Goal: Task Accomplishment & Management: Manage account settings

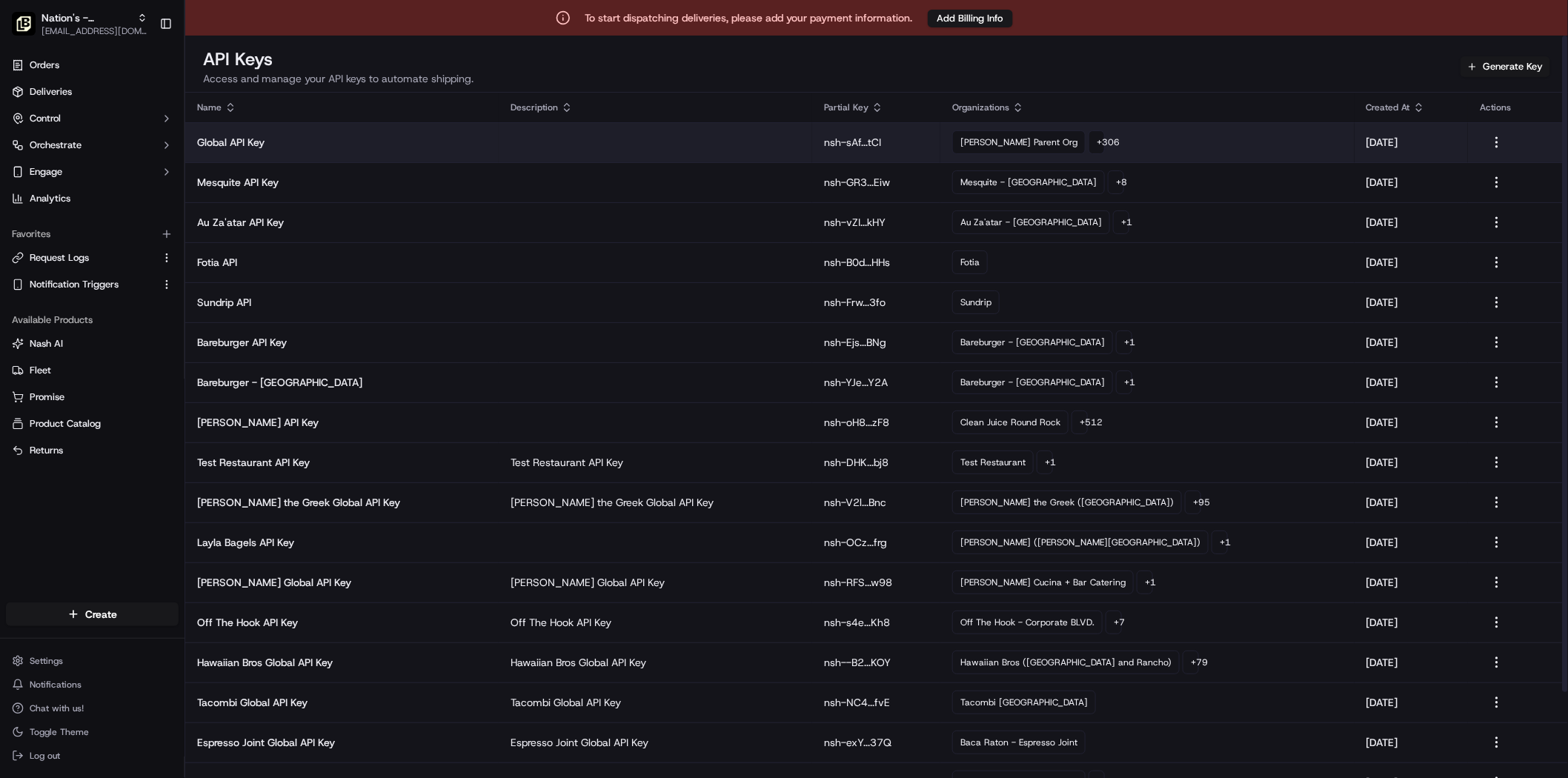
click at [571, 143] on td at bounding box center [655, 141] width 314 height 40
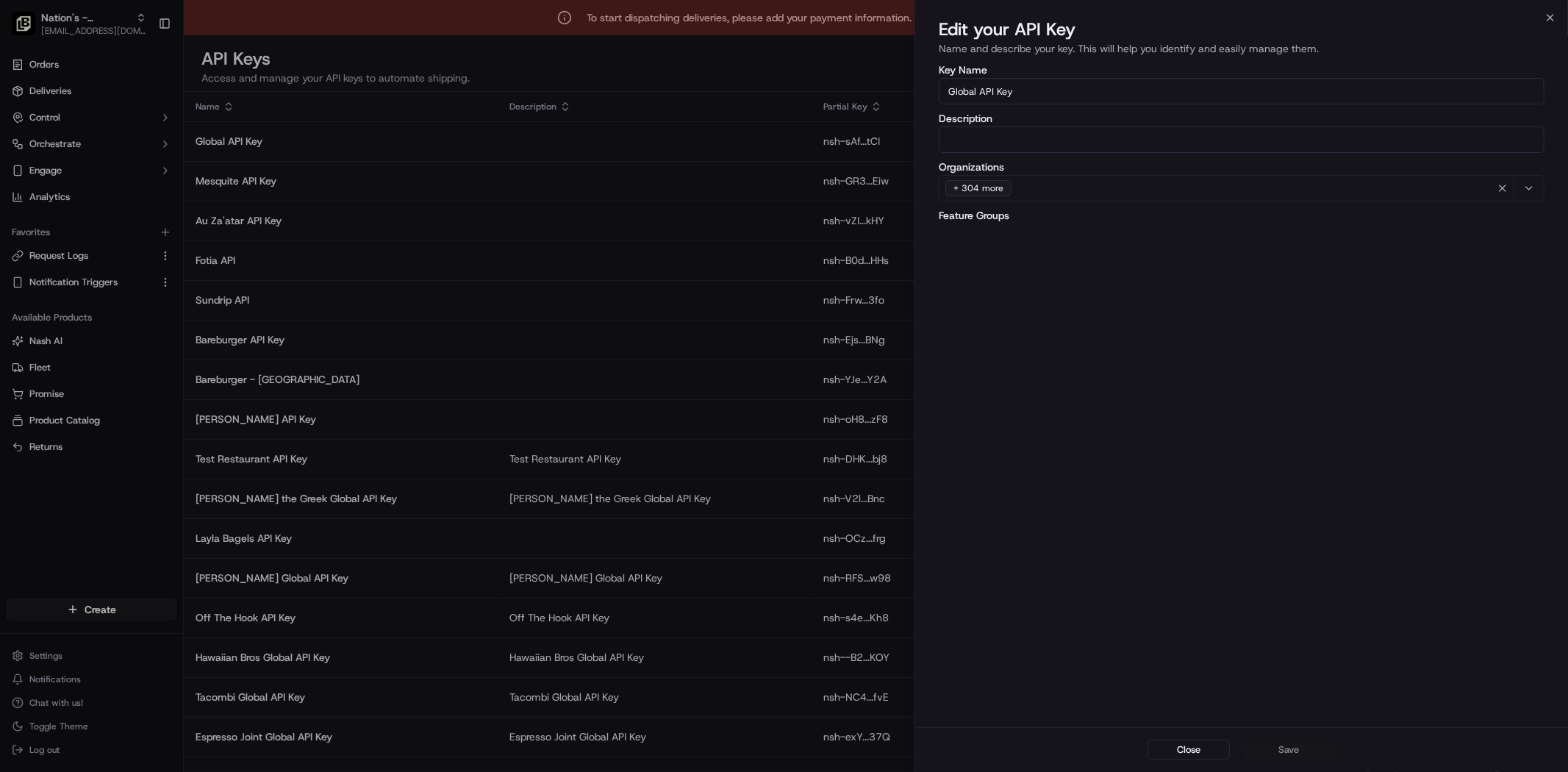
click at [1054, 194] on div "+ 304 more" at bounding box center [1241, 188] width 598 height 22
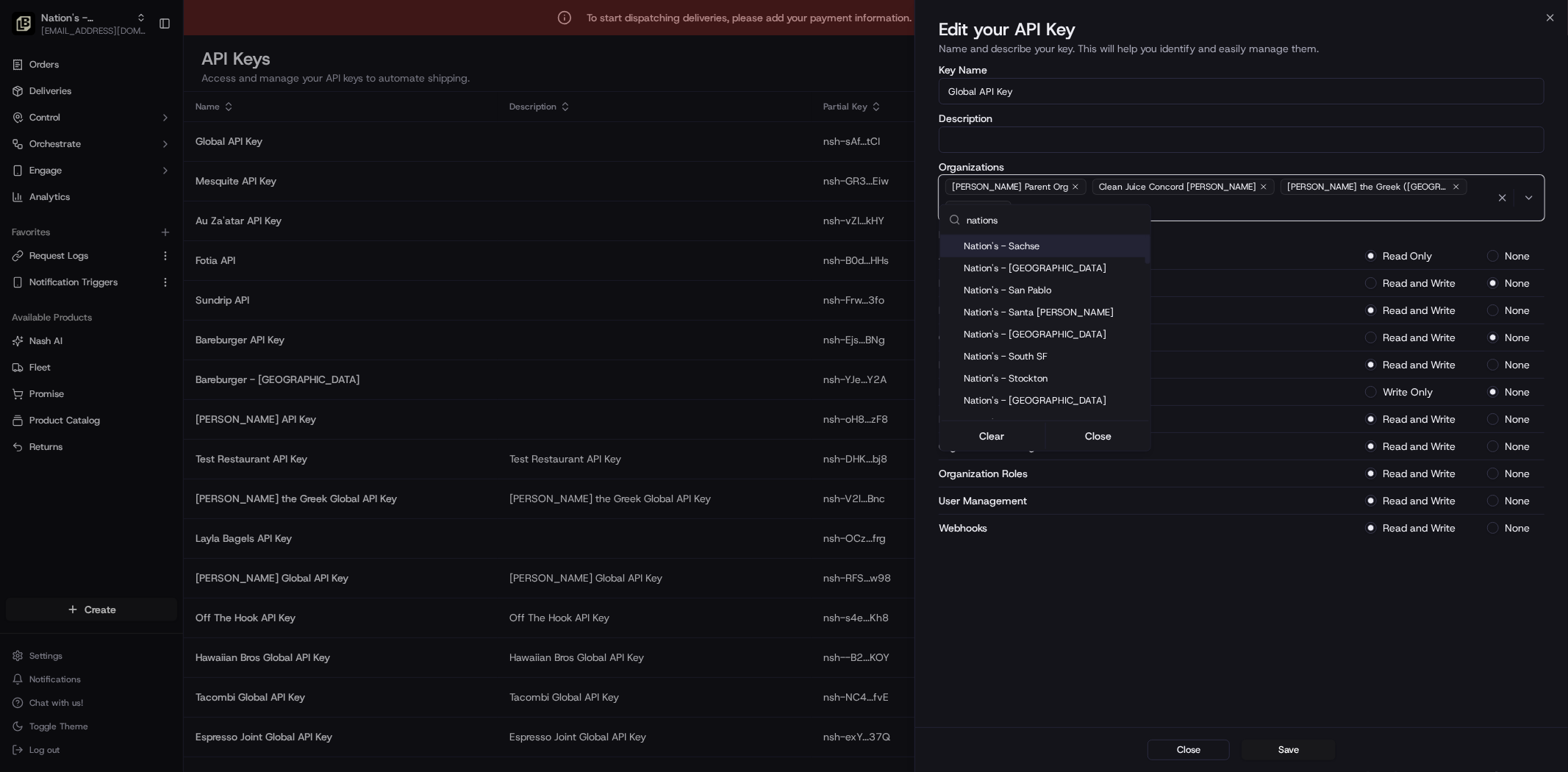
type input "nations"
click at [952, 252] on div "Nation's - Sachse" at bounding box center [1045, 245] width 210 height 22
click at [960, 267] on div "Nation's - [GEOGRAPHIC_DATA]" at bounding box center [1045, 268] width 210 height 22
click at [957, 294] on div "Nation's - San Pablo" at bounding box center [1045, 290] width 210 height 22
click at [956, 312] on div "Suggestions" at bounding box center [951, 312] width 11 height 11
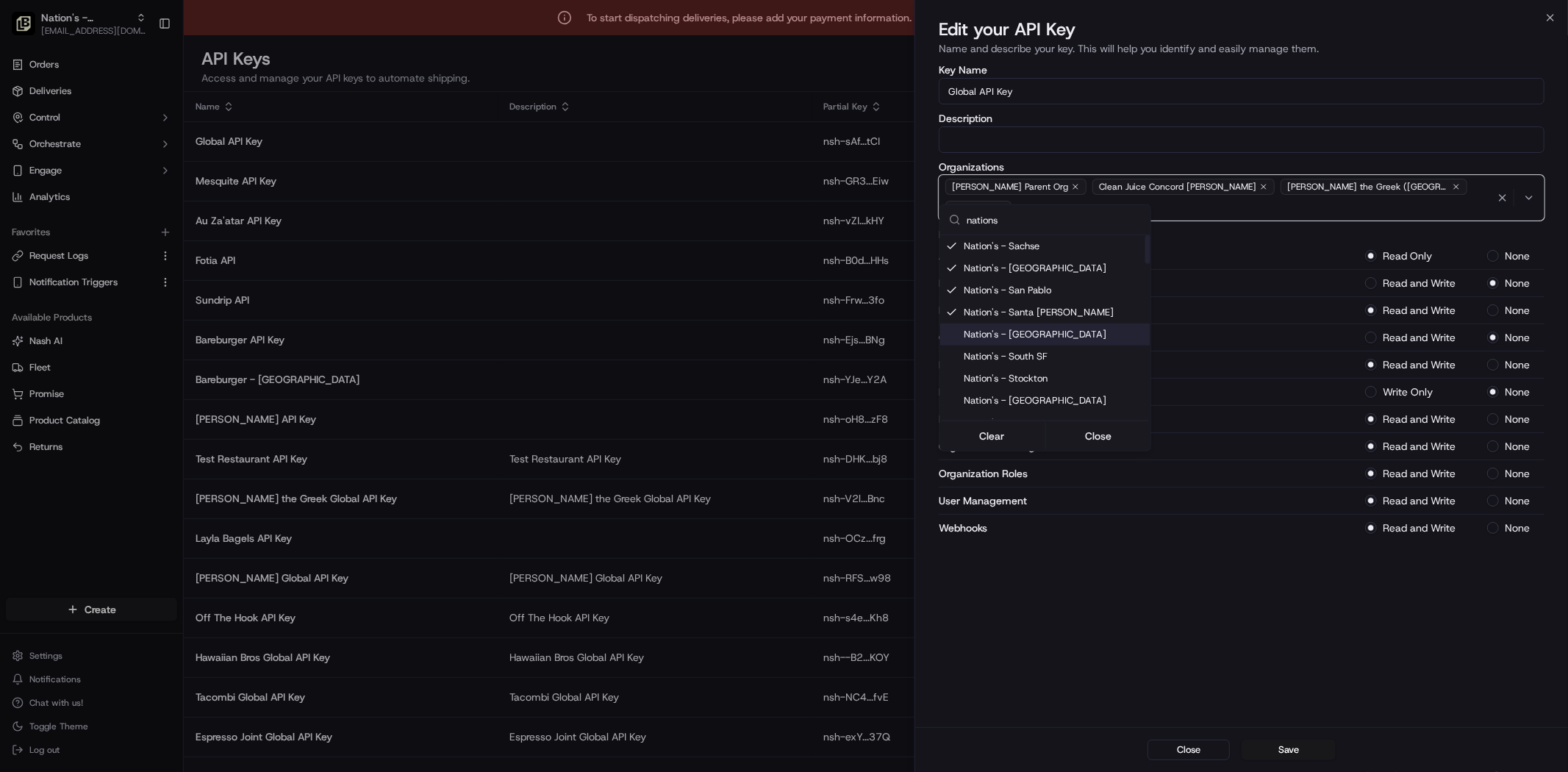
click at [946, 334] on div "Suggestions" at bounding box center [951, 334] width 11 height 11
click at [950, 365] on div "Nation's - South SF" at bounding box center [1045, 356] width 210 height 22
click at [946, 384] on div "Suggestions" at bounding box center [951, 378] width 11 height 11
click at [944, 402] on div "Nation's - [GEOGRAPHIC_DATA]" at bounding box center [1045, 400] width 210 height 22
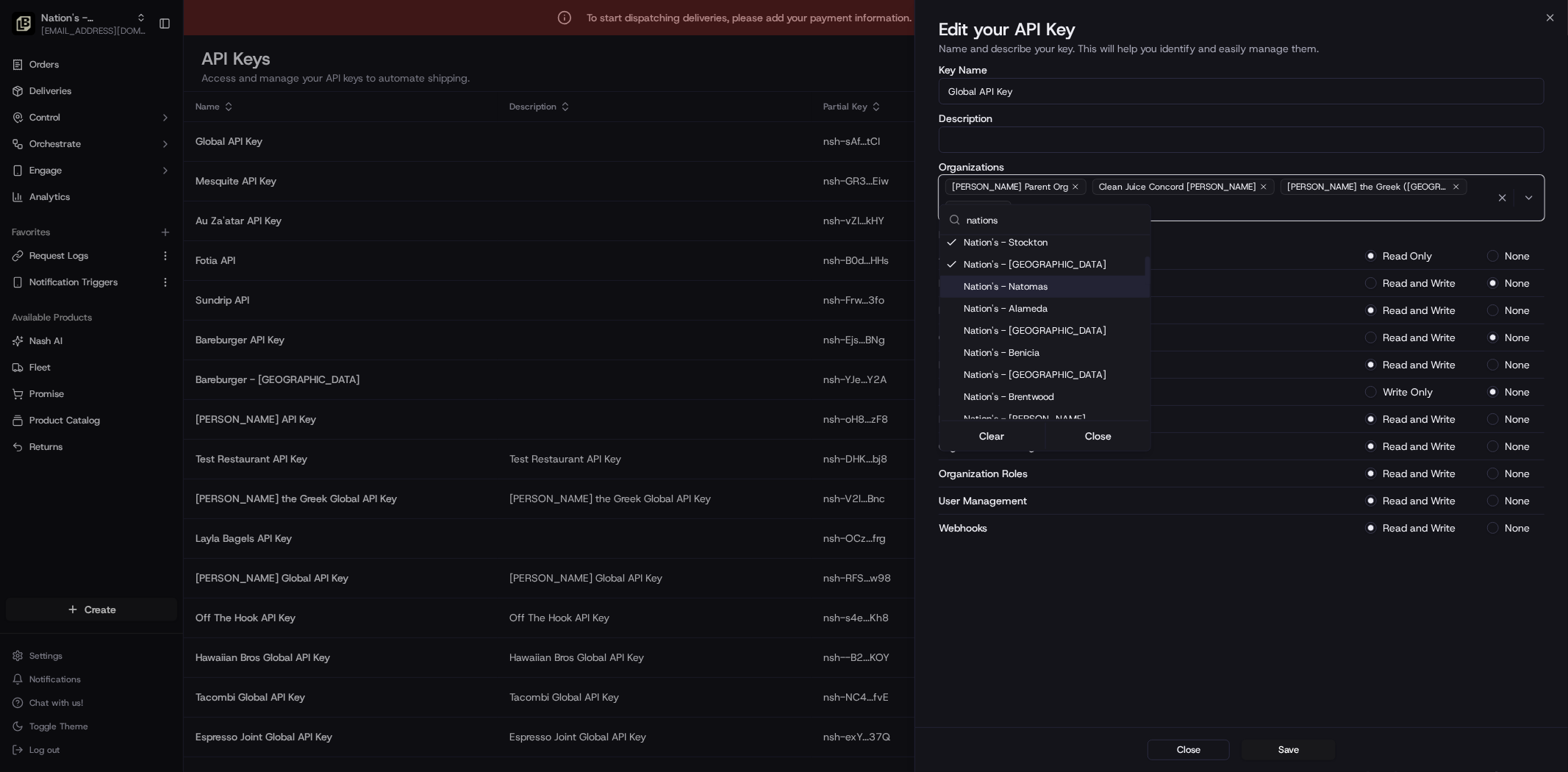
click at [948, 287] on div "Suggestions" at bounding box center [951, 286] width 11 height 11
click at [948, 307] on div "Suggestions" at bounding box center [951, 308] width 11 height 11
click at [948, 332] on div "Suggestions" at bounding box center [951, 330] width 11 height 11
click at [948, 358] on div "Nation's - Benicia" at bounding box center [1045, 352] width 210 height 22
click at [944, 380] on div "Nation's - [GEOGRAPHIC_DATA]" at bounding box center [1045, 374] width 210 height 22
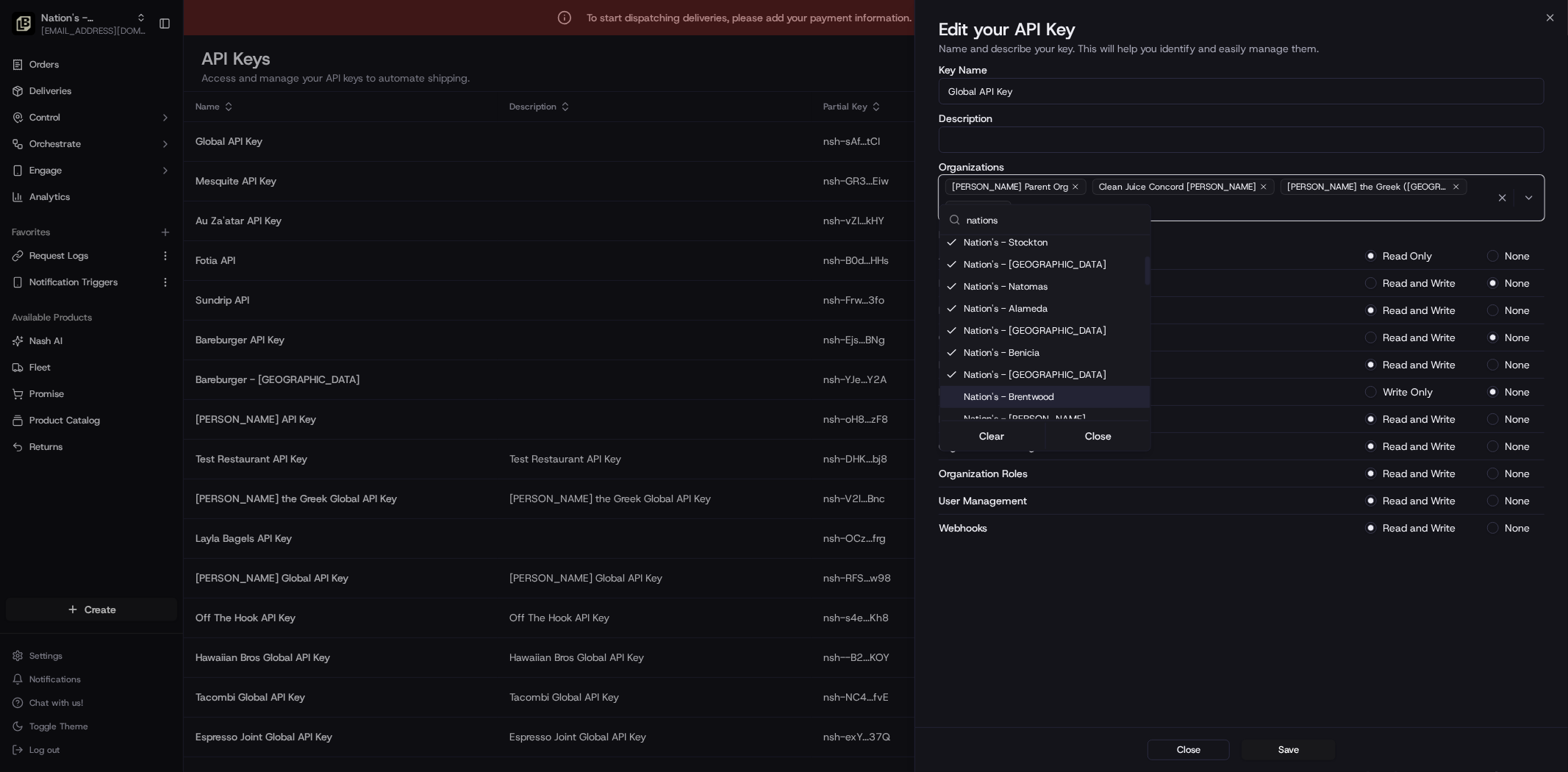
click at [951, 404] on div "Nation's - Brentwood" at bounding box center [1045, 396] width 210 height 22
click at [953, 289] on div "Nation's - [PERSON_NAME][GEOGRAPHIC_DATA]" at bounding box center [1045, 289] width 210 height 35
click at [950, 313] on div "Suggestions" at bounding box center [951, 318] width 11 height 11
click at [948, 335] on div "Suggestions" at bounding box center [951, 340] width 11 height 11
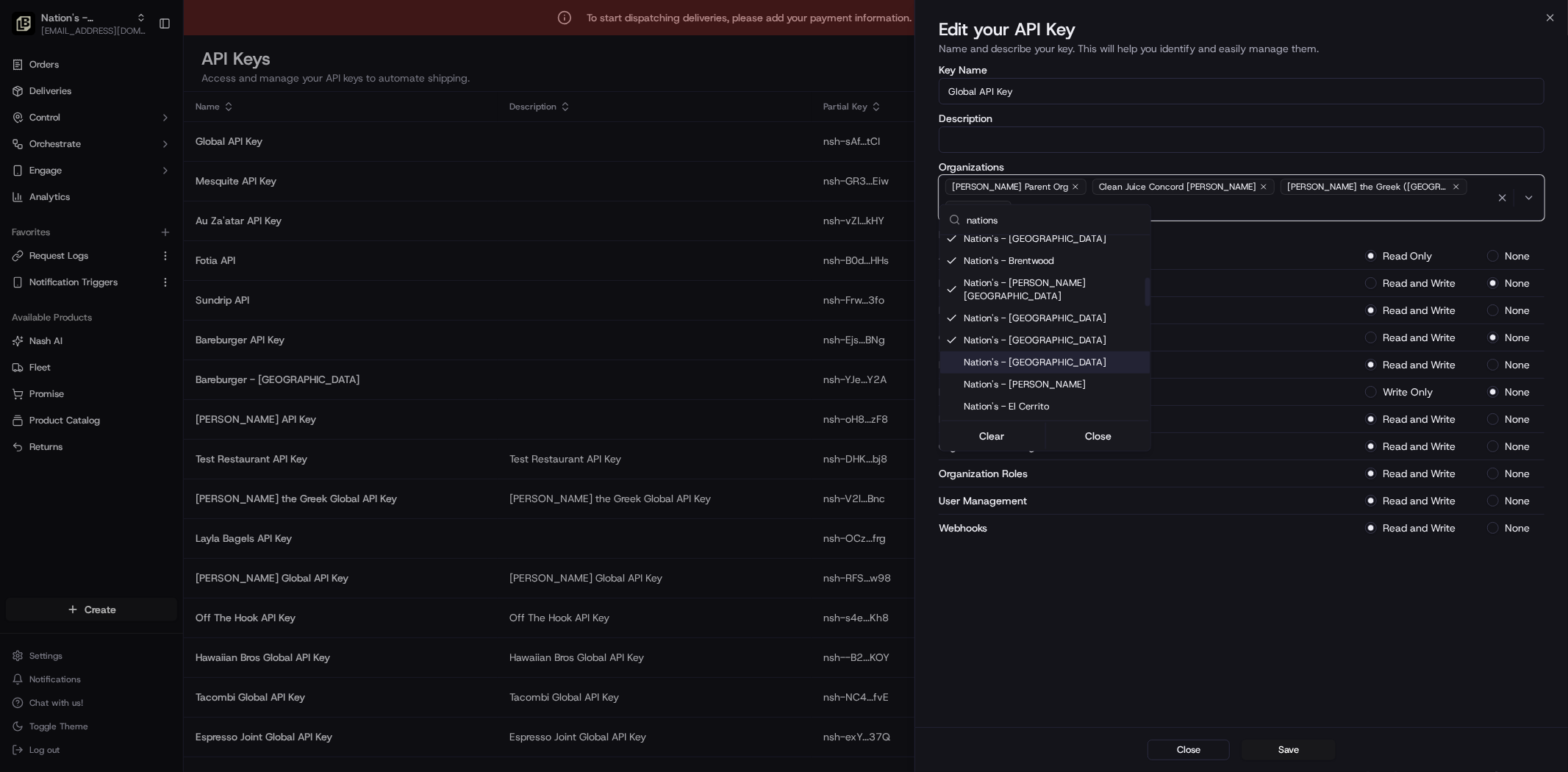
click at [950, 357] on div "Suggestions" at bounding box center [951, 362] width 11 height 11
click at [946, 379] on div "Suggestions" at bounding box center [951, 384] width 11 height 11
click at [950, 400] on div "Suggestions" at bounding box center [951, 406] width 11 height 11
click at [950, 422] on div "Suggestions" at bounding box center [951, 428] width 11 height 11
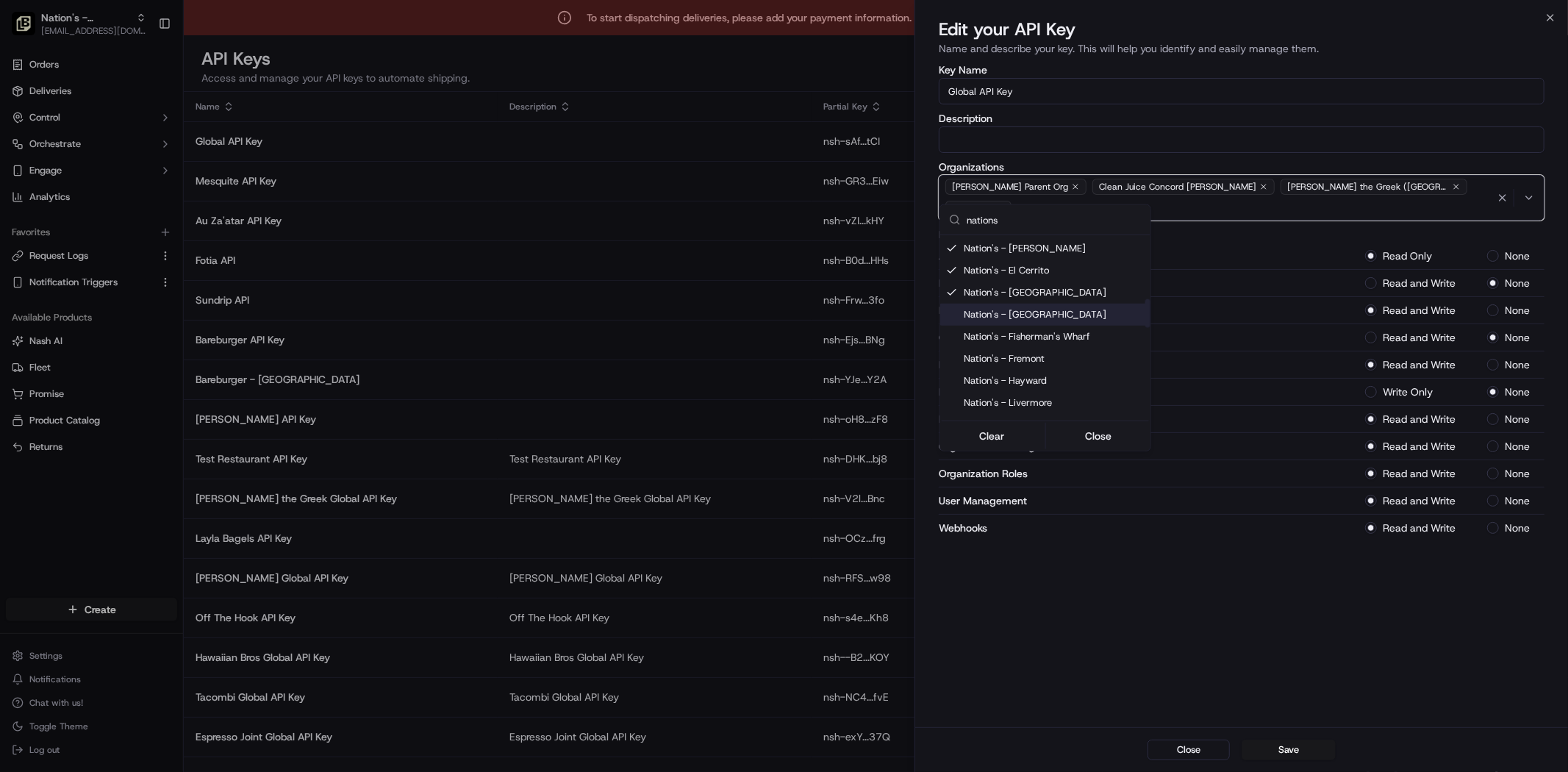
click at [948, 308] on div "Suggestions" at bounding box center [951, 314] width 11 height 11
click at [946, 331] on div "Suggestions" at bounding box center [951, 336] width 11 height 11
click at [946, 353] on div "Suggestions" at bounding box center [951, 358] width 11 height 11
click at [946, 375] on div "Suggestions" at bounding box center [951, 380] width 11 height 11
click at [946, 397] on div "Suggestions" at bounding box center [951, 402] width 11 height 11
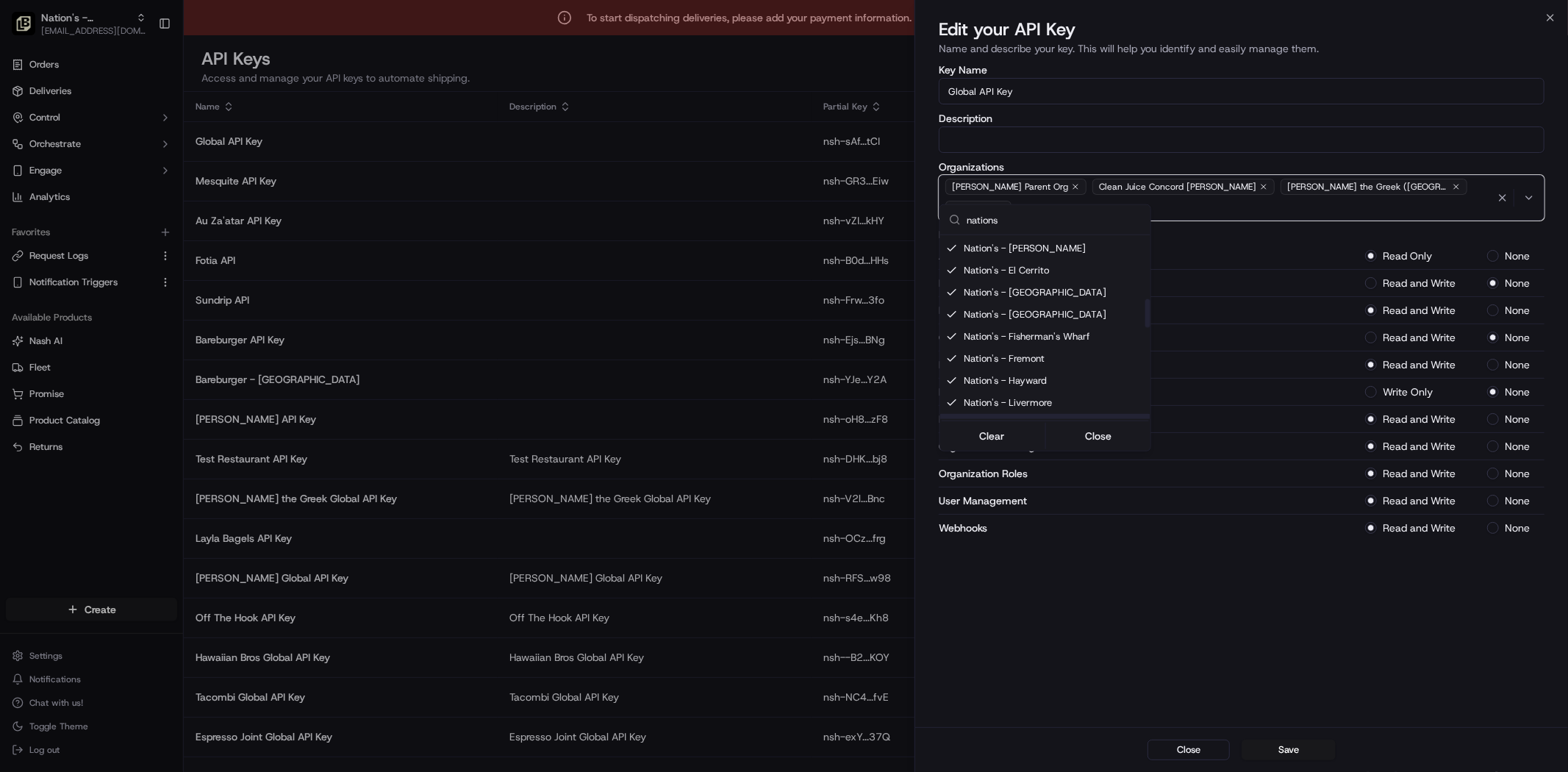
click at [946, 419] on div "Suggestions" at bounding box center [951, 424] width 11 height 11
click at [944, 299] on div "Nation's - Modesto" at bounding box center [1045, 309] width 210 height 22
click at [948, 327] on div "Suggestions" at bounding box center [951, 332] width 11 height 11
click at [951, 349] on div "Suggestions" at bounding box center [951, 354] width 11 height 11
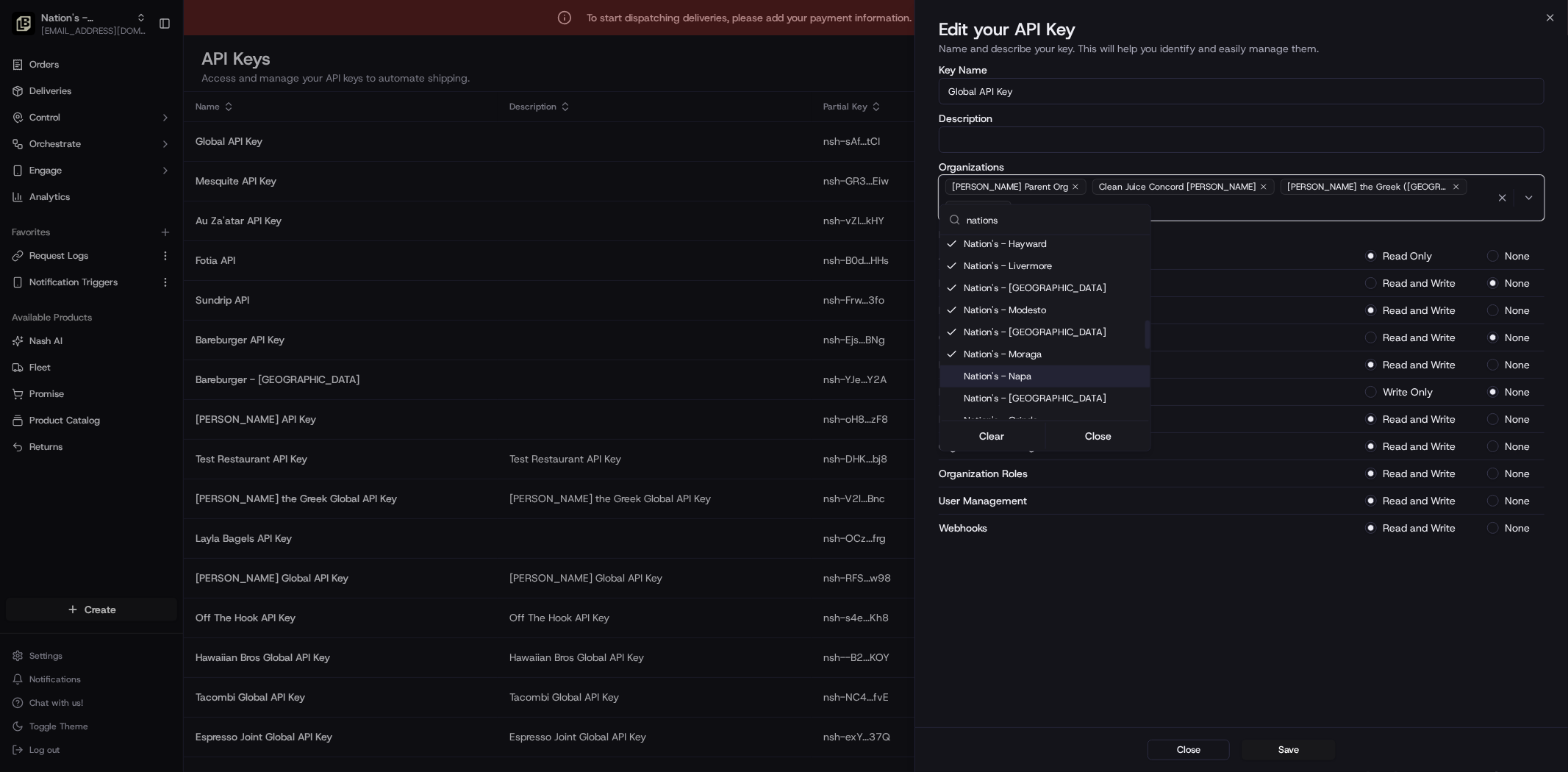
click at [950, 371] on div "Suggestions" at bounding box center [951, 376] width 11 height 11
click at [948, 393] on div "Suggestions" at bounding box center [951, 398] width 11 height 11
click at [957, 414] on div "Suggestions" at bounding box center [951, 420] width 11 height 11
click at [956, 301] on div "Suggestions" at bounding box center [951, 307] width 11 height 11
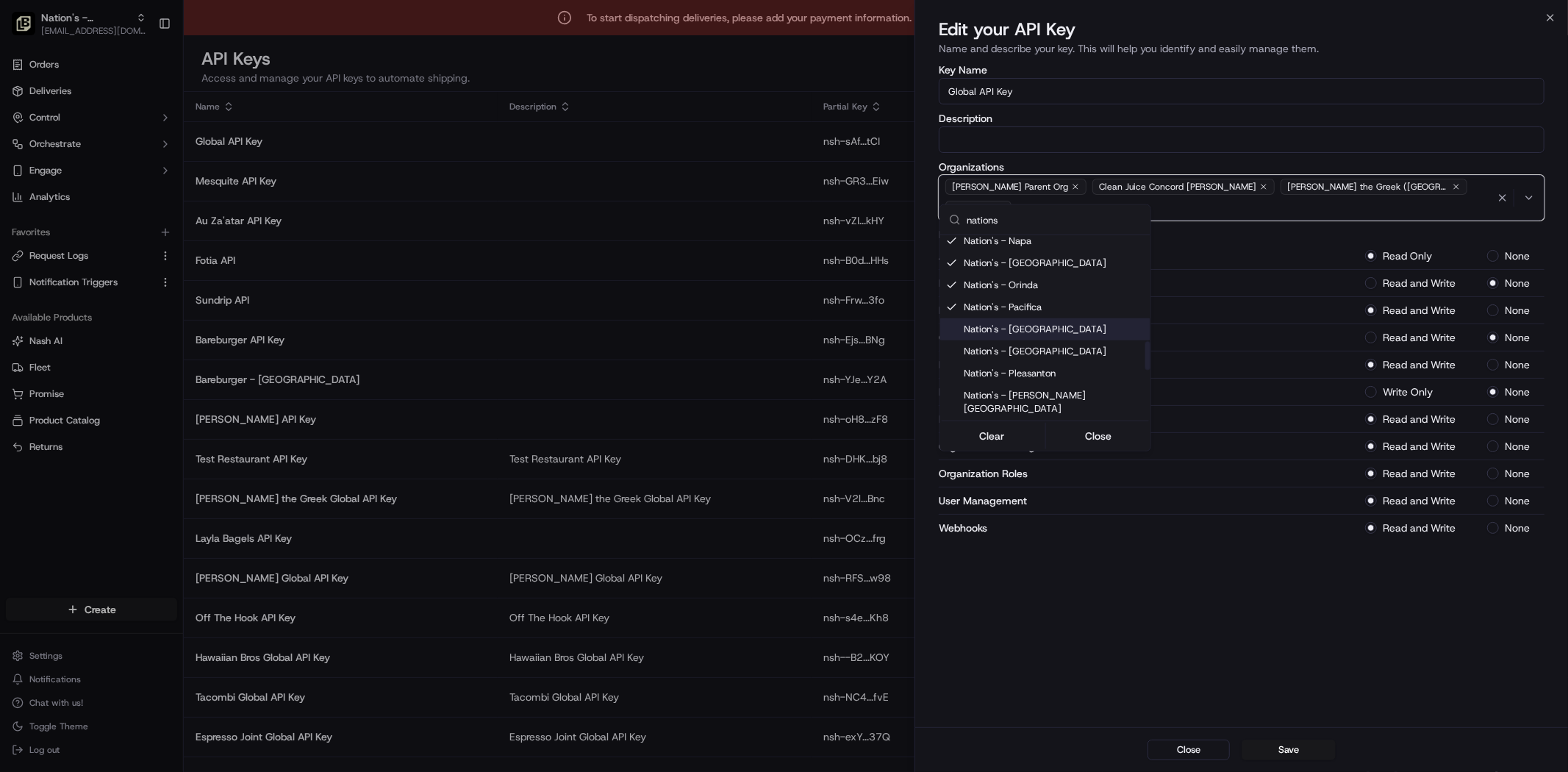
click at [948, 323] on div "Suggestions" at bounding box center [951, 329] width 11 height 11
click at [950, 345] on div "Suggestions" at bounding box center [951, 351] width 11 height 11
click at [948, 368] on div "Suggestions" at bounding box center [951, 373] width 11 height 11
click at [950, 396] on div "Suggestions" at bounding box center [951, 401] width 11 height 11
click at [950, 425] on div "Suggestions" at bounding box center [951, 430] width 11 height 11
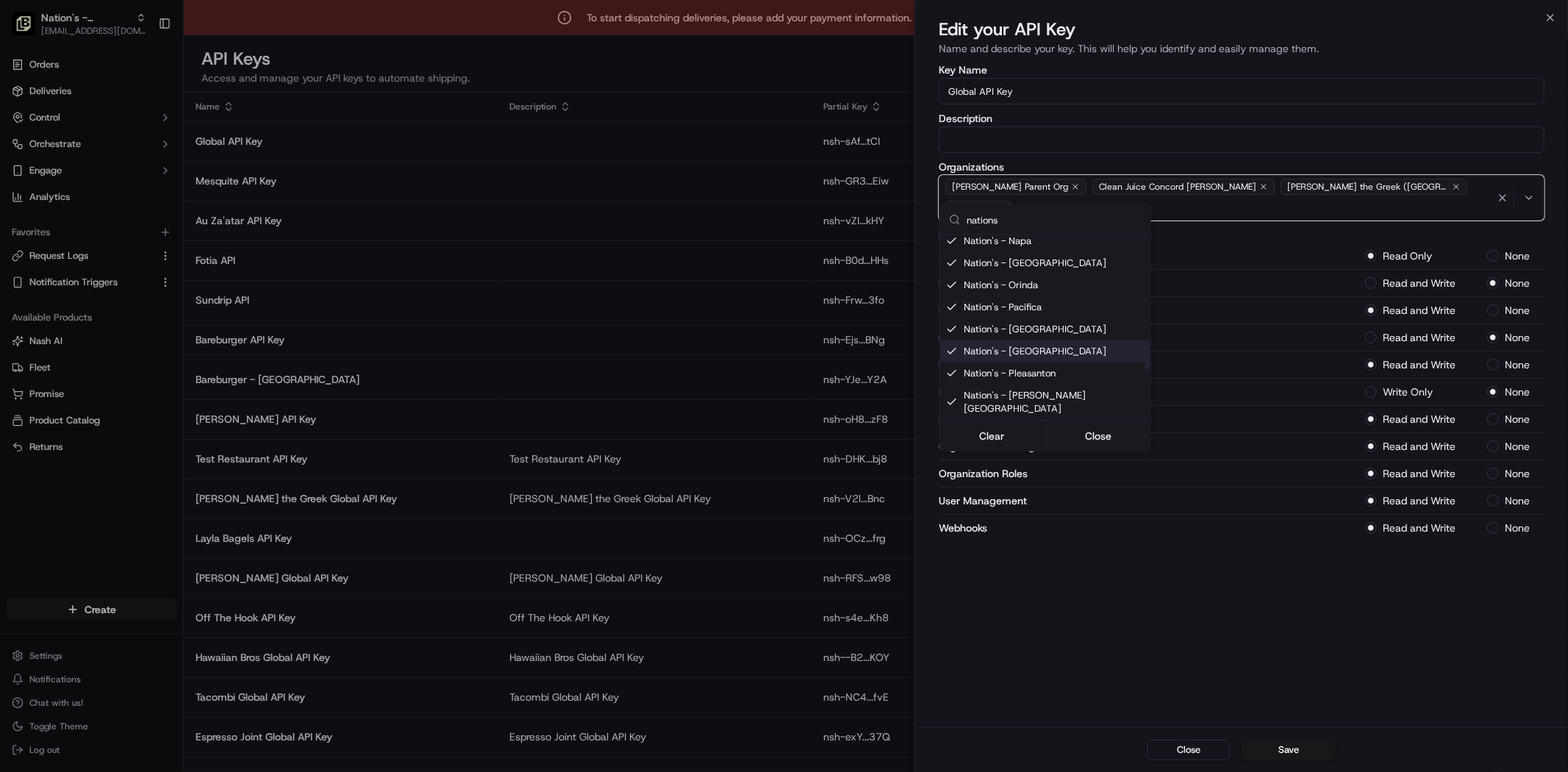
scroll to position [817, 0]
click at [950, 310] on div "Suggestions" at bounding box center [951, 315] width 11 height 11
click at [944, 327] on div "Nation's - [GEOGRAPHIC_DATA]" at bounding box center [1045, 337] width 210 height 22
click at [941, 350] on div "Nation's - Vallejo" at bounding box center [1045, 360] width 210 height 22
click at [952, 377] on div "Suggestions" at bounding box center [951, 382] width 11 height 11
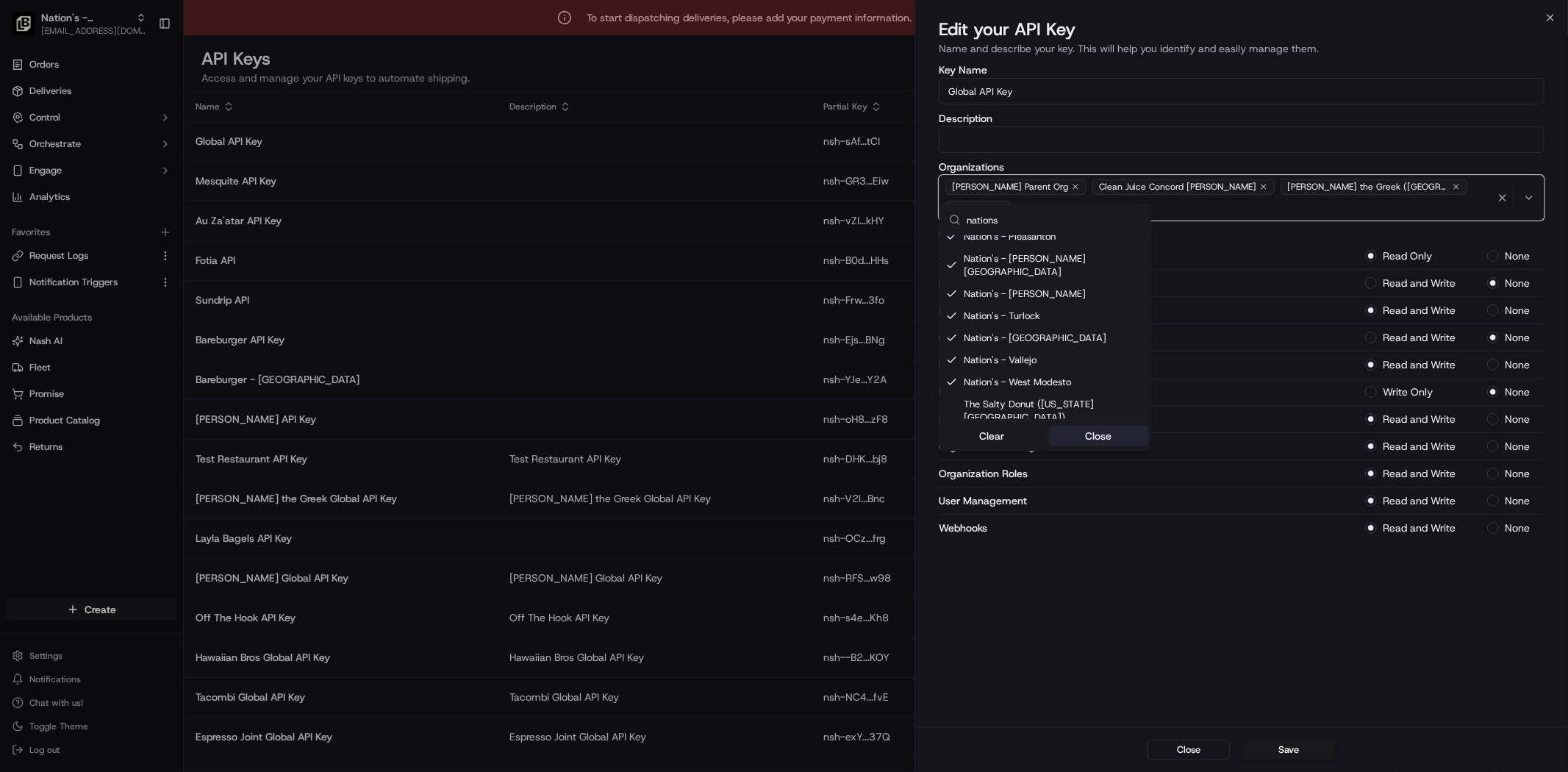
click at [1095, 435] on button "Close" at bounding box center [1098, 436] width 101 height 20
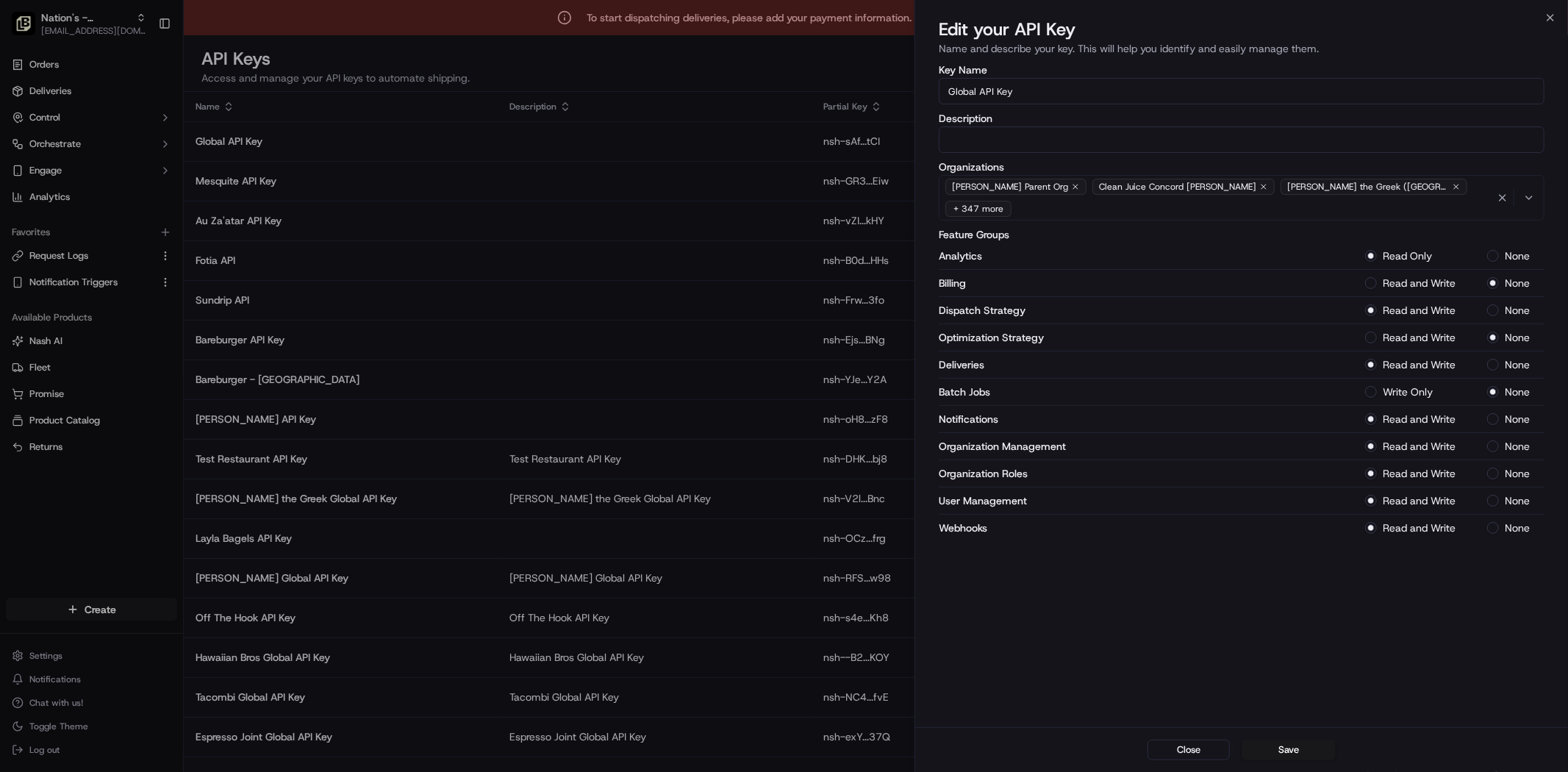
click at [1423, 192] on div "Pei Wei Parent Org Clean Juice Concord Mills Nick the Greek (Elk Grove) + 347 m…" at bounding box center [1241, 198] width 598 height 44
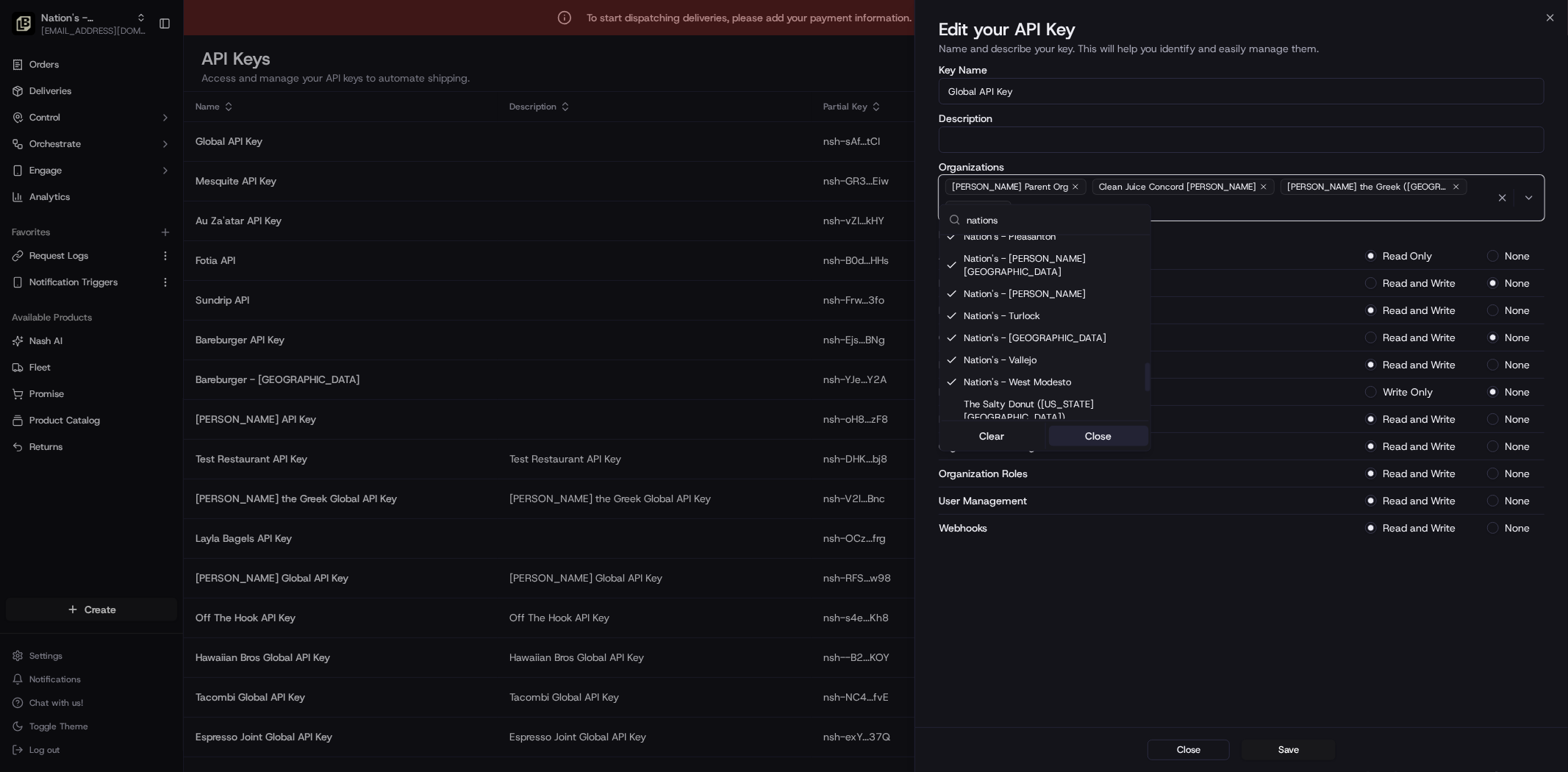
click at [1099, 434] on button "Close" at bounding box center [1098, 436] width 101 height 20
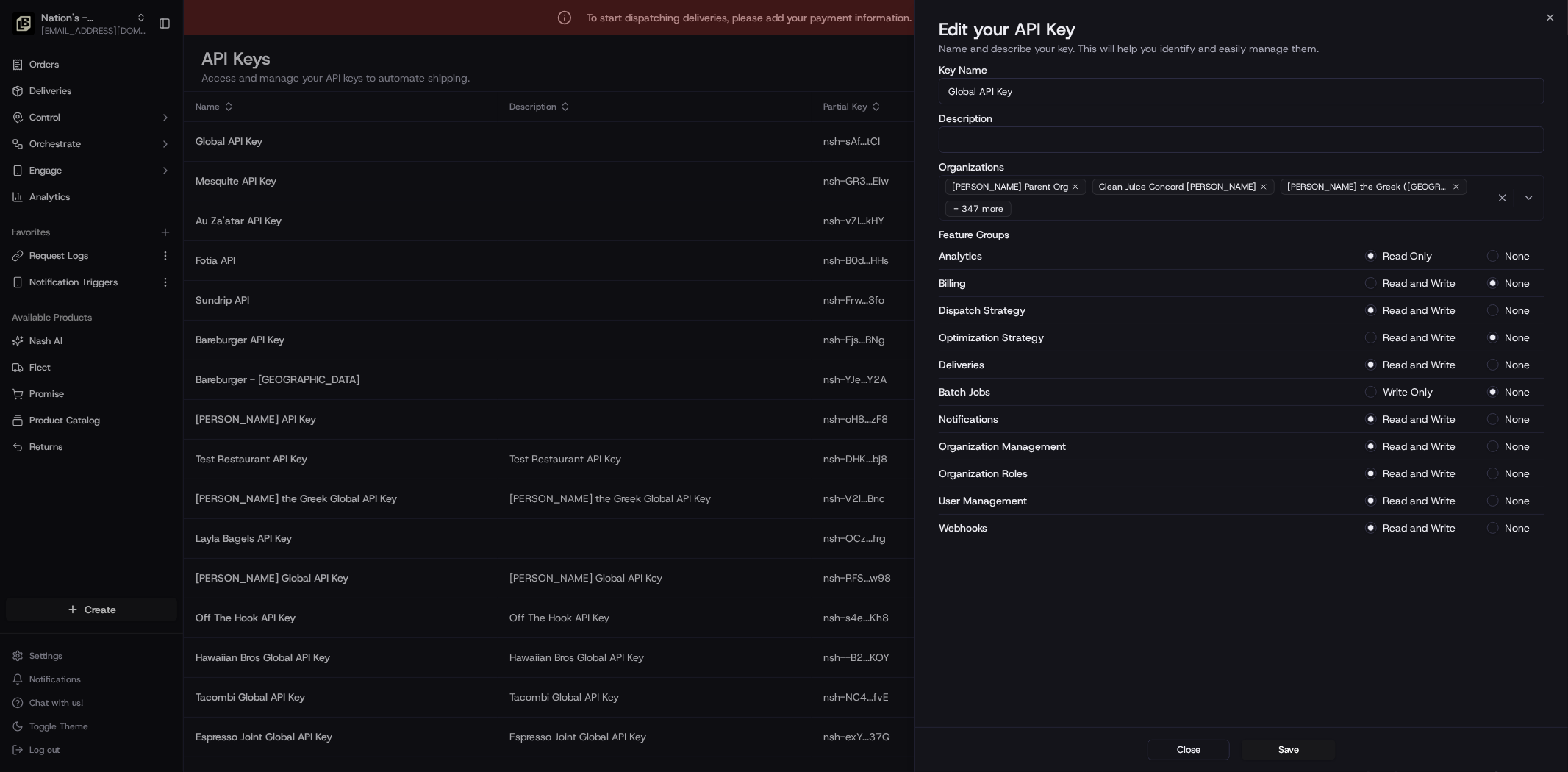
click at [1455, 682] on div "Key Name Global API Key Description Organizations Pei Wei Parent Org Clean Juic…" at bounding box center [1241, 393] width 653 height 665
click at [586, 62] on div at bounding box center [784, 386] width 1568 height 772
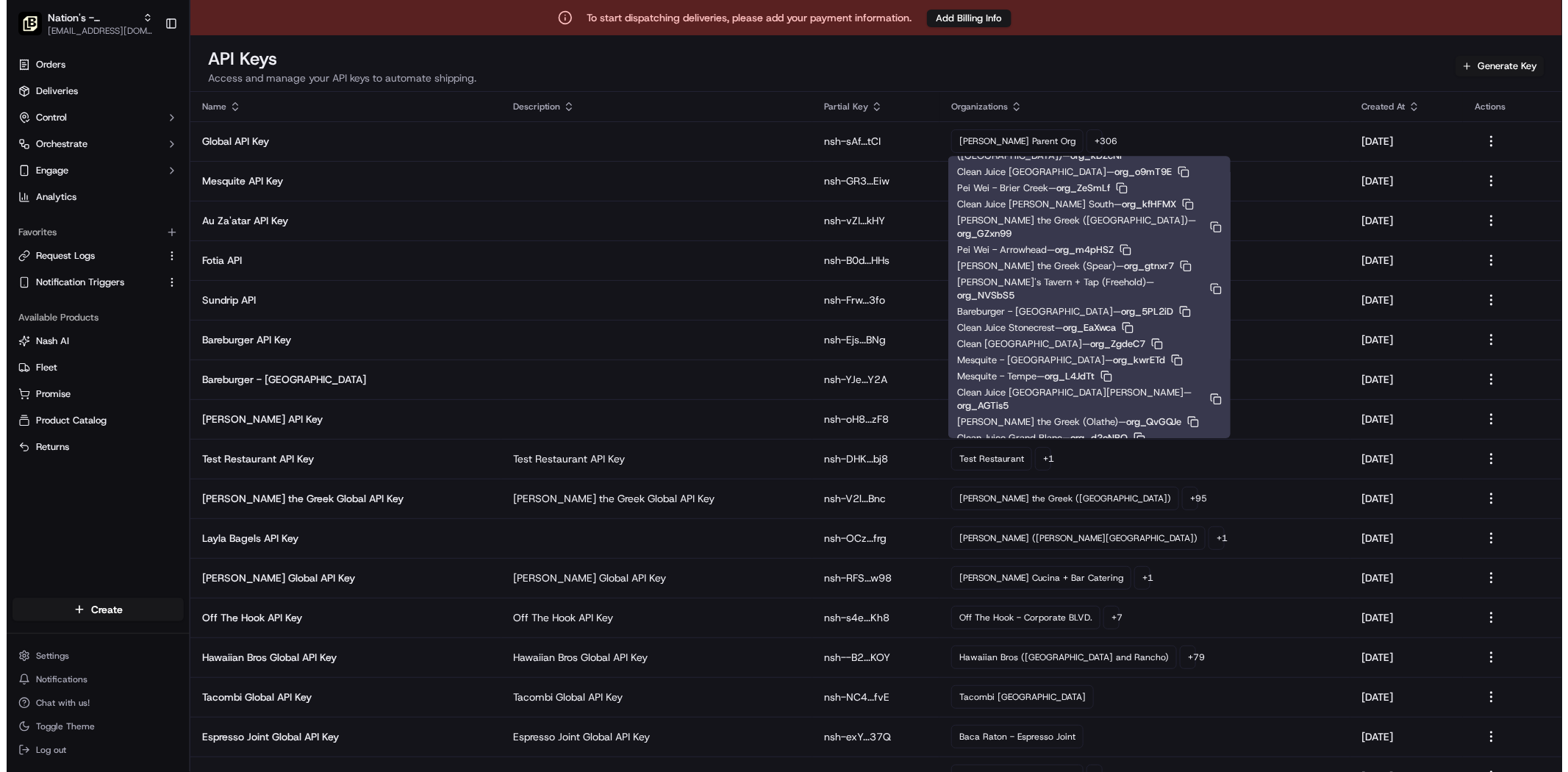
scroll to position [680, 0]
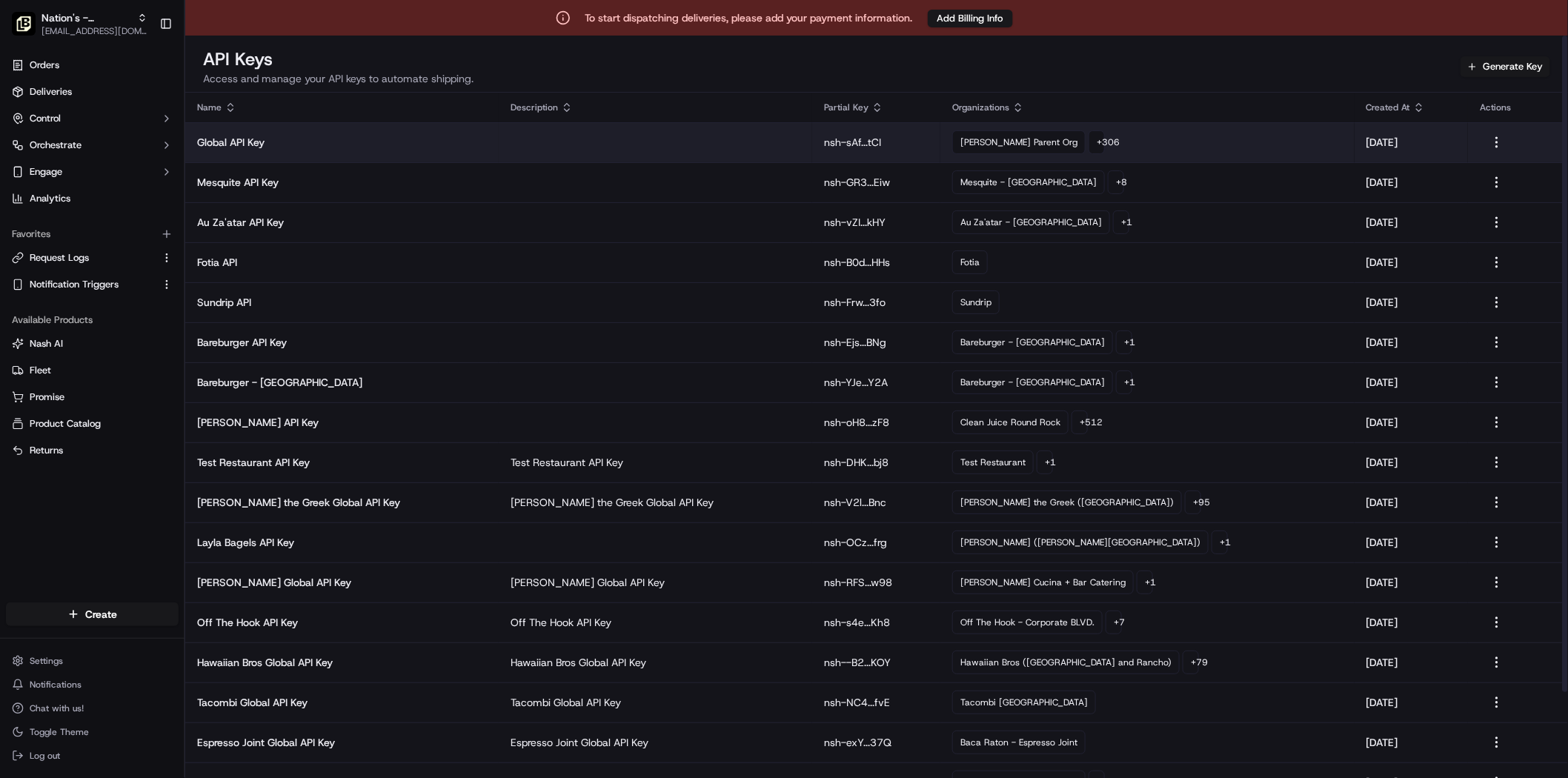
click at [552, 135] on td at bounding box center [655, 141] width 314 height 40
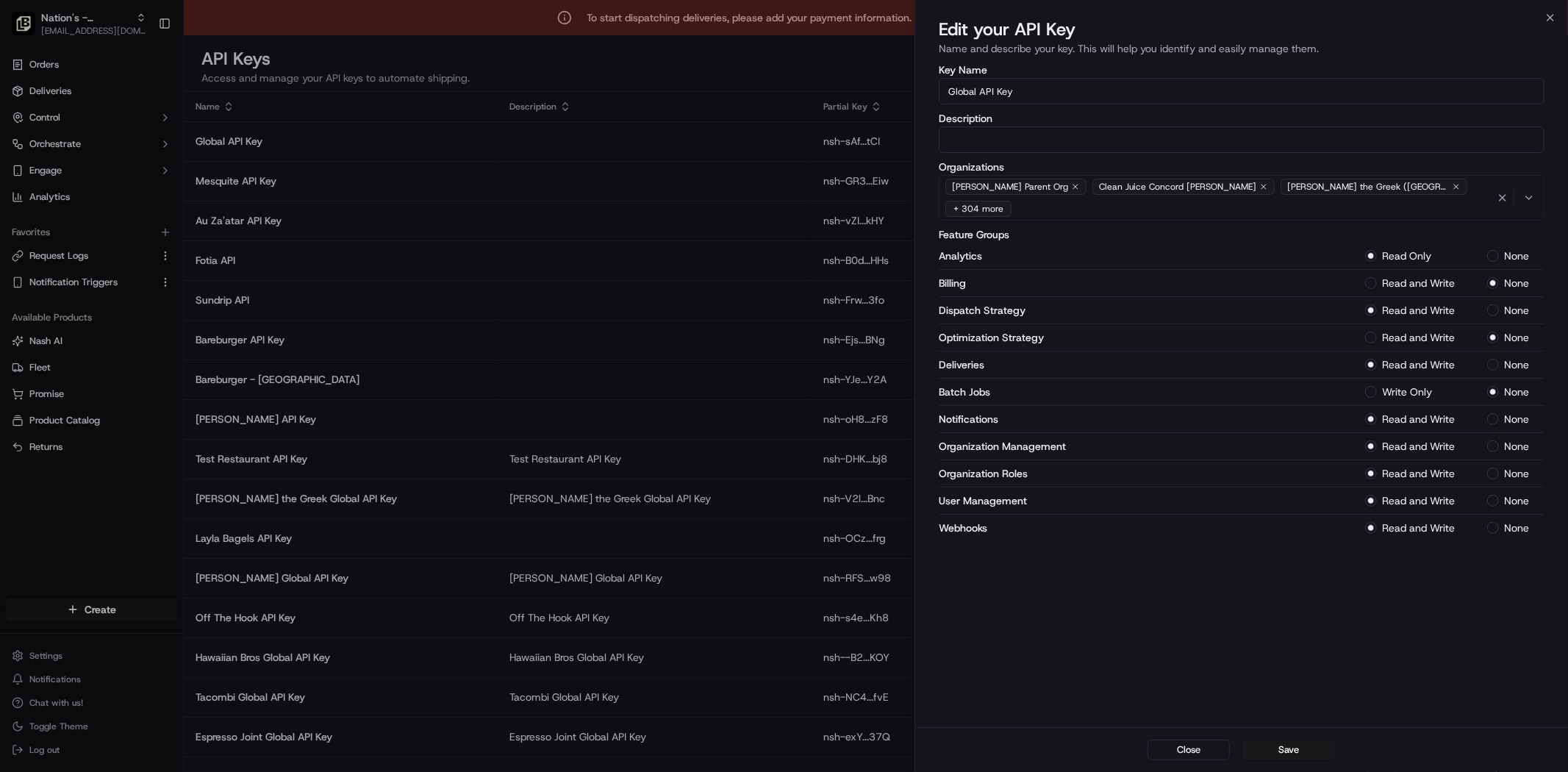
click at [1413, 188] on div "Pei Wei Parent Org Clean Juice Concord Mills Nick the Greek (Elk Grove) + 304 m…" at bounding box center [1241, 198] width 598 height 44
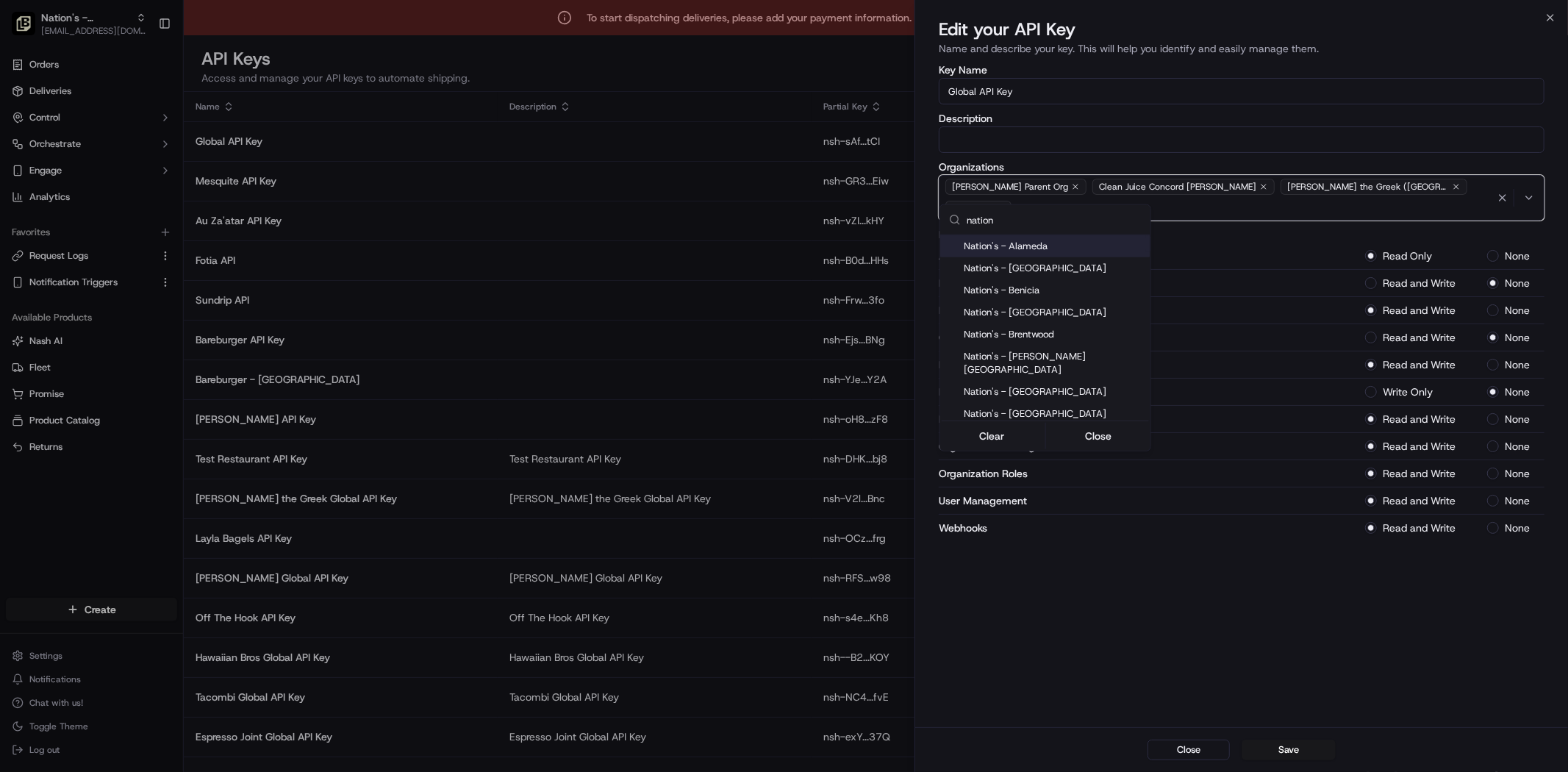
type input "nation"
click at [948, 248] on div "Suggestions" at bounding box center [951, 245] width 11 height 11
click at [946, 273] on div "Suggestions" at bounding box center [951, 268] width 11 height 11
click at [957, 292] on div "Suggestions" at bounding box center [951, 290] width 11 height 11
click at [953, 316] on div "Suggestions" at bounding box center [951, 312] width 11 height 11
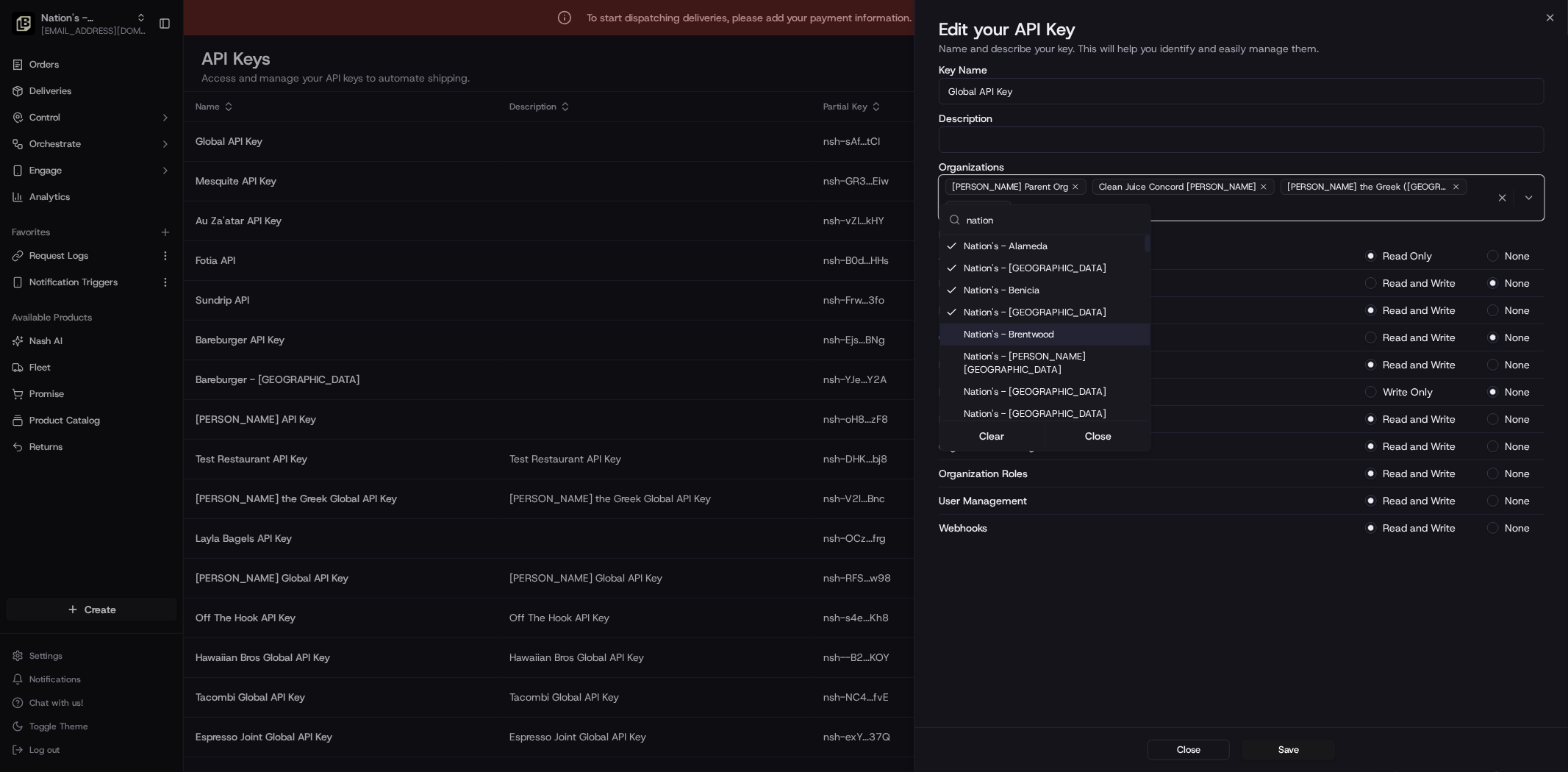
click at [956, 340] on div "Suggestions" at bounding box center [951, 334] width 11 height 11
click at [950, 381] on div "Nation's - [GEOGRAPHIC_DATA]" at bounding box center [1045, 392] width 210 height 22
click at [951, 358] on div "Suggestions" at bounding box center [951, 363] width 11 height 11
click at [948, 408] on div "Suggestions" at bounding box center [951, 414] width 11 height 11
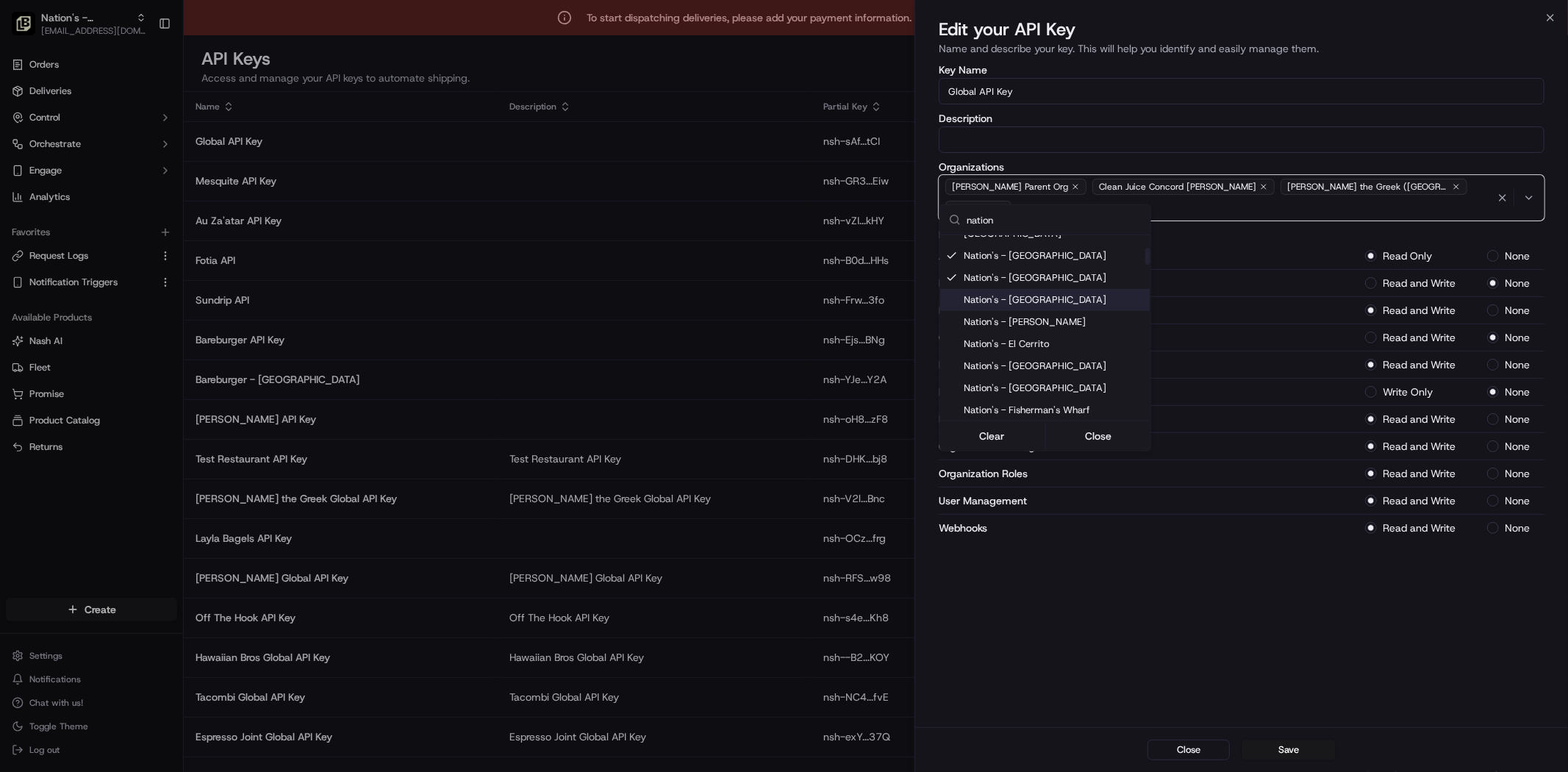
click at [957, 289] on div "Nation's - [GEOGRAPHIC_DATA]" at bounding box center [1045, 300] width 210 height 22
click at [950, 316] on div "Suggestions" at bounding box center [951, 322] width 11 height 11
click at [948, 338] on div "Suggestions" at bounding box center [951, 344] width 11 height 11
click at [950, 360] on div "Suggestions" at bounding box center [951, 365] width 11 height 11
click at [950, 382] on div "Suggestions" at bounding box center [951, 387] width 11 height 11
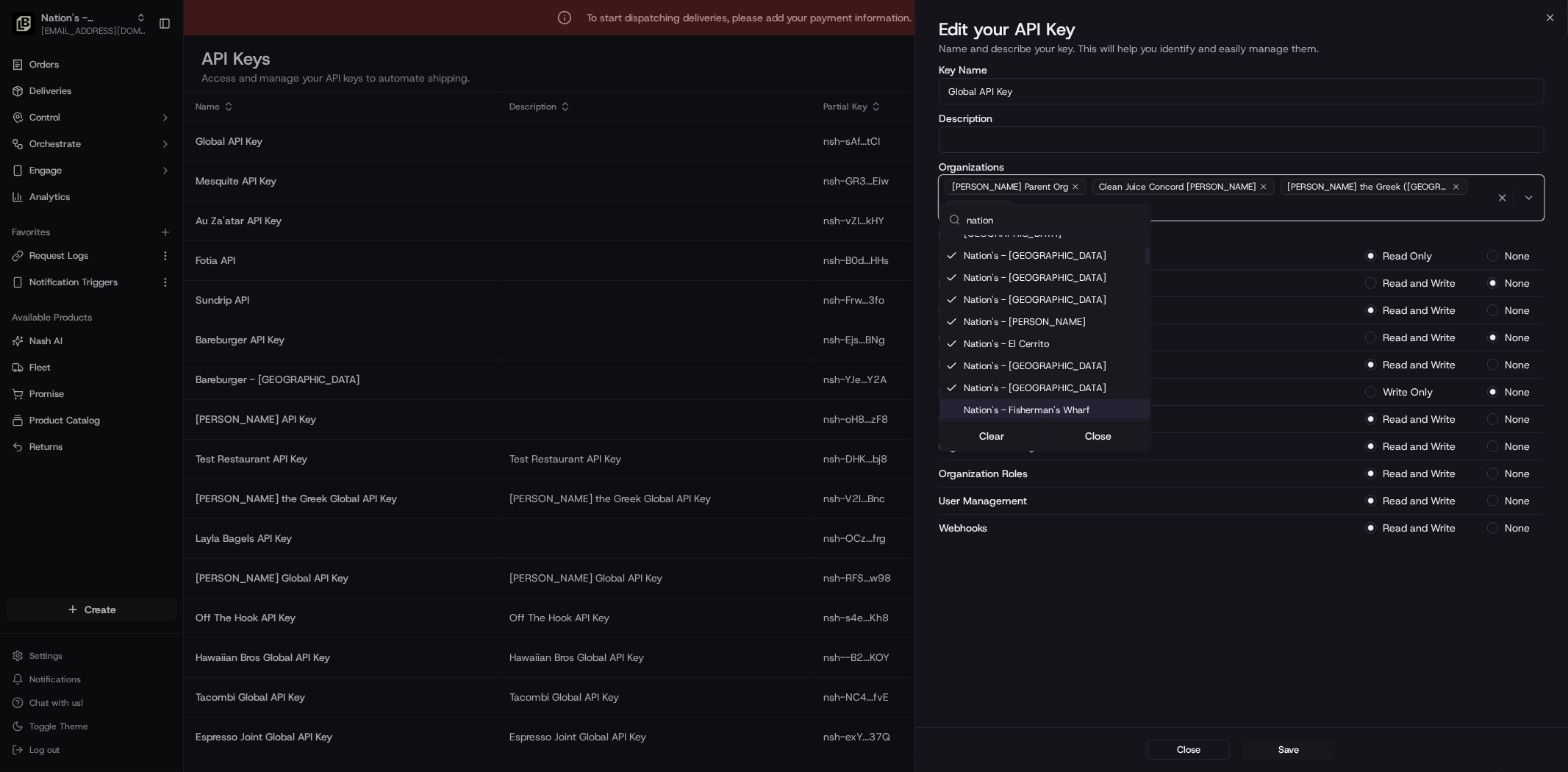
click at [950, 404] on div "Suggestions" at bounding box center [951, 409] width 11 height 11
click at [950, 290] on div "Suggestions" at bounding box center [951, 295] width 11 height 11
click at [946, 313] on div "Suggestions" at bounding box center [951, 318] width 11 height 11
click at [946, 335] on div "Suggestions" at bounding box center [951, 340] width 11 height 11
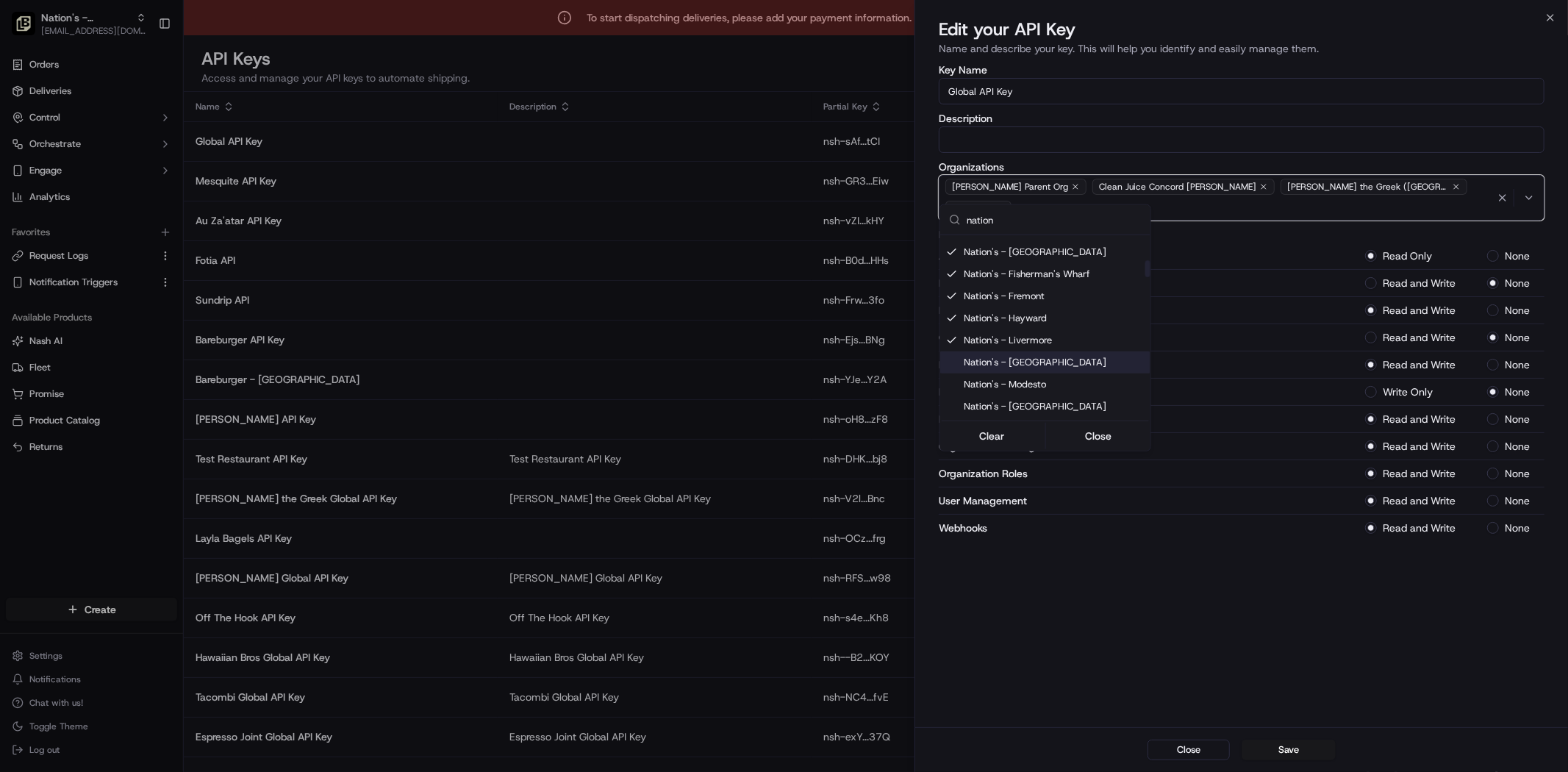
click at [948, 357] on div "Suggestions" at bounding box center [951, 362] width 11 height 11
click at [948, 379] on div "Suggestions" at bounding box center [951, 384] width 11 height 11
click at [950, 400] on div "Suggestions" at bounding box center [951, 406] width 11 height 11
click at [948, 421] on div "Suggestions" at bounding box center [1045, 421] width 208 height 1
click at [951, 422] on div "Suggestions" at bounding box center [951, 428] width 11 height 11
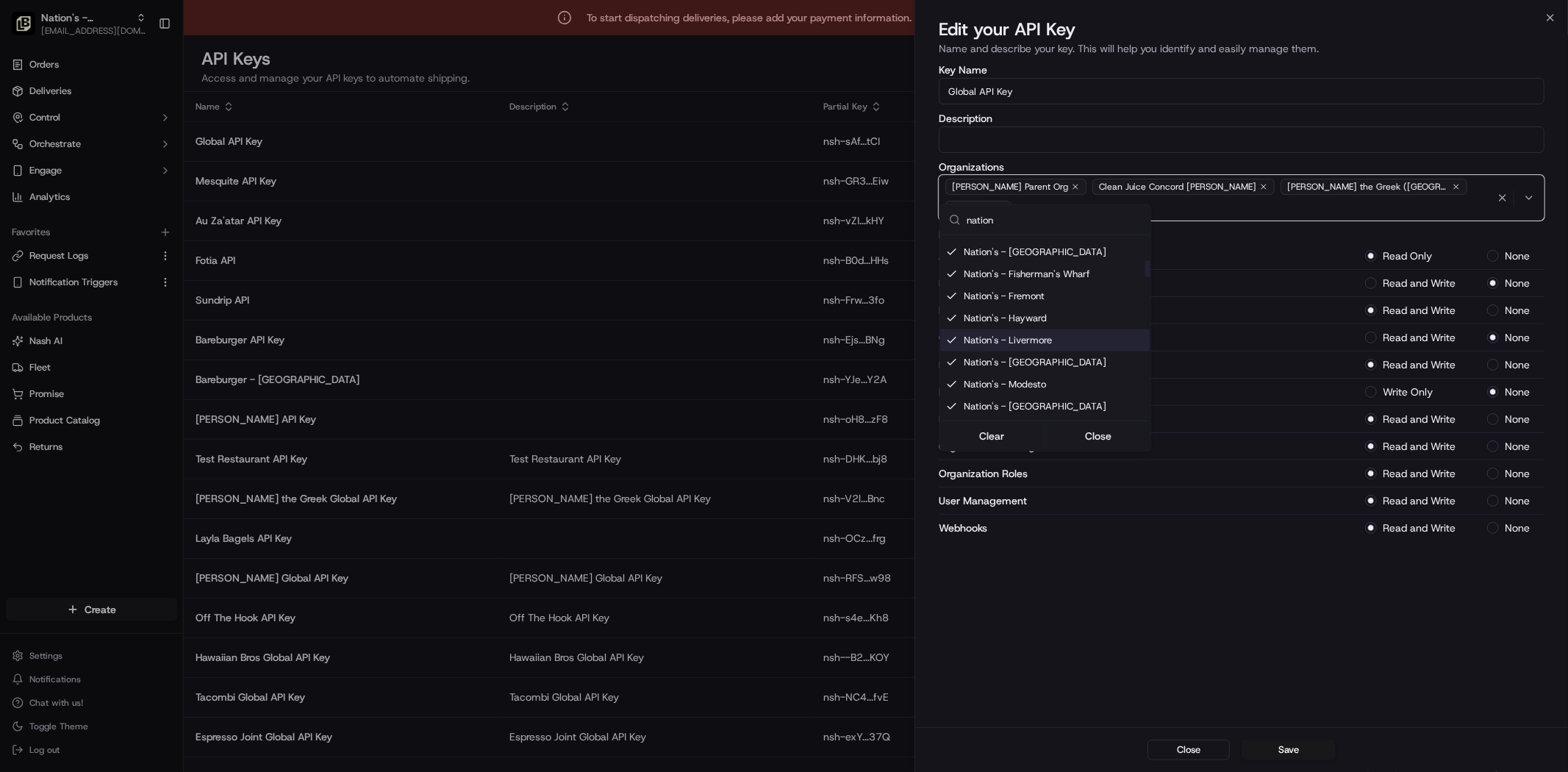
scroll to position [408, 0]
click at [948, 308] on div "Suggestions" at bounding box center [951, 314] width 11 height 11
click at [948, 331] on div "Suggestions" at bounding box center [951, 336] width 11 height 11
click at [948, 353] on div "Suggestions" at bounding box center [951, 358] width 11 height 11
click at [950, 375] on div "Suggestions" at bounding box center [951, 380] width 11 height 11
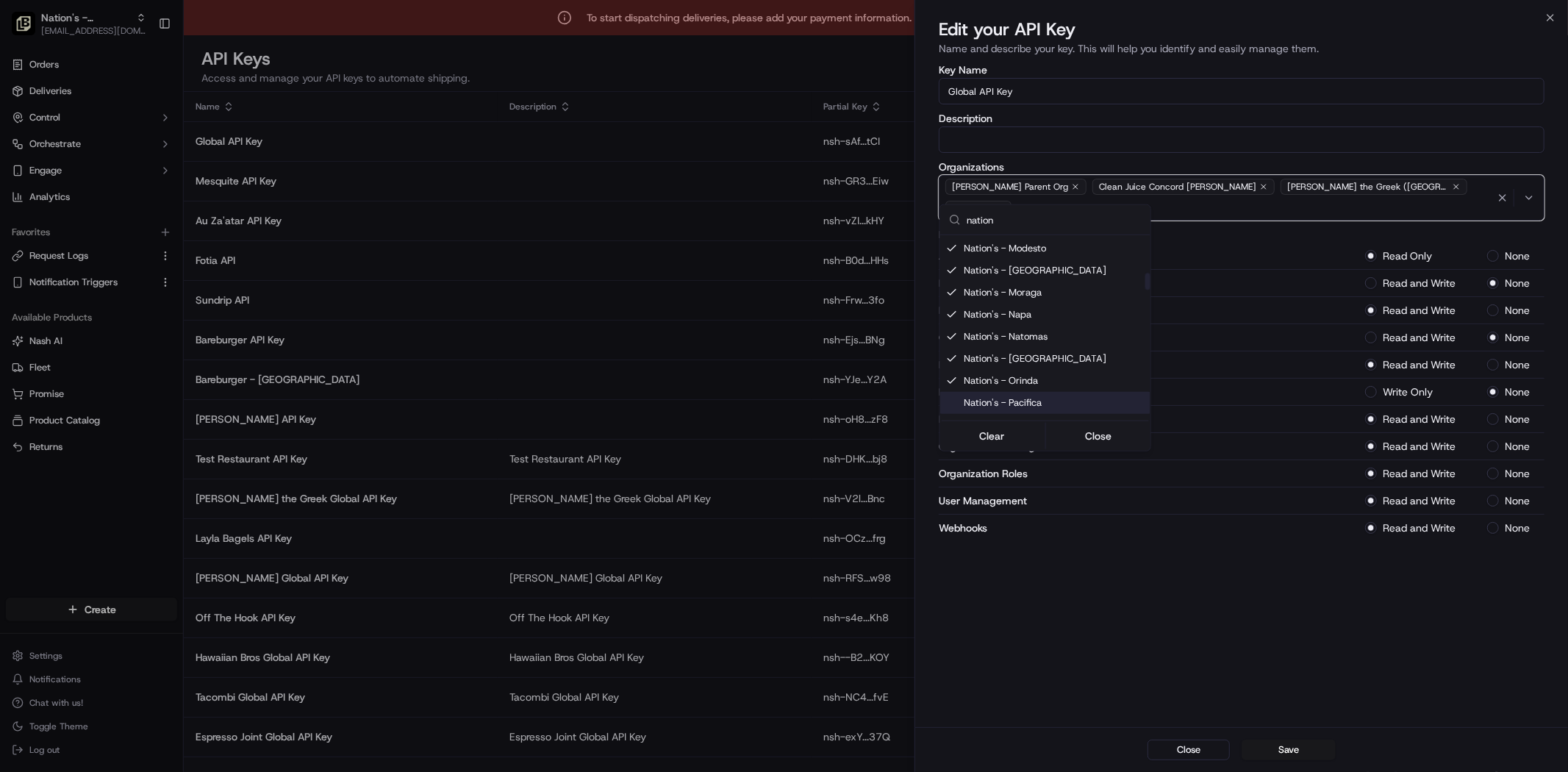
click at [951, 397] on div "Suggestions" at bounding box center [951, 402] width 11 height 11
click at [951, 419] on div "Suggestions" at bounding box center [951, 424] width 11 height 11
click at [946, 304] on div "Suggestions" at bounding box center [951, 309] width 11 height 11
click at [948, 327] on div "Suggestions" at bounding box center [951, 332] width 11 height 11
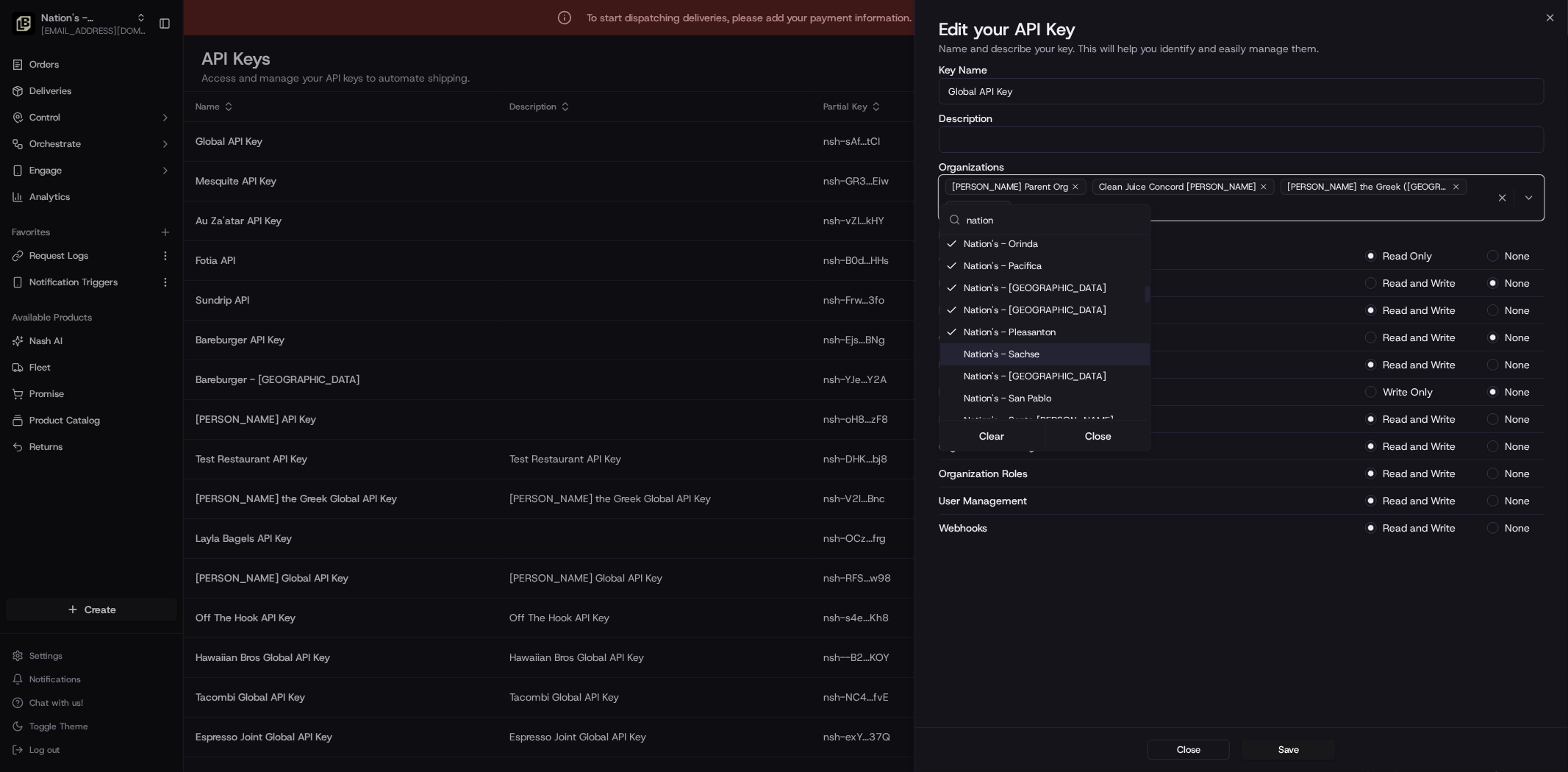
click at [950, 349] on div "Suggestions" at bounding box center [951, 354] width 11 height 11
click at [948, 371] on div "Suggestions" at bounding box center [951, 376] width 11 height 11
click at [950, 393] on div "Suggestions" at bounding box center [951, 398] width 11 height 11
click at [951, 414] on div "Suggestions" at bounding box center [951, 420] width 11 height 11
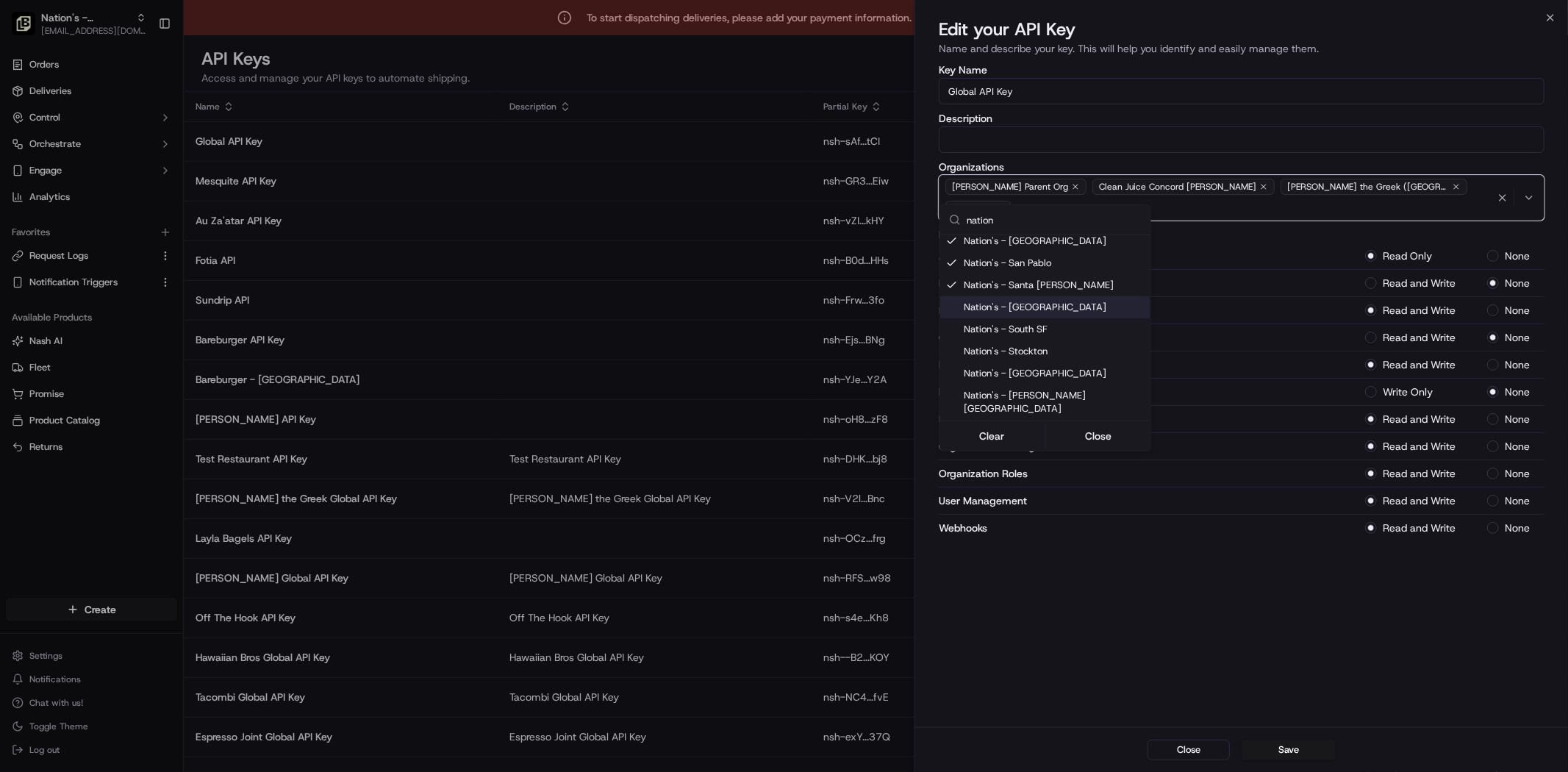
click at [948, 301] on div "Suggestions" at bounding box center [951, 307] width 11 height 11
click at [944, 318] on div "Nation's - South SF" at bounding box center [1045, 329] width 210 height 22
click at [952, 345] on div "Suggestions" at bounding box center [951, 351] width 11 height 11
click at [952, 368] on div "Suggestions" at bounding box center [951, 373] width 11 height 11
click at [944, 385] on div "Nation's - [PERSON_NAME][GEOGRAPHIC_DATA]" at bounding box center [1045, 402] width 210 height 35
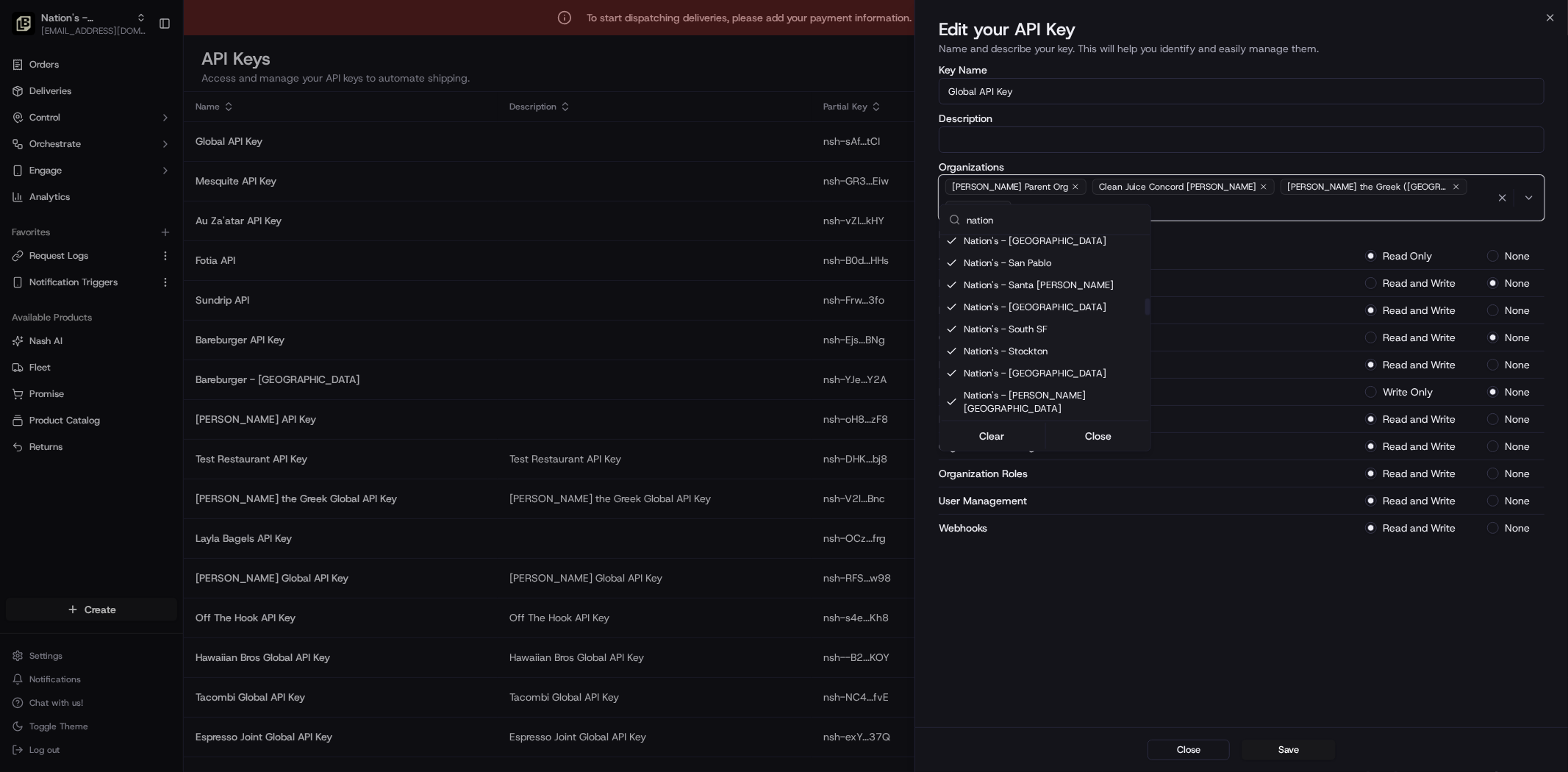
click at [951, 425] on div "Suggestions" at bounding box center [951, 430] width 11 height 11
click at [953, 310] on div "Suggestions" at bounding box center [951, 315] width 11 height 11
click at [952, 327] on div "Nation's - [GEOGRAPHIC_DATA]" at bounding box center [1045, 337] width 210 height 22
click at [948, 354] on div "Suggestions" at bounding box center [951, 359] width 11 height 11
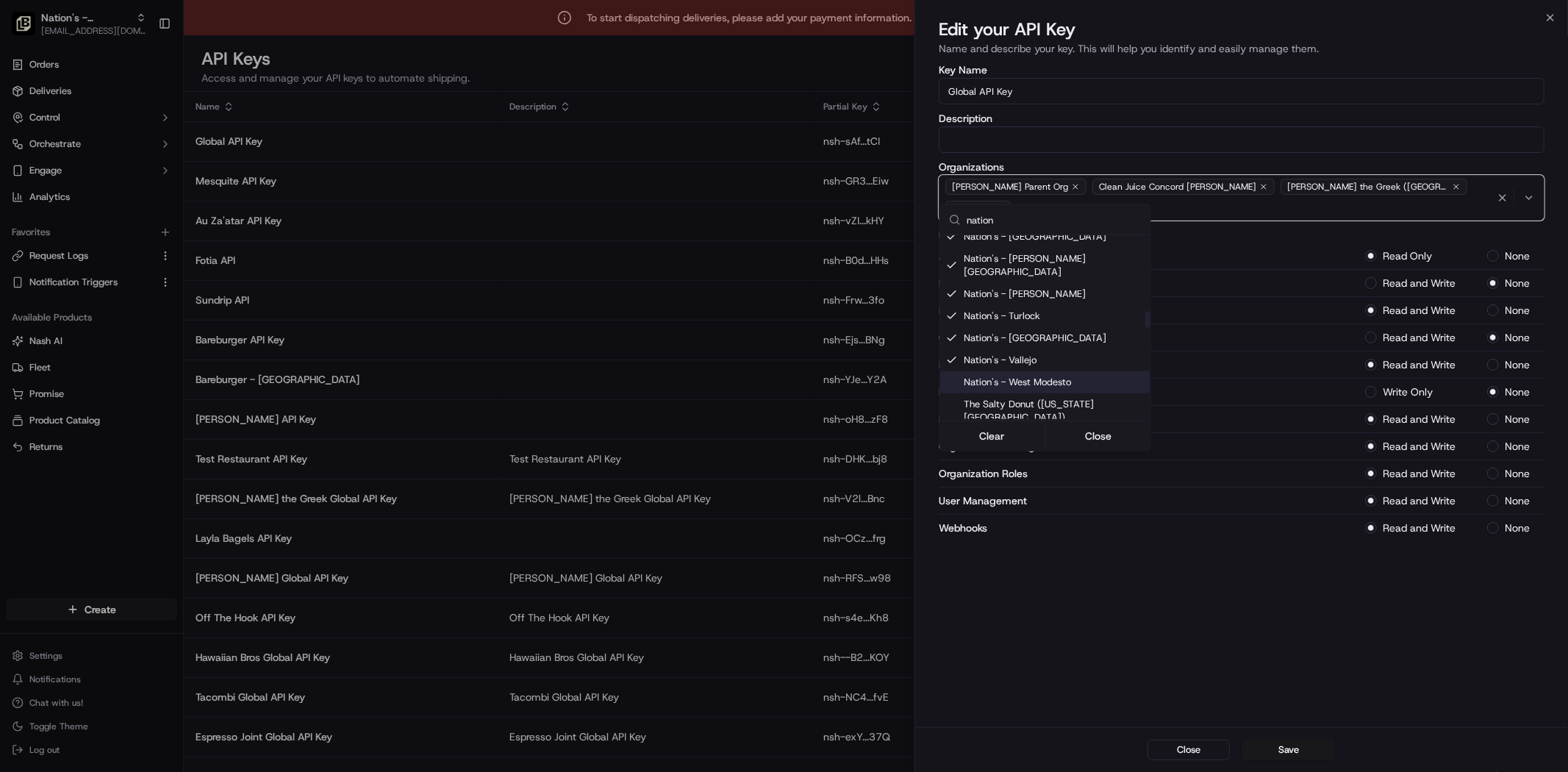
click at [948, 377] on div "Suggestions" at bounding box center [951, 382] width 11 height 11
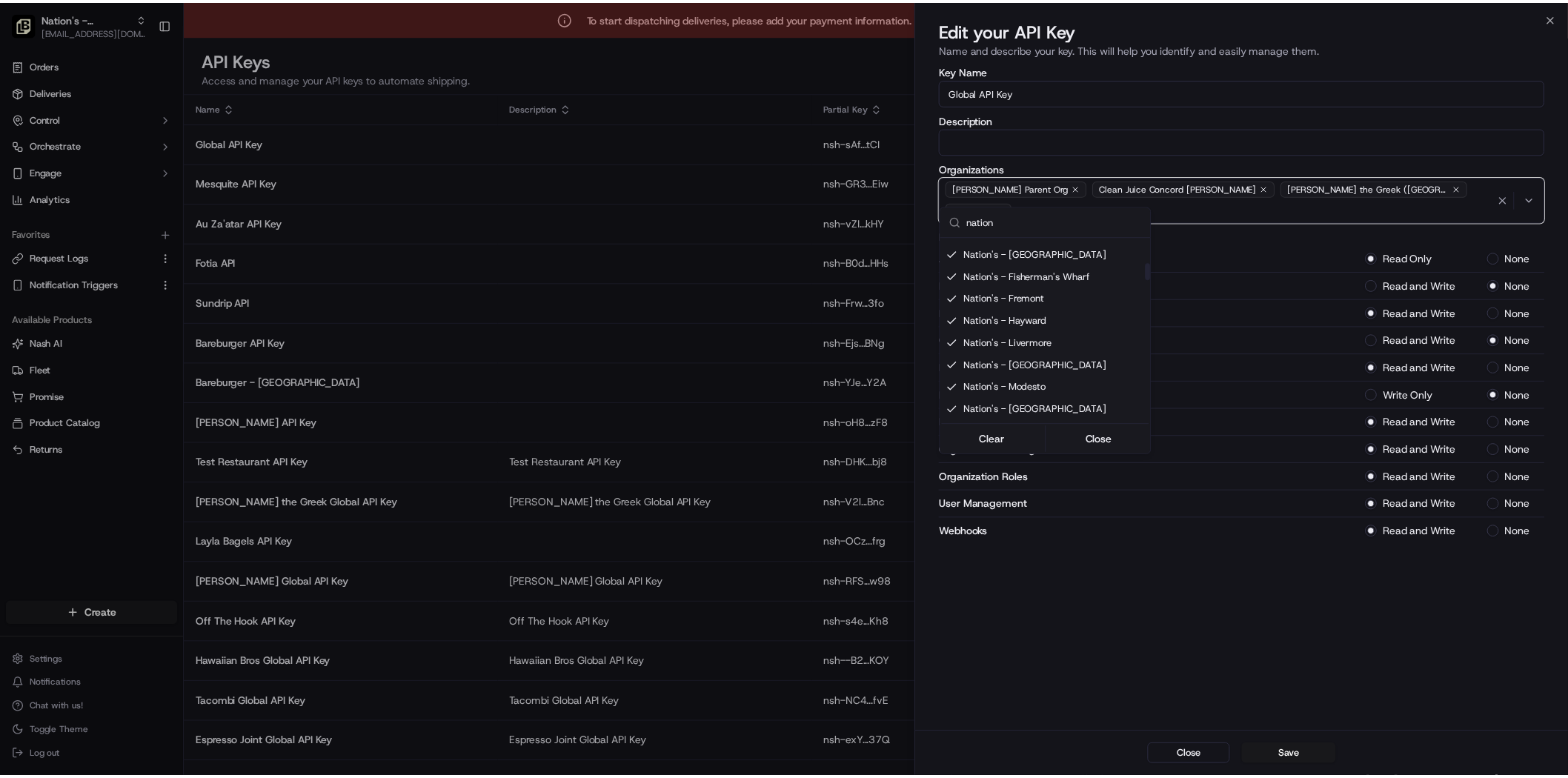
scroll to position [0, 0]
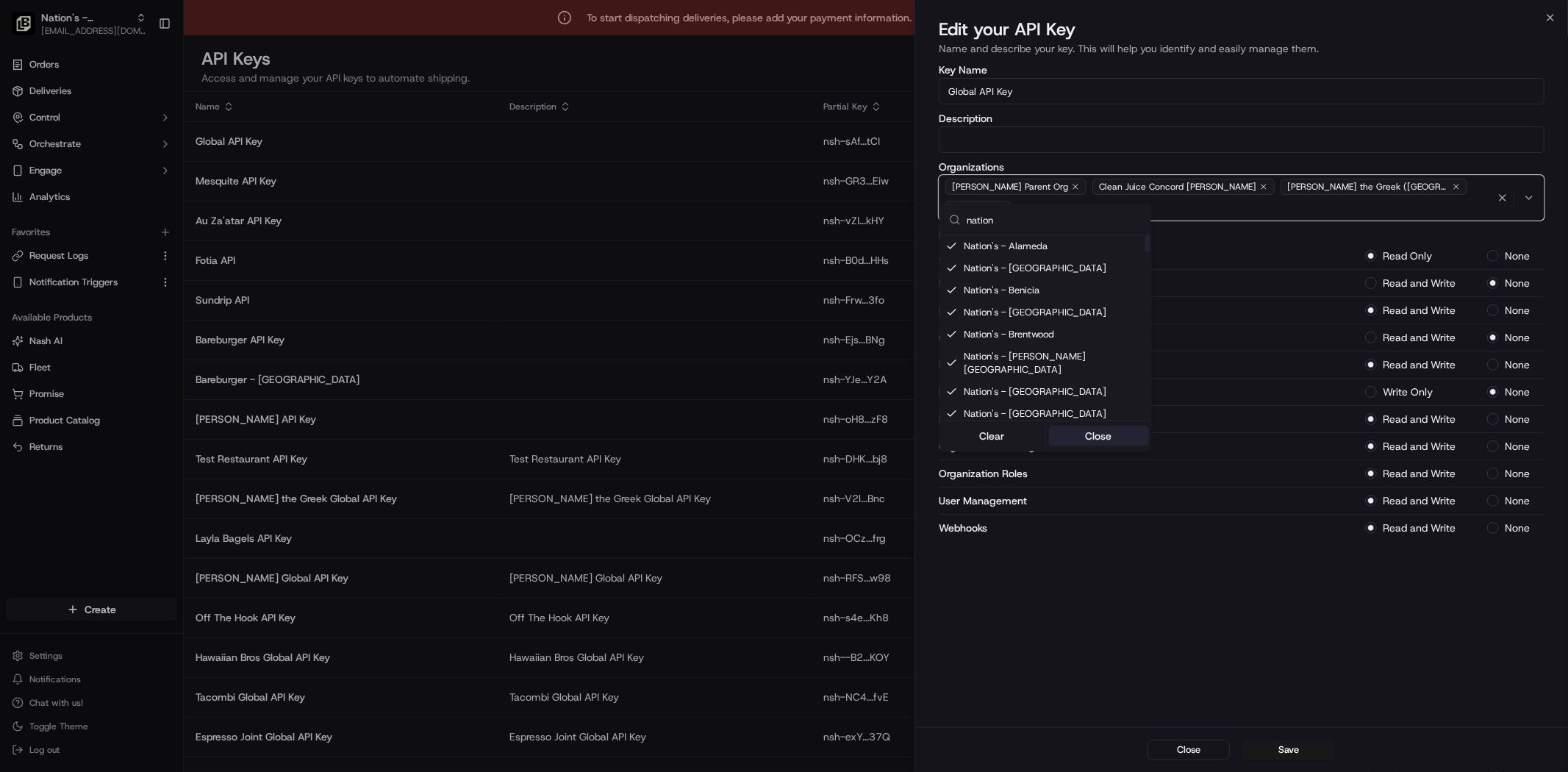
click at [1106, 427] on button "Close" at bounding box center [1098, 436] width 101 height 20
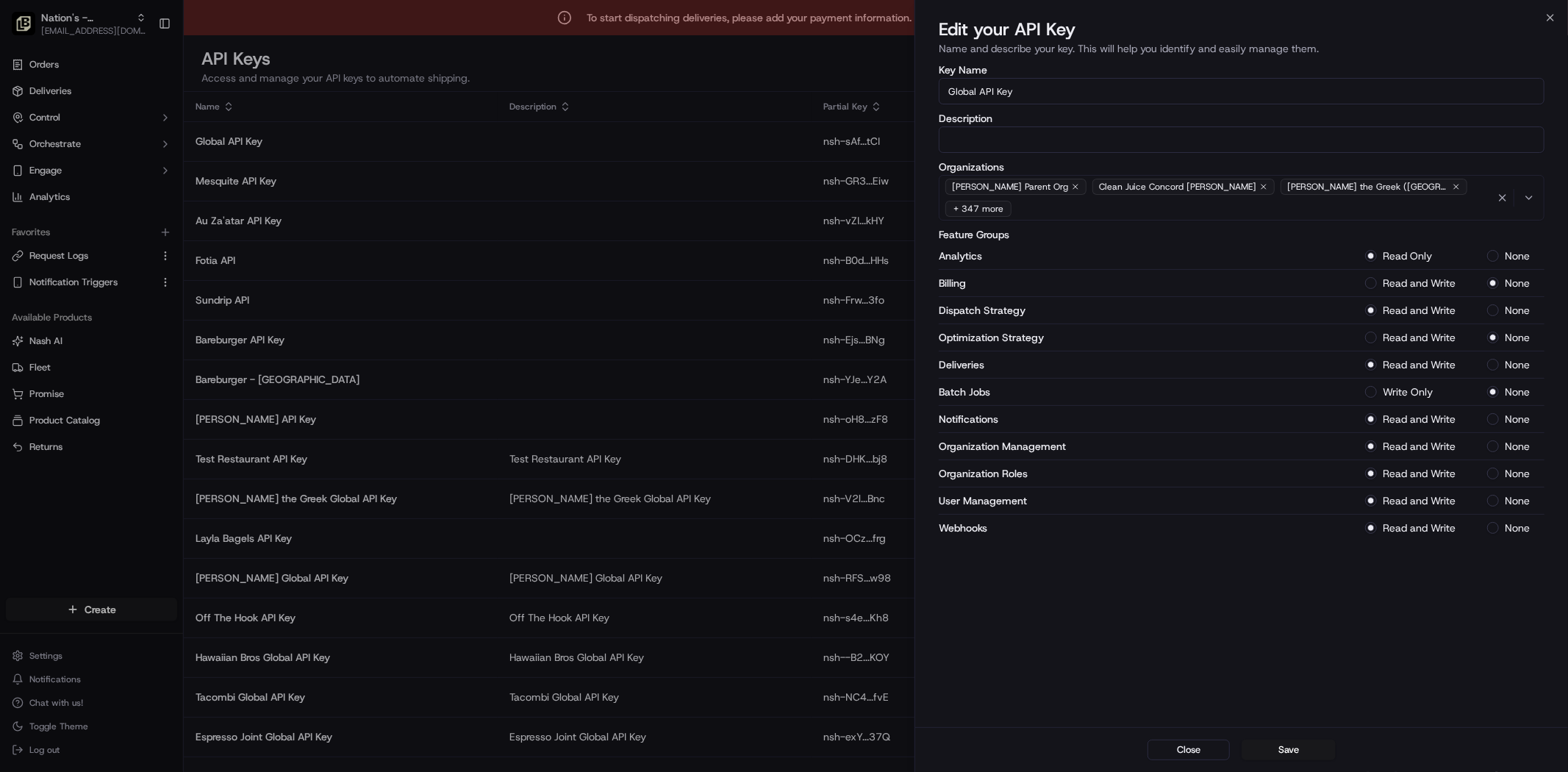
click at [655, 62] on div at bounding box center [784, 386] width 1568 height 772
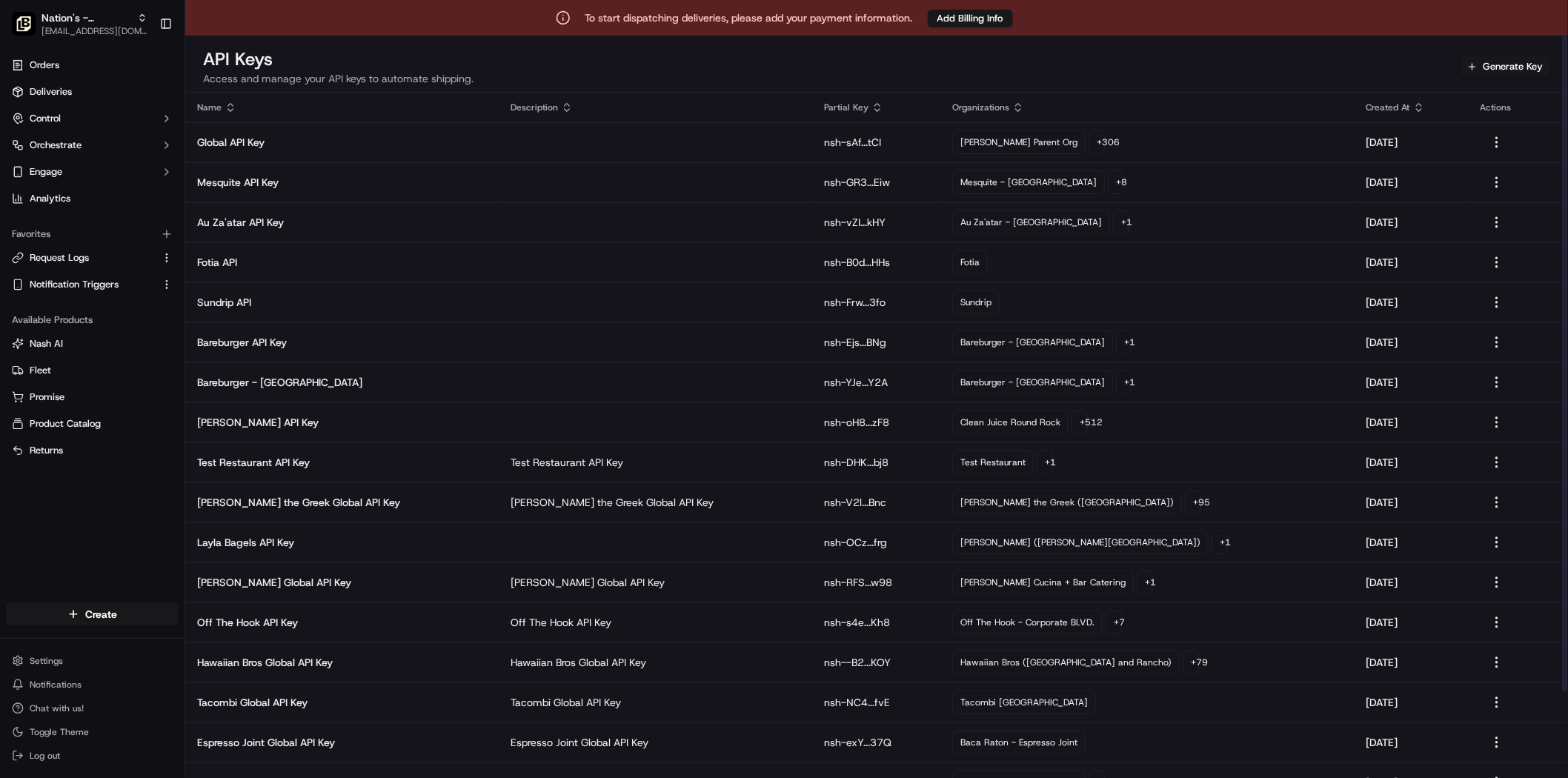
click at [661, 63] on div "API Keys Access and manage your API keys to automate shipping. Generate Key" at bounding box center [877, 70] width 1383 height 45
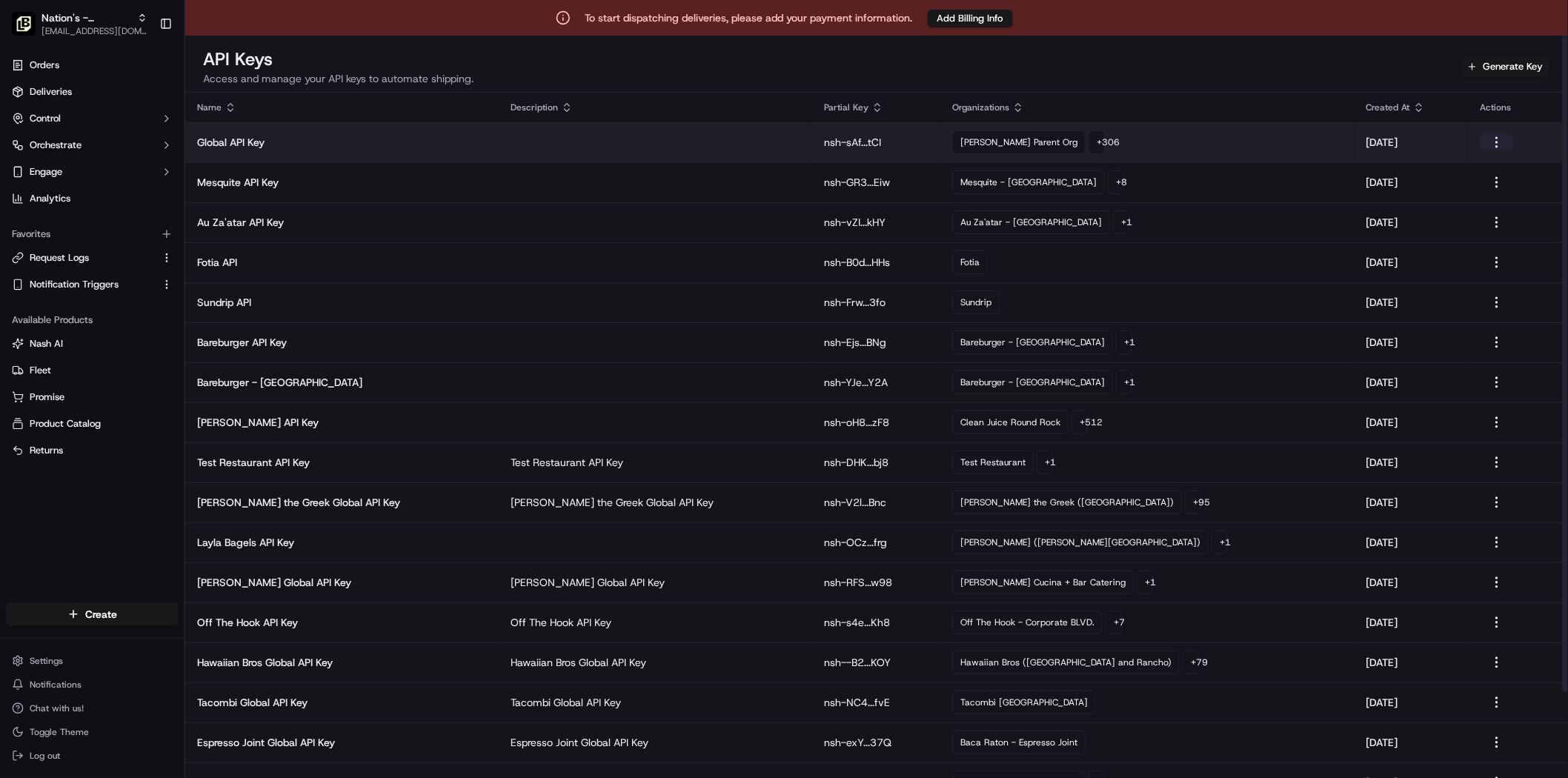
click at [1485, 148] on button "button" at bounding box center [1496, 142] width 34 height 18
click at [605, 133] on td at bounding box center [655, 141] width 314 height 40
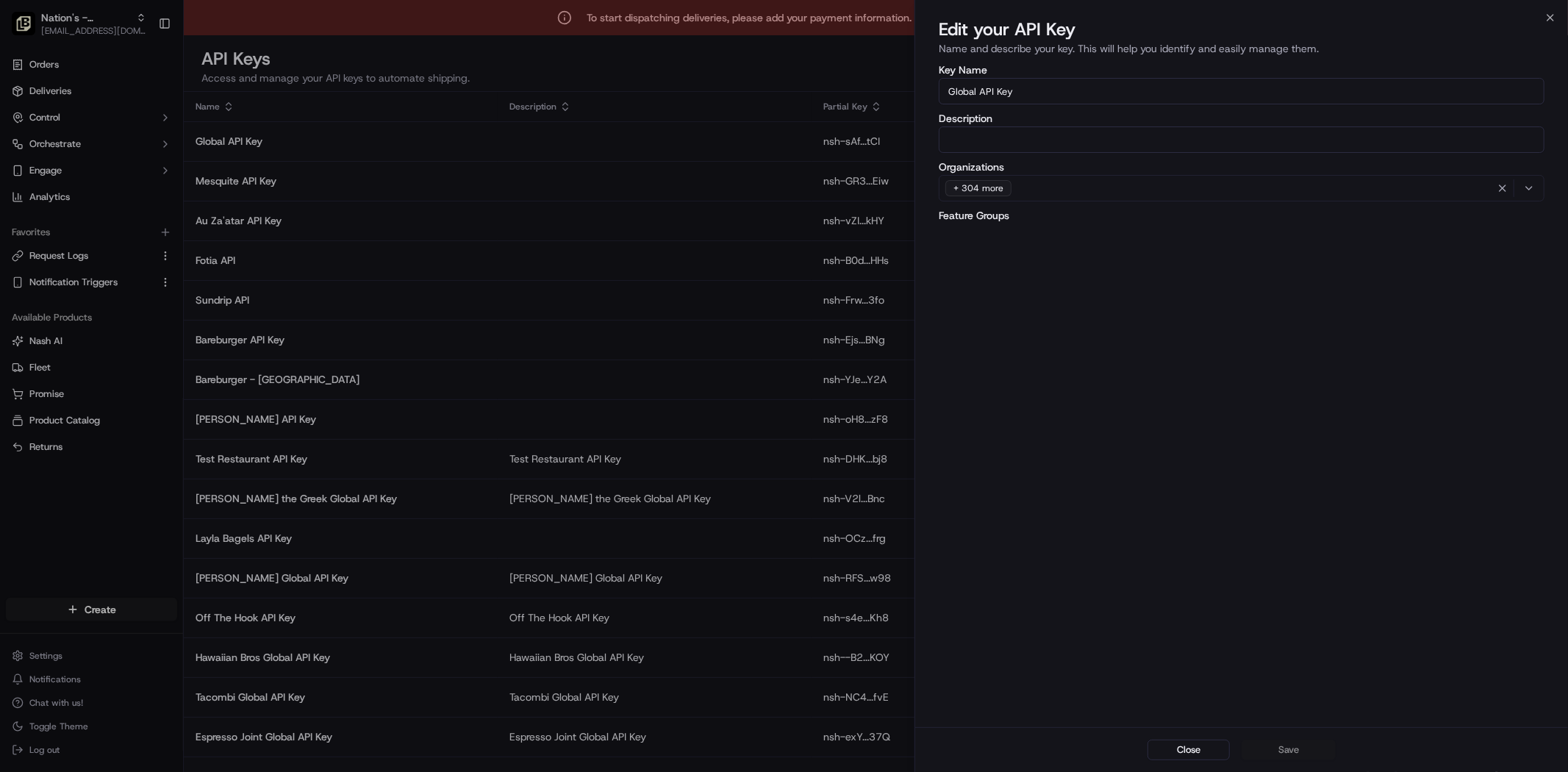
click at [1536, 189] on div "button" at bounding box center [1517, 188] width 46 height 18
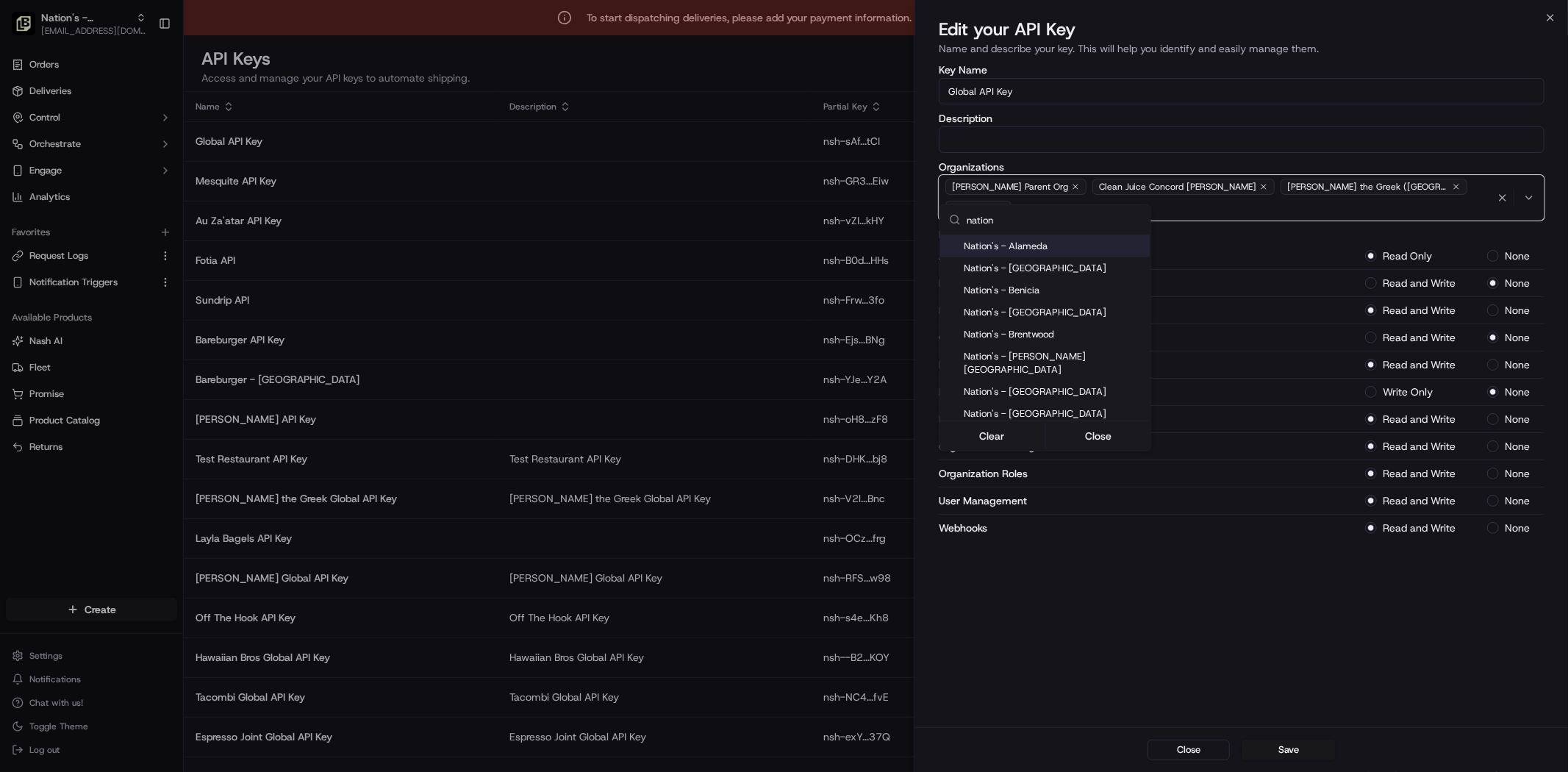
type input "nation"
click at [957, 240] on div "Nation's - Alameda" at bounding box center [1045, 245] width 210 height 22
click at [952, 266] on div "Suggestions" at bounding box center [951, 268] width 11 height 11
click at [952, 285] on div "Suggestions" at bounding box center [951, 290] width 11 height 11
click at [946, 301] on div "Nation's - [GEOGRAPHIC_DATA]" at bounding box center [1045, 312] width 210 height 22
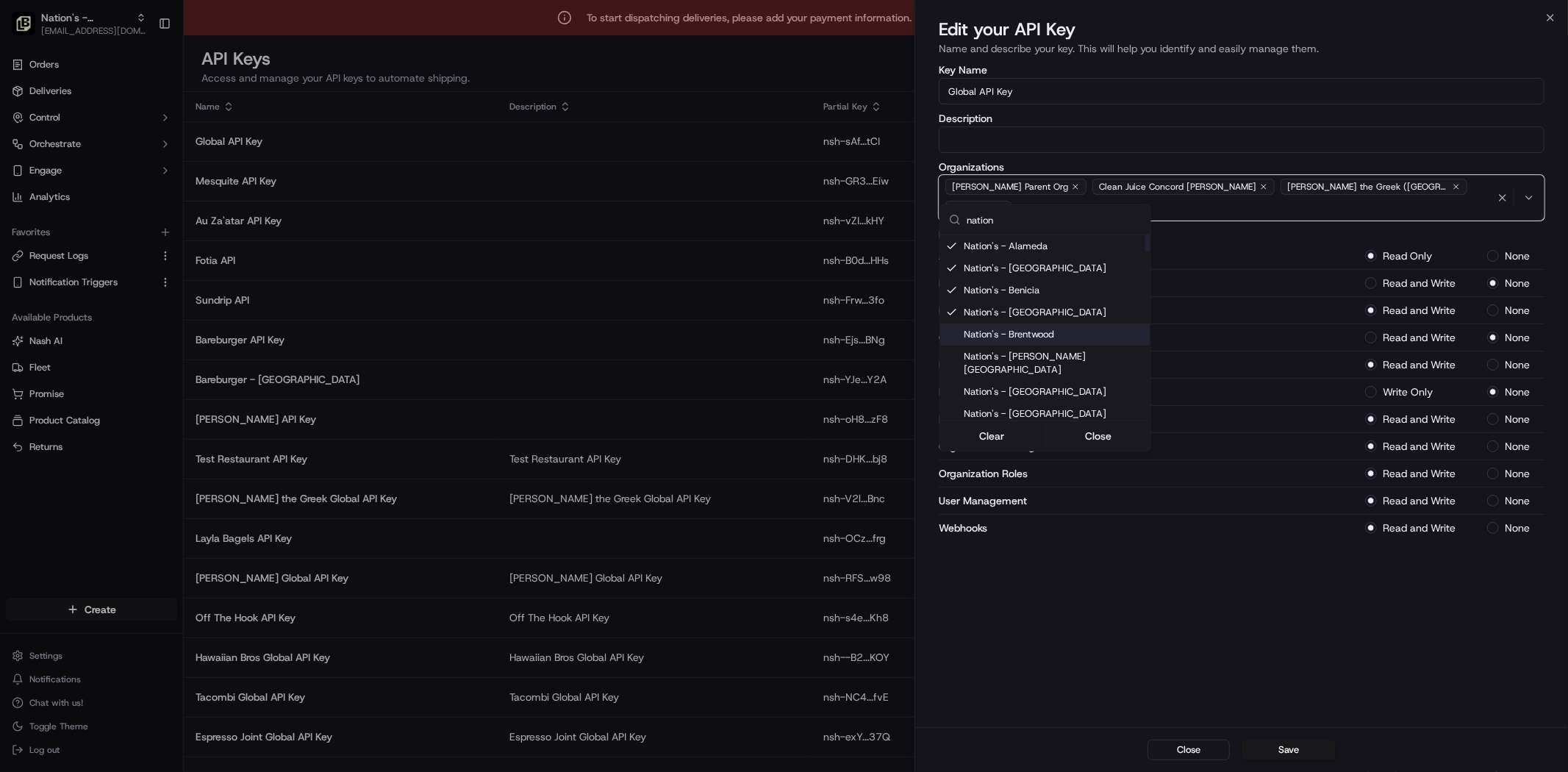
click at [950, 335] on div "Suggestions" at bounding box center [951, 334] width 11 height 11
click at [948, 349] on div "Nation's - [PERSON_NAME][GEOGRAPHIC_DATA]" at bounding box center [1045, 363] width 210 height 35
click at [948, 386] on div "Suggestions" at bounding box center [951, 391] width 11 height 11
click at [944, 403] on div "Nation's - [GEOGRAPHIC_DATA]" at bounding box center [1045, 414] width 210 height 22
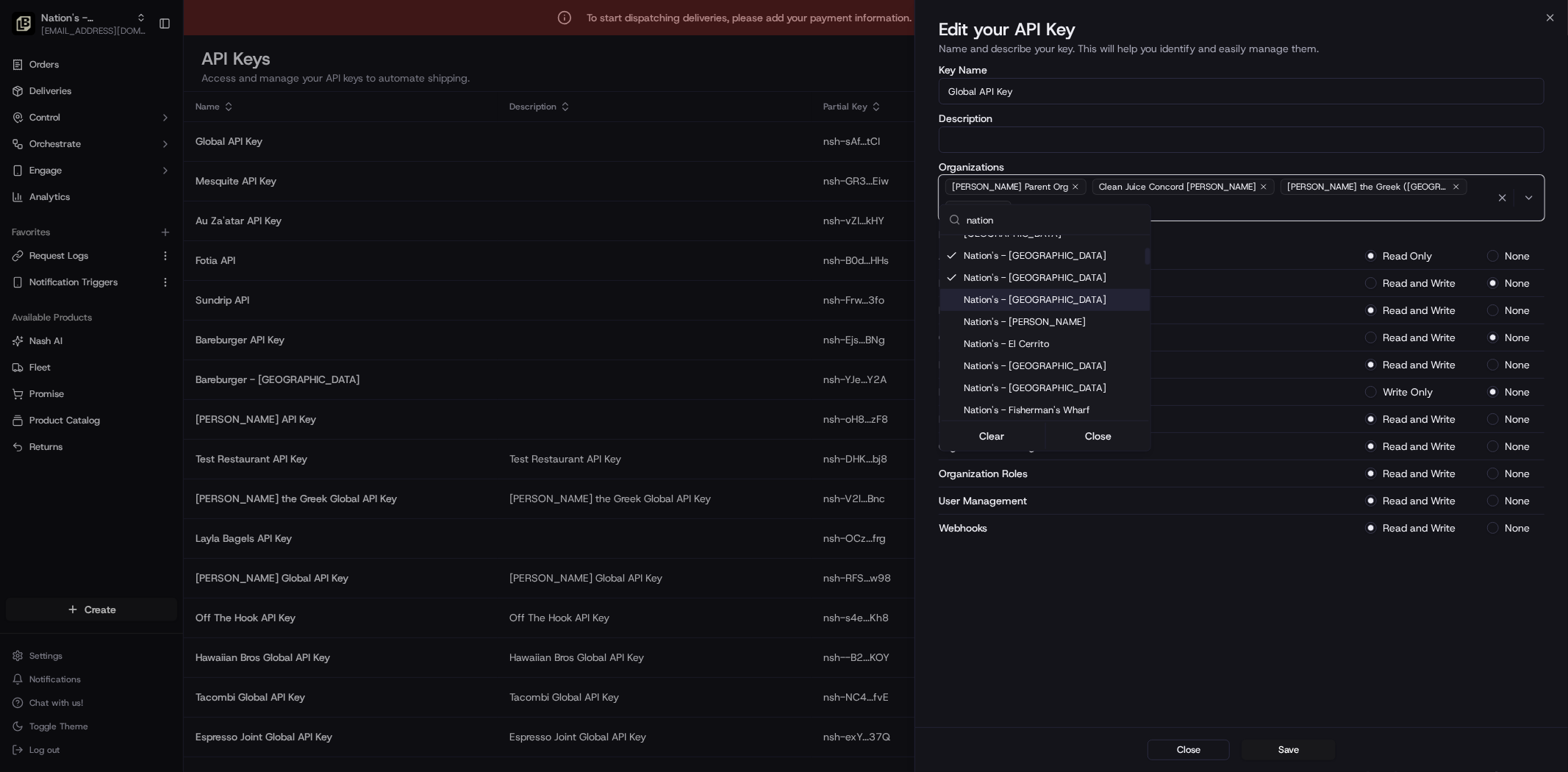
click at [956, 294] on div "Suggestions" at bounding box center [951, 300] width 11 height 11
click at [950, 316] on div "Nation's - [PERSON_NAME]" at bounding box center [1045, 322] width 210 height 22
click at [950, 338] on div "Suggestions" at bounding box center [951, 344] width 11 height 11
click at [951, 360] on div "Suggestions" at bounding box center [951, 365] width 11 height 11
click at [951, 382] on div "Suggestions" at bounding box center [951, 387] width 11 height 11
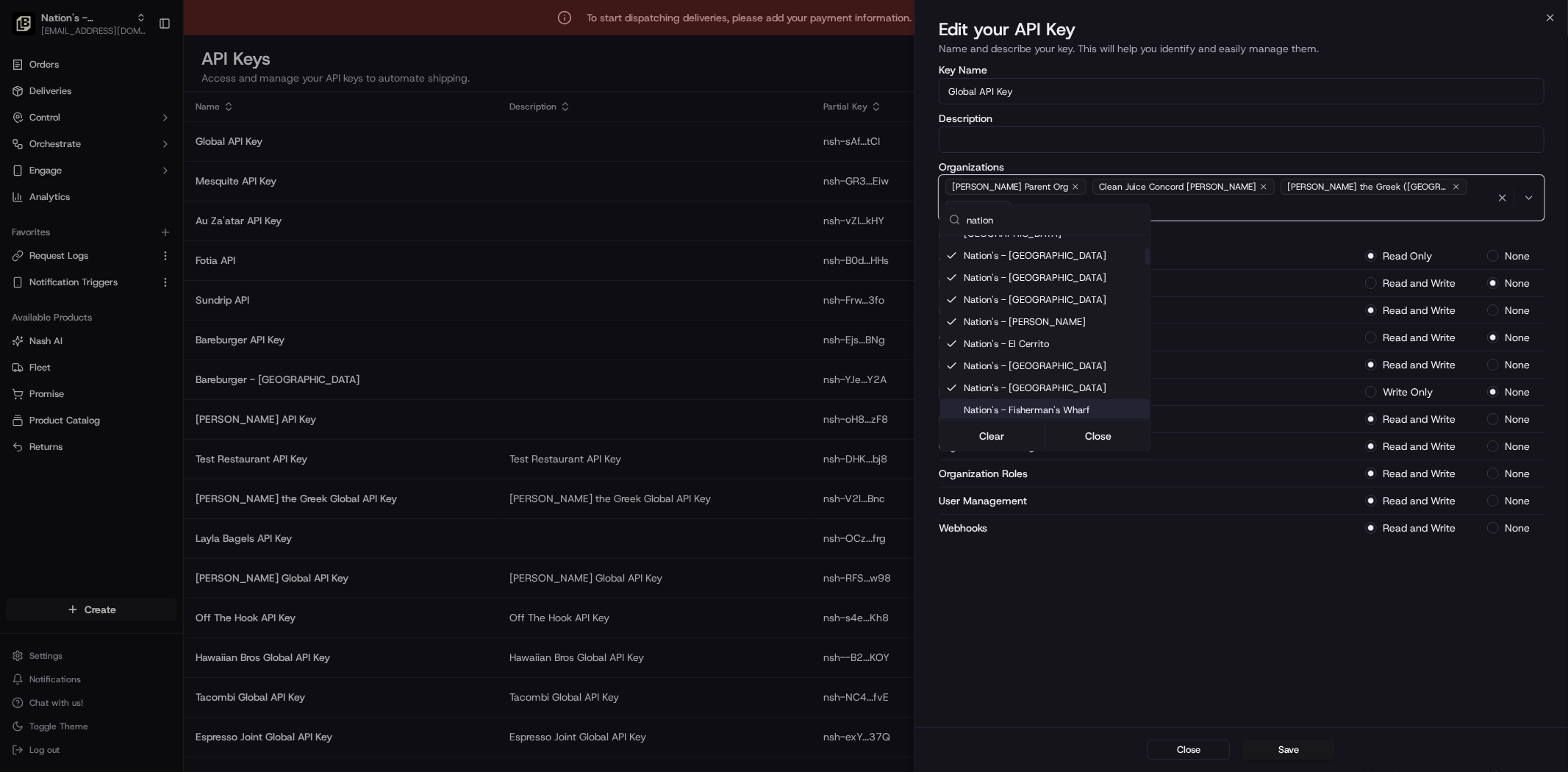
click at [951, 404] on div "Suggestions" at bounding box center [951, 409] width 11 height 11
click at [957, 286] on div "Nation's - Fremont" at bounding box center [1045, 296] width 210 height 22
click at [950, 314] on div "Nation's - Hayward" at bounding box center [1045, 318] width 210 height 22
click at [950, 335] on div "Suggestions" at bounding box center [951, 340] width 11 height 11
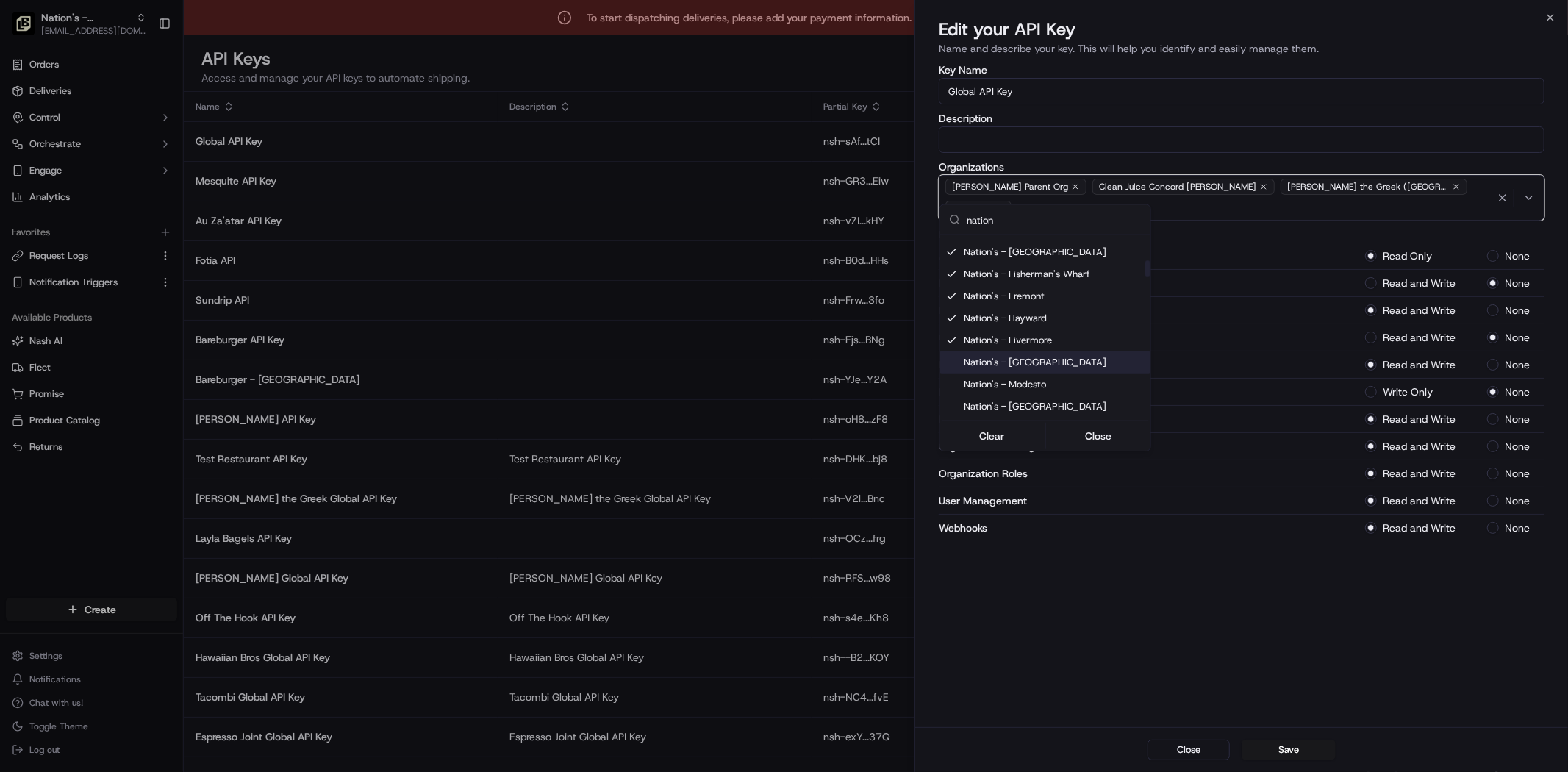
click at [950, 356] on div "Nation's - [GEOGRAPHIC_DATA]" at bounding box center [1045, 362] width 210 height 22
click at [948, 378] on div "Nation's - Modesto" at bounding box center [1045, 384] width 210 height 22
click at [948, 400] on div "Suggestions" at bounding box center [951, 406] width 11 height 11
click at [952, 287] on div "Suggestions" at bounding box center [951, 292] width 11 height 11
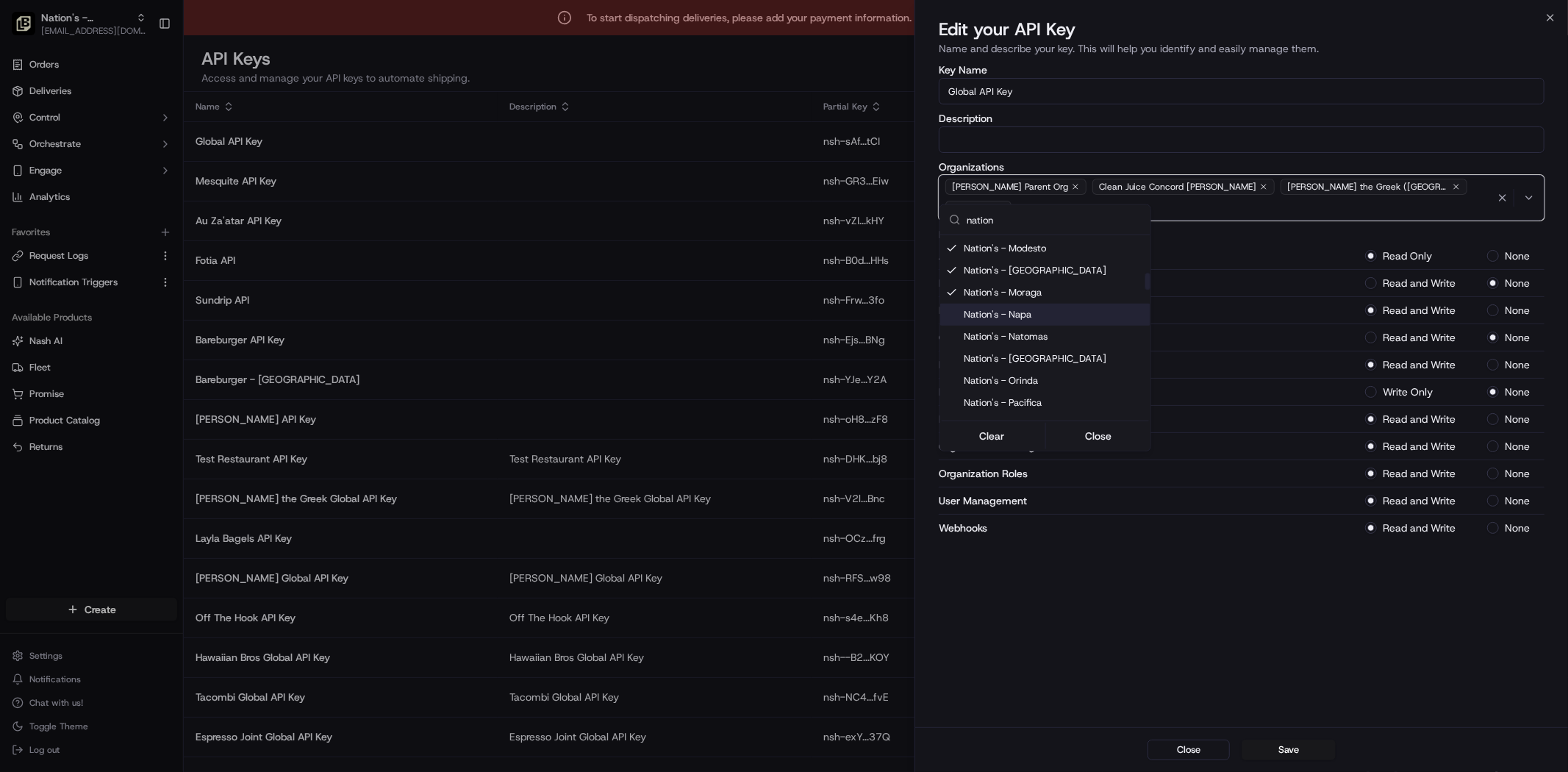
click at [950, 308] on div "Suggestions" at bounding box center [951, 314] width 11 height 11
click at [950, 331] on div "Suggestions" at bounding box center [951, 336] width 11 height 11
click at [948, 353] on div "Suggestions" at bounding box center [951, 358] width 11 height 11
click at [944, 370] on div "Nation's - Orinda" at bounding box center [1045, 380] width 210 height 22
click at [956, 397] on div "Suggestions" at bounding box center [951, 402] width 11 height 11
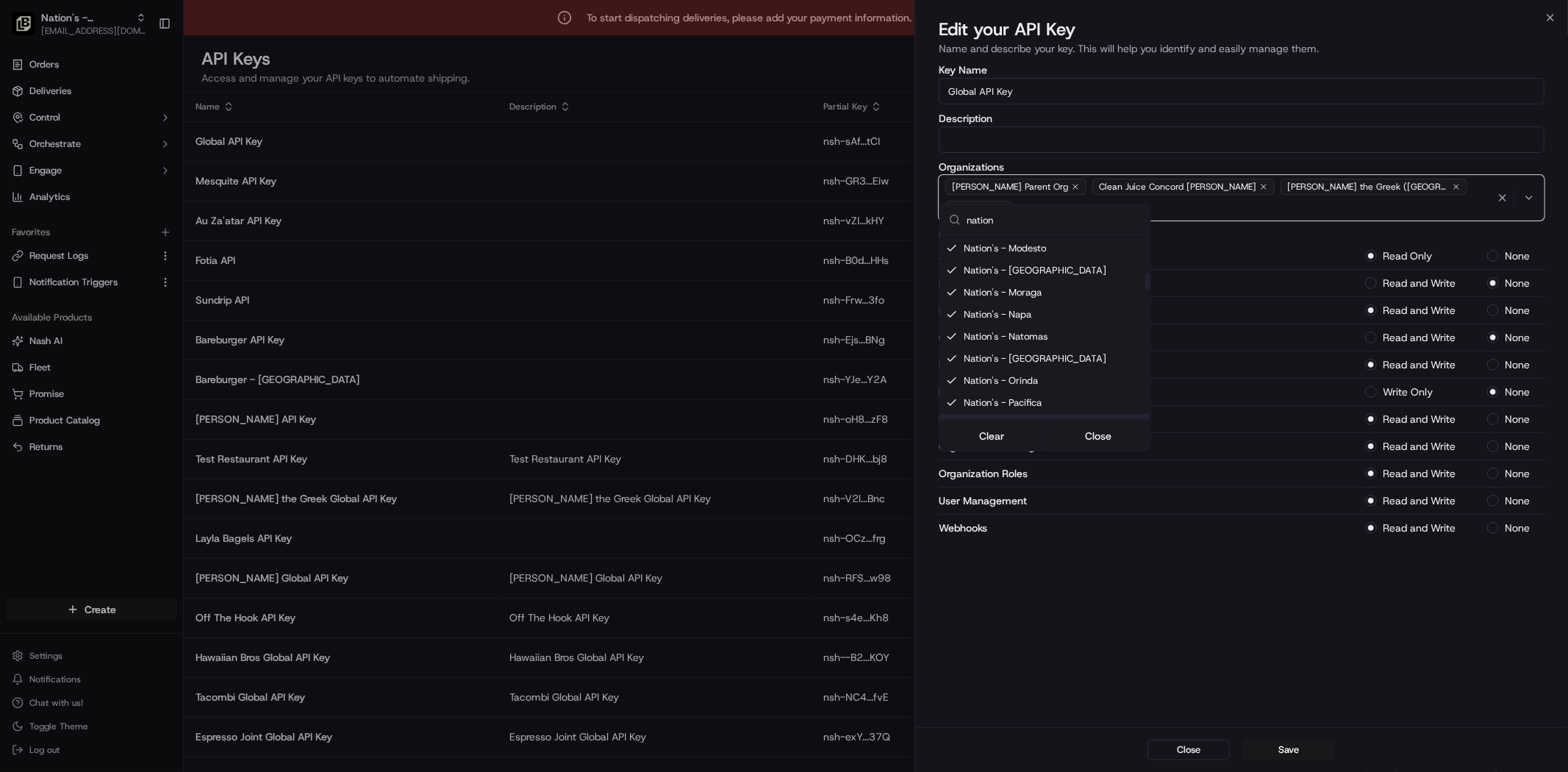
click at [956, 419] on div "Suggestions" at bounding box center [951, 424] width 11 height 11
click at [941, 299] on div "Nation's - [GEOGRAPHIC_DATA]" at bounding box center [1045, 309] width 210 height 22
click at [943, 322] on div "Nation's - Pleasanton" at bounding box center [1045, 332] width 210 height 22
click at [943, 344] on div "Nation's - Sachse" at bounding box center [1045, 354] width 210 height 22
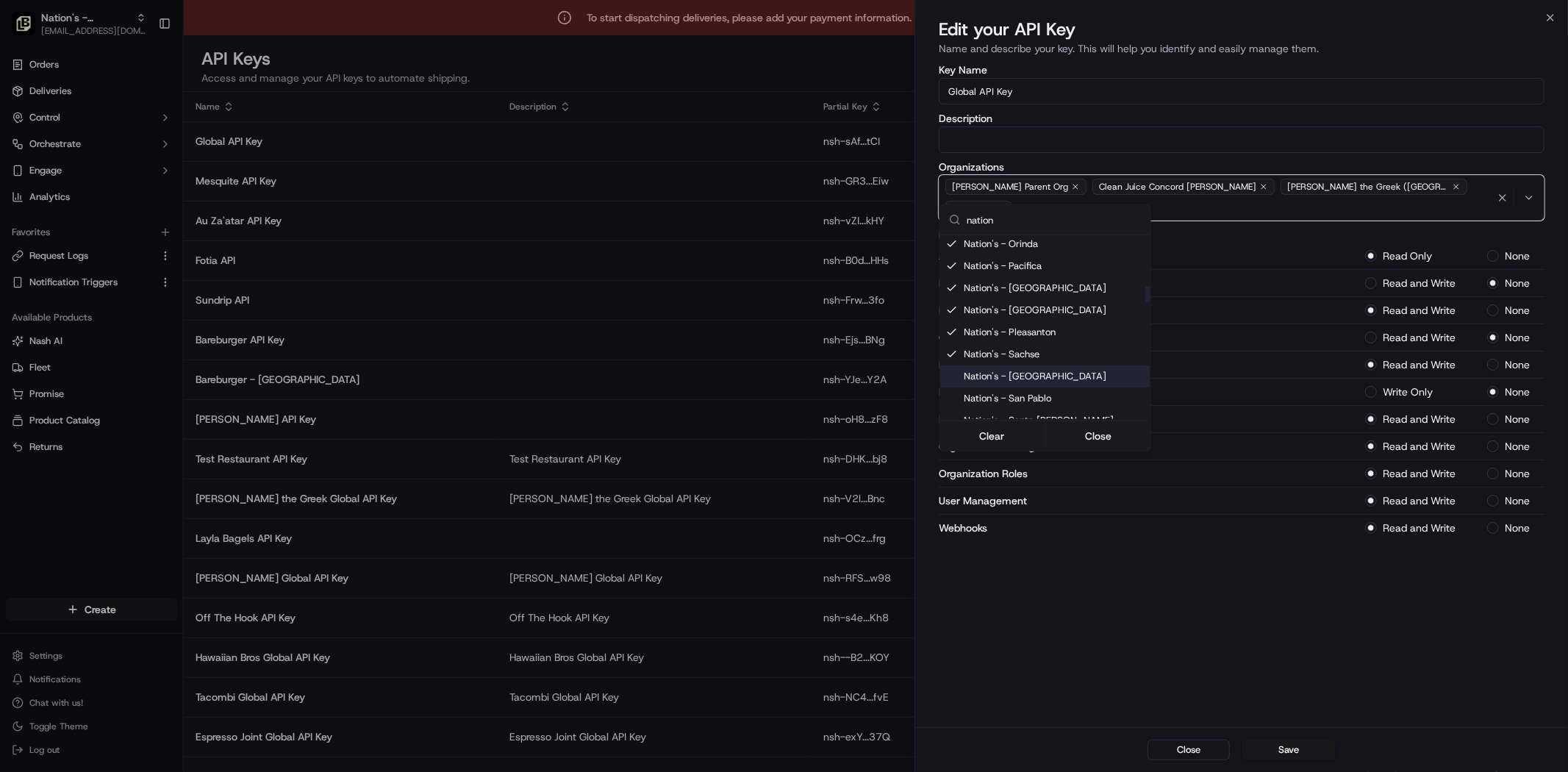
click at [946, 371] on div "Suggestions" at bounding box center [951, 376] width 11 height 11
click at [944, 387] on div "Nation's - San Pablo" at bounding box center [1045, 398] width 210 height 22
click at [946, 414] on div "Suggestions" at bounding box center [951, 420] width 11 height 11
click at [953, 301] on div "Suggestions" at bounding box center [951, 307] width 11 height 11
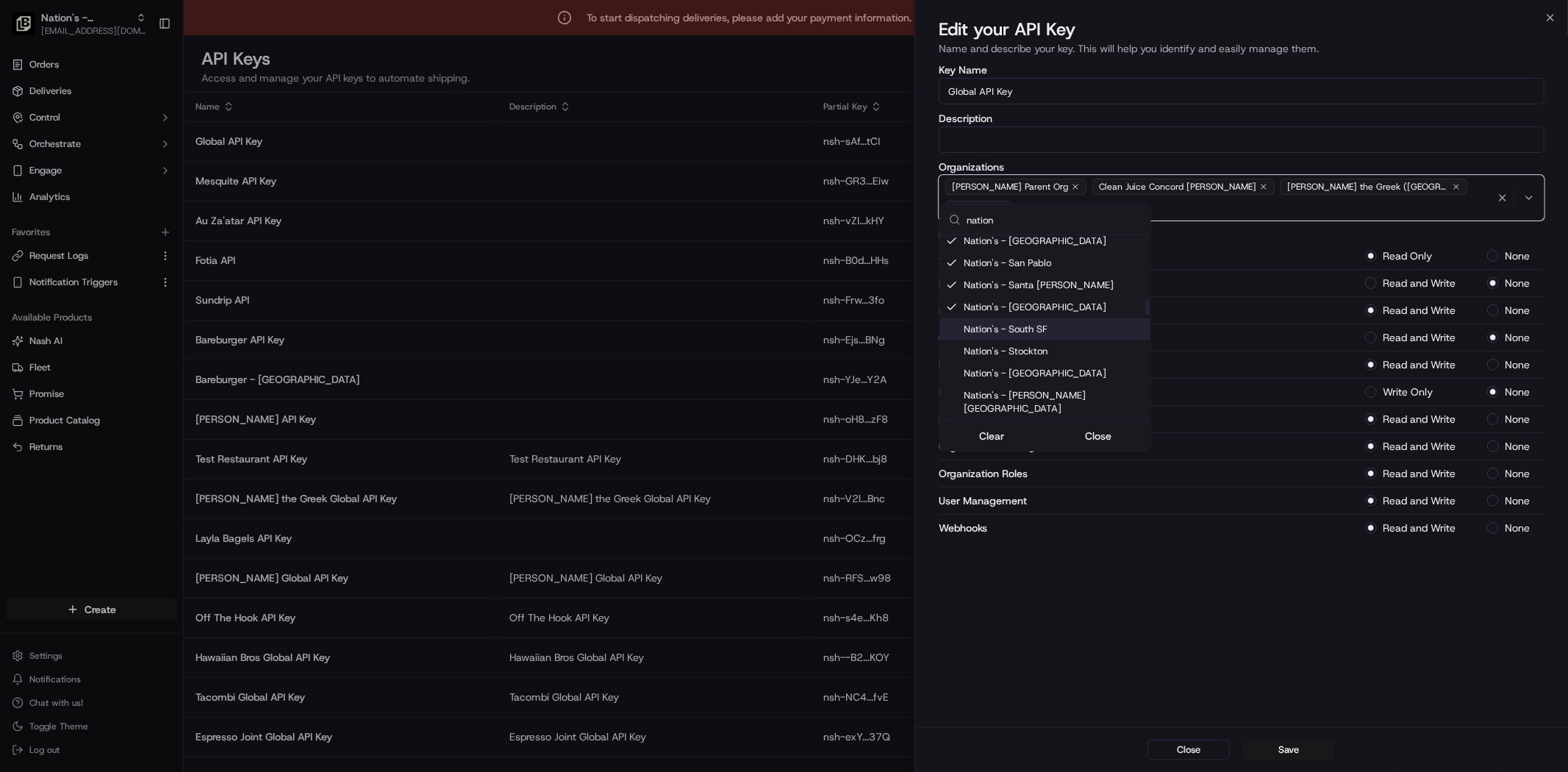
click at [952, 323] on div "Suggestions" at bounding box center [951, 329] width 11 height 11
click at [950, 340] on div "Nation's - Stockton" at bounding box center [1045, 351] width 210 height 22
click at [950, 368] on div "Suggestions" at bounding box center [951, 373] width 11 height 11
click at [950, 385] on div "Nation's - [PERSON_NAME][GEOGRAPHIC_DATA]" at bounding box center [1045, 402] width 210 height 35
click at [950, 420] on div "Nation's - [PERSON_NAME]" at bounding box center [1045, 430] width 210 height 22
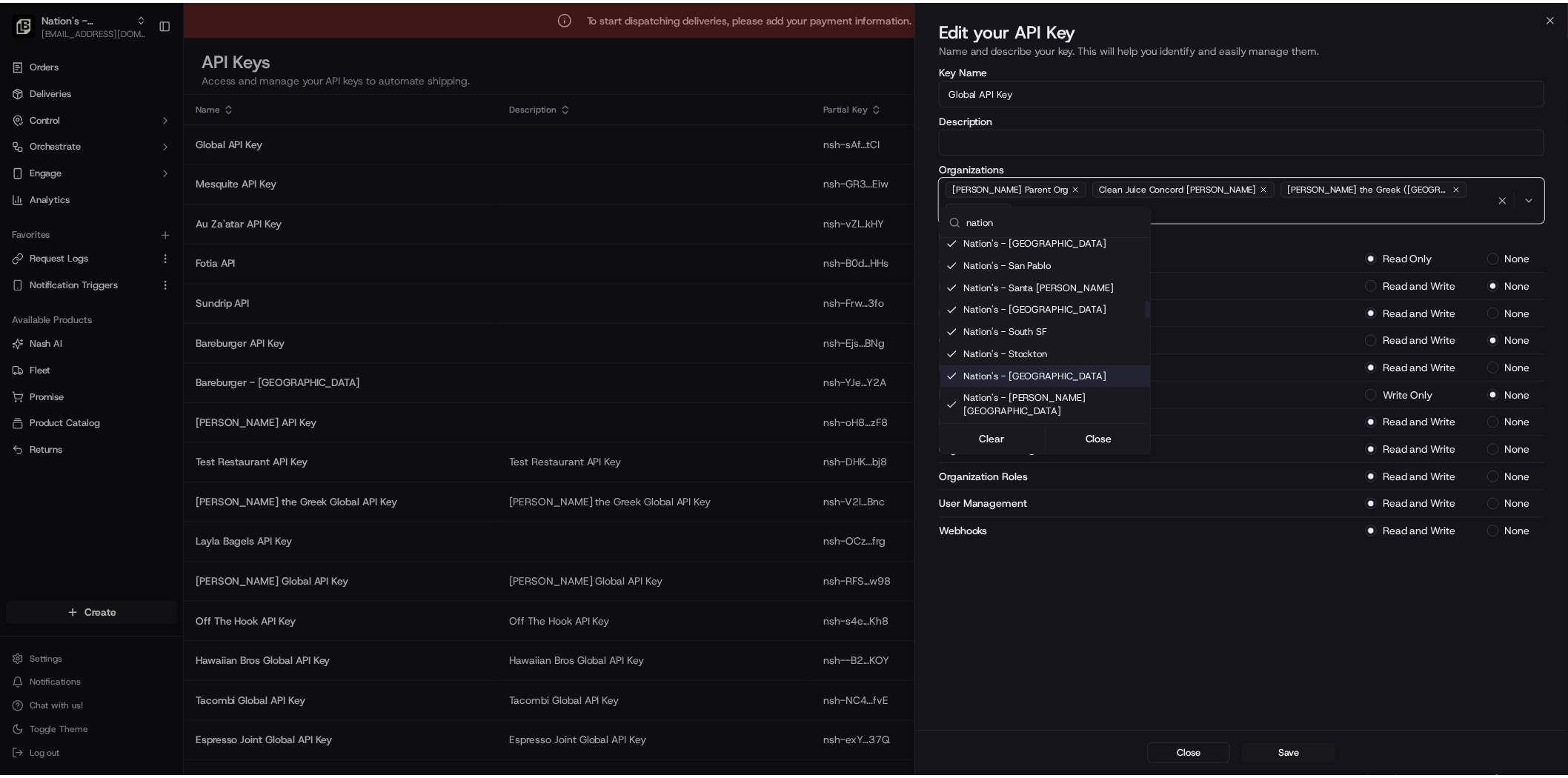
scroll to position [823, 0]
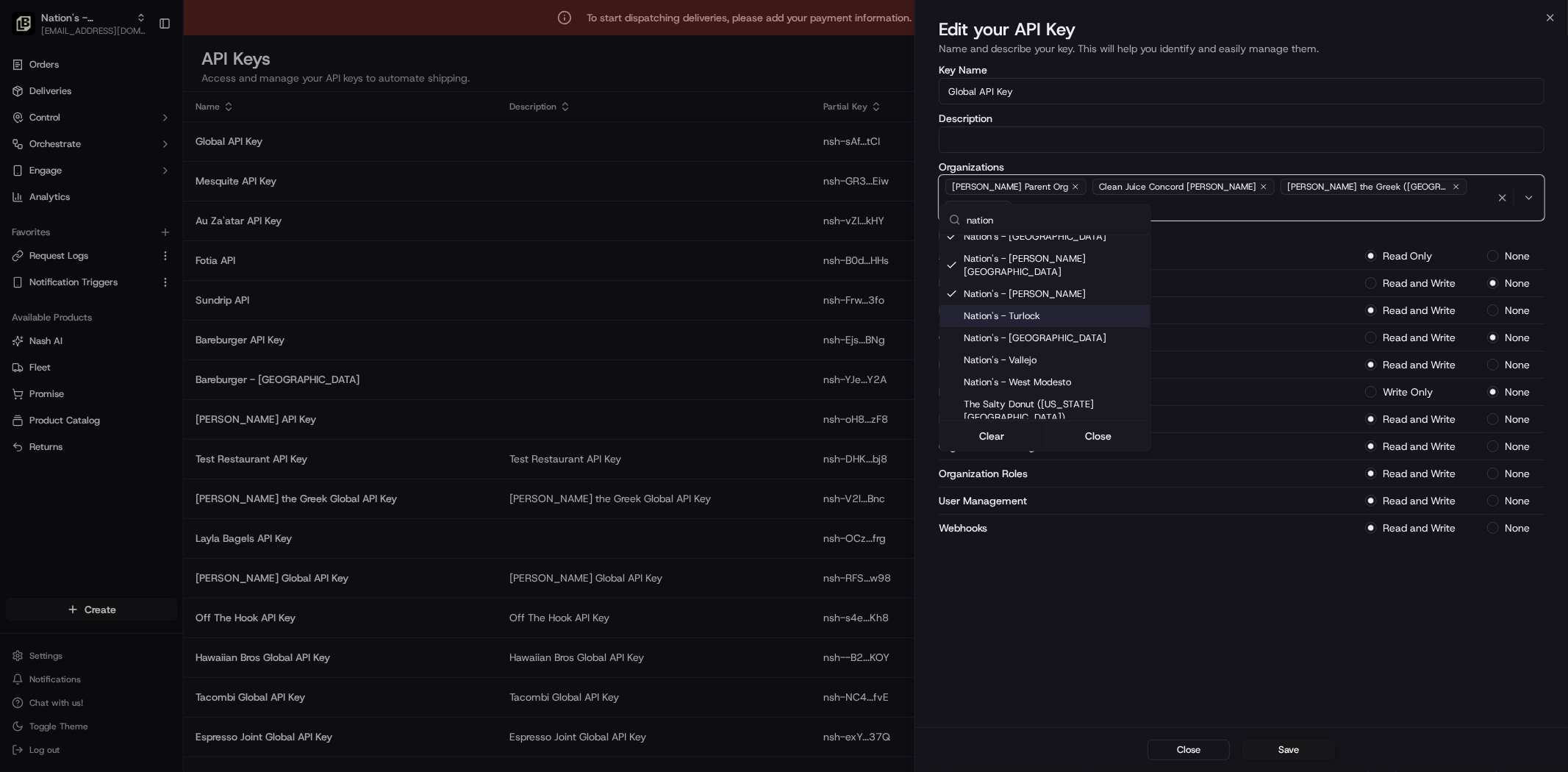
click at [952, 310] on div "Suggestions" at bounding box center [951, 315] width 11 height 11
click at [950, 332] on div "Suggestions" at bounding box center [951, 337] width 11 height 11
click at [950, 354] on div "Suggestions" at bounding box center [951, 359] width 11 height 11
click at [951, 377] on div "Suggestions" at bounding box center [951, 382] width 11 height 11
click at [1100, 439] on button "Close" at bounding box center [1098, 436] width 101 height 20
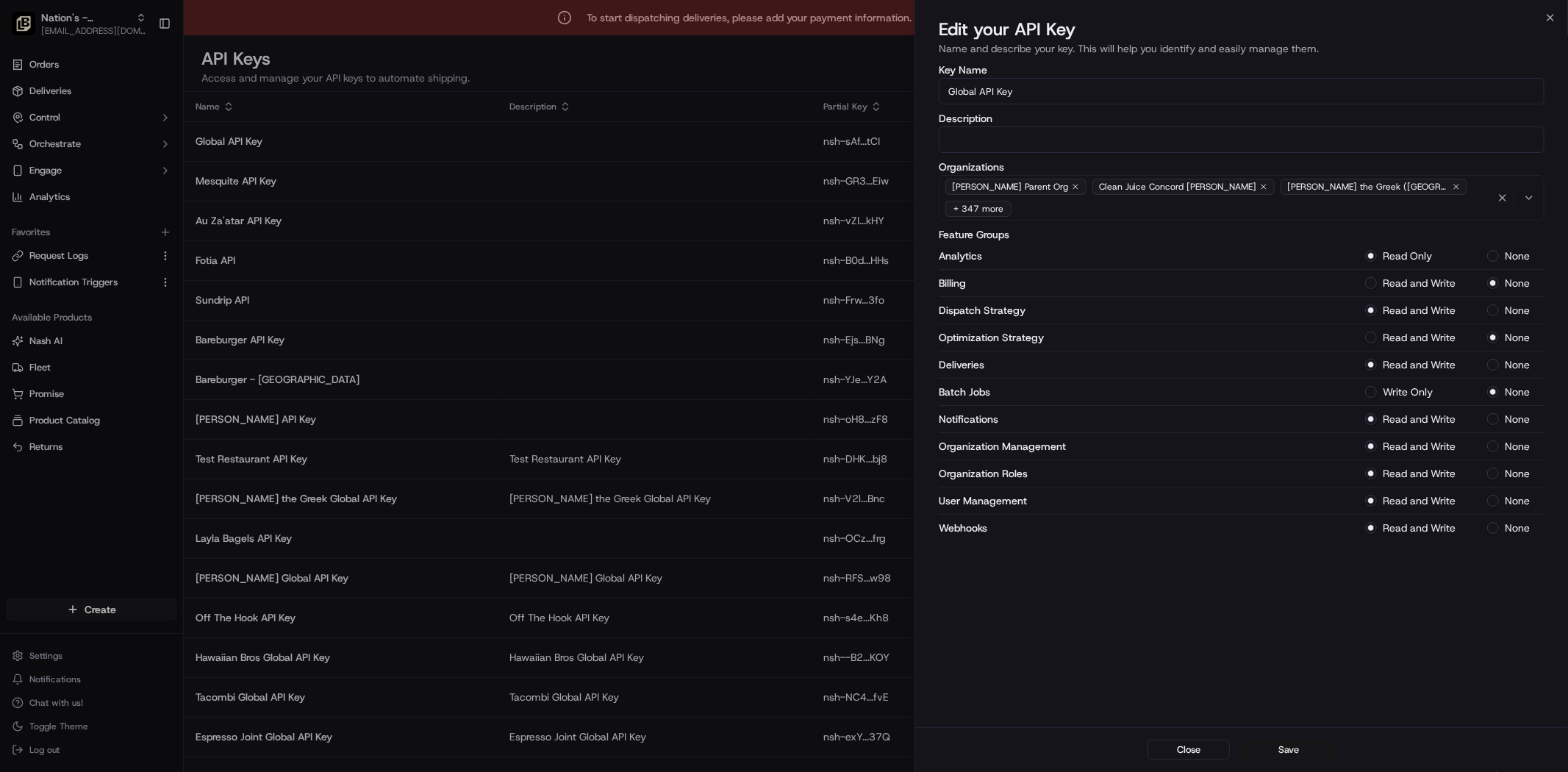
click at [1289, 755] on button "Save" at bounding box center [1288, 749] width 94 height 20
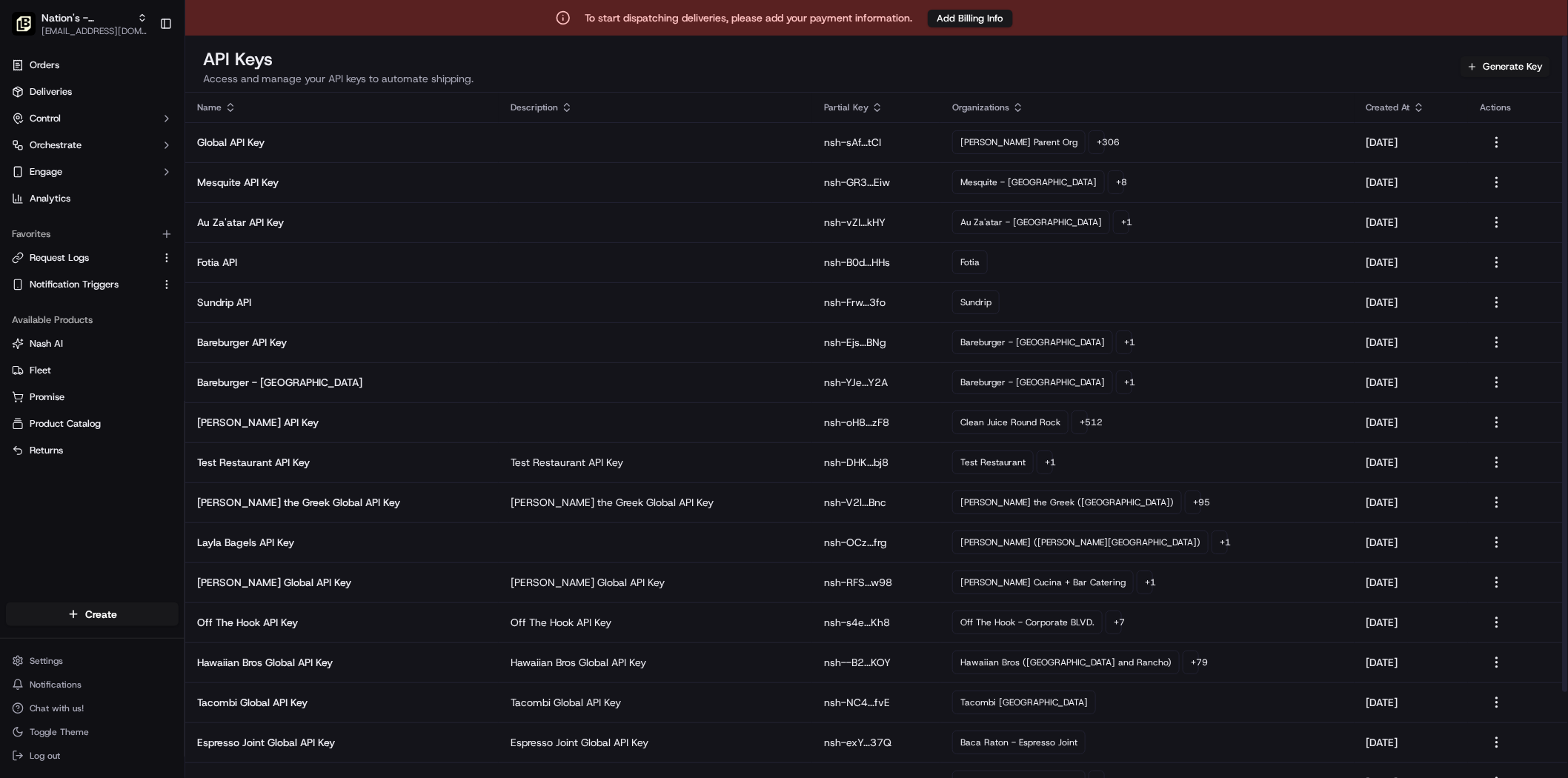
click at [974, 69] on div "API Keys Access and manage your API keys to automate shipping. Generate Key" at bounding box center [877, 70] width 1383 height 45
click at [71, 665] on html "To start dispatching deliveries, please add your payment information. Add Billi…" at bounding box center [784, 389] width 1568 height 778
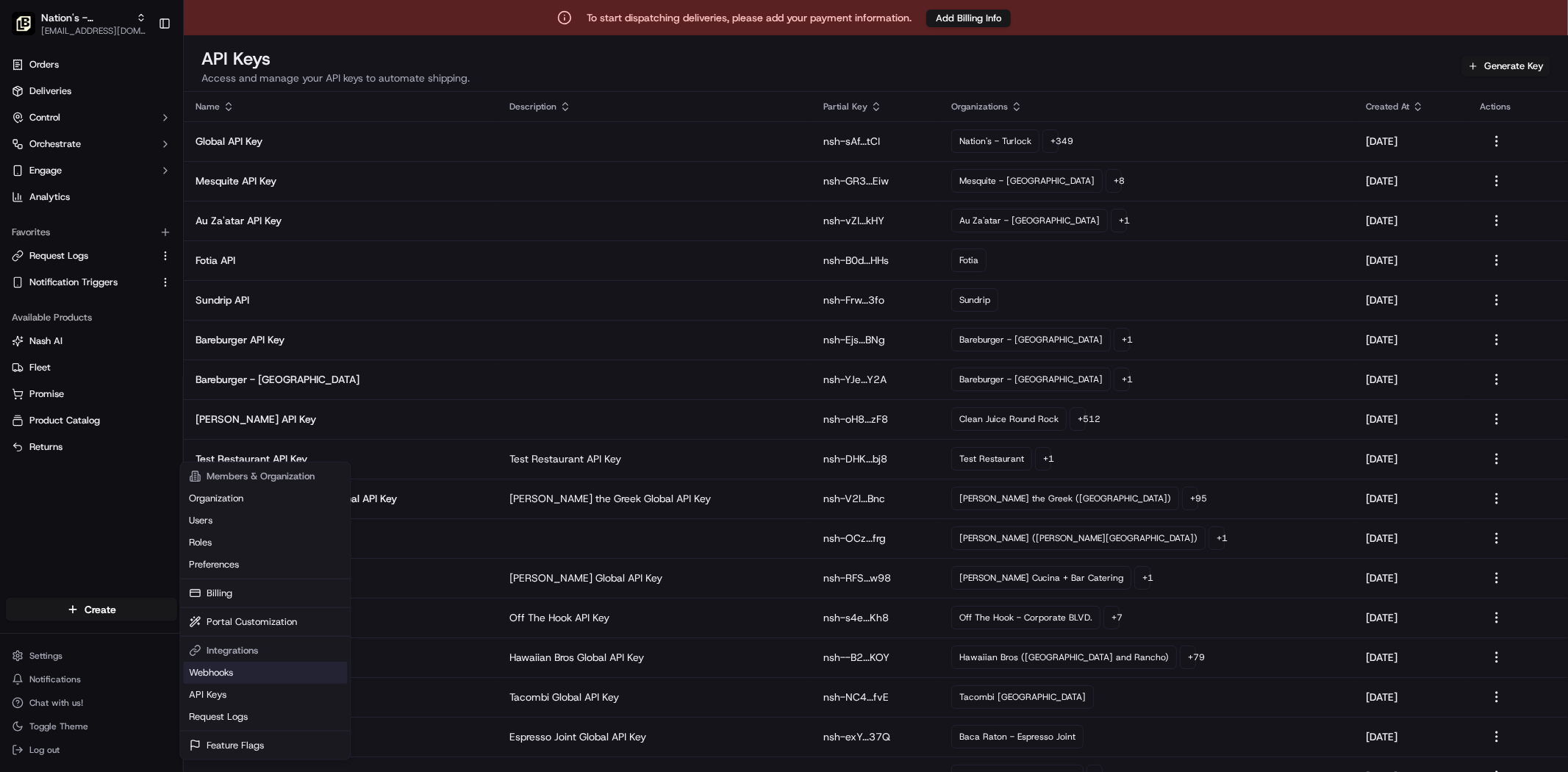
click at [221, 674] on link "Webhooks" at bounding box center [265, 672] width 164 height 22
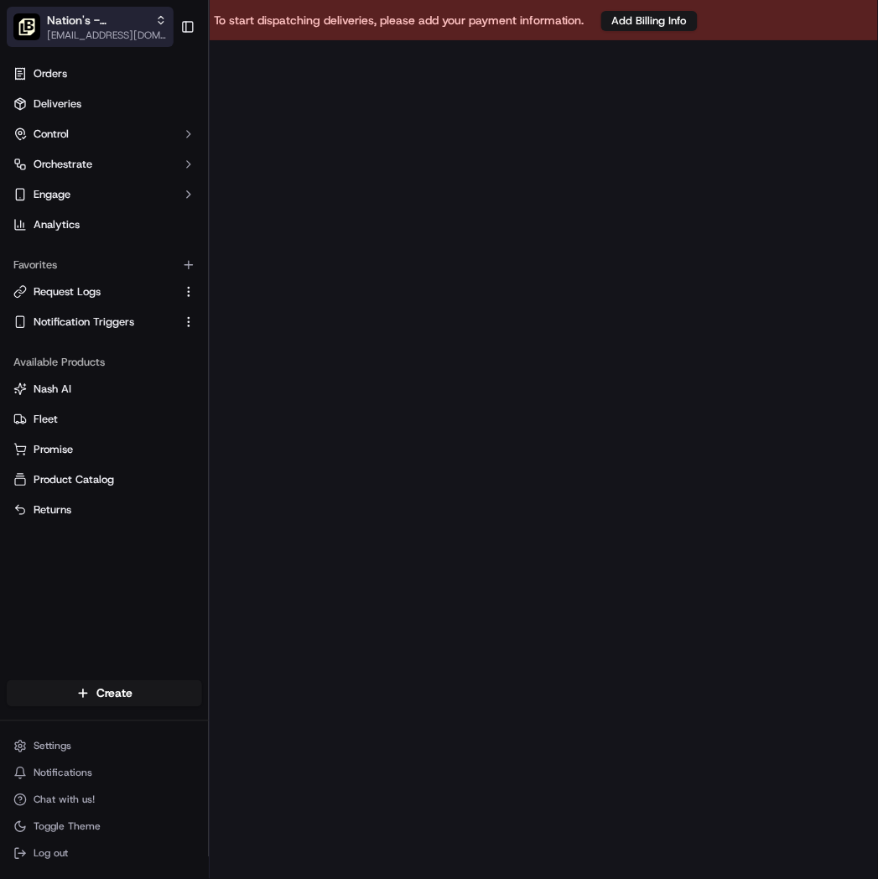
click at [156, 21] on icon "button" at bounding box center [161, 20] width 12 height 12
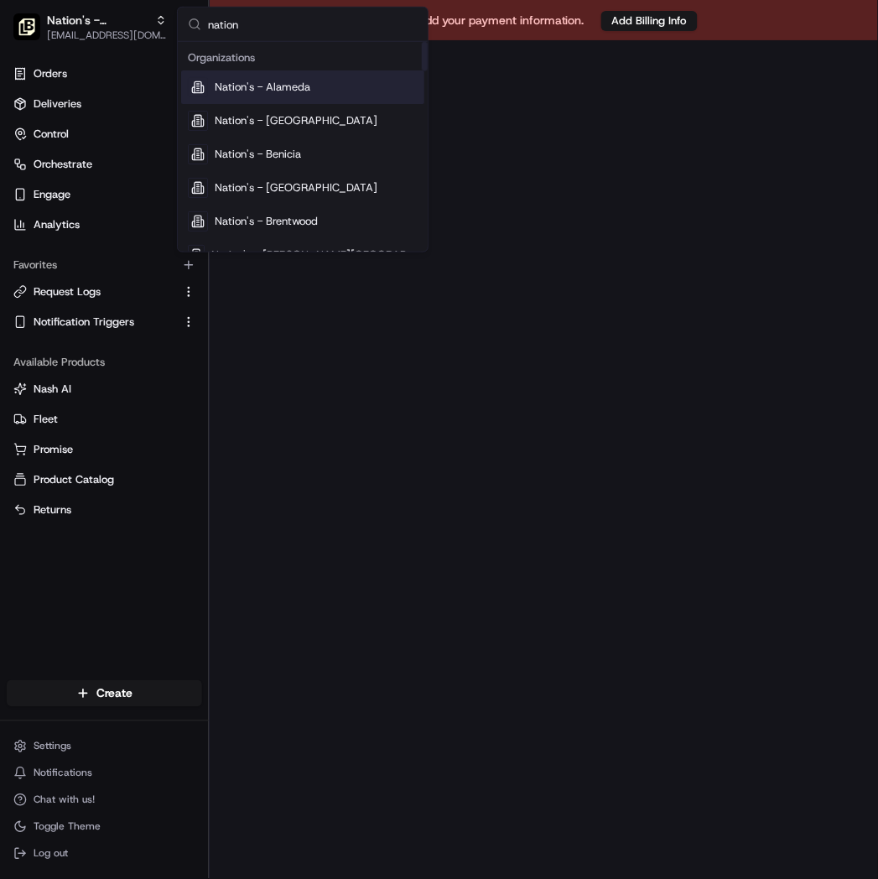
type input "nation"
click at [270, 91] on span "Nation's - Alameda" at bounding box center [263, 87] width 96 height 15
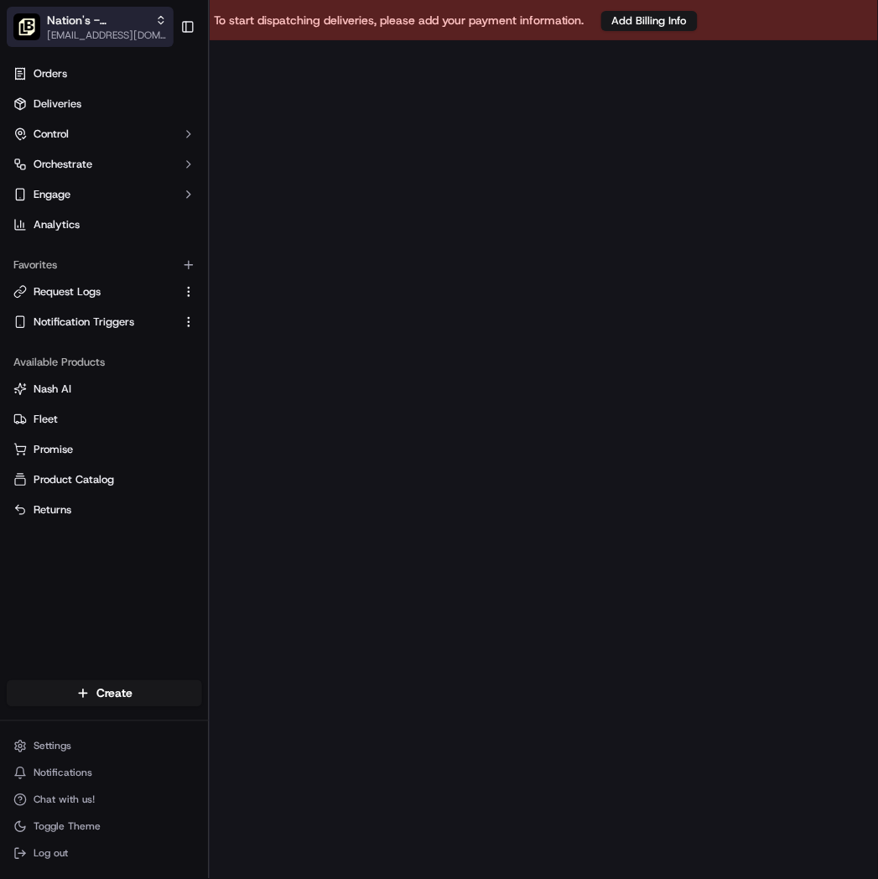
click at [161, 20] on icon "button" at bounding box center [161, 20] width 12 height 12
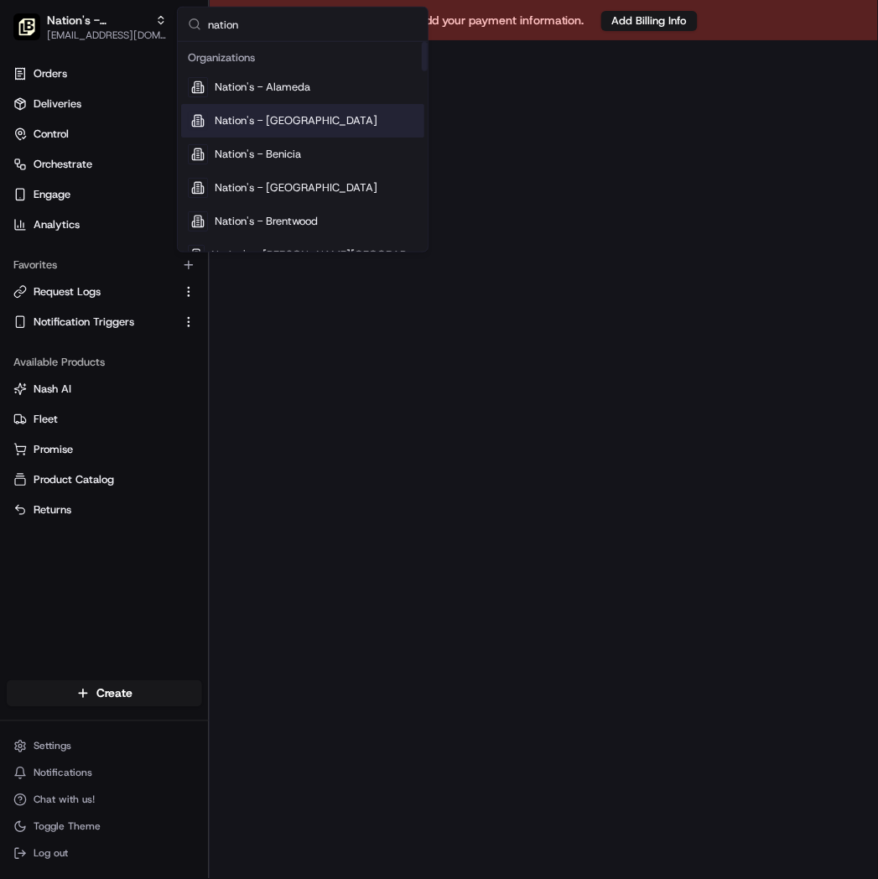
click at [319, 121] on div "Nation's - [GEOGRAPHIC_DATA]" at bounding box center [302, 121] width 243 height 34
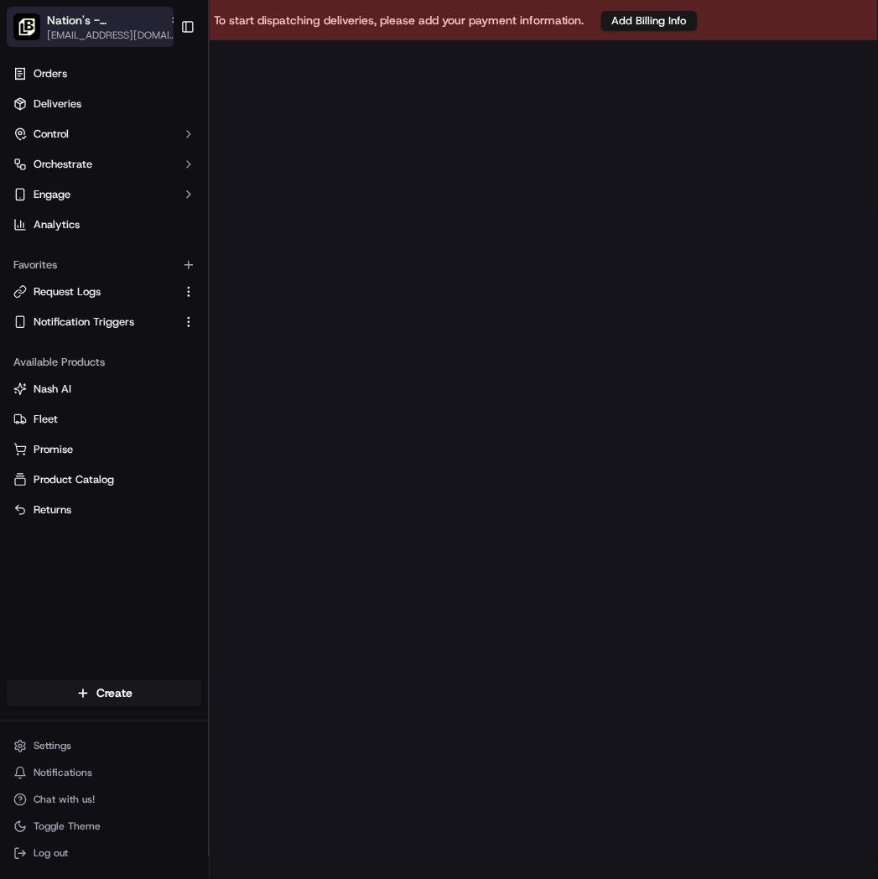
click at [169, 23] on icon "button" at bounding box center [175, 20] width 12 height 12
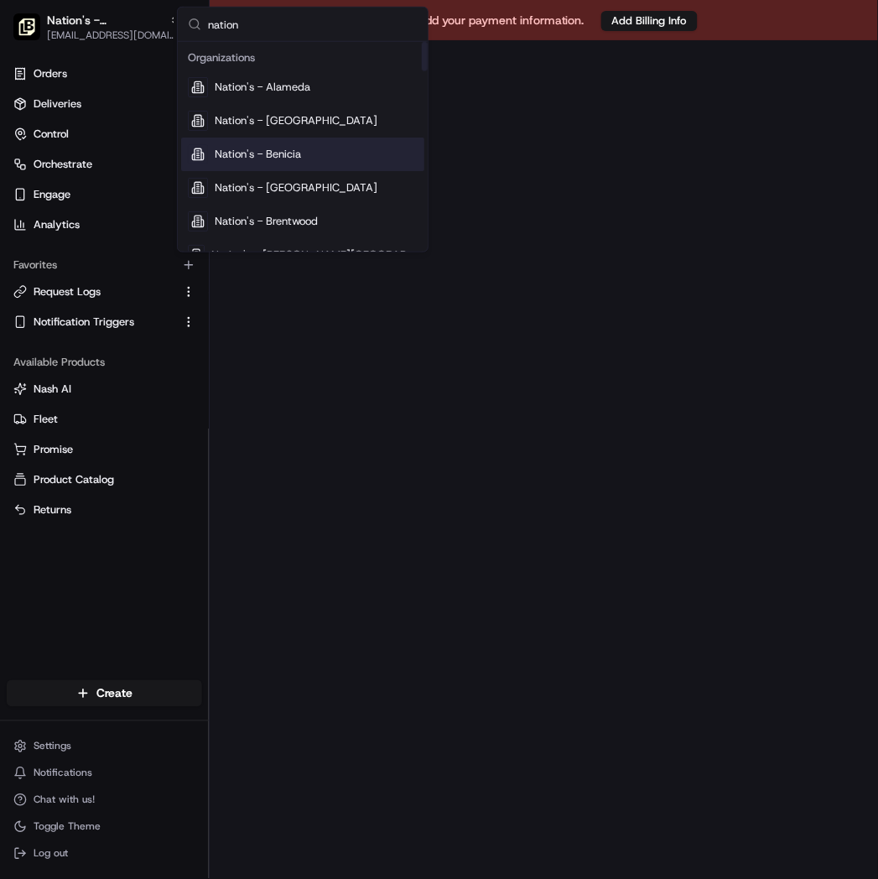
type input "nation"
click at [299, 147] on span "Nation's - Benicia" at bounding box center [258, 154] width 86 height 15
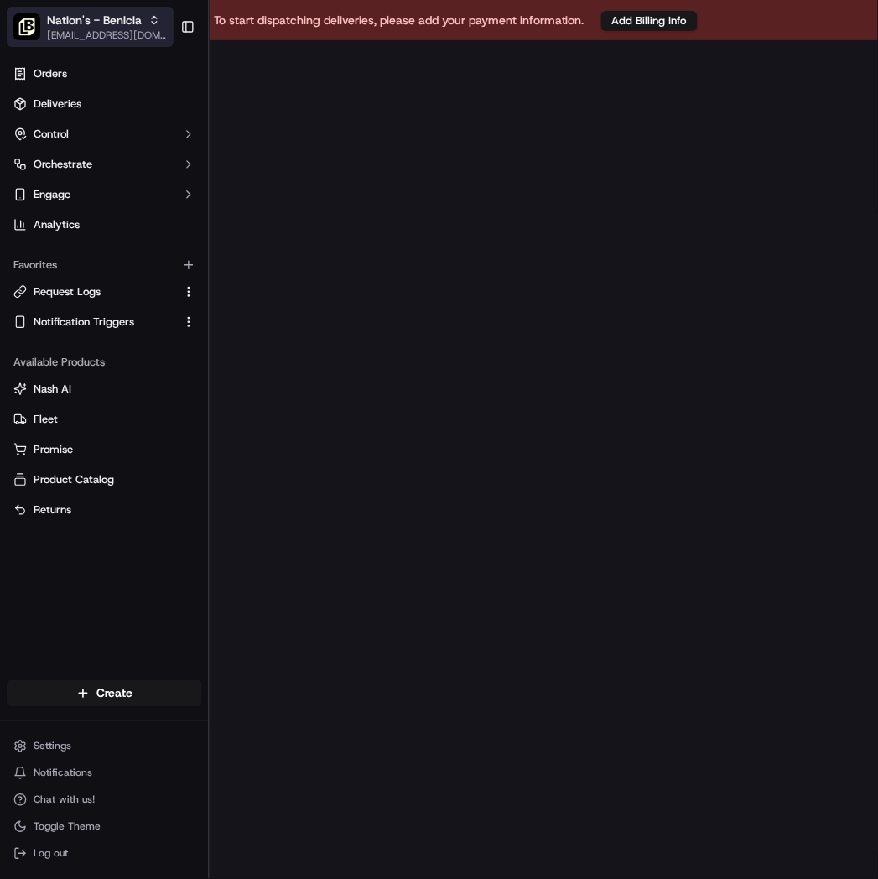
click at [149, 25] on icon "button" at bounding box center [155, 20] width 12 height 12
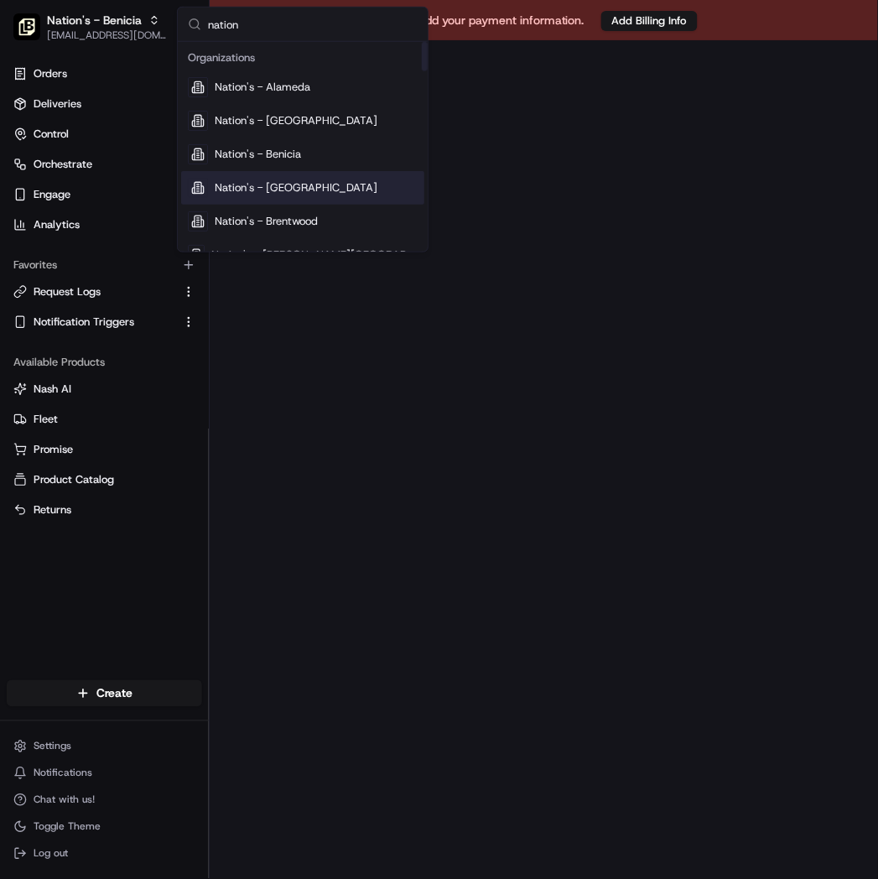
type input "nation"
click at [308, 190] on span "Nation's - [GEOGRAPHIC_DATA]" at bounding box center [296, 187] width 163 height 15
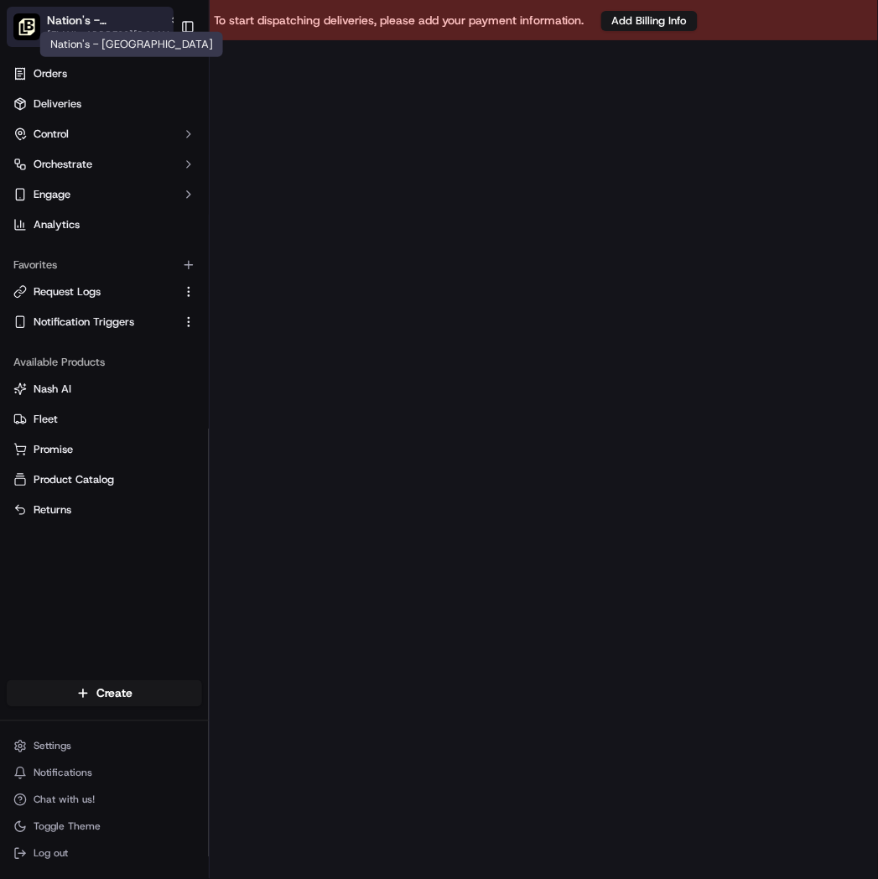
click at [69, 17] on span "Nation's - [GEOGRAPHIC_DATA]" at bounding box center [105, 20] width 116 height 17
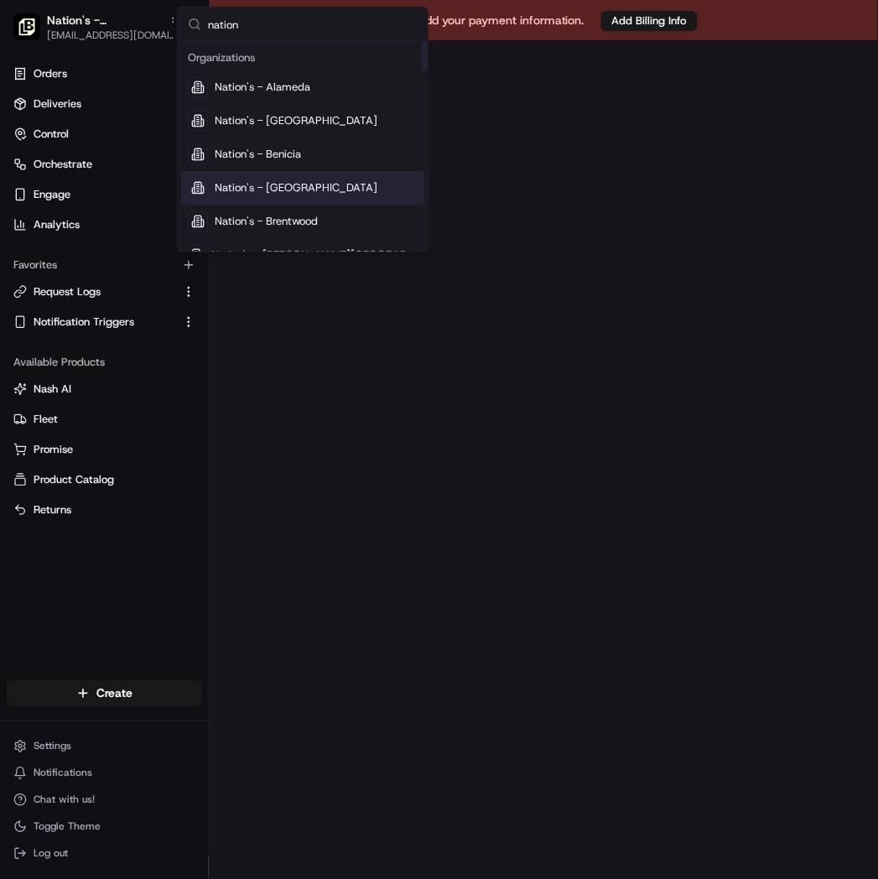
type input "nation"
click at [255, 198] on div "Nation's - [GEOGRAPHIC_DATA]" at bounding box center [302, 188] width 243 height 34
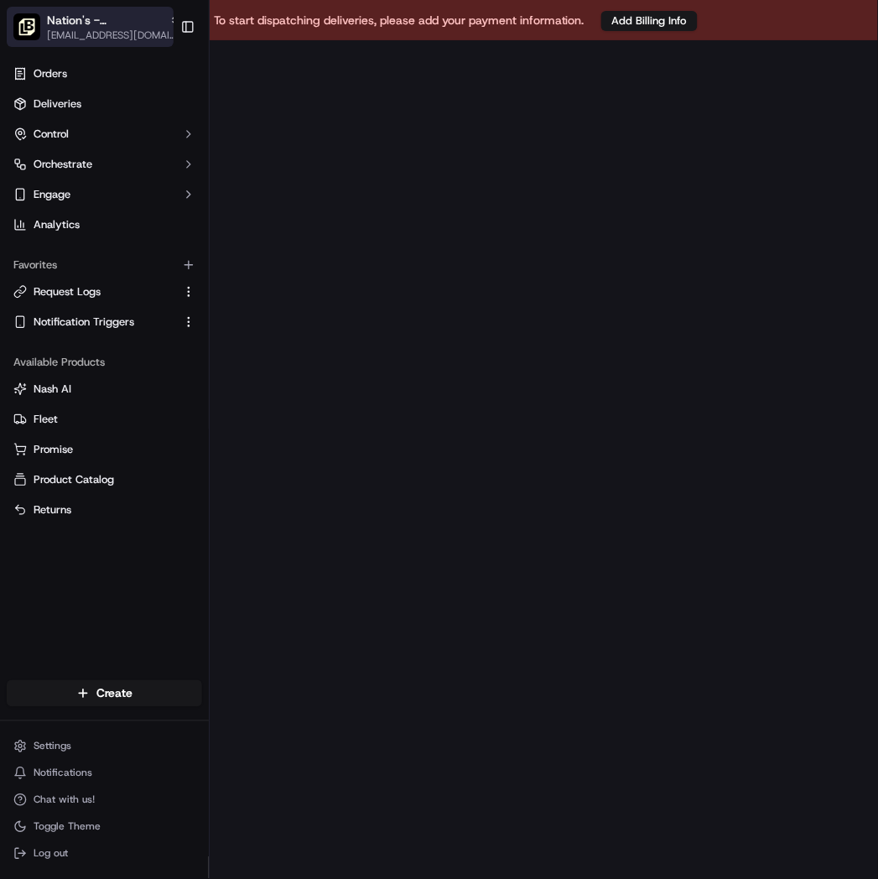
click at [169, 23] on icon "button" at bounding box center [175, 20] width 12 height 12
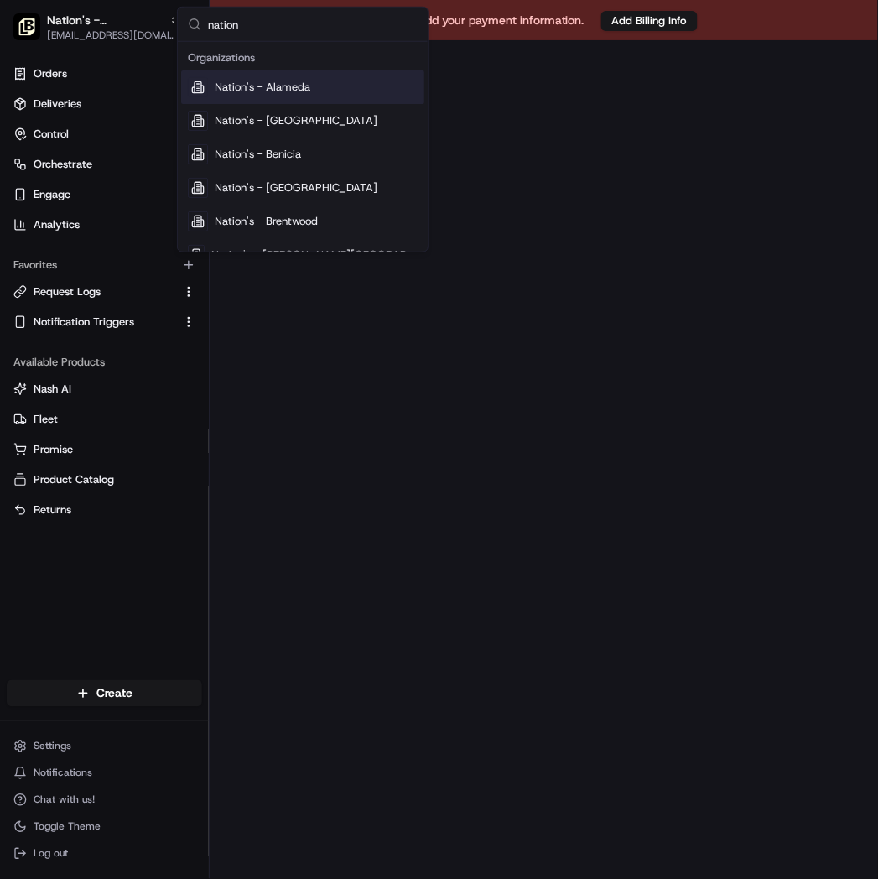
click at [272, 19] on input "nation" at bounding box center [313, 25] width 210 height 34
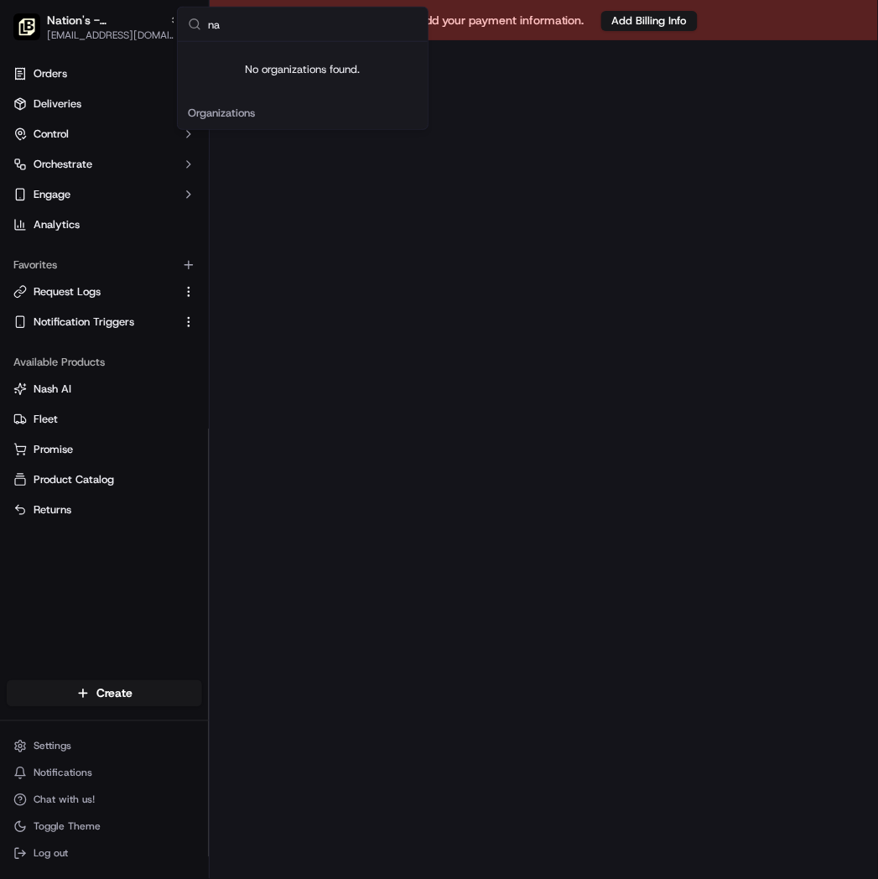
type input "n"
type input "san pablo"
click at [302, 90] on span "Nation's - San Pablo" at bounding box center [265, 87] width 100 height 15
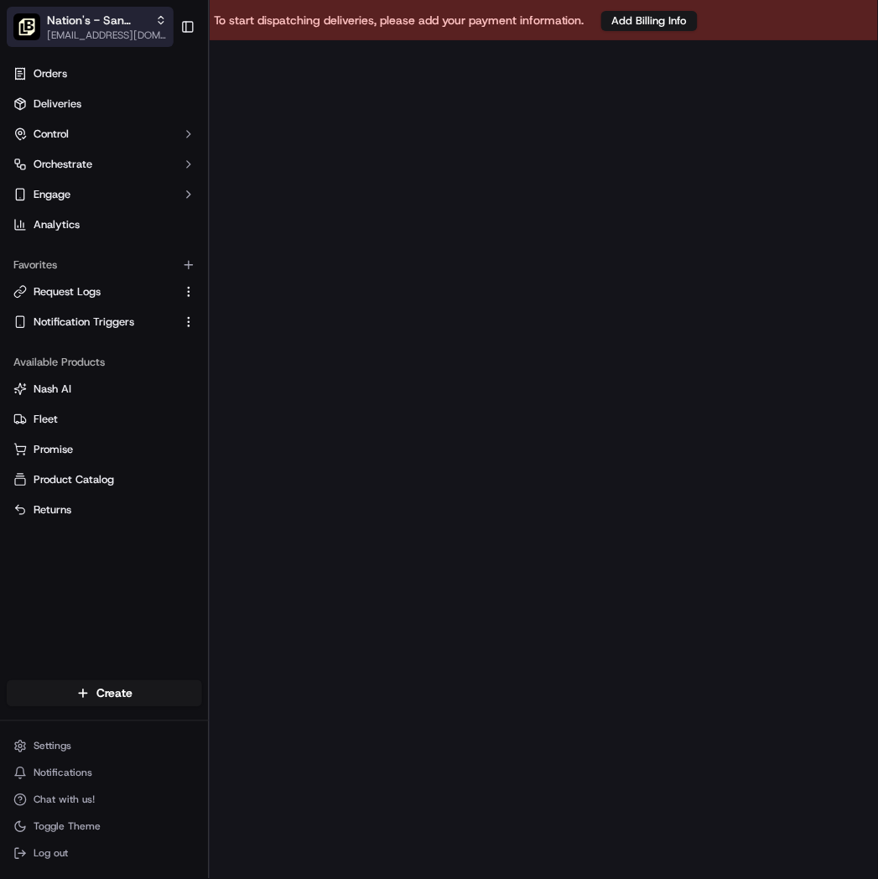
click at [76, 13] on span "Nation's - San Pablo" at bounding box center [98, 20] width 102 height 17
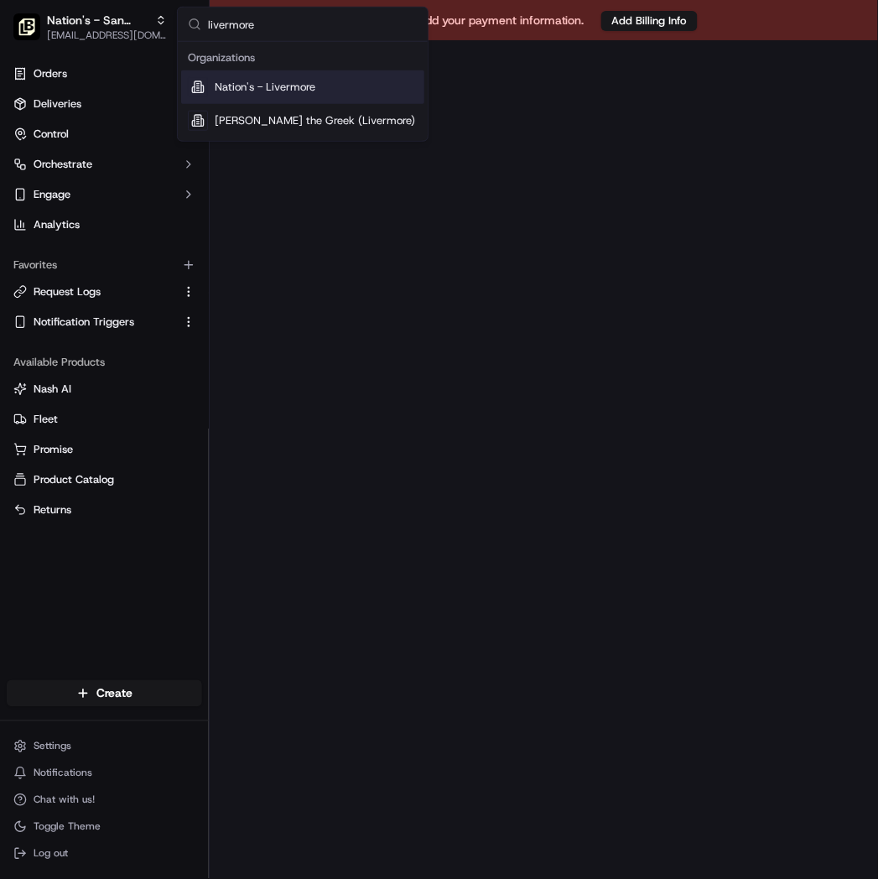
type input "livermore"
click at [286, 89] on span "Nation's - Livermore" at bounding box center [265, 87] width 101 height 15
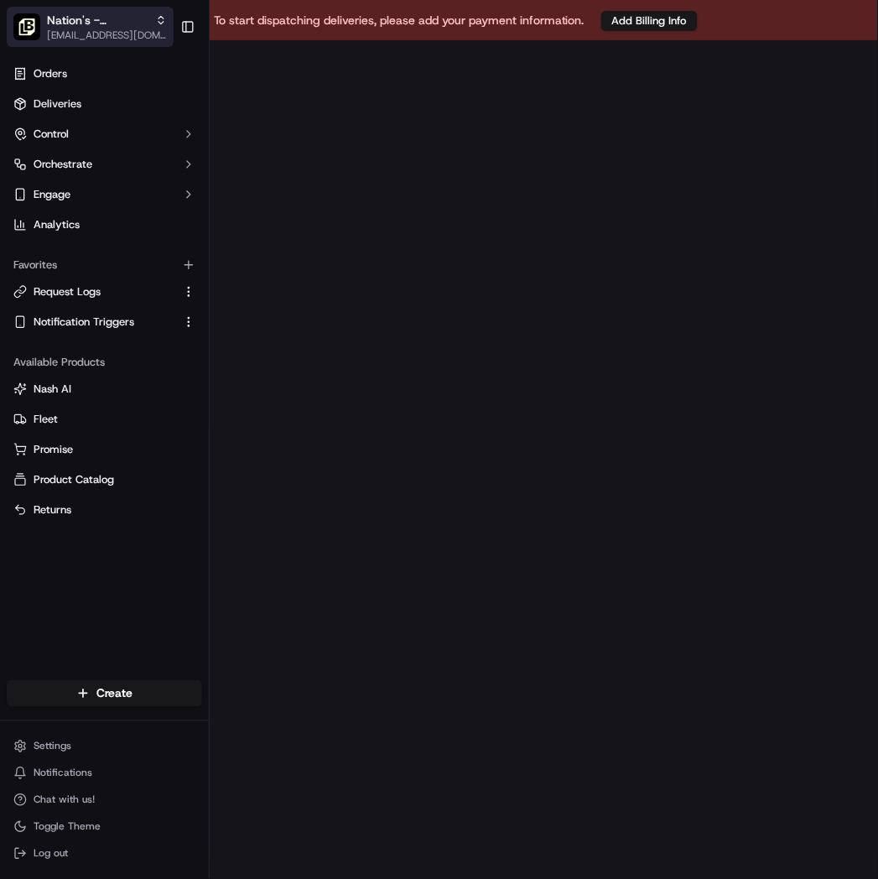
click at [155, 20] on icon "button" at bounding box center [161, 20] width 12 height 12
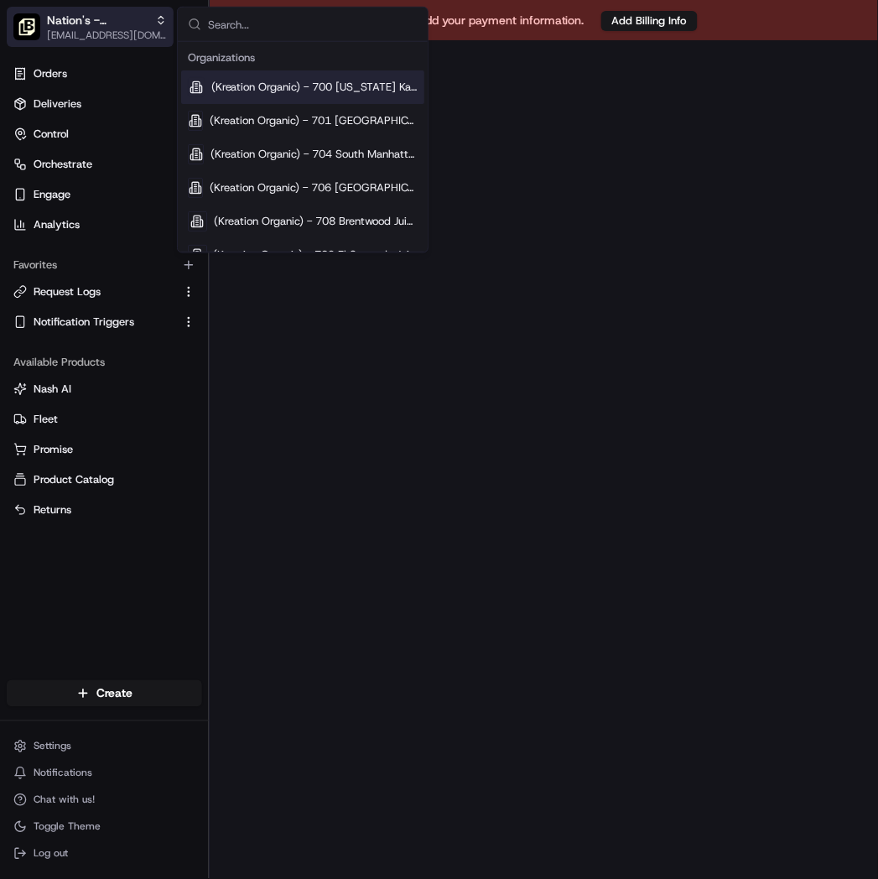
click at [135, 21] on span "Nation's - Livermore" at bounding box center [98, 20] width 102 height 17
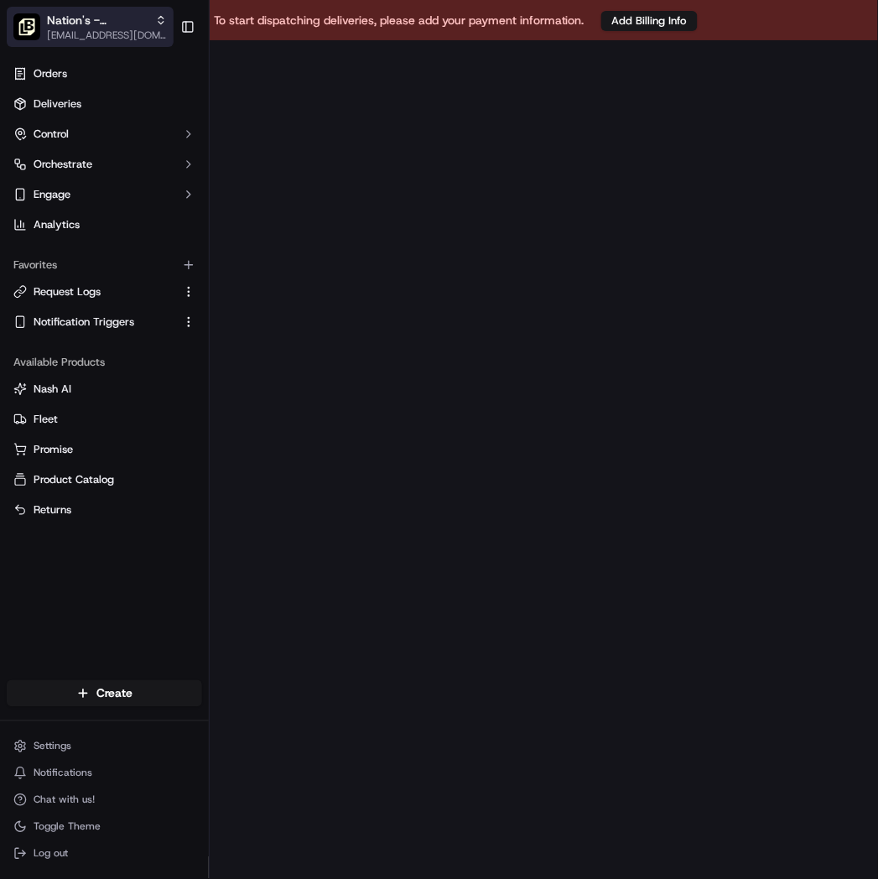
click at [97, 21] on span "Nation's - Livermore" at bounding box center [98, 20] width 102 height 17
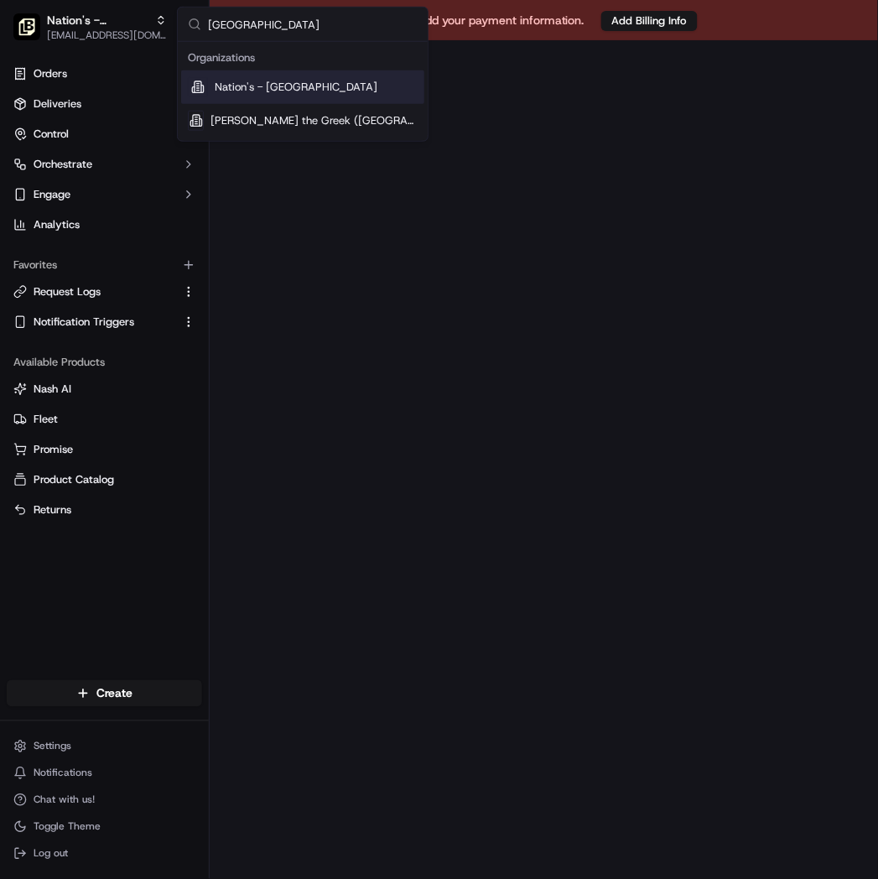
type input "[GEOGRAPHIC_DATA]"
click at [294, 81] on span "Nation's - [GEOGRAPHIC_DATA]" at bounding box center [296, 87] width 163 height 15
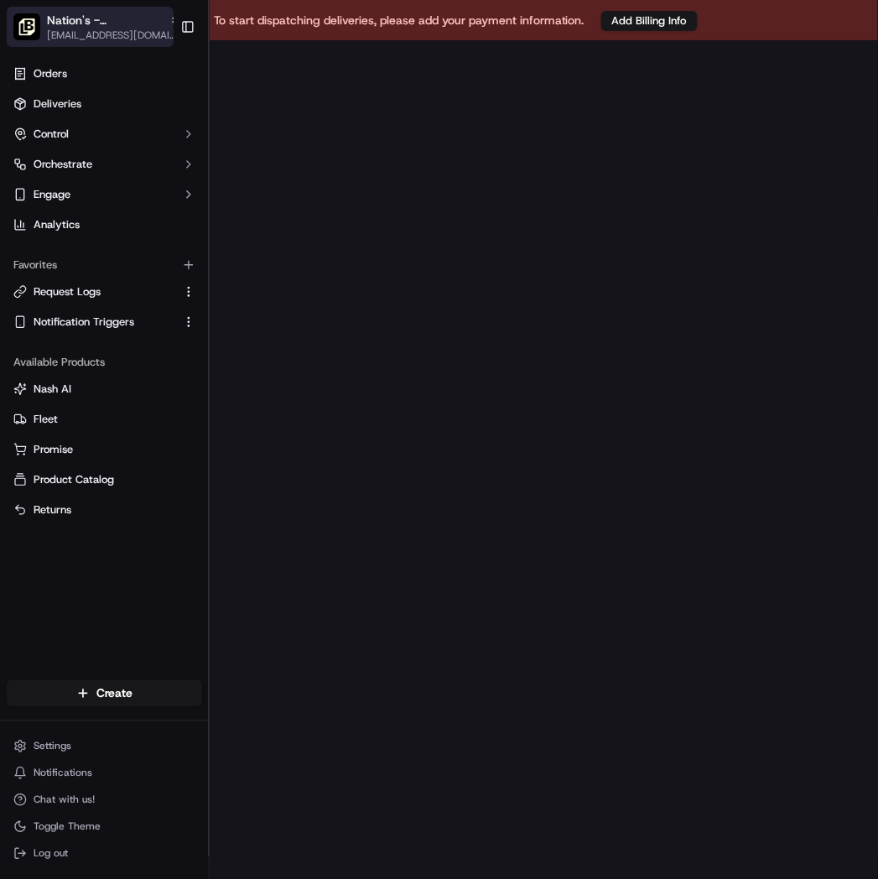
click at [112, 20] on span "Nation's - [GEOGRAPHIC_DATA]" at bounding box center [105, 20] width 116 height 17
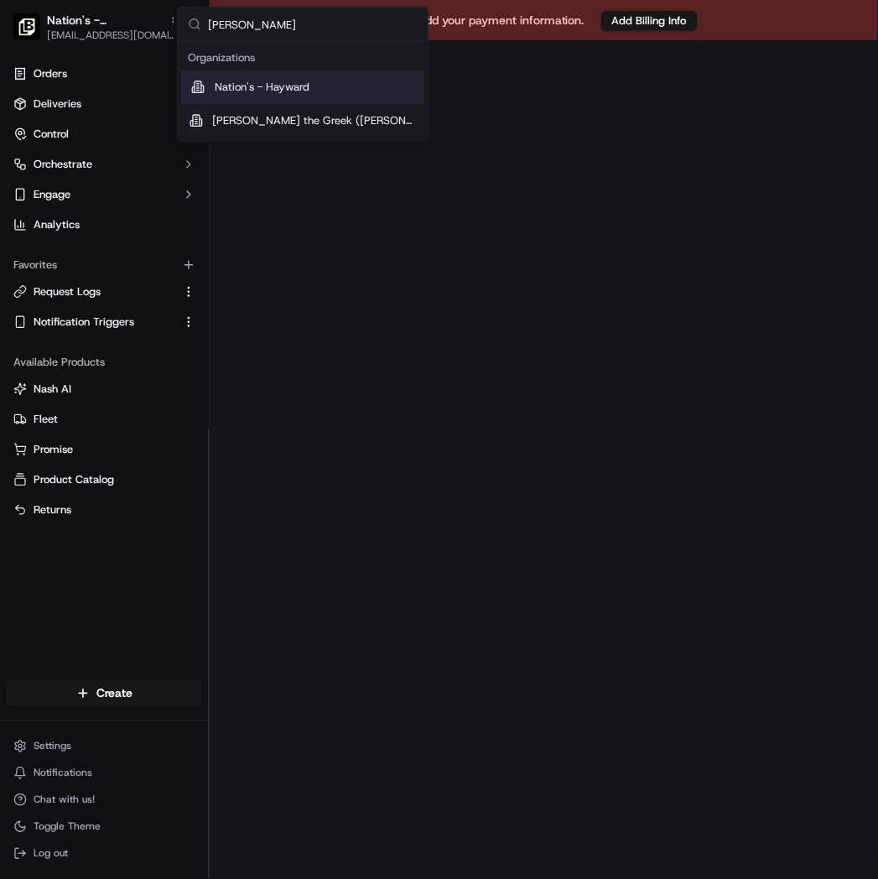
type input "[PERSON_NAME]"
click at [270, 92] on span "Nation's - Hayward" at bounding box center [262, 87] width 95 height 15
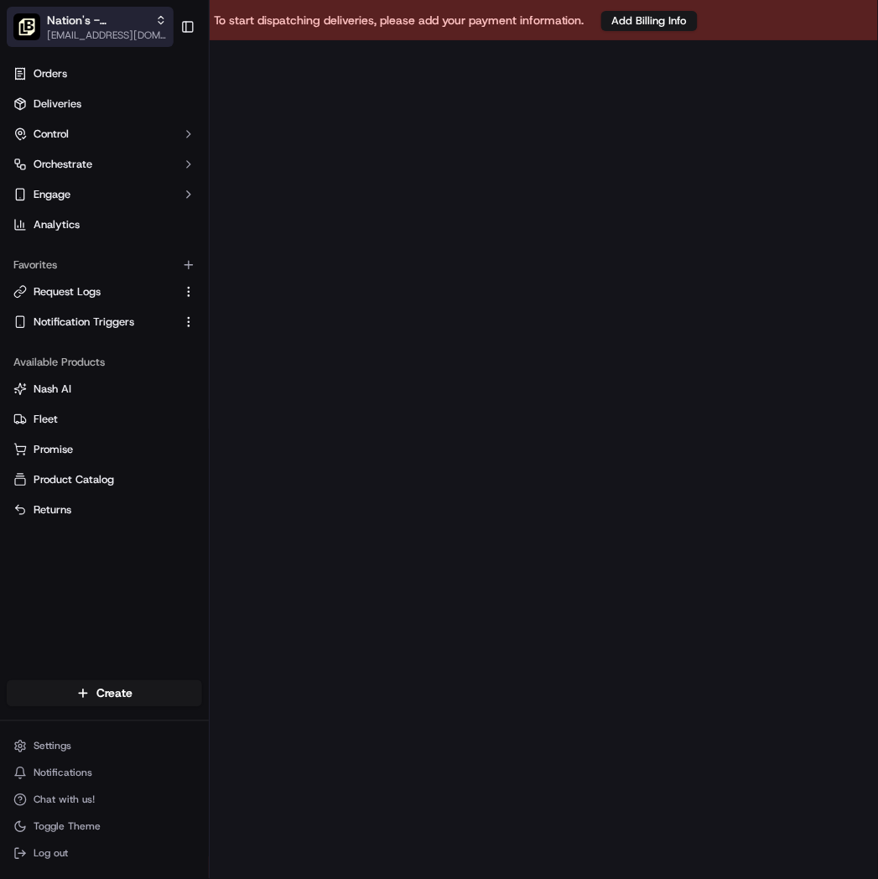
click at [151, 21] on div "Nation's - Hayward" at bounding box center [107, 20] width 120 height 17
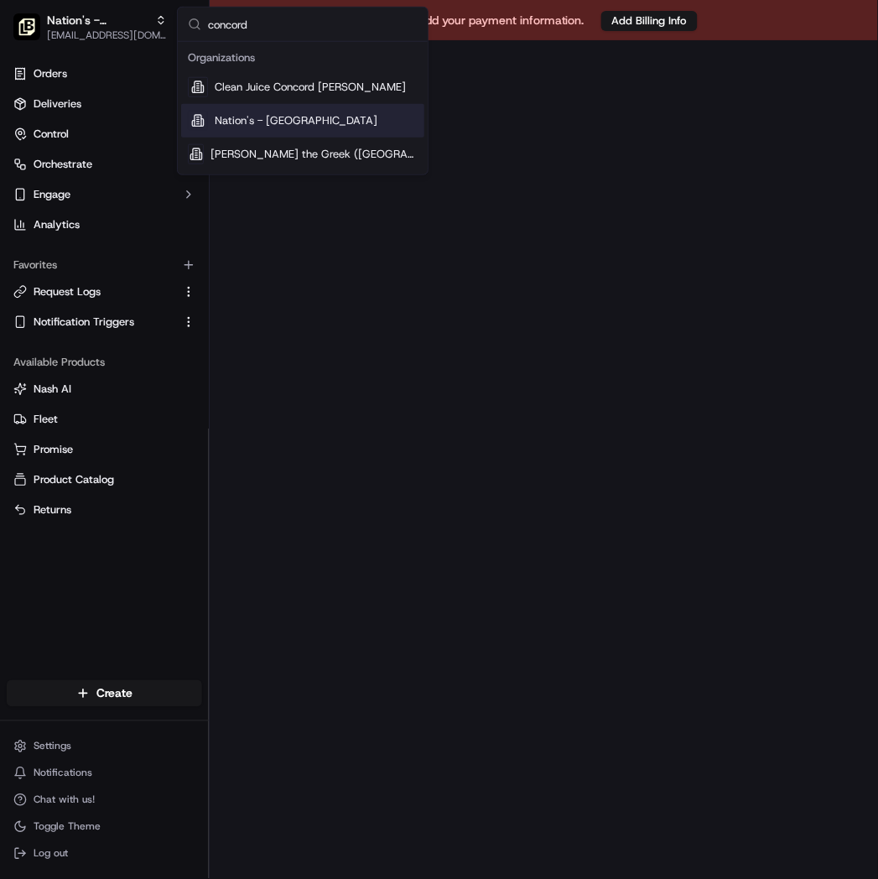
type input "concord"
click at [307, 123] on span "Nation's - [GEOGRAPHIC_DATA]" at bounding box center [296, 120] width 163 height 15
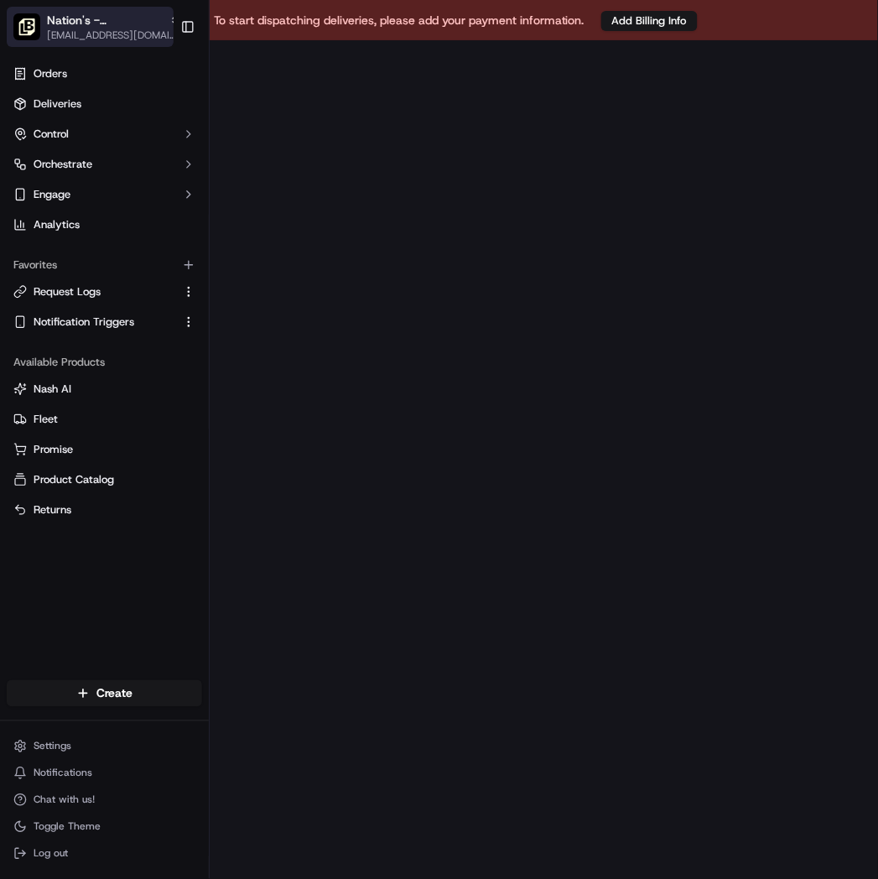
click at [169, 14] on icon "button" at bounding box center [175, 20] width 12 height 12
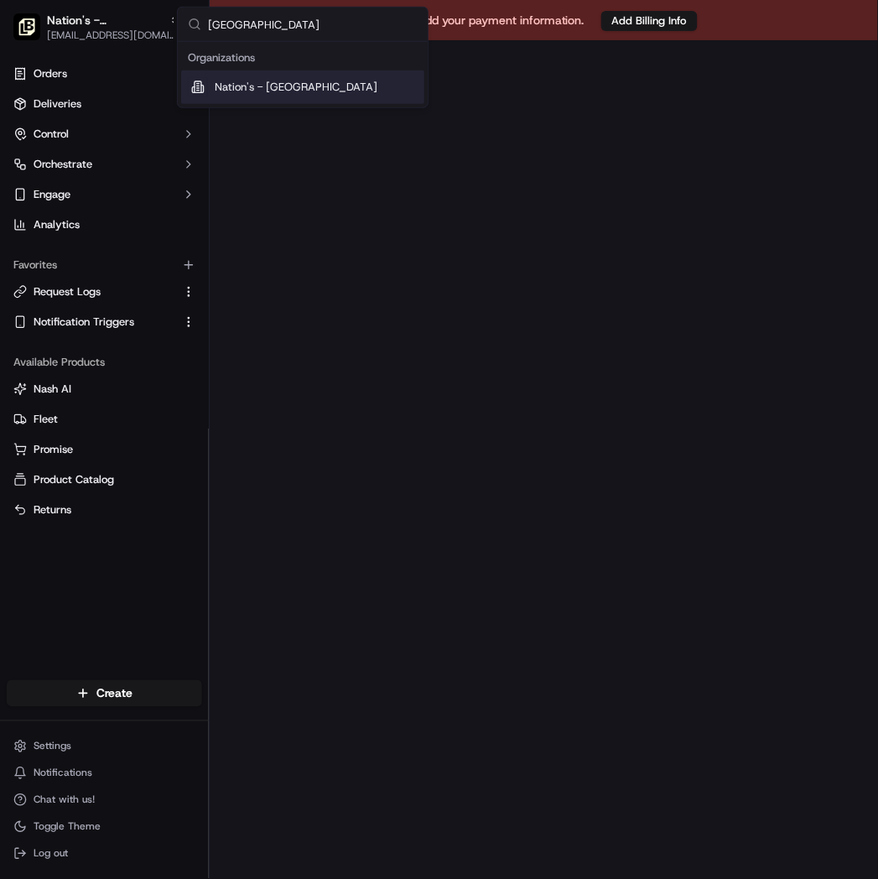
type input "[GEOGRAPHIC_DATA]"
click at [275, 92] on span "Nation's - [GEOGRAPHIC_DATA]" at bounding box center [296, 87] width 163 height 15
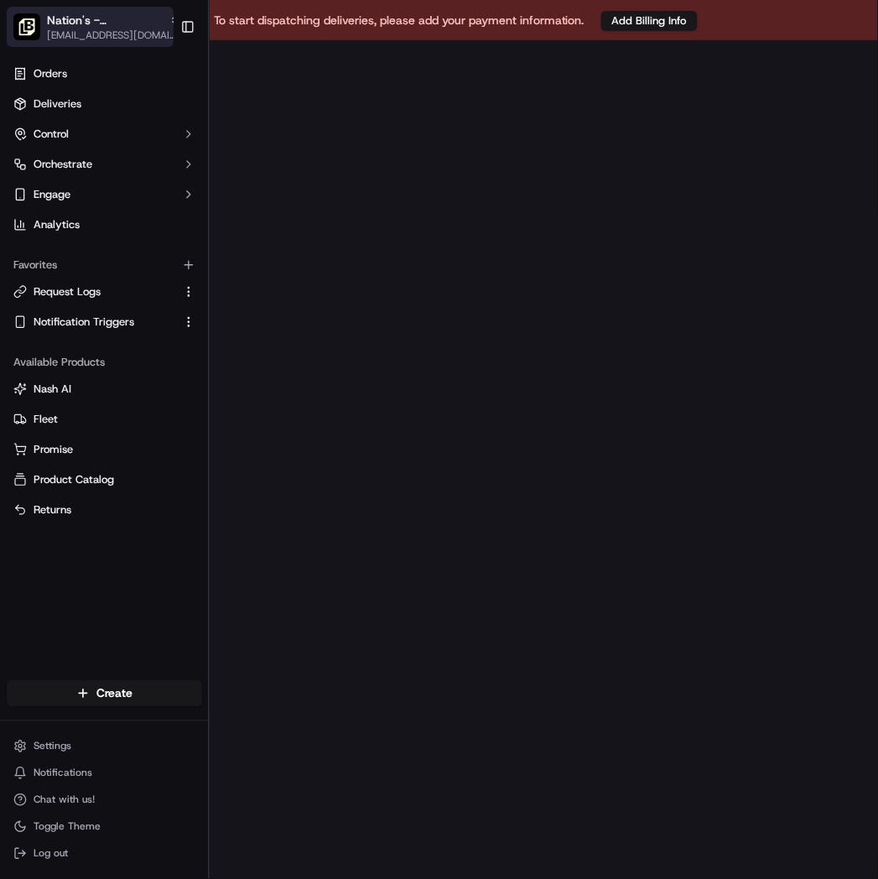
click at [129, 19] on span "Nation's - [GEOGRAPHIC_DATA]" at bounding box center [105, 20] width 116 height 17
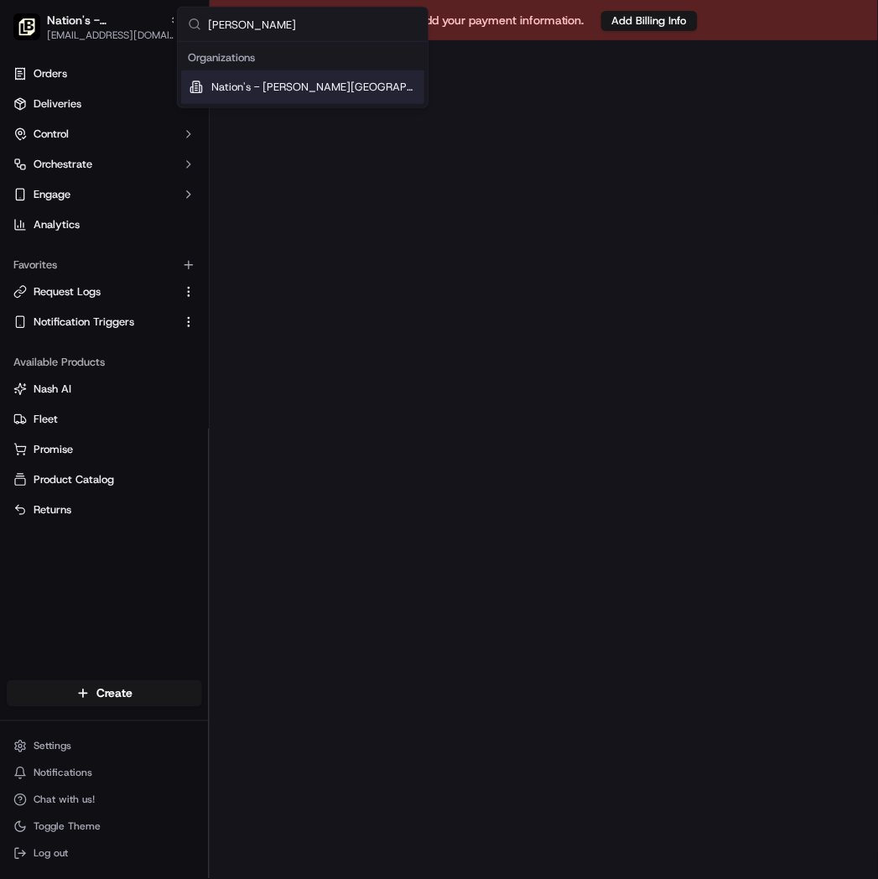
type input "[PERSON_NAME]"
click at [290, 84] on span "Nation's - [PERSON_NAME][GEOGRAPHIC_DATA]" at bounding box center [314, 87] width 206 height 15
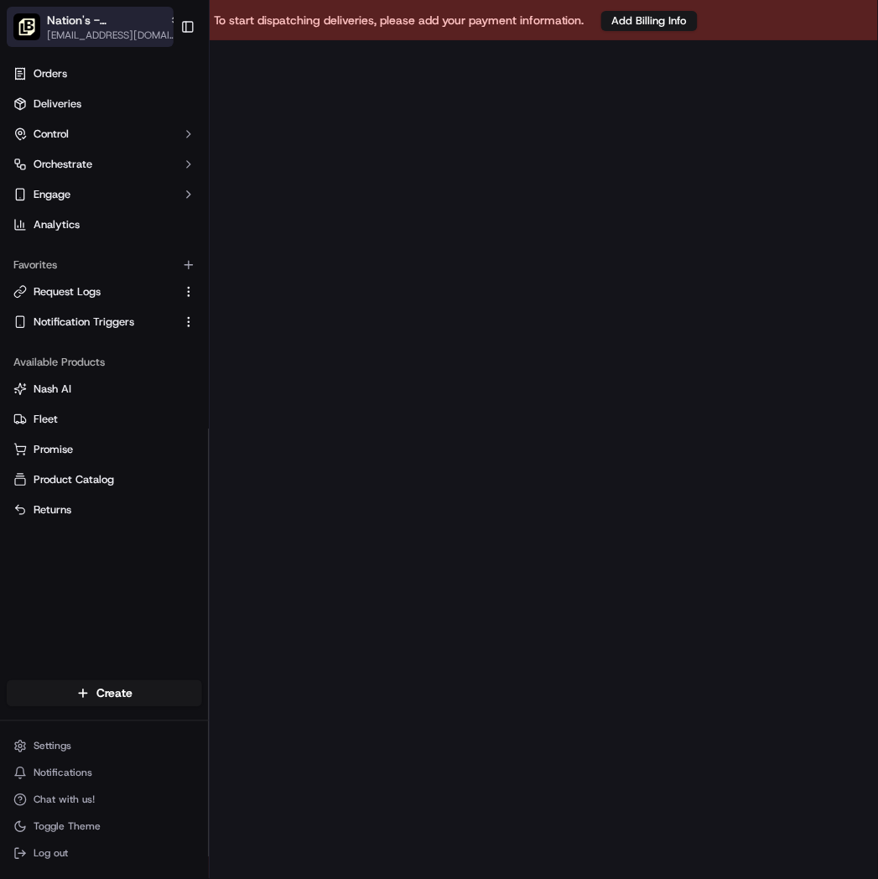
click at [169, 18] on icon "button" at bounding box center [175, 20] width 12 height 12
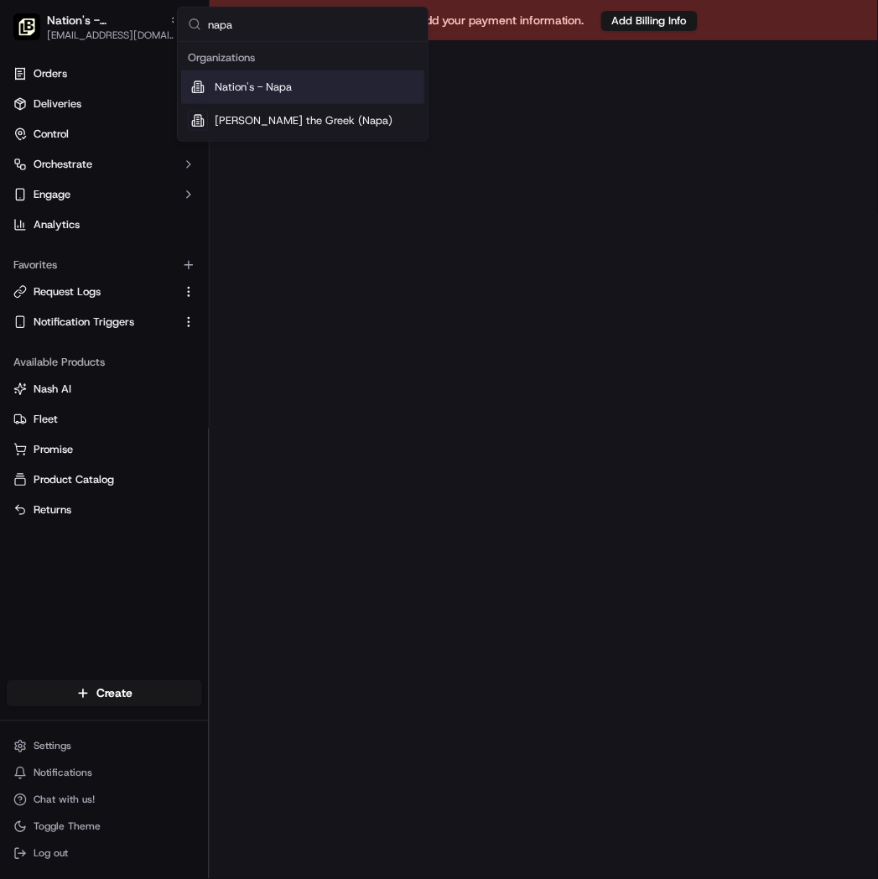
type input "napa"
click at [294, 86] on div "Nation's - Napa" at bounding box center [302, 87] width 243 height 34
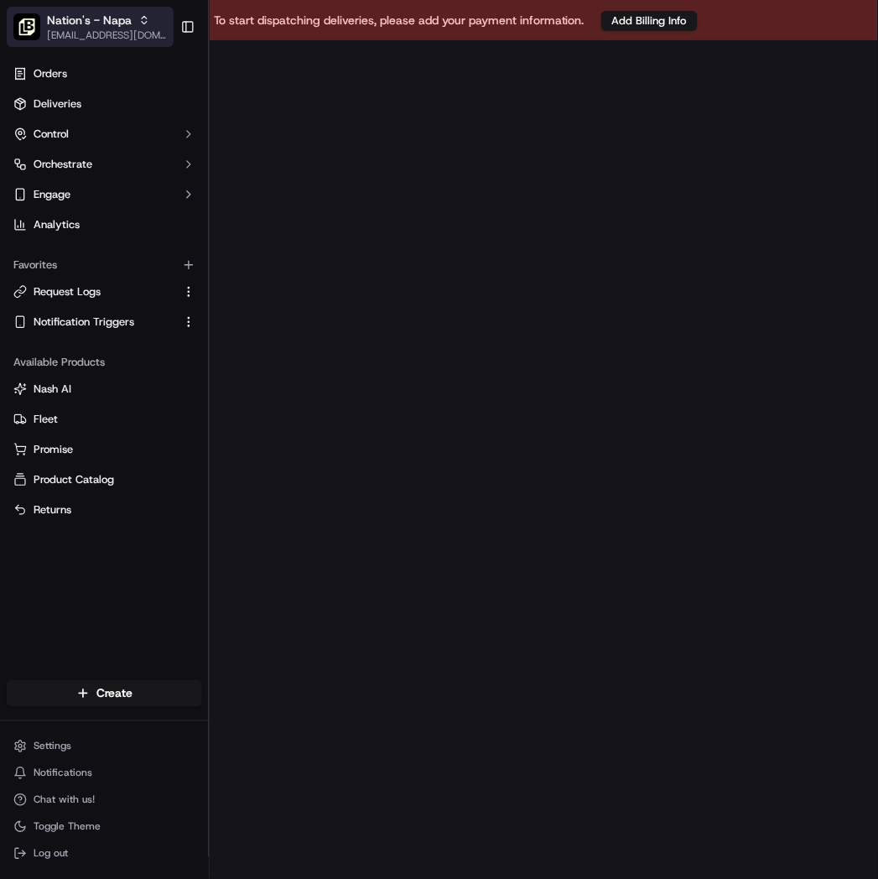
click at [148, 23] on icon "button" at bounding box center [144, 20] width 12 height 12
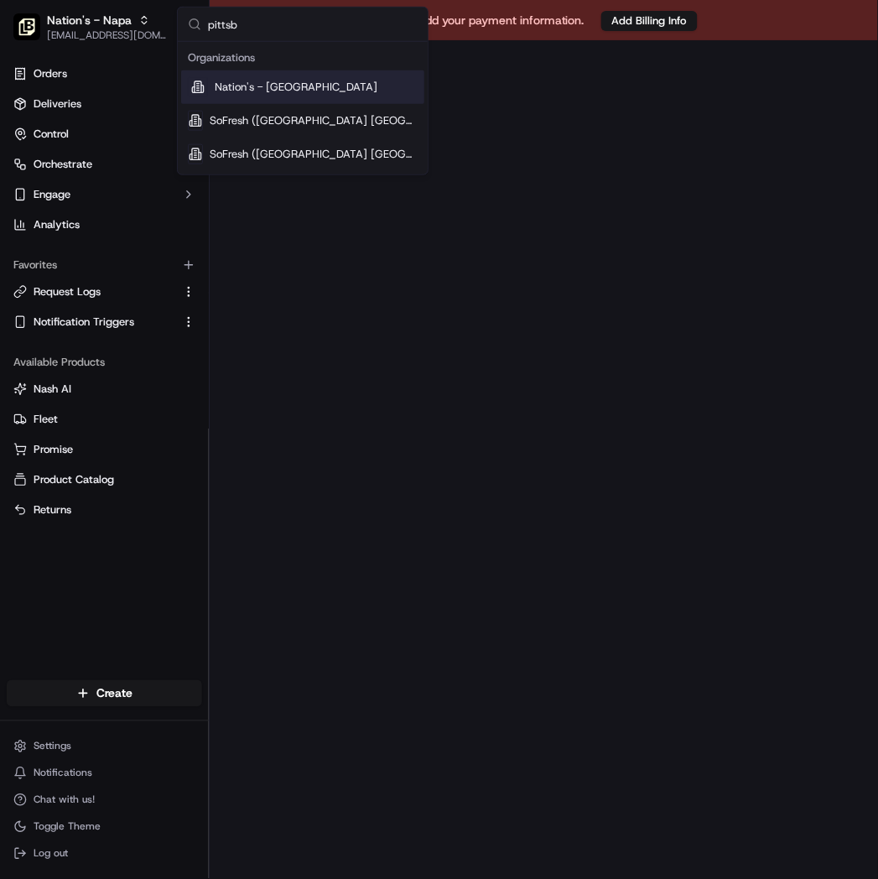
type input "pittsb"
click at [256, 80] on span "Nation's - [GEOGRAPHIC_DATA]" at bounding box center [296, 87] width 163 height 15
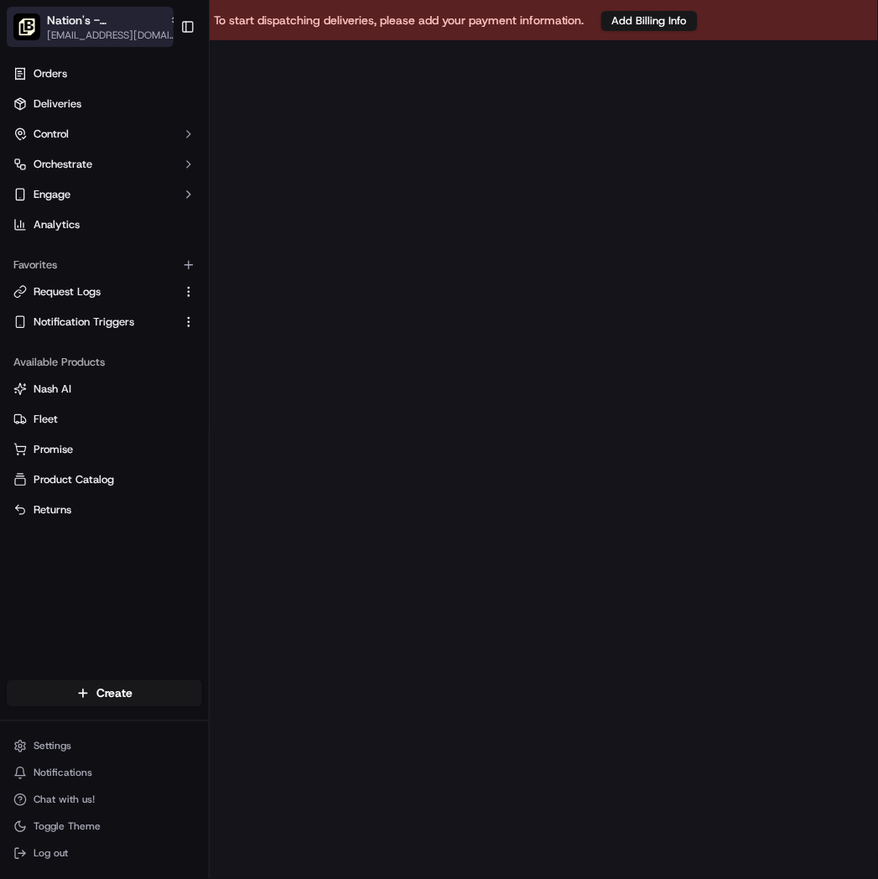
click at [152, 22] on div "Nation's - [GEOGRAPHIC_DATA]" at bounding box center [114, 20] width 134 height 17
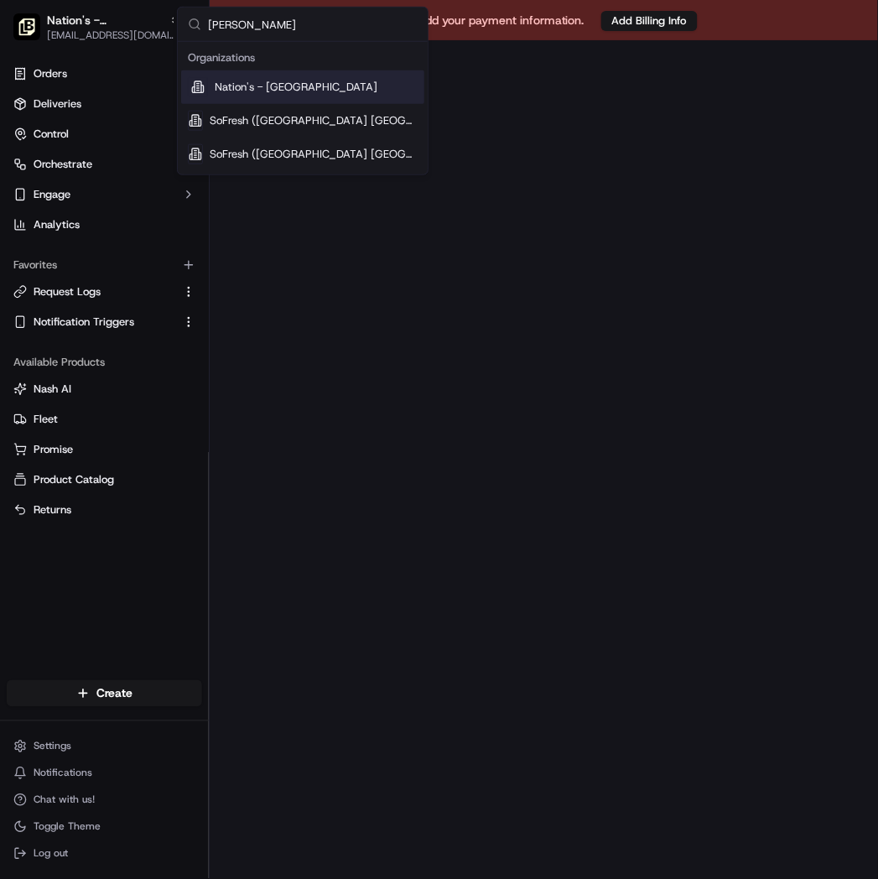
type input "[PERSON_NAME]"
click at [230, 89] on span "Nation's - [GEOGRAPHIC_DATA]" at bounding box center [296, 87] width 163 height 15
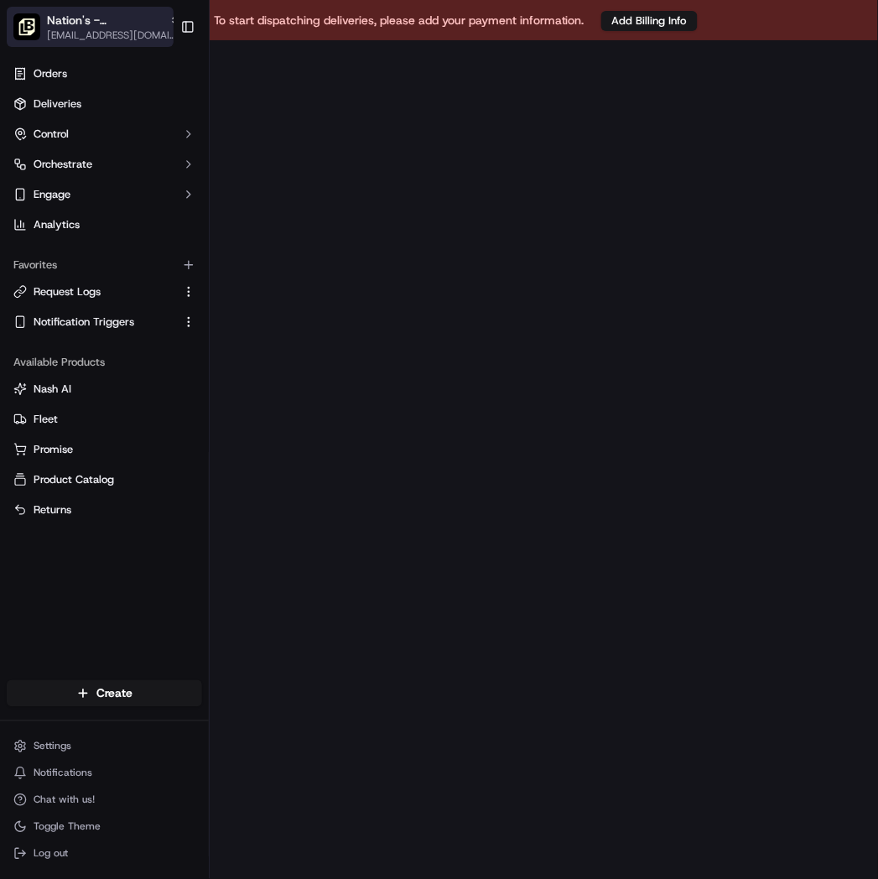
click at [169, 21] on icon "button" at bounding box center [175, 20] width 12 height 12
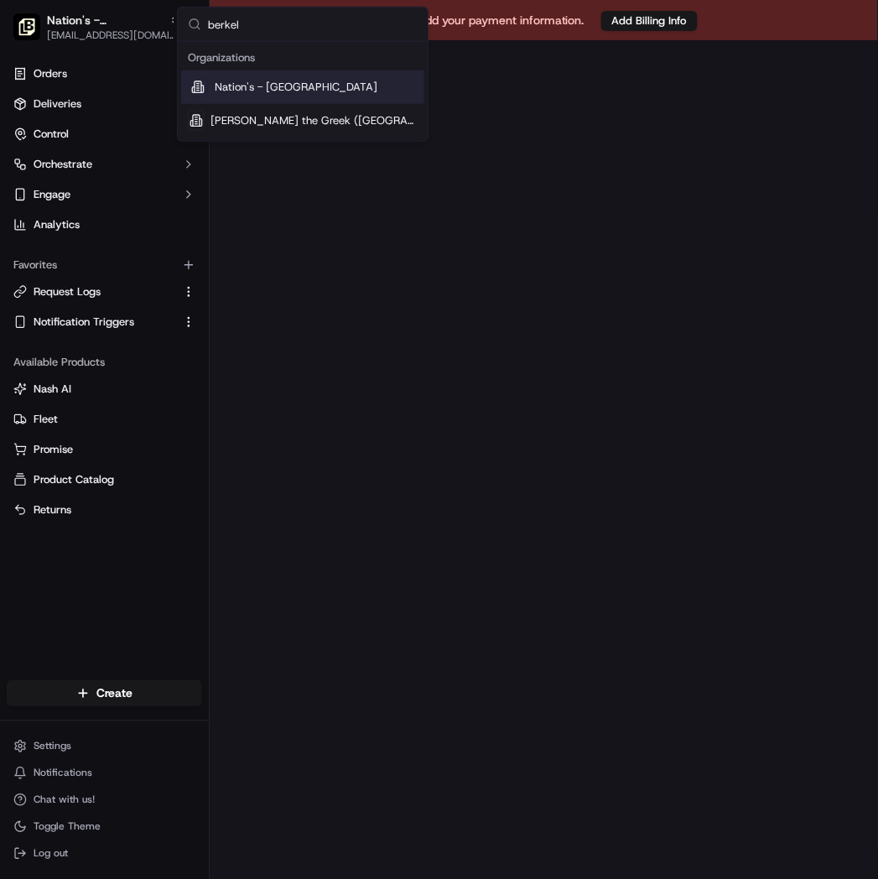
type input "berkel"
click at [254, 84] on span "Nation's - [GEOGRAPHIC_DATA]" at bounding box center [296, 87] width 163 height 15
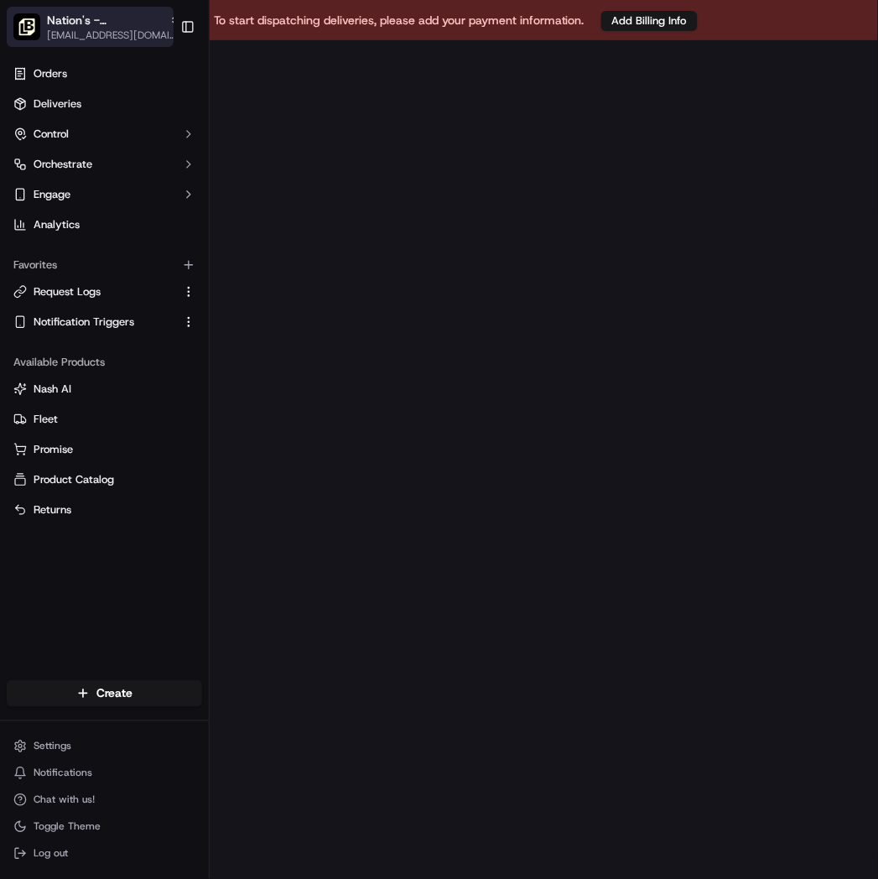
click at [169, 19] on icon "button" at bounding box center [175, 20] width 12 height 12
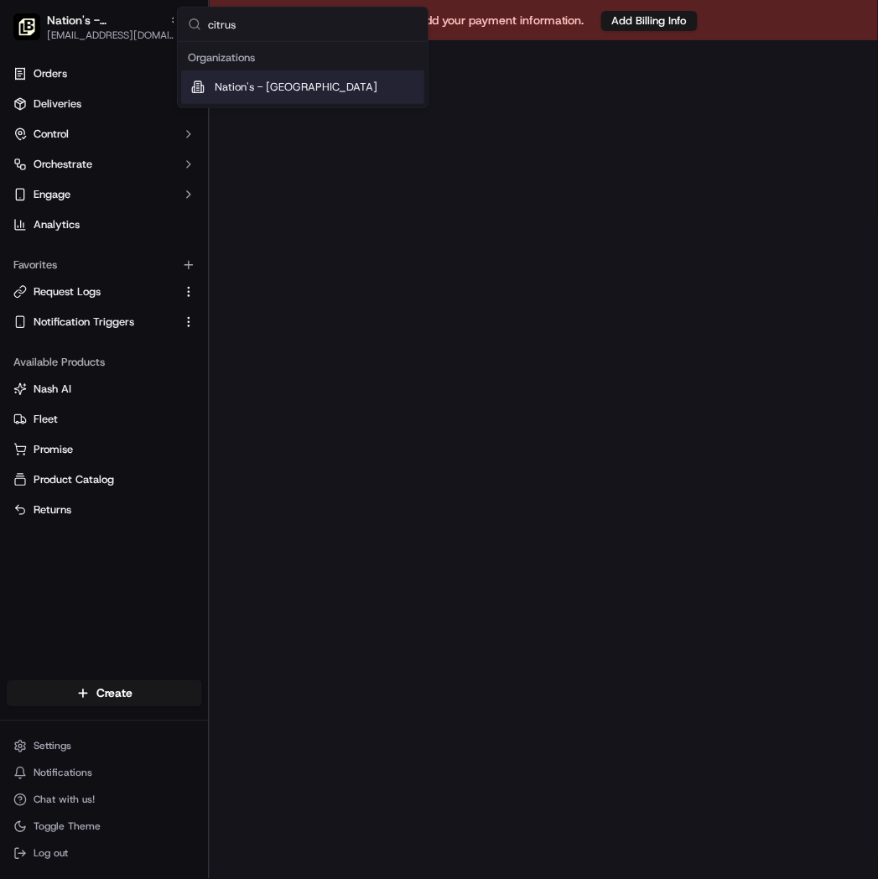
type input "citrus"
click at [256, 92] on span "Nation's - [GEOGRAPHIC_DATA]" at bounding box center [296, 87] width 163 height 15
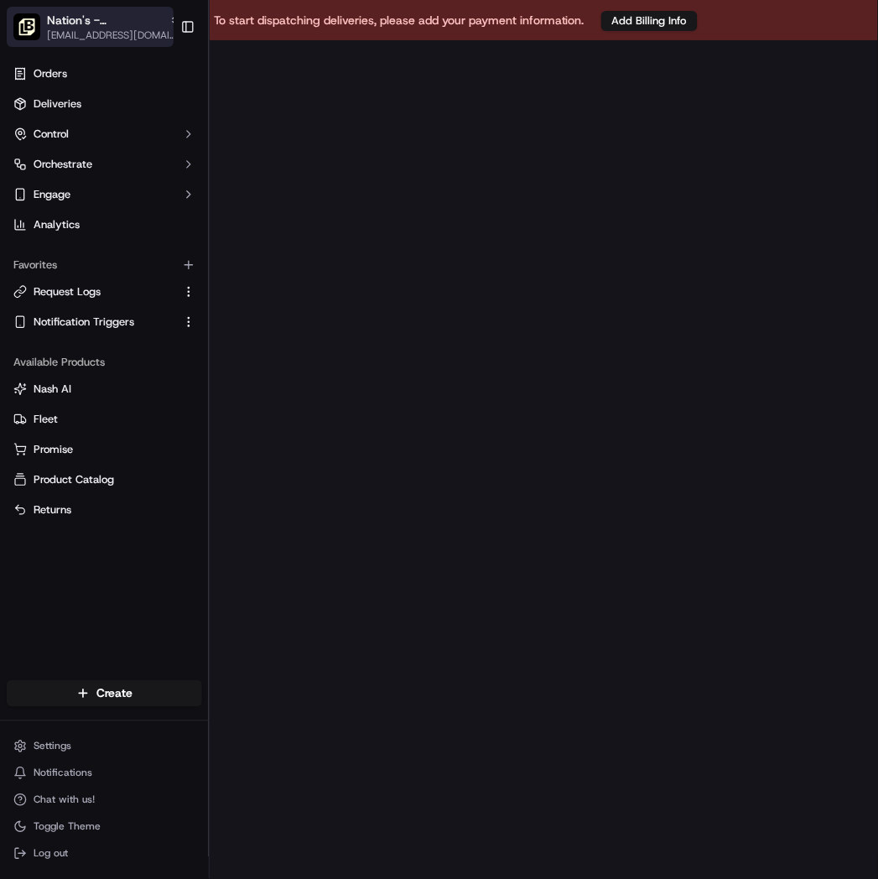
click at [122, 22] on span "Nation's - [GEOGRAPHIC_DATA]" at bounding box center [105, 20] width 116 height 17
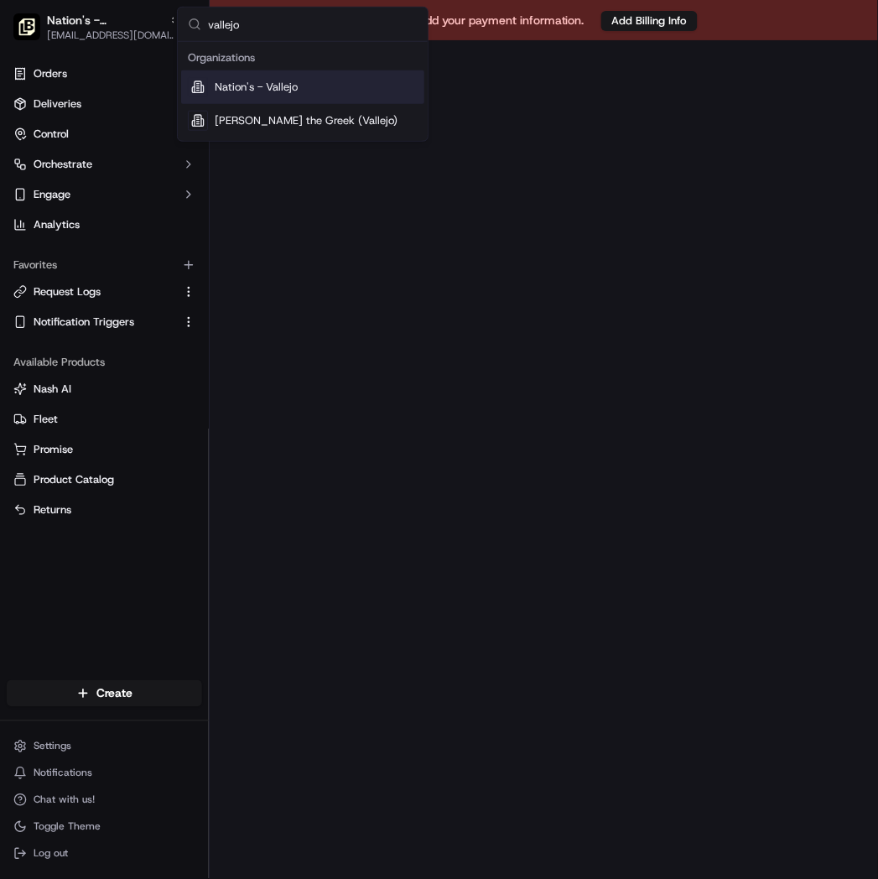
type input "vallejo"
click at [272, 91] on span "Nation's - Vallejo" at bounding box center [256, 87] width 83 height 15
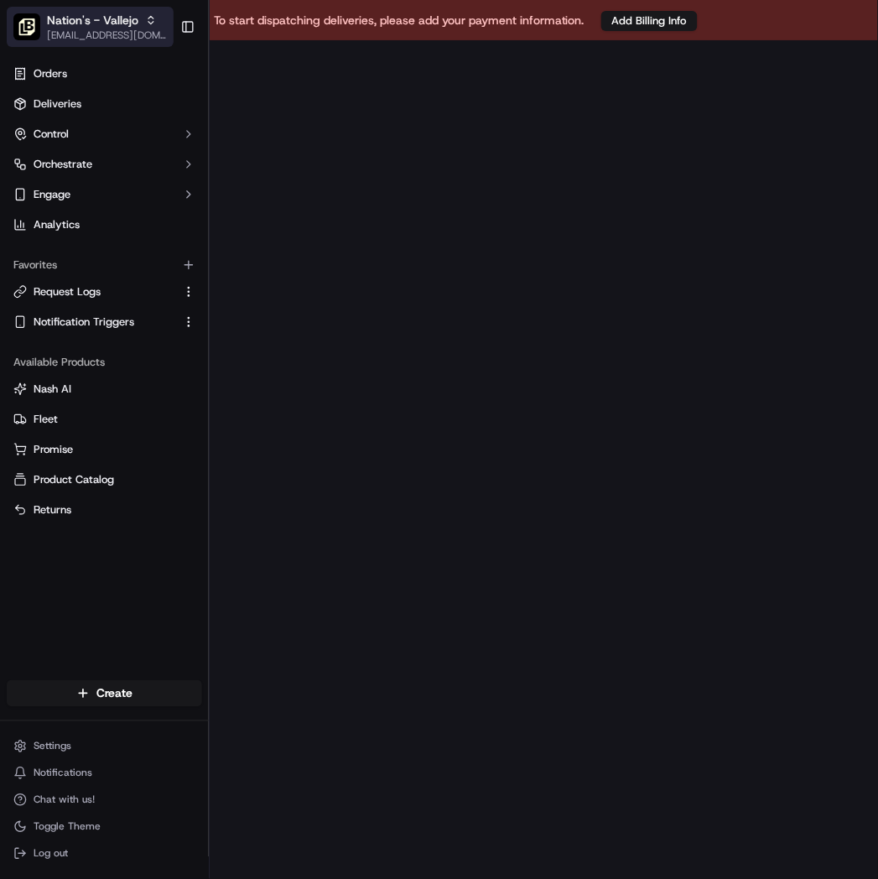
click at [146, 21] on icon "button" at bounding box center [151, 20] width 12 height 12
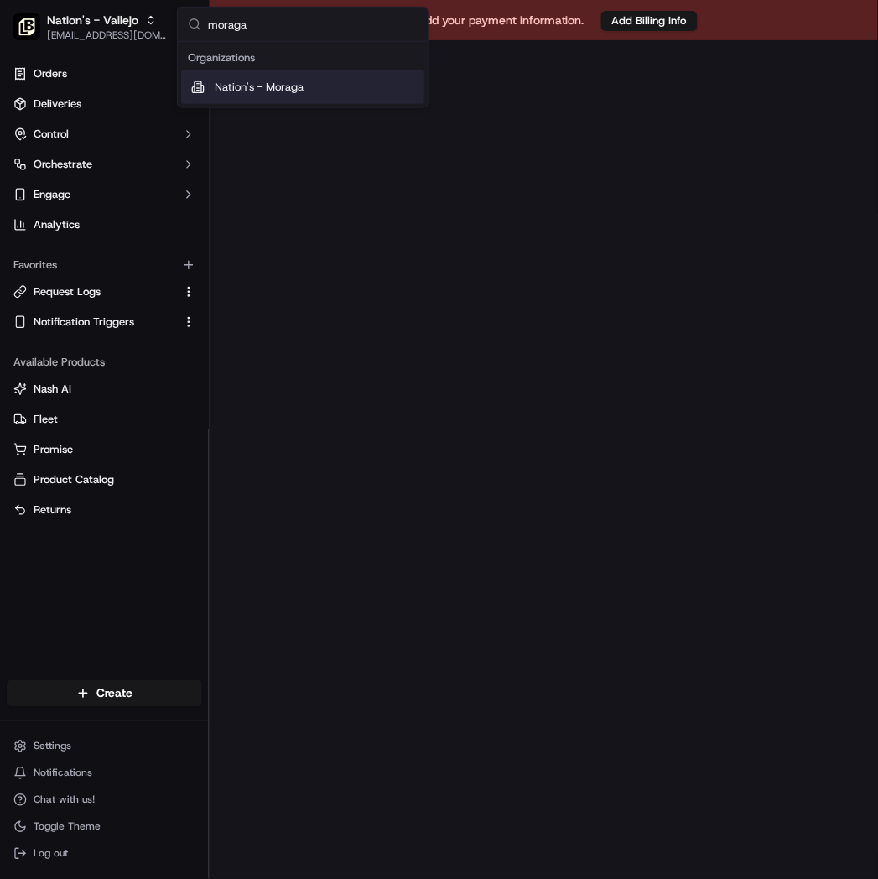
type input "moraga"
click at [286, 92] on span "Nation's - Moraga" at bounding box center [259, 87] width 89 height 15
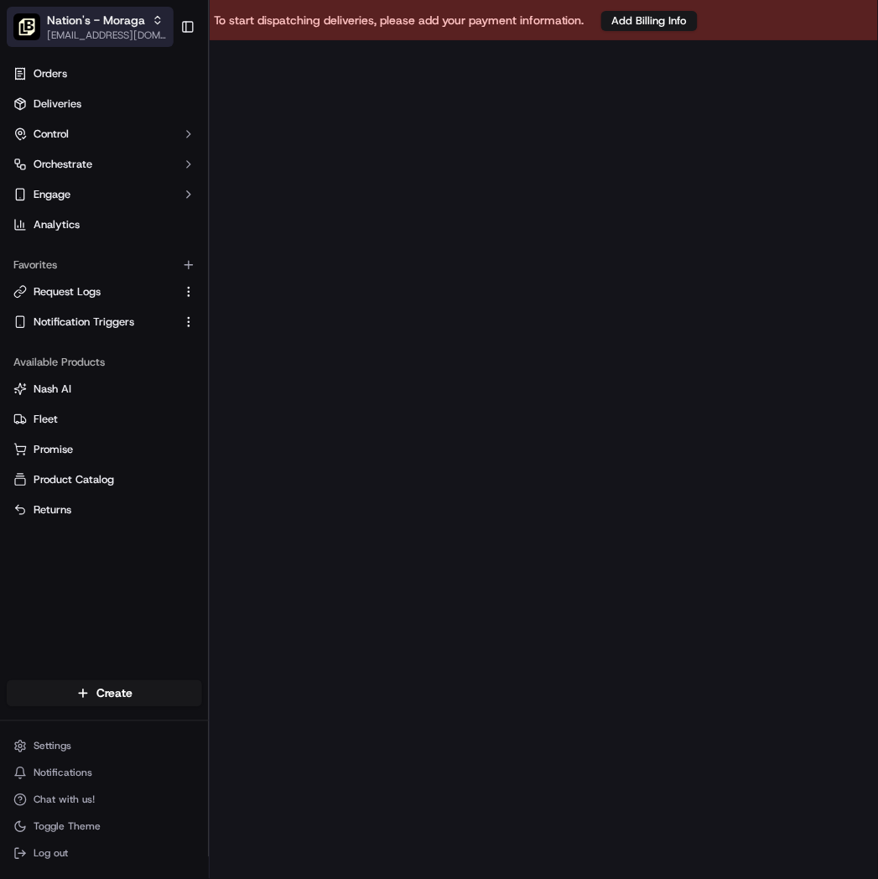
click at [129, 18] on span "Nation's - Moraga" at bounding box center [96, 20] width 98 height 17
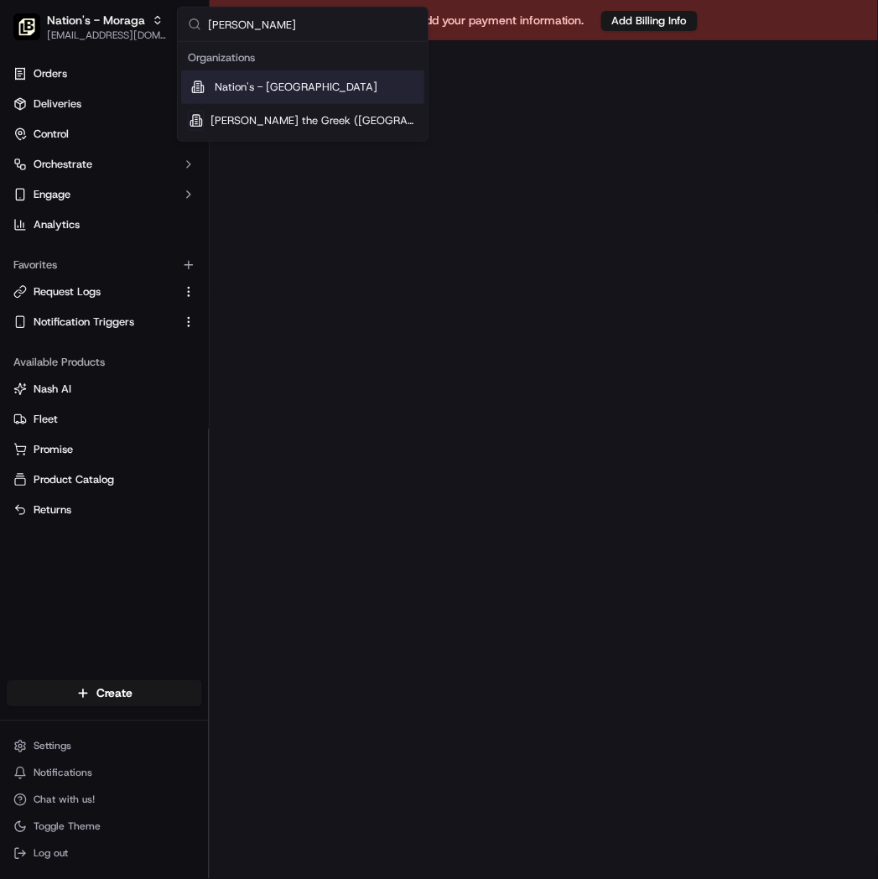
type input "[PERSON_NAME]"
click at [320, 87] on div "Nation's - [GEOGRAPHIC_DATA]" at bounding box center [302, 87] width 243 height 34
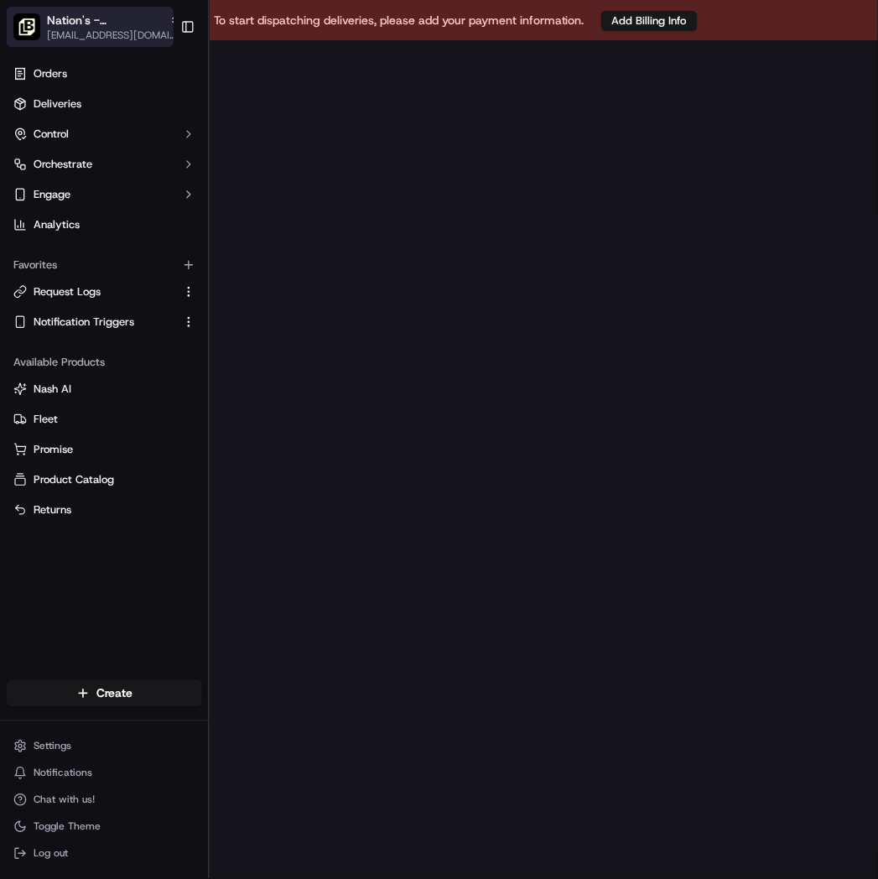
click at [55, 26] on span "Nation's - [GEOGRAPHIC_DATA]" at bounding box center [105, 20] width 116 height 17
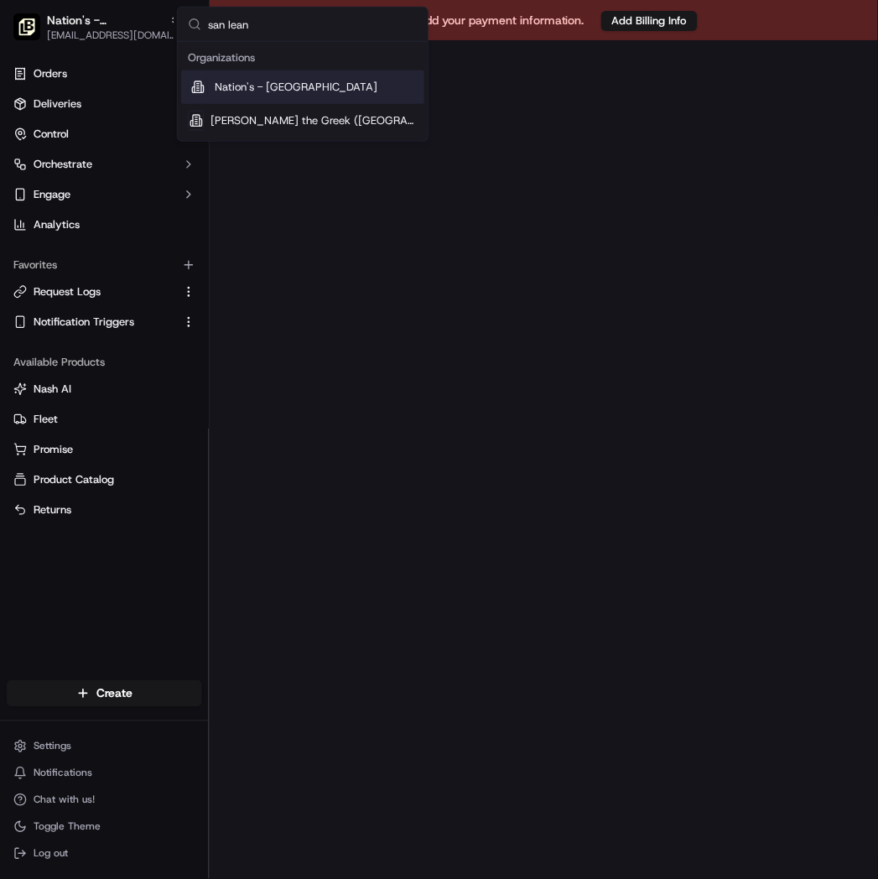
type input "san lean"
click at [288, 93] on span "Nation's - [GEOGRAPHIC_DATA]" at bounding box center [296, 87] width 163 height 15
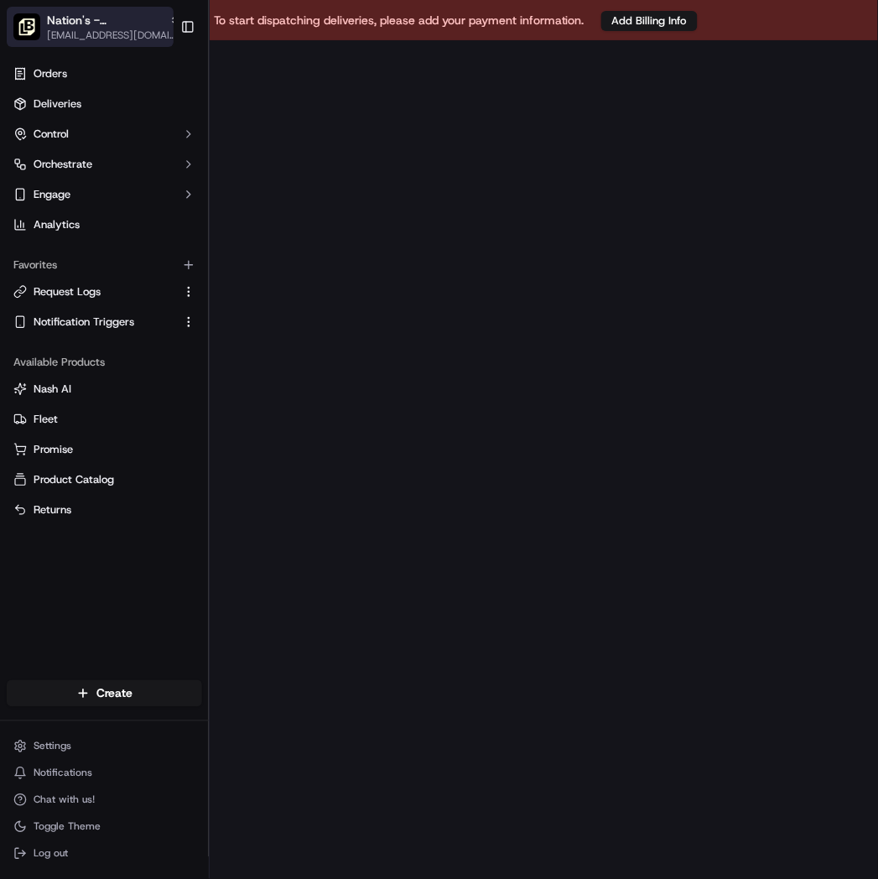
click at [87, 21] on span "Nation's - [GEOGRAPHIC_DATA]" at bounding box center [105, 20] width 116 height 17
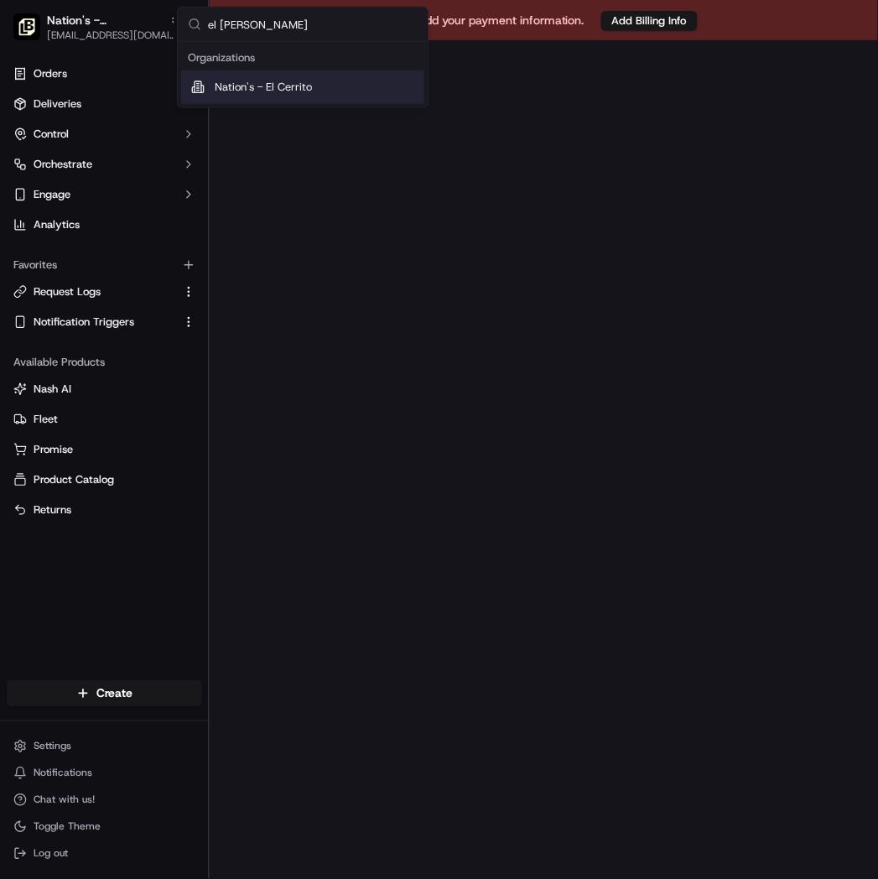
type input "el [PERSON_NAME]"
click at [286, 80] on span "Nation's - El Cerrito" at bounding box center [263, 87] width 97 height 15
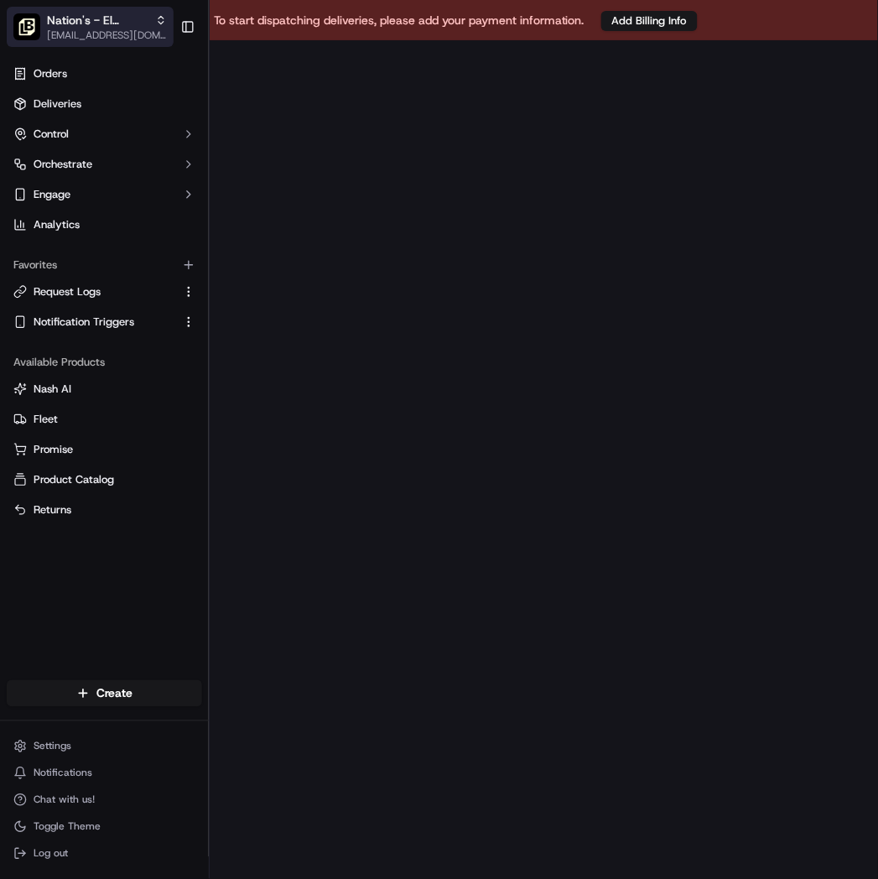
click at [115, 21] on span "Nation's - El Cerrito" at bounding box center [98, 20] width 102 height 17
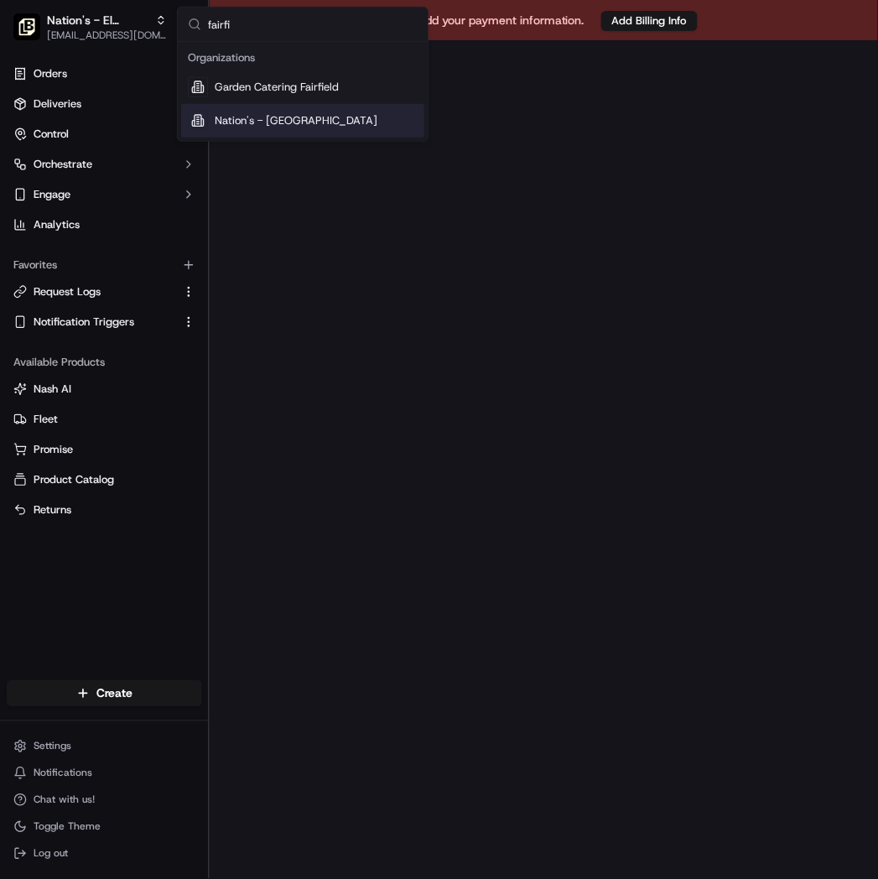
type input "fairfi"
click at [278, 126] on span "Nation's - [GEOGRAPHIC_DATA]" at bounding box center [296, 120] width 163 height 15
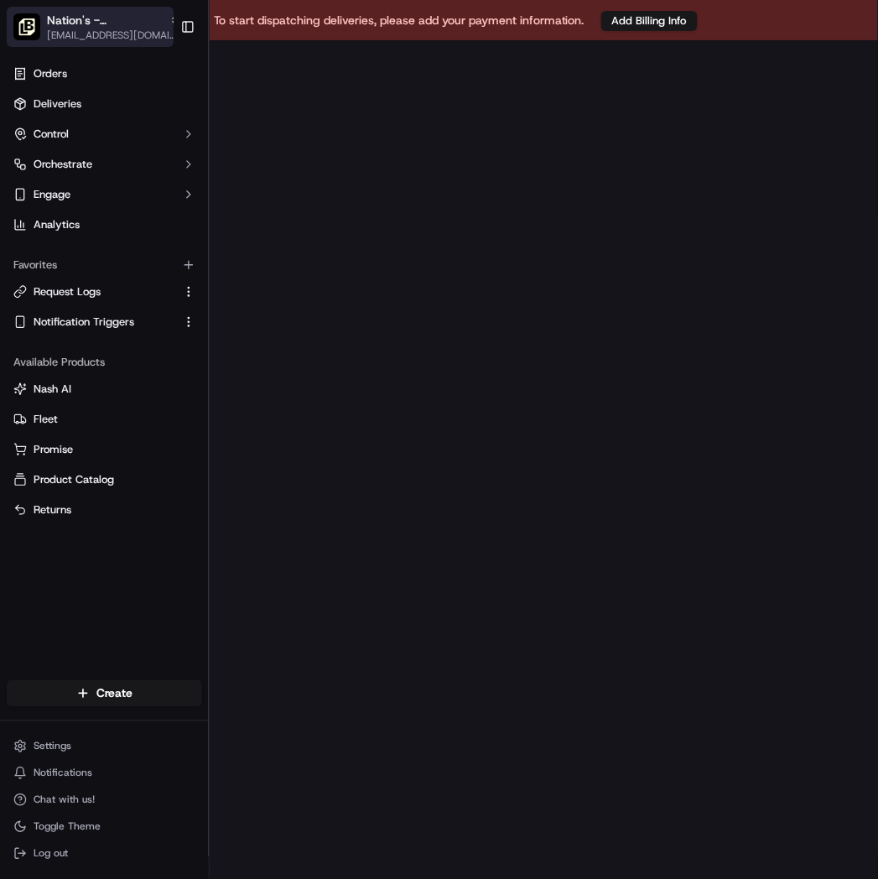
click at [162, 13] on div "Nation's - [GEOGRAPHIC_DATA]" at bounding box center [114, 20] width 134 height 17
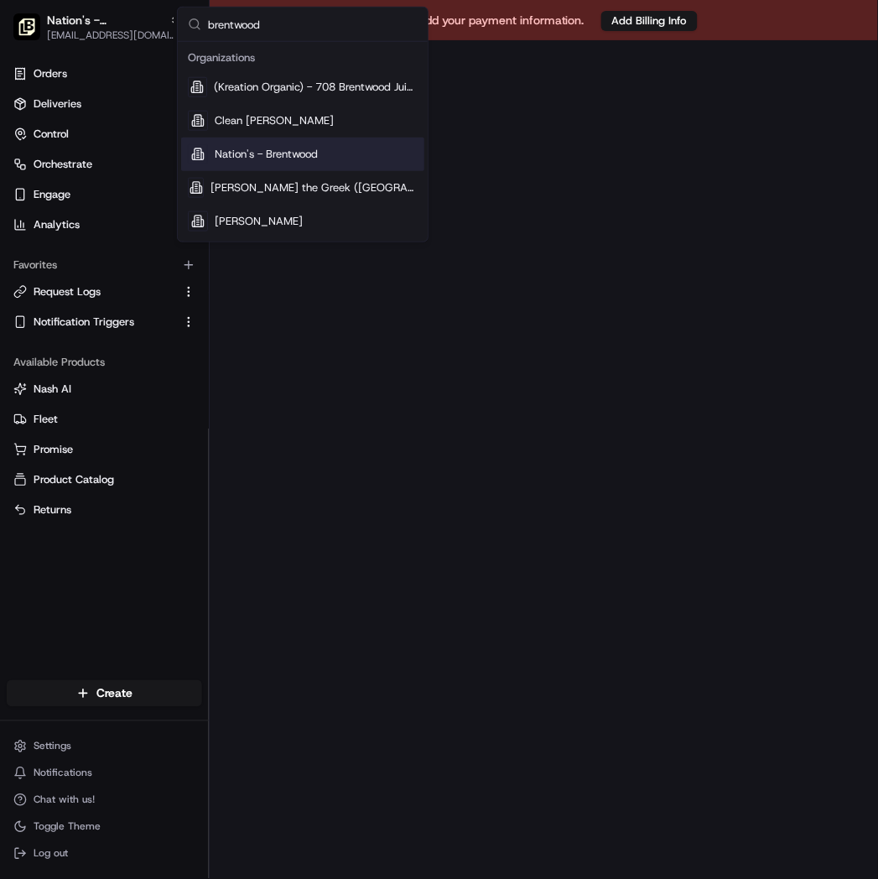
type input "brentwood"
click at [305, 159] on span "Nation's - Brentwood" at bounding box center [266, 154] width 103 height 15
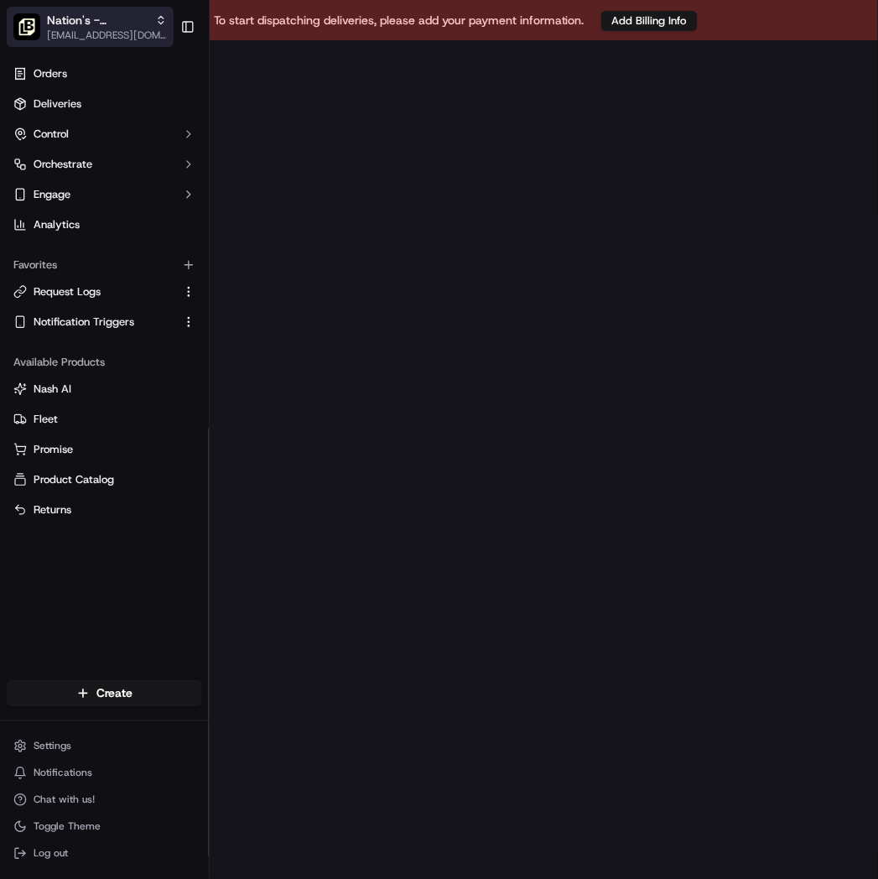
click at [79, 19] on span "Nation's - Brentwood" at bounding box center [98, 20] width 102 height 17
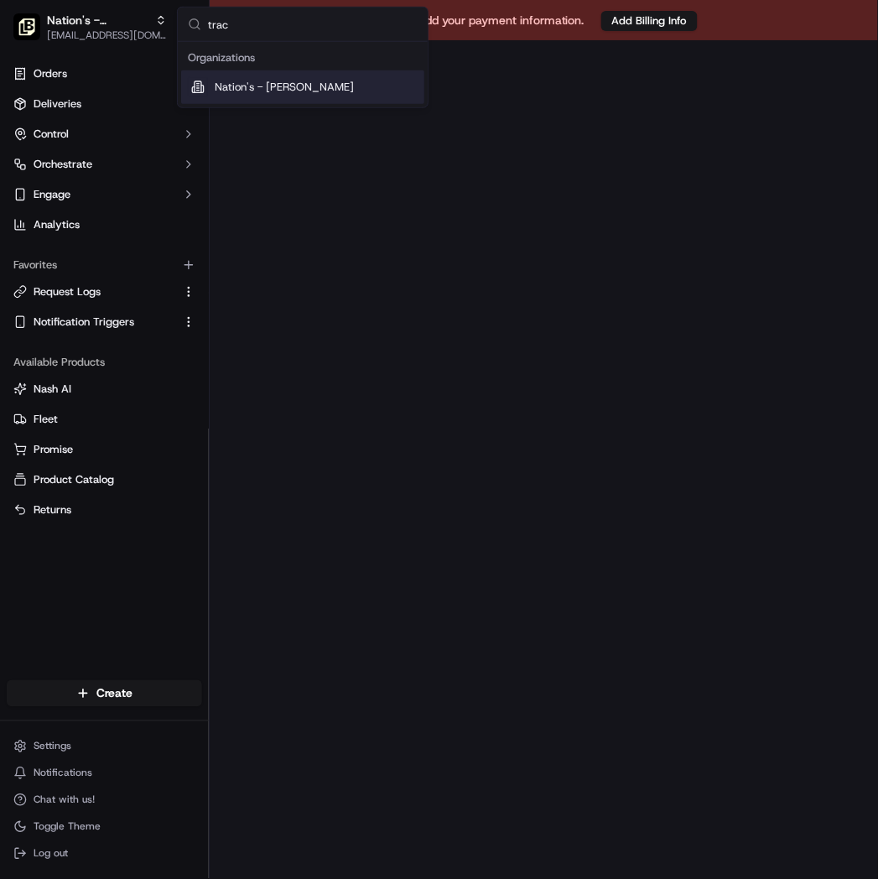
type input "trac"
click at [258, 81] on span "Nation's - [PERSON_NAME]" at bounding box center [284, 87] width 139 height 15
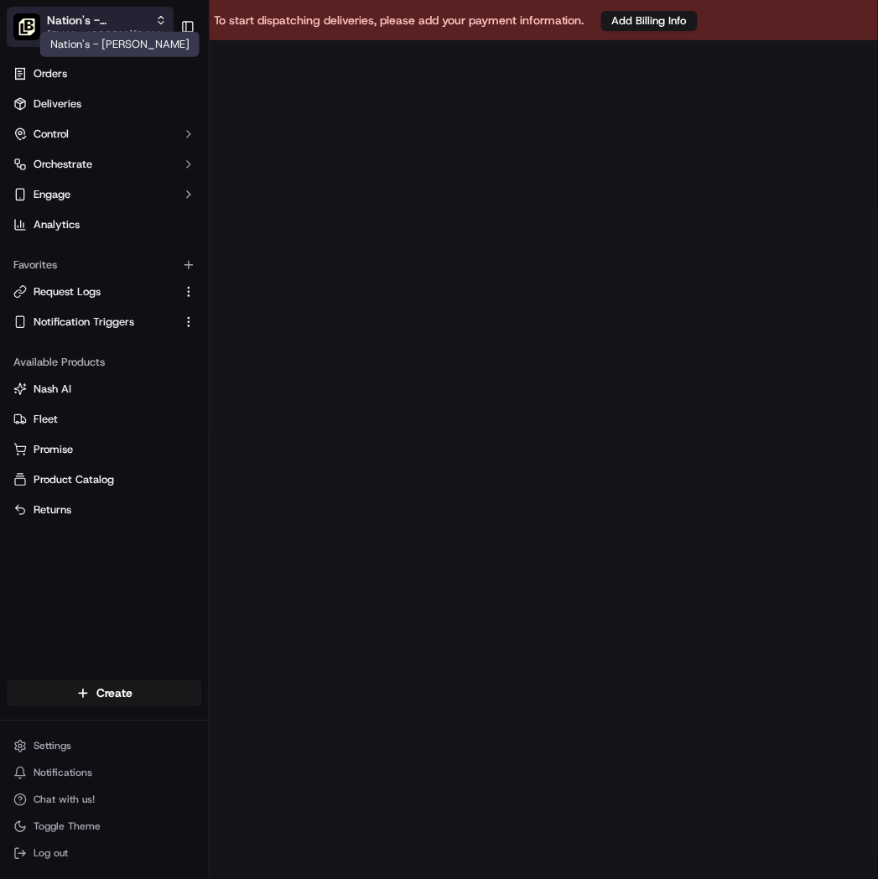
click at [127, 23] on span "Nation's - [PERSON_NAME]" at bounding box center [98, 20] width 102 height 17
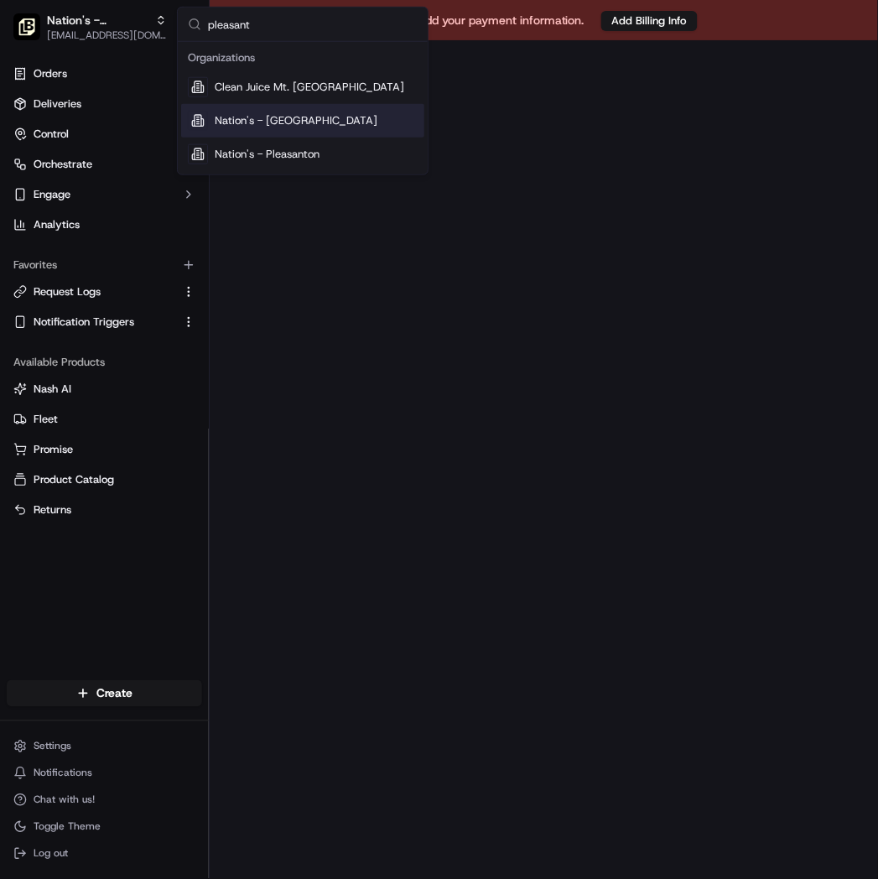
type input "pleasant"
click at [282, 122] on span "Nation's - [GEOGRAPHIC_DATA]" at bounding box center [296, 120] width 163 height 15
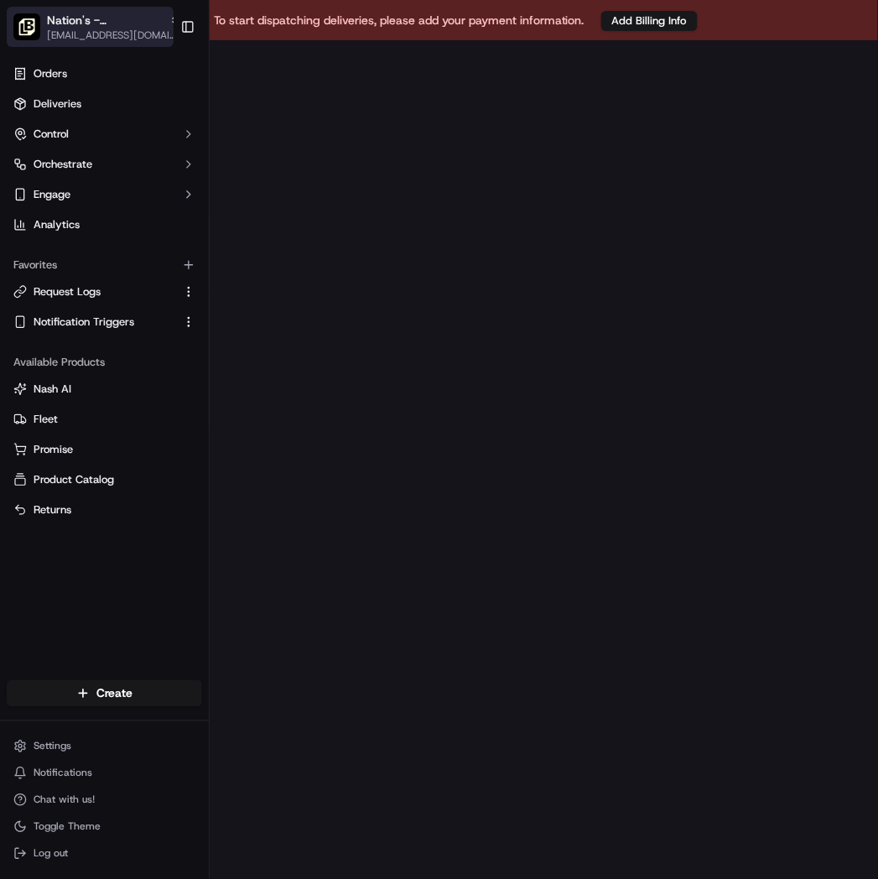
click at [169, 18] on icon "button" at bounding box center [175, 20] width 12 height 12
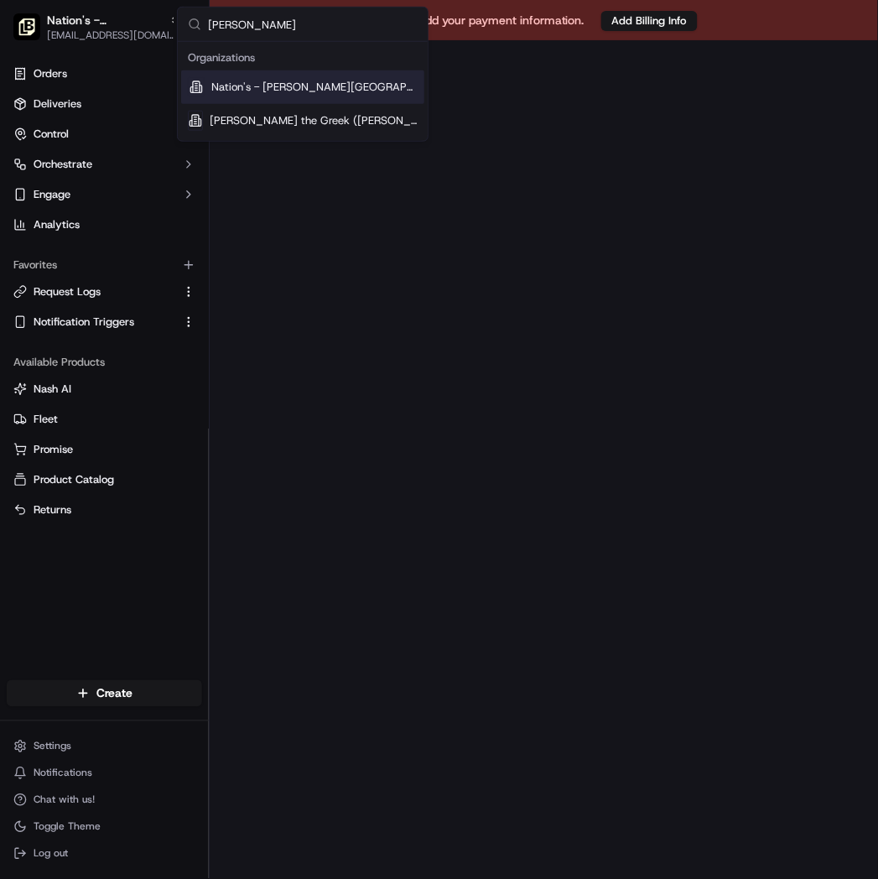
type input "[PERSON_NAME]"
click at [266, 92] on span "Nation's - [PERSON_NAME][GEOGRAPHIC_DATA]" at bounding box center [314, 87] width 206 height 15
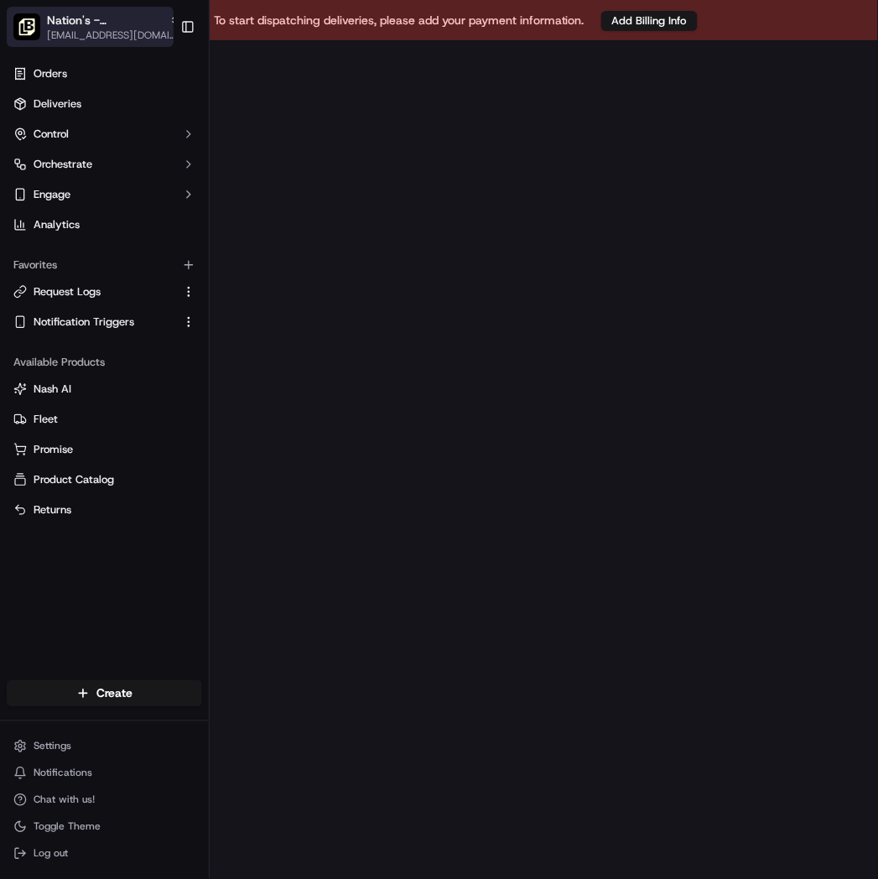
click at [104, 8] on button "Nation's - [PERSON_NAME][GEOGRAPHIC_DATA] [EMAIL_ADDRESS][DOMAIN_NAME]" at bounding box center [90, 27] width 167 height 40
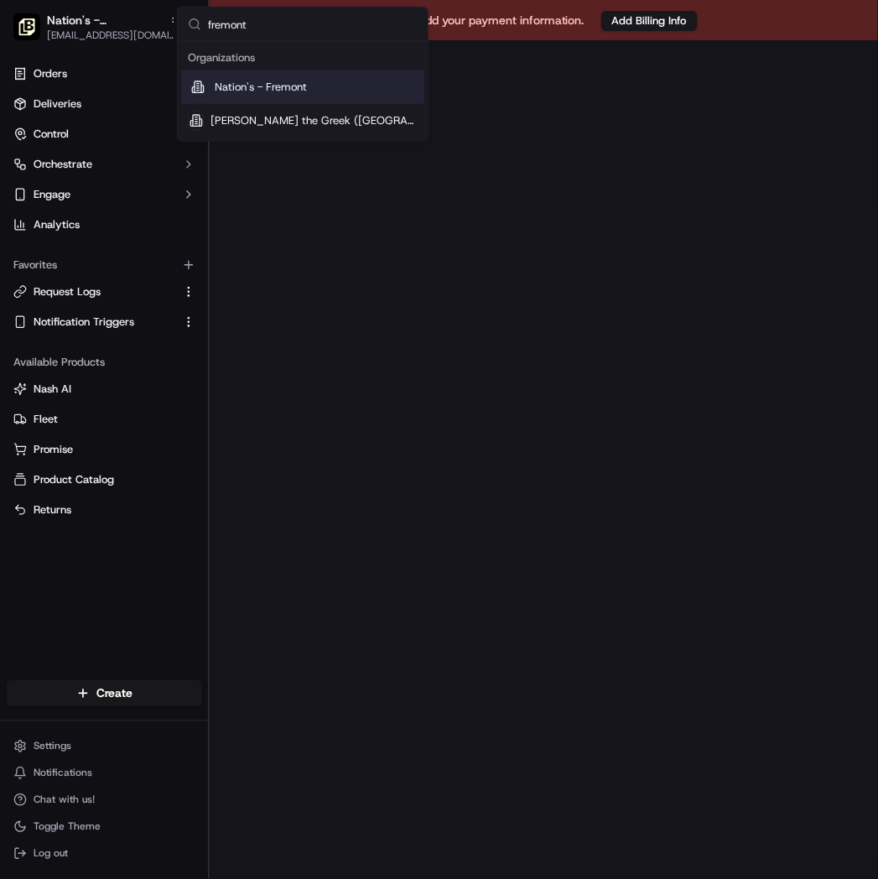
type input "fremont"
click at [227, 90] on span "Nation's - Fremont" at bounding box center [261, 87] width 92 height 15
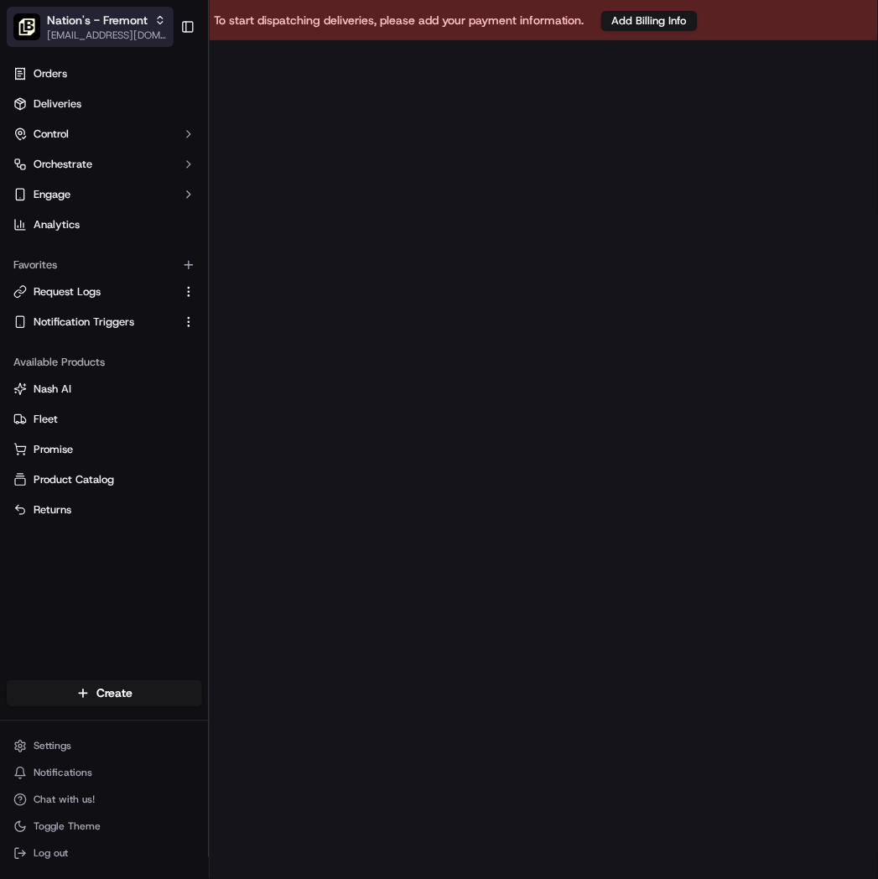
click at [138, 23] on span "Nation's - Fremont" at bounding box center [97, 20] width 101 height 17
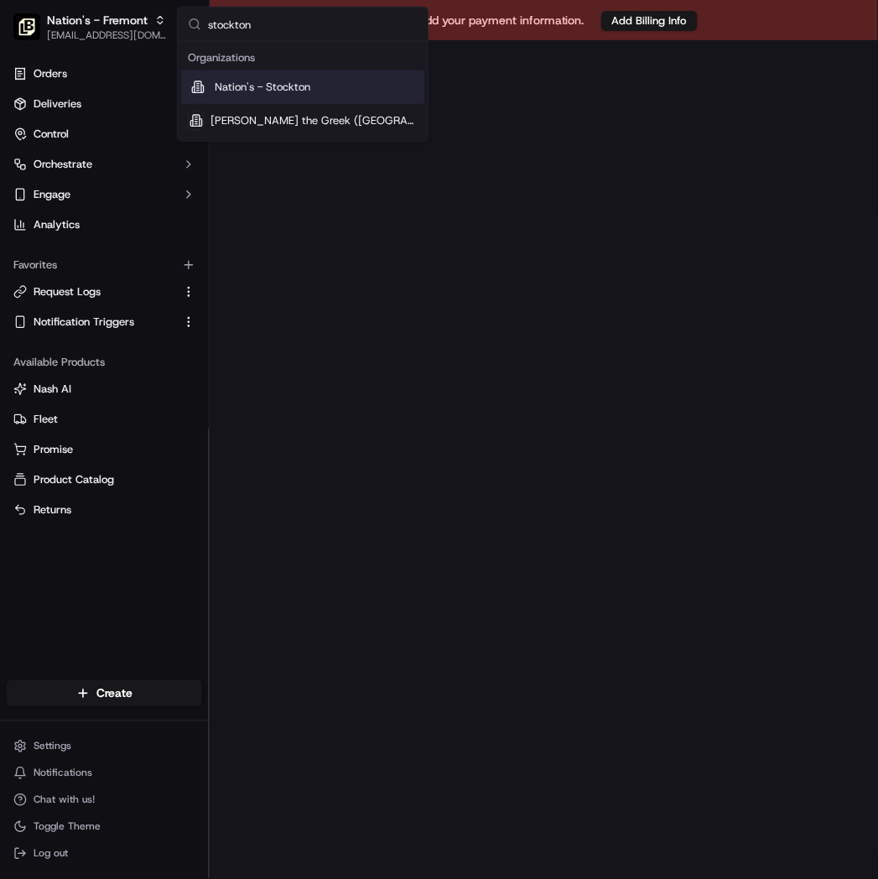
type input "stockton"
click at [305, 95] on div "Nation's - Stockton" at bounding box center [302, 87] width 243 height 34
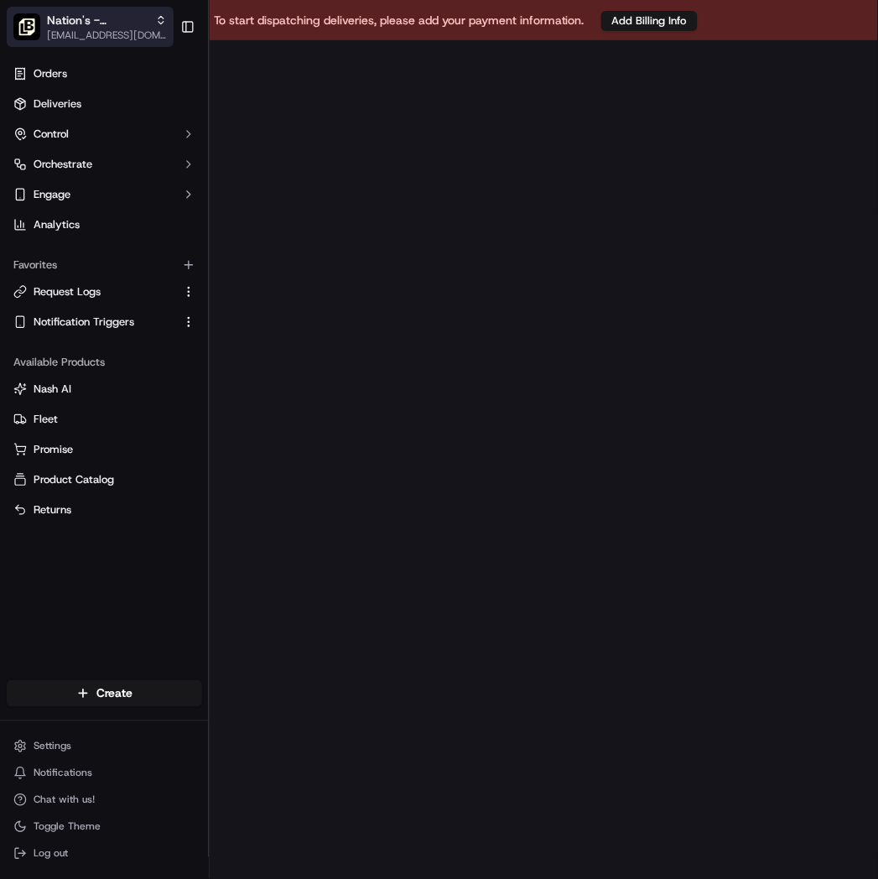
click at [141, 23] on span "Nation's - Stockton" at bounding box center [98, 20] width 102 height 17
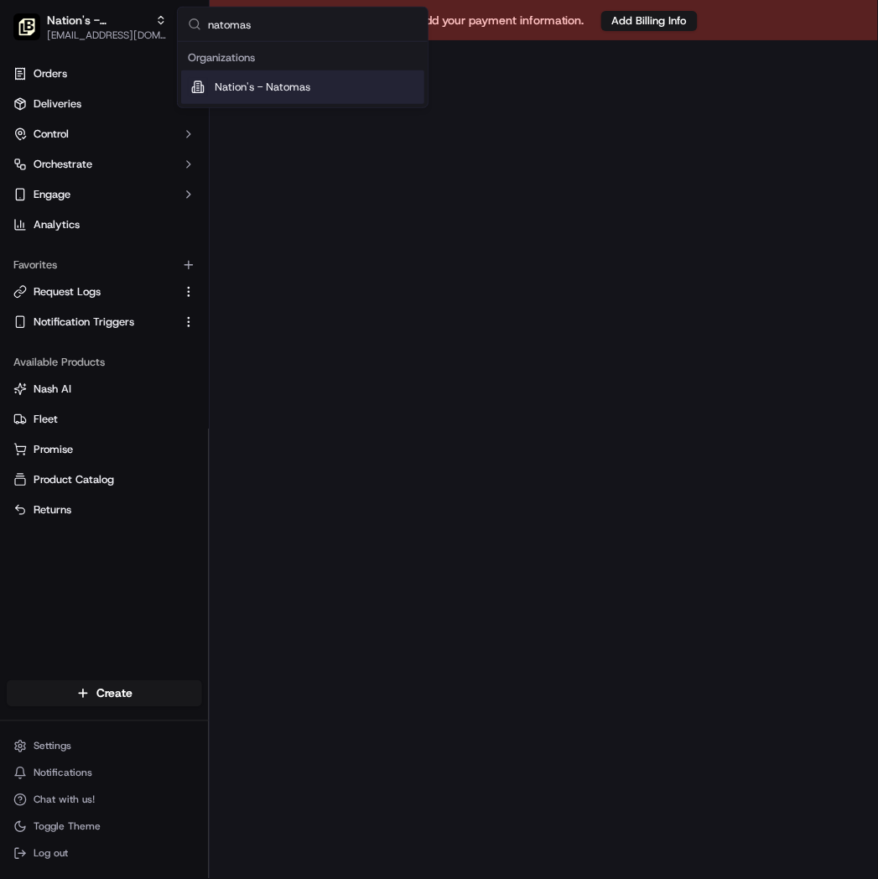
type input "natomas"
click at [299, 80] on span "Nation's - Natomas" at bounding box center [263, 87] width 96 height 15
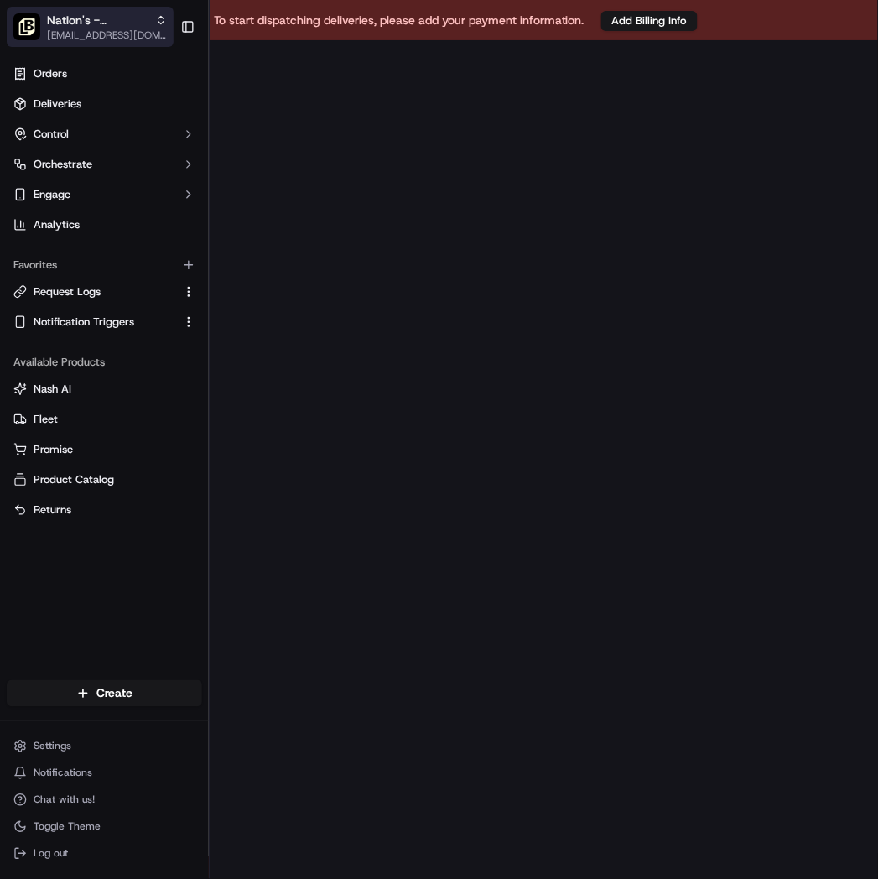
click at [166, 13] on button "Nation's - Natomas [EMAIL_ADDRESS][DOMAIN_NAME]" at bounding box center [90, 27] width 167 height 40
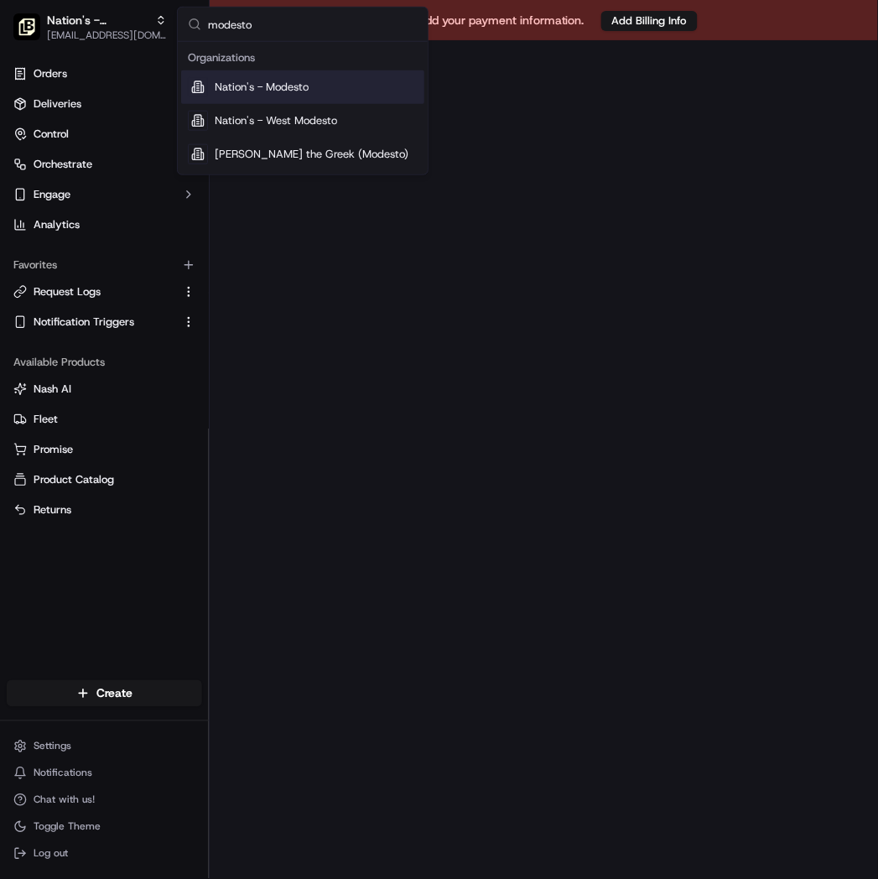
type input "modesto"
click at [314, 89] on div "Nation's - Modesto" at bounding box center [302, 87] width 243 height 34
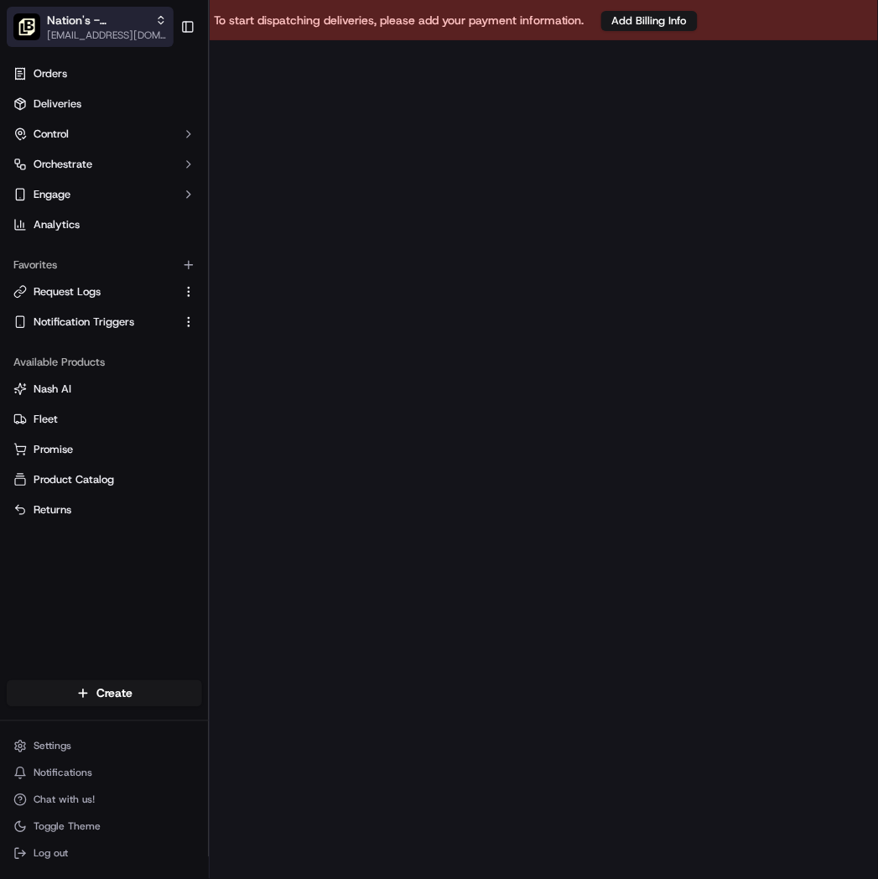
click at [148, 14] on span "Nation's - Modesto" at bounding box center [98, 20] width 102 height 17
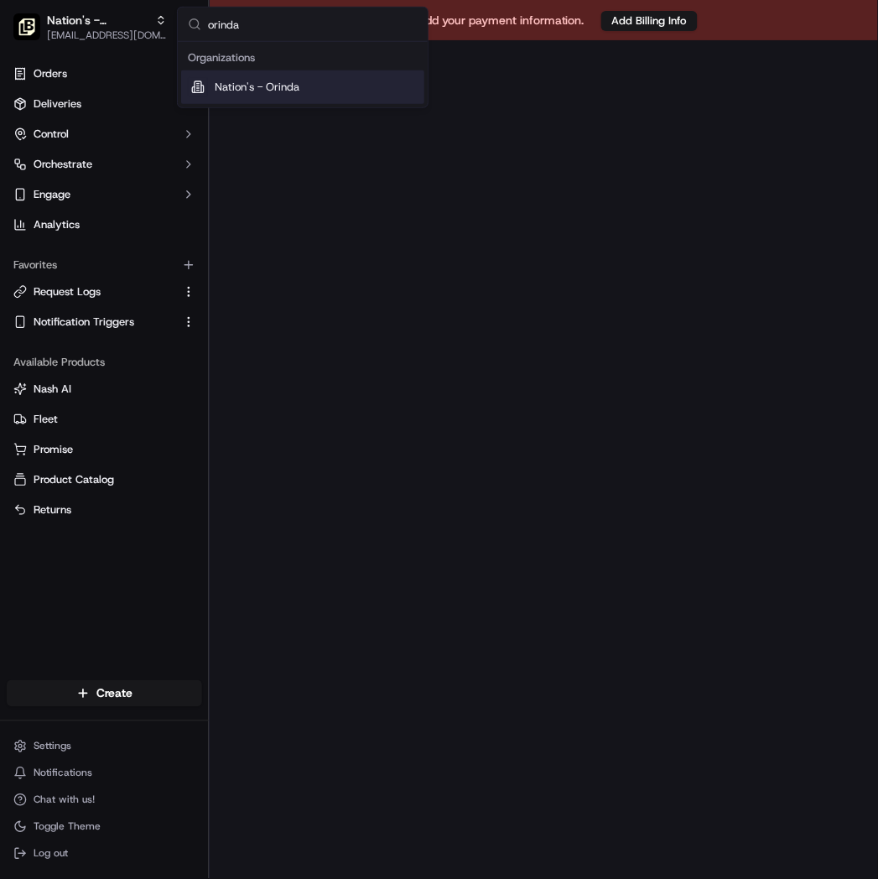
type input "orinda"
click at [289, 86] on span "Nation's - Orinda" at bounding box center [257, 87] width 85 height 15
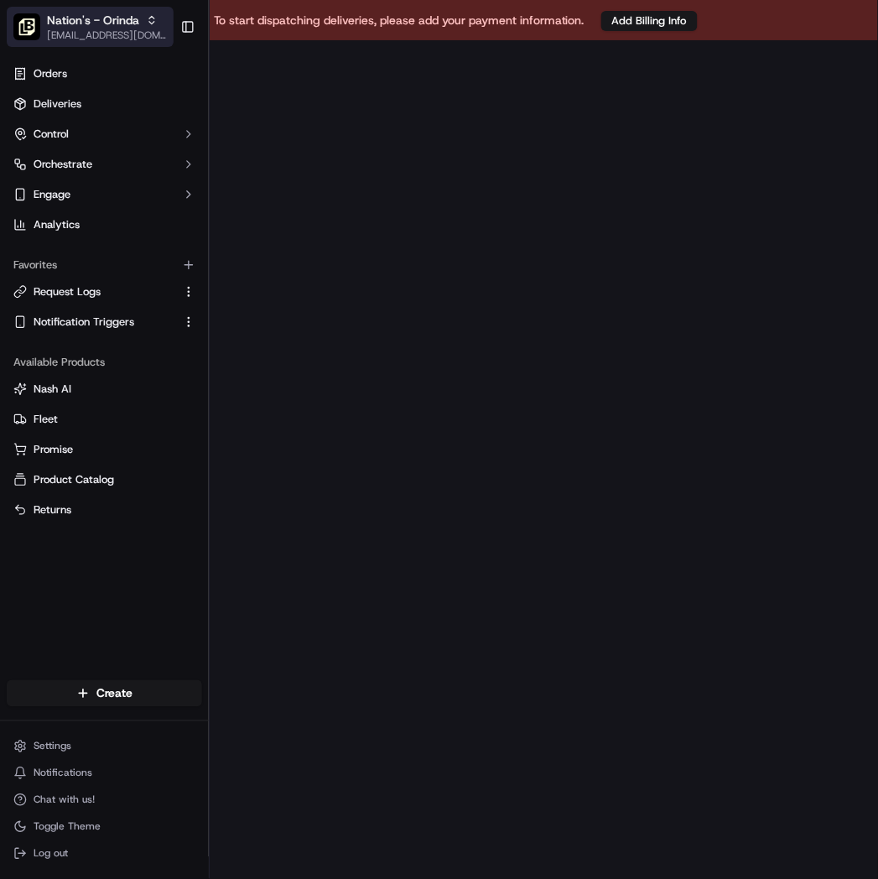
click at [149, 8] on button "Nation's - Orinda [EMAIL_ADDRESS][DOMAIN_NAME]" at bounding box center [90, 27] width 167 height 40
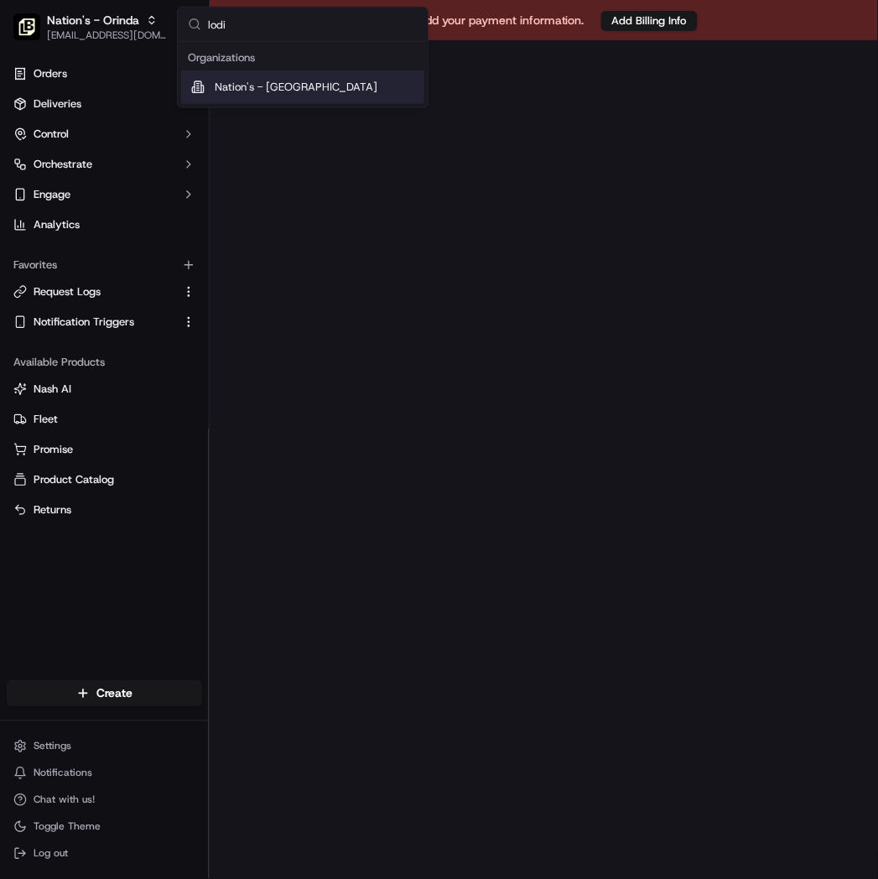
type input "lodi"
click at [311, 86] on div "Nation's - [GEOGRAPHIC_DATA]" at bounding box center [302, 87] width 243 height 34
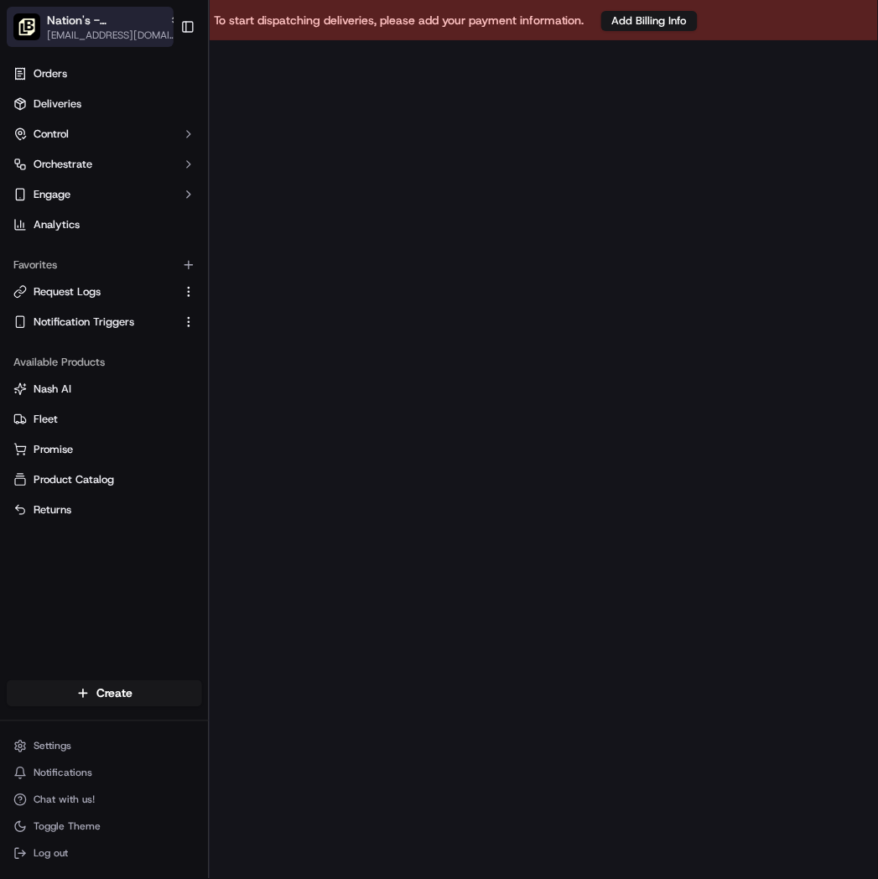
click at [169, 17] on icon "button" at bounding box center [175, 20] width 12 height 12
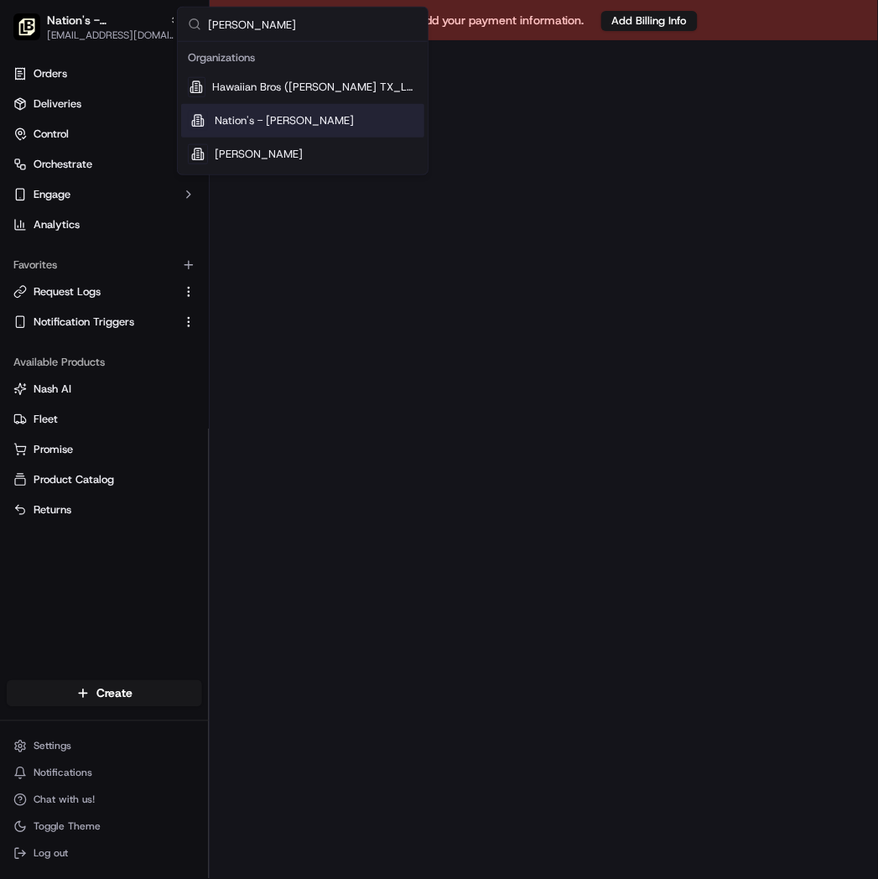
type input "[PERSON_NAME]"
click at [274, 121] on span "Nation's - [PERSON_NAME]" at bounding box center [284, 120] width 139 height 15
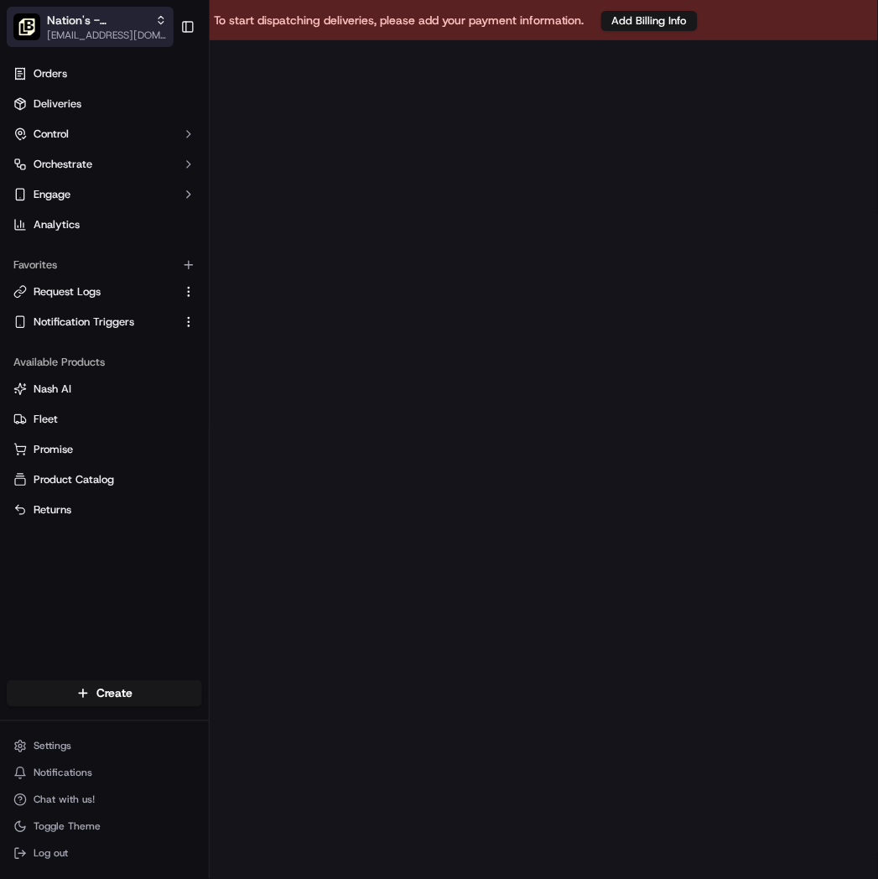
click at [141, 25] on div "Nation's - [PERSON_NAME]" at bounding box center [107, 20] width 120 height 17
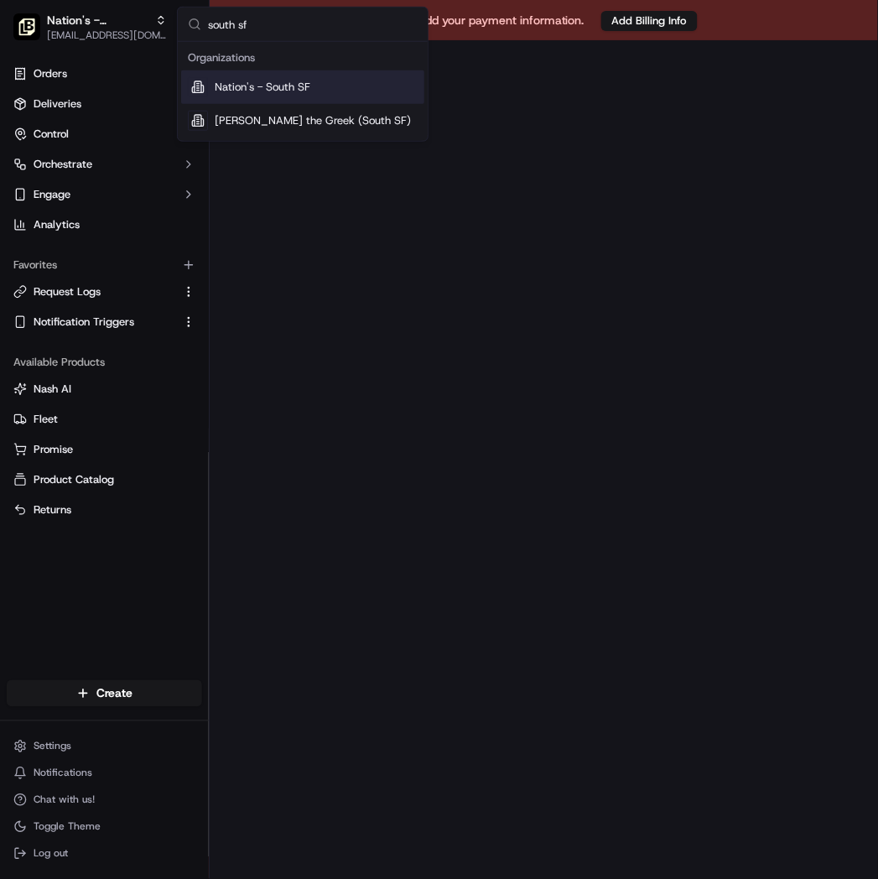
type input "south sf"
click at [279, 81] on span "Nation's - South SF" at bounding box center [263, 87] width 96 height 15
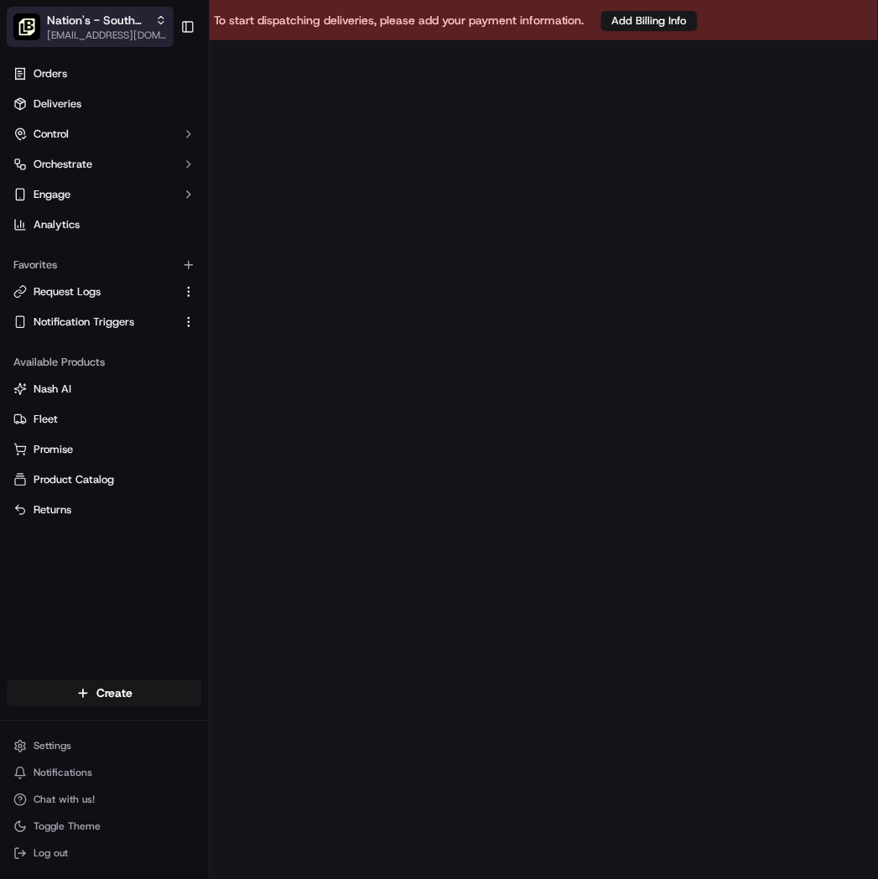
click at [156, 10] on button "Nation's - South SF onboard@lunchbox.io" at bounding box center [90, 27] width 167 height 40
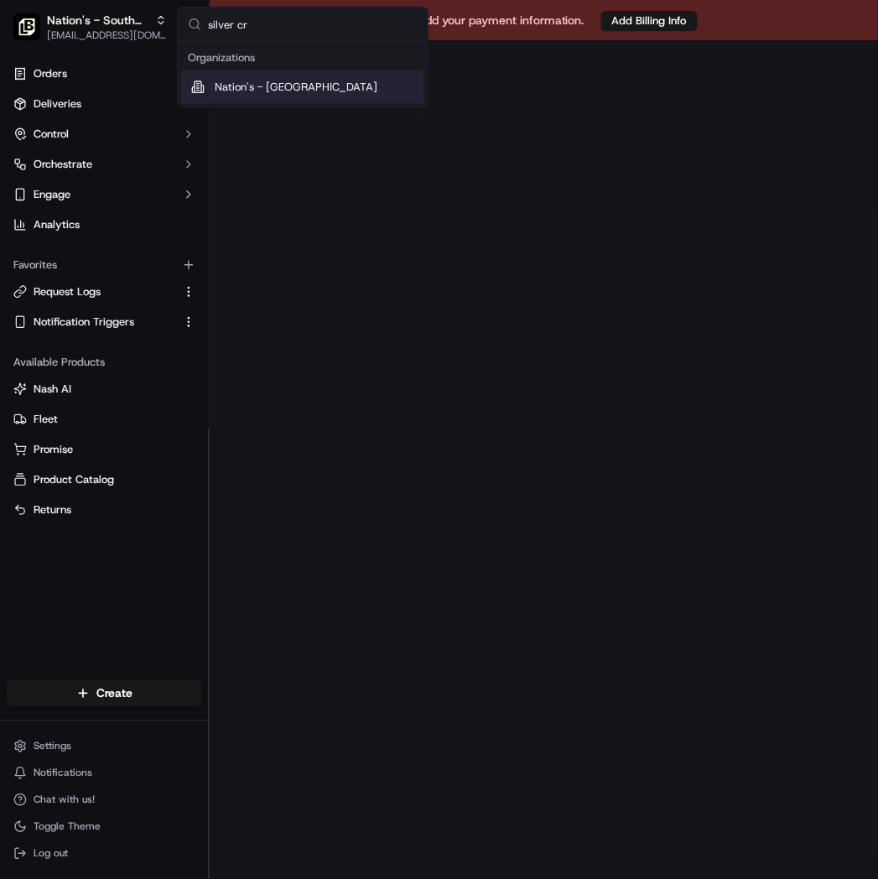
type input "silver cr"
click at [296, 88] on span "Nation's - [GEOGRAPHIC_DATA]" at bounding box center [296, 87] width 163 height 15
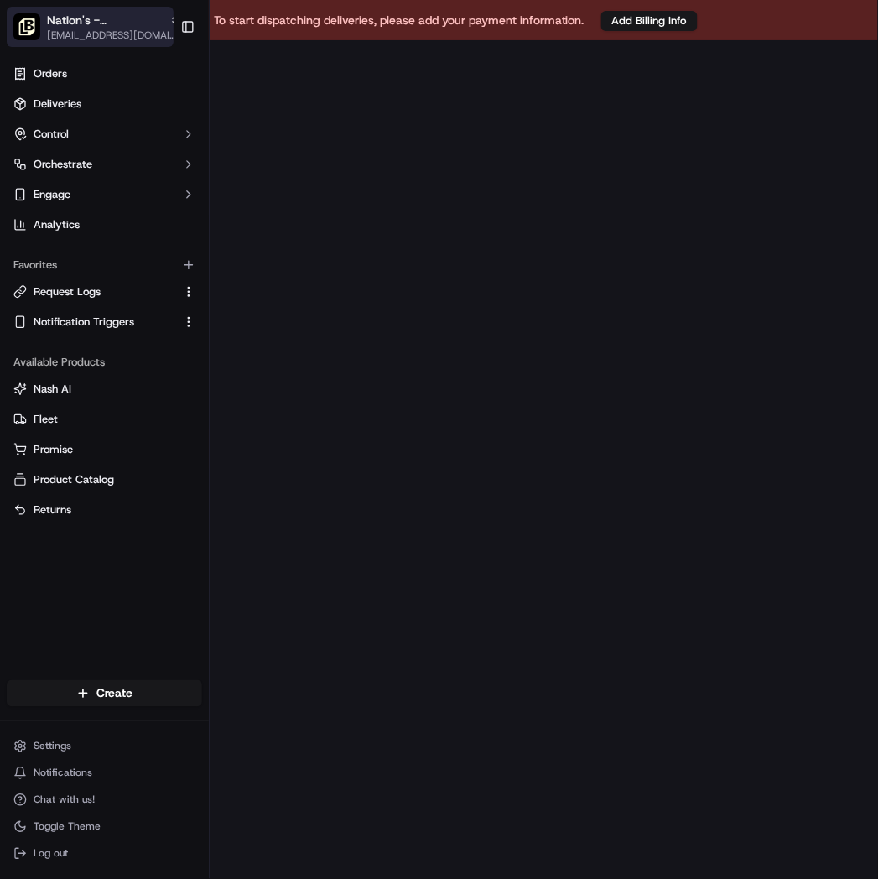
click at [78, 17] on span "Nation's - [GEOGRAPHIC_DATA]" at bounding box center [105, 20] width 116 height 17
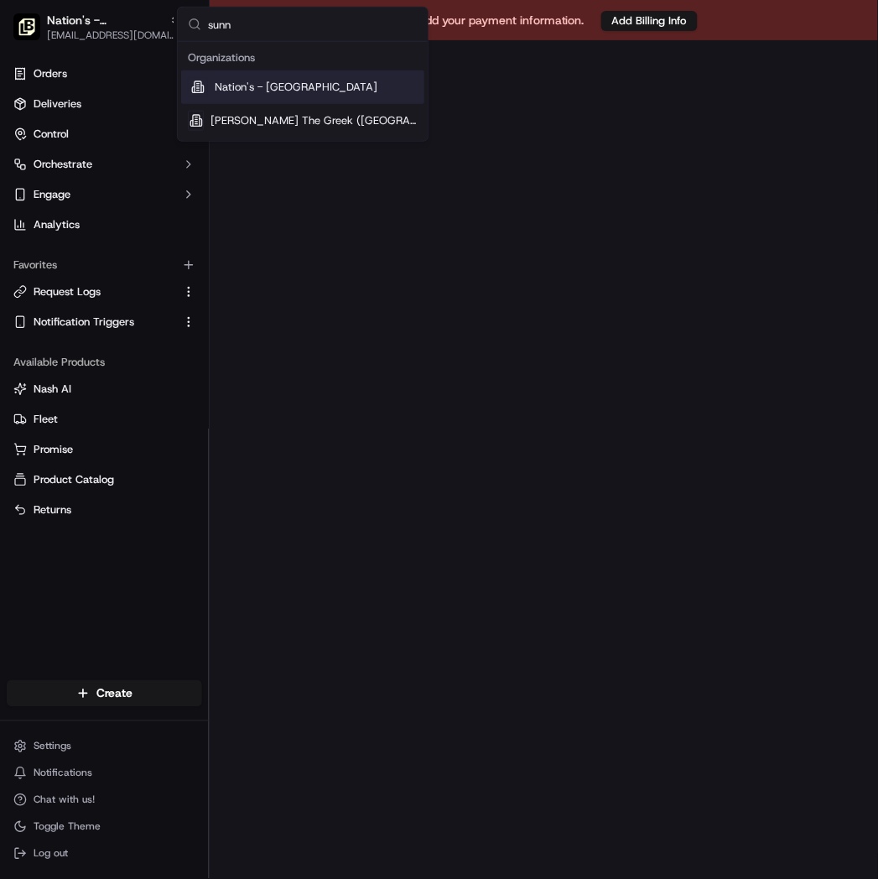
type input "sunn"
click at [269, 81] on span "Nation's - [GEOGRAPHIC_DATA]" at bounding box center [296, 87] width 163 height 15
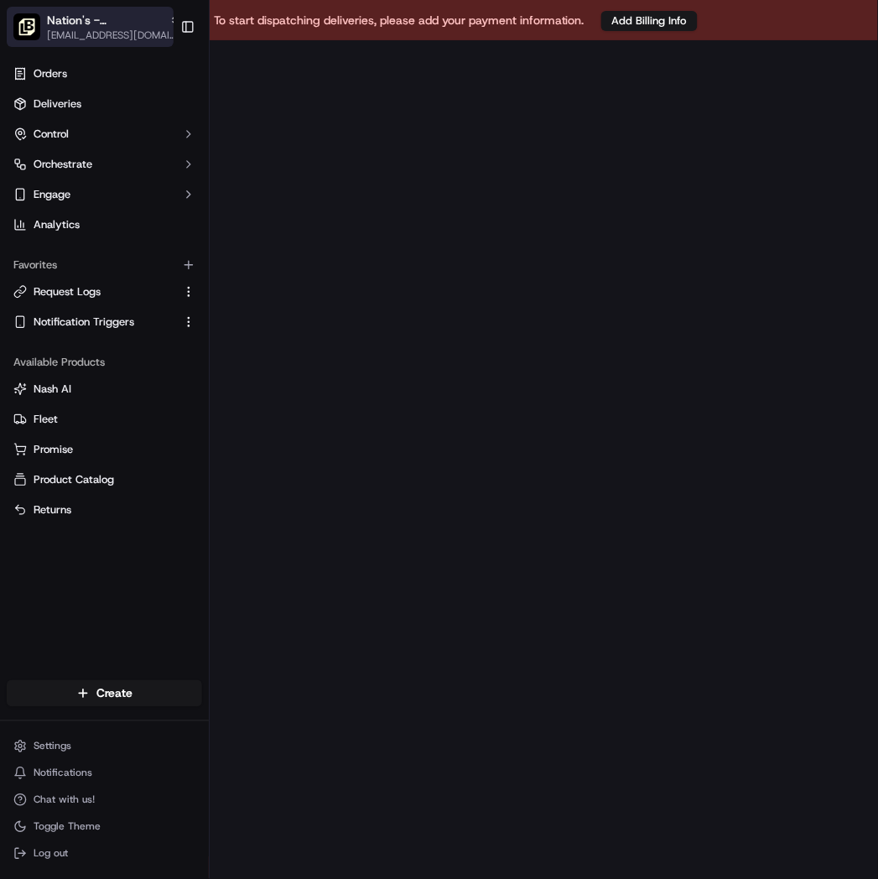
click at [126, 17] on span "Nation's - [GEOGRAPHIC_DATA]" at bounding box center [105, 20] width 116 height 17
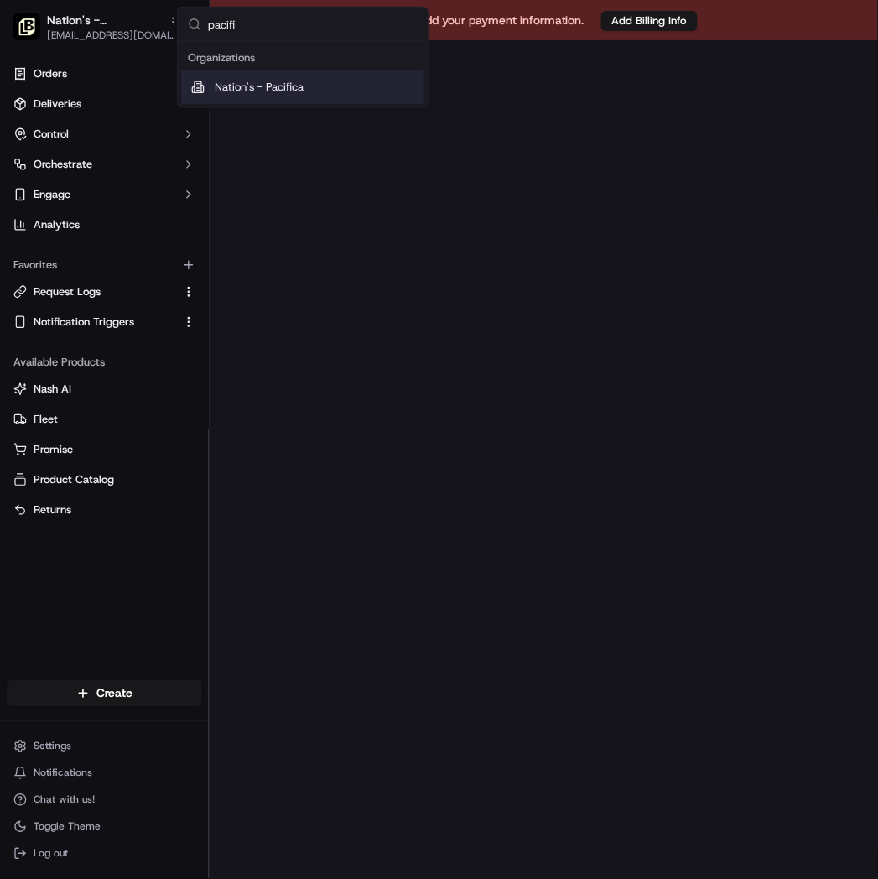
type input "pacifi"
click at [278, 86] on span "Nation's - Pacifica" at bounding box center [259, 87] width 89 height 15
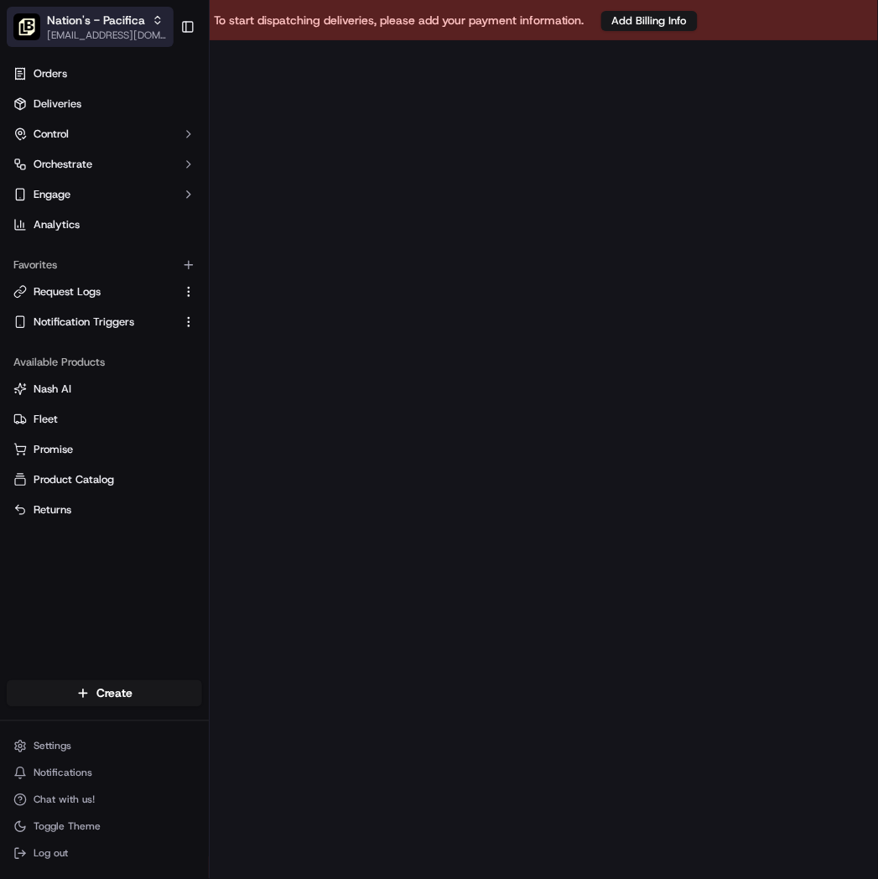
click at [156, 21] on icon "button" at bounding box center [158, 20] width 12 height 12
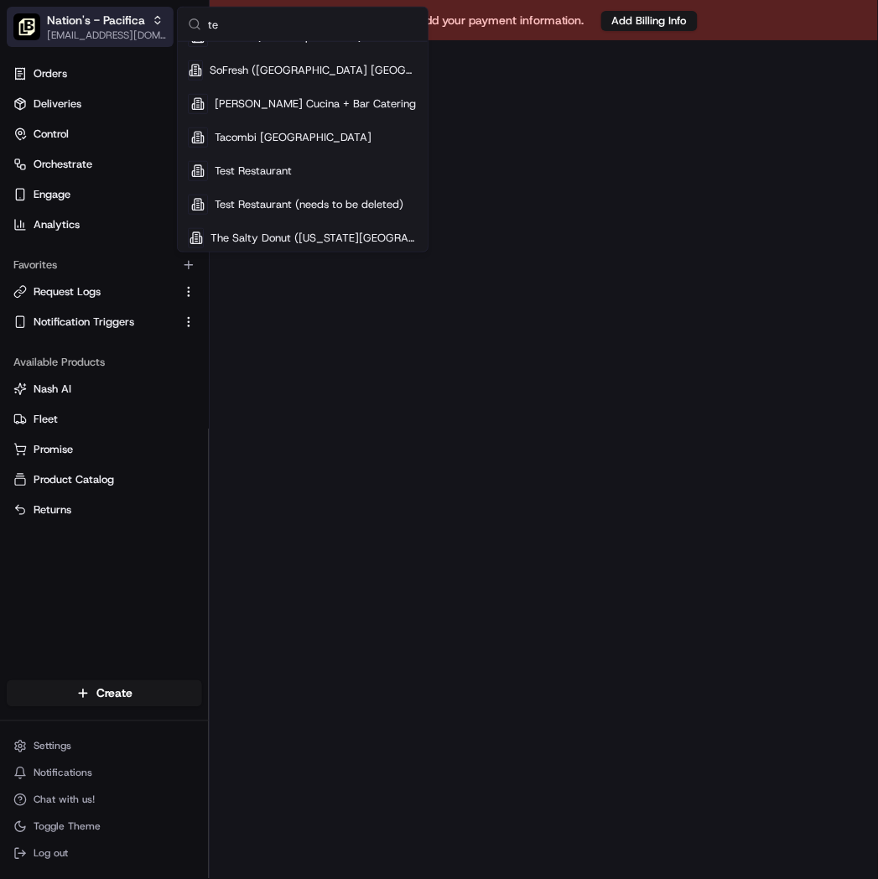
type input "t"
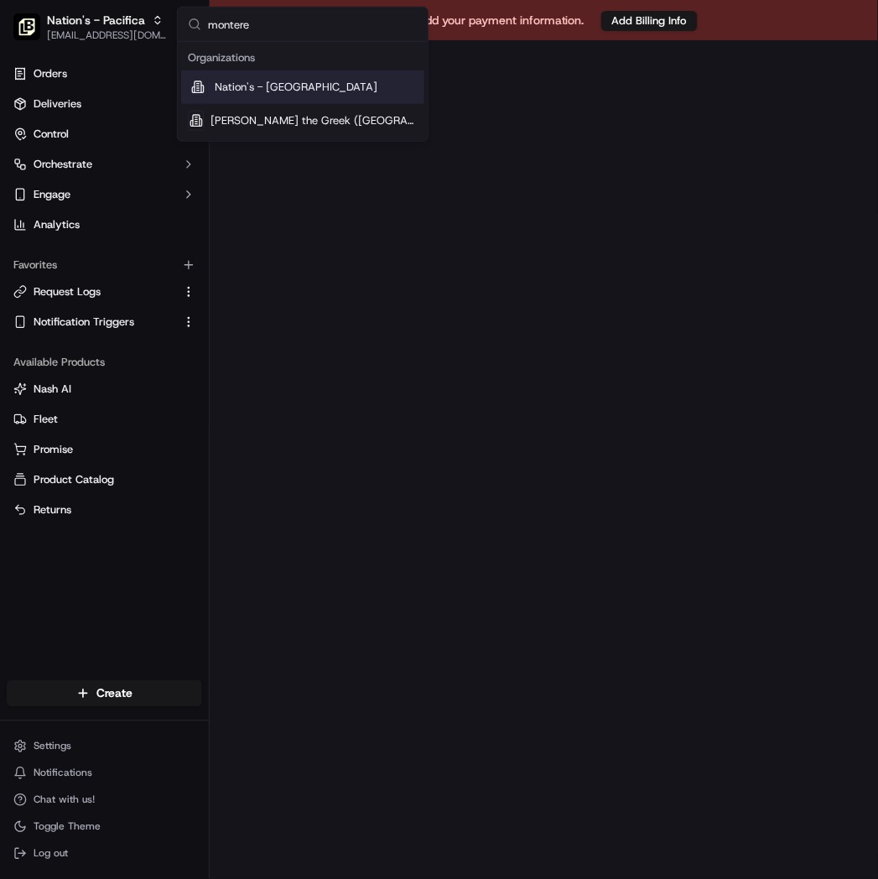
type input "montere"
click at [257, 87] on span "Nation's - [GEOGRAPHIC_DATA]" at bounding box center [296, 87] width 163 height 15
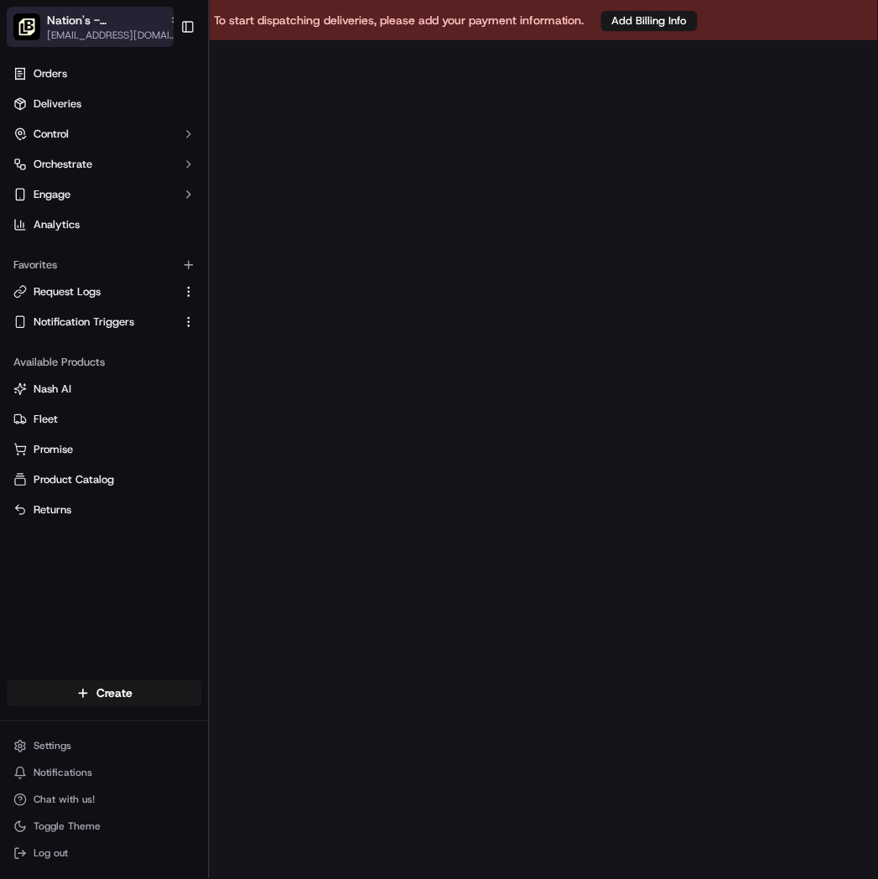
click at [152, 26] on div "Nation's - [GEOGRAPHIC_DATA]" at bounding box center [114, 20] width 134 height 17
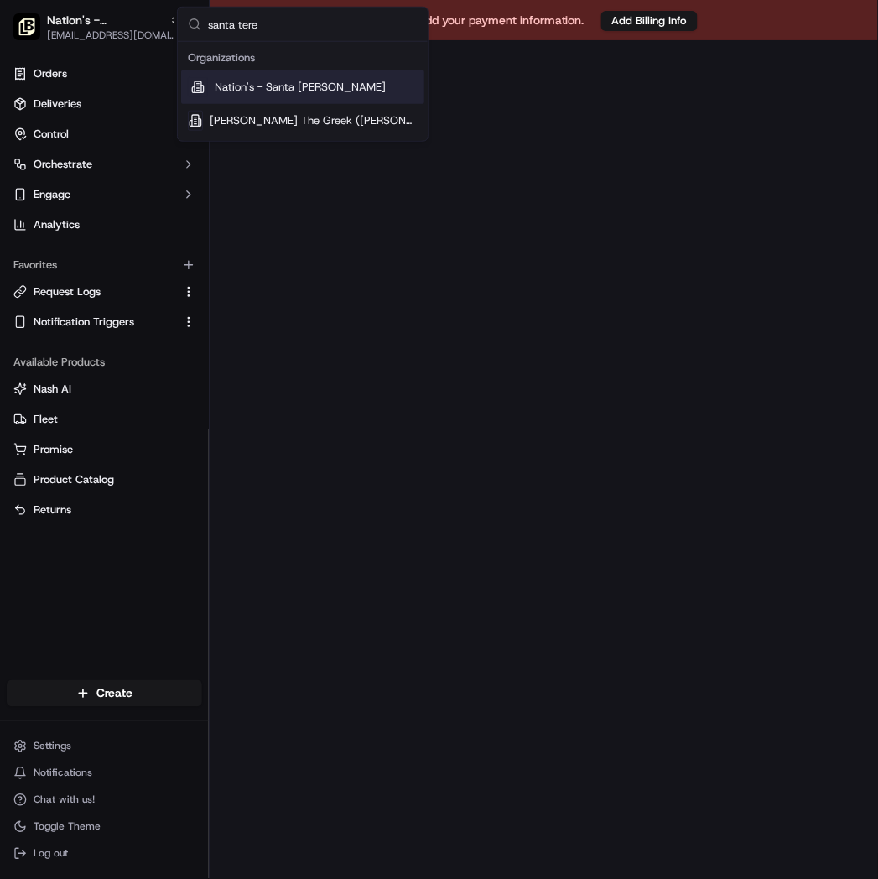
type input "santa tere"
click at [257, 80] on span "Nation's - Santa [PERSON_NAME]" at bounding box center [300, 87] width 171 height 15
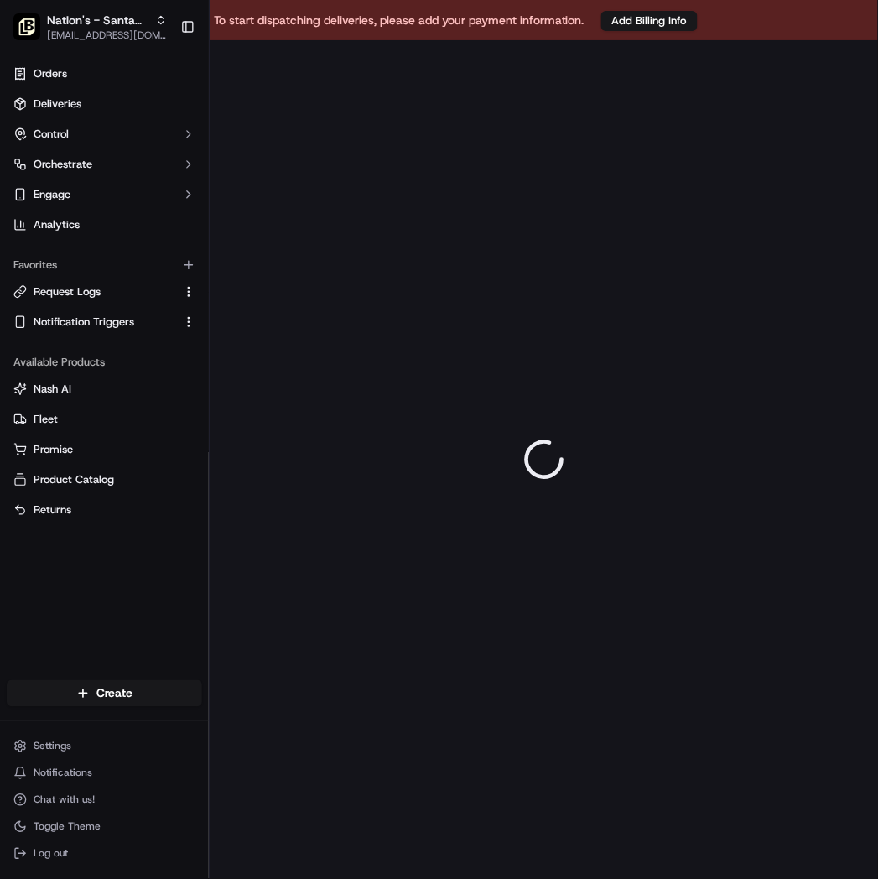
drag, startPoint x: 31, startPoint y: 1, endPoint x: 791, endPoint y: 122, distance: 769.8
click at [791, 122] on div at bounding box center [544, 459] width 669 height 839
click at [152, 19] on div "Nation's - Santa [PERSON_NAME]" at bounding box center [107, 20] width 120 height 17
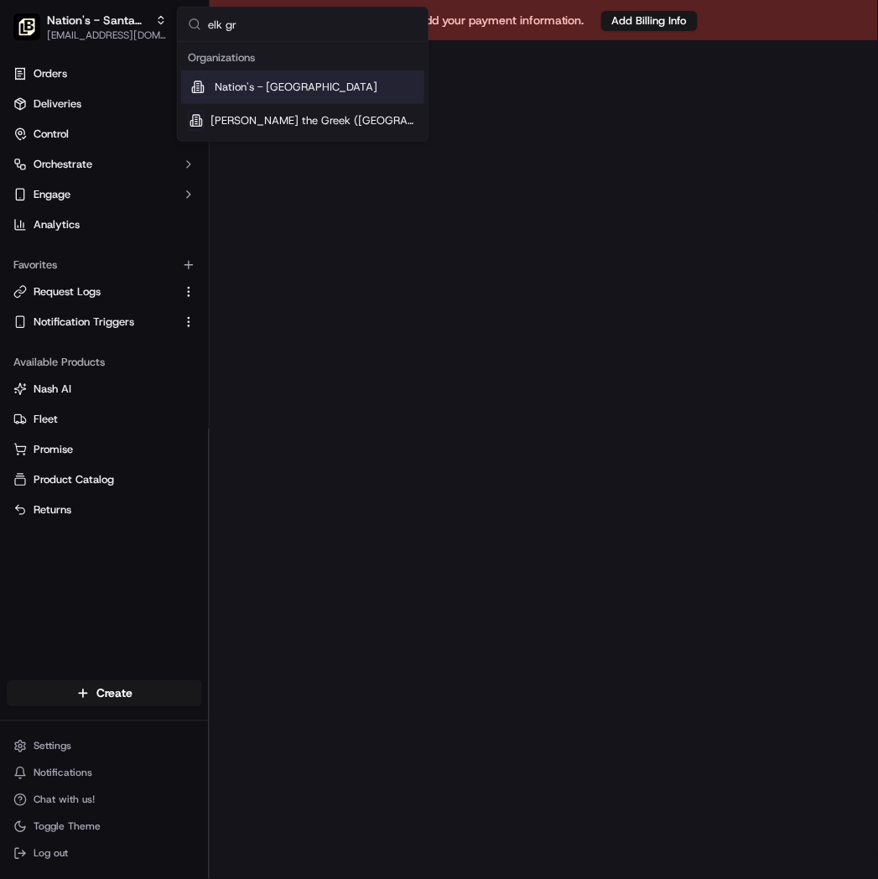
type input "elk gr"
click at [263, 90] on span "Nation's - [GEOGRAPHIC_DATA]" at bounding box center [296, 87] width 163 height 15
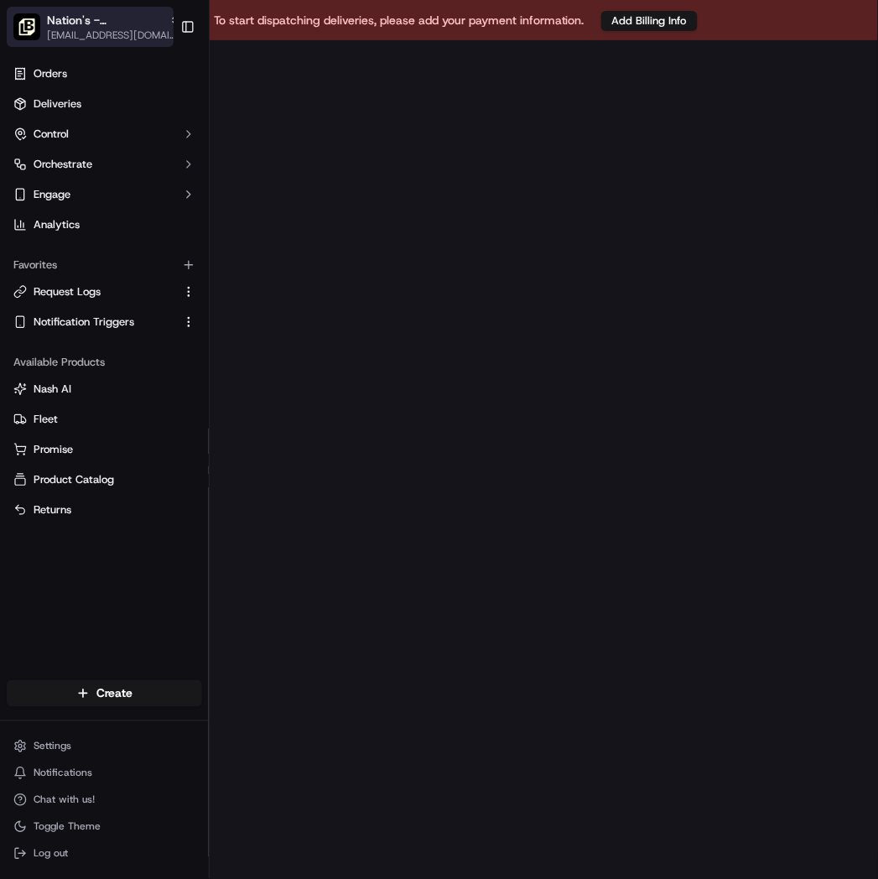
click at [162, 26] on div "Nation's - [GEOGRAPHIC_DATA]" at bounding box center [114, 20] width 134 height 17
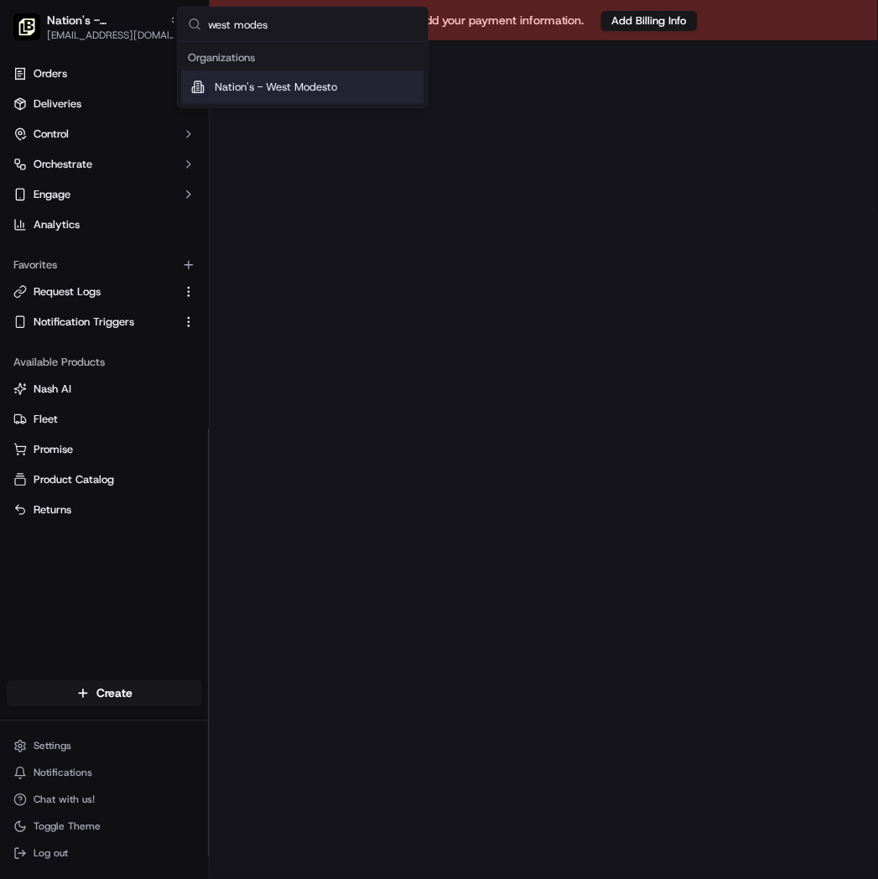
type input "west modes"
click at [267, 78] on div "Nation's - West Modesto" at bounding box center [302, 87] width 243 height 34
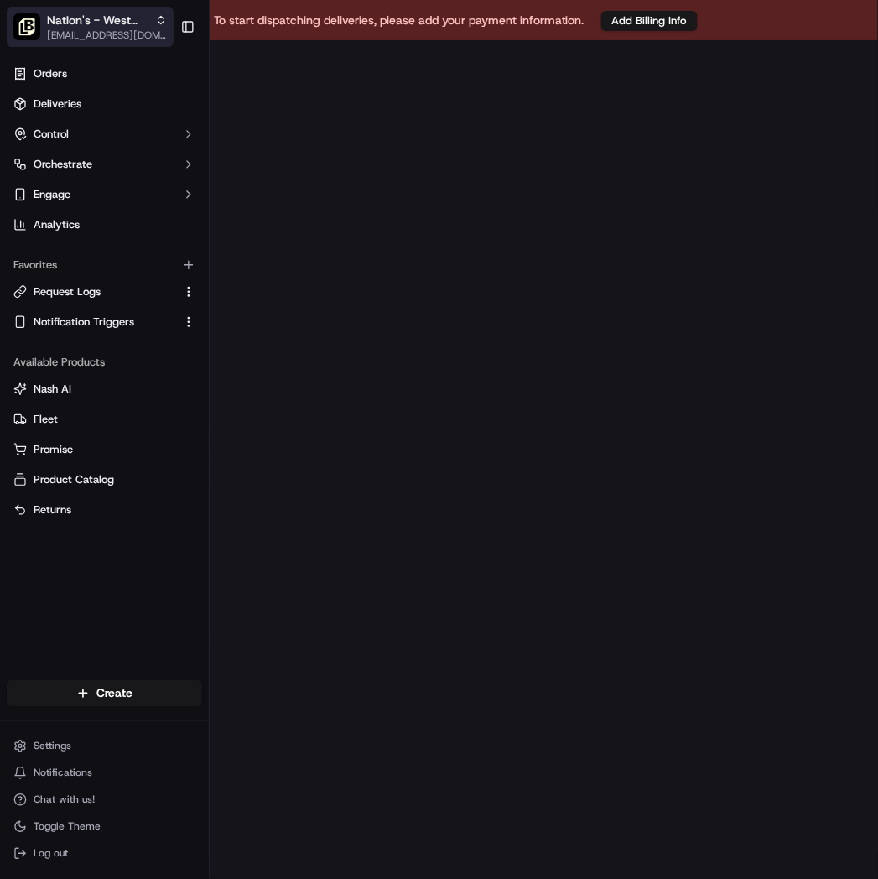
click at [155, 23] on icon "button" at bounding box center [161, 20] width 12 height 12
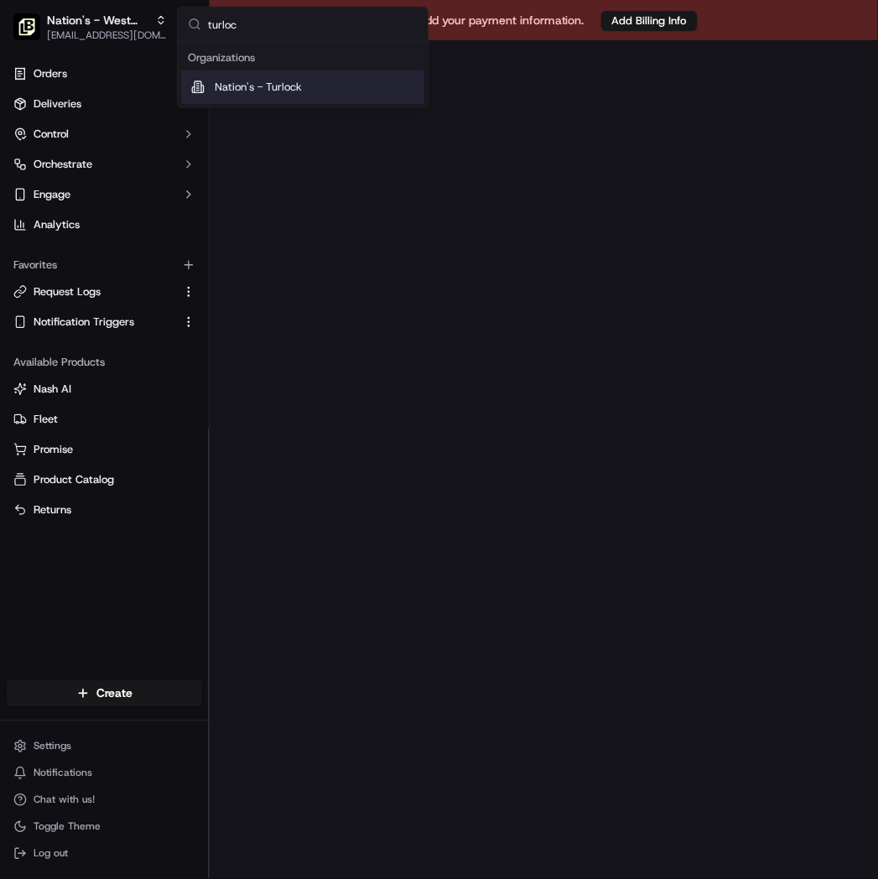
type input "turloc"
click at [253, 84] on span "Nation's - Turlock" at bounding box center [258, 87] width 87 height 15
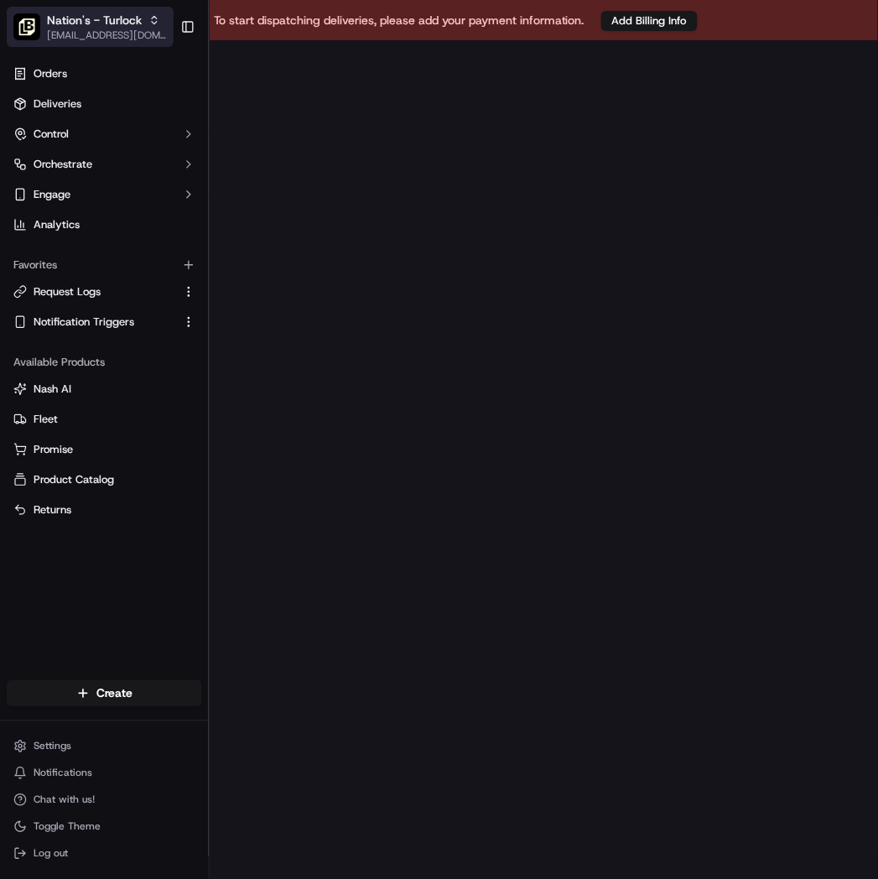
click at [149, 18] on icon "button" at bounding box center [155, 20] width 12 height 12
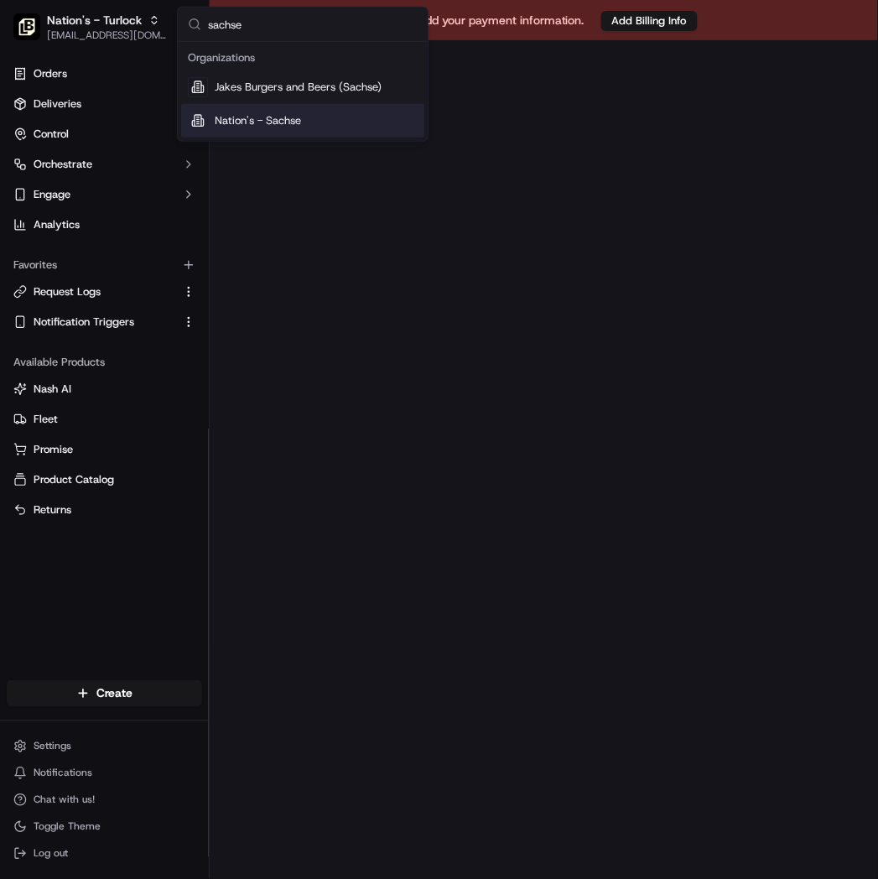
type input "sachse"
click at [278, 122] on span "Nation's - Sachse" at bounding box center [258, 120] width 86 height 15
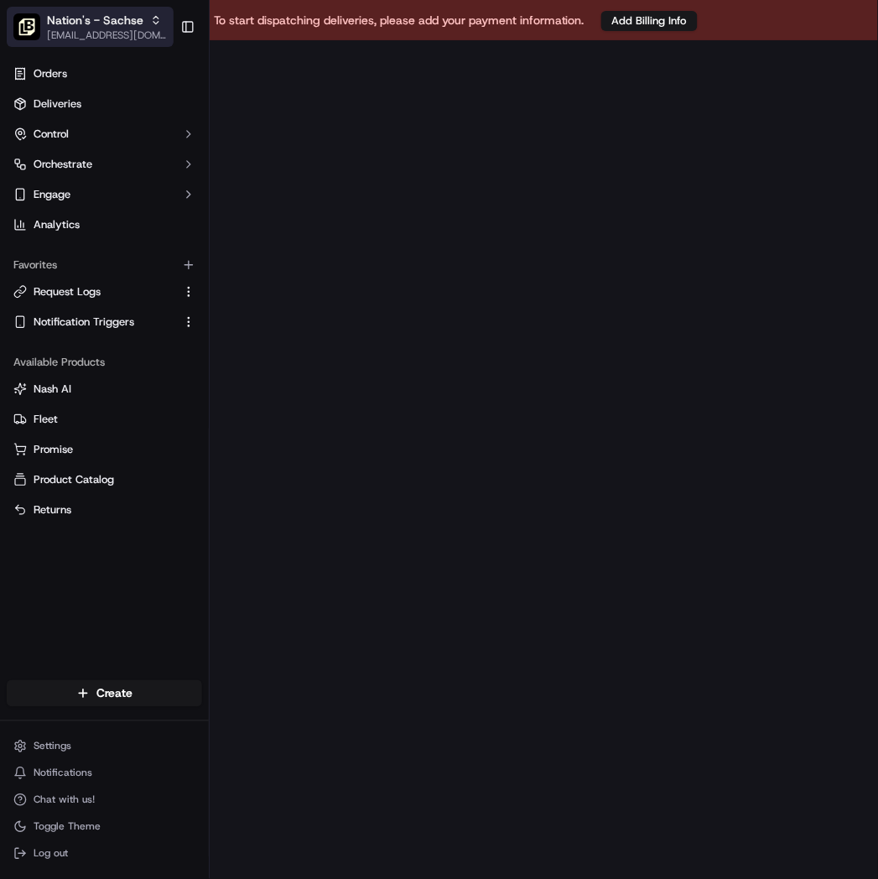
click at [133, 21] on span "Nation's - Sachse" at bounding box center [95, 20] width 96 height 17
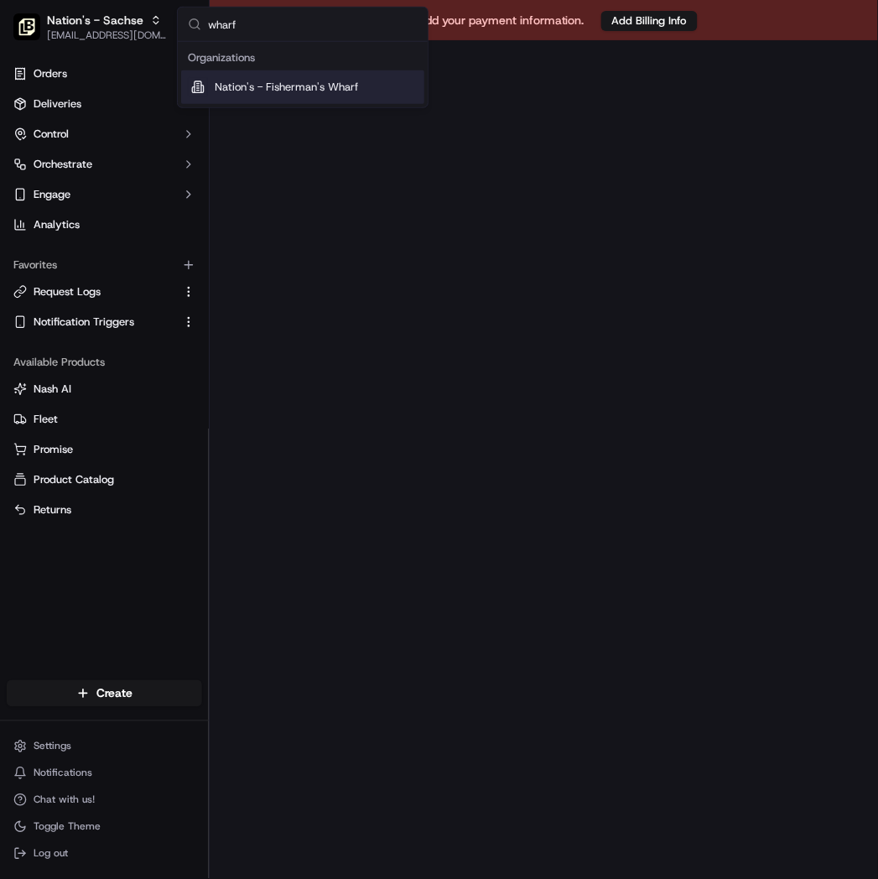
type input "wharf"
click at [249, 81] on span "Nation's - Fisherman's Wharf" at bounding box center [286, 87] width 143 height 15
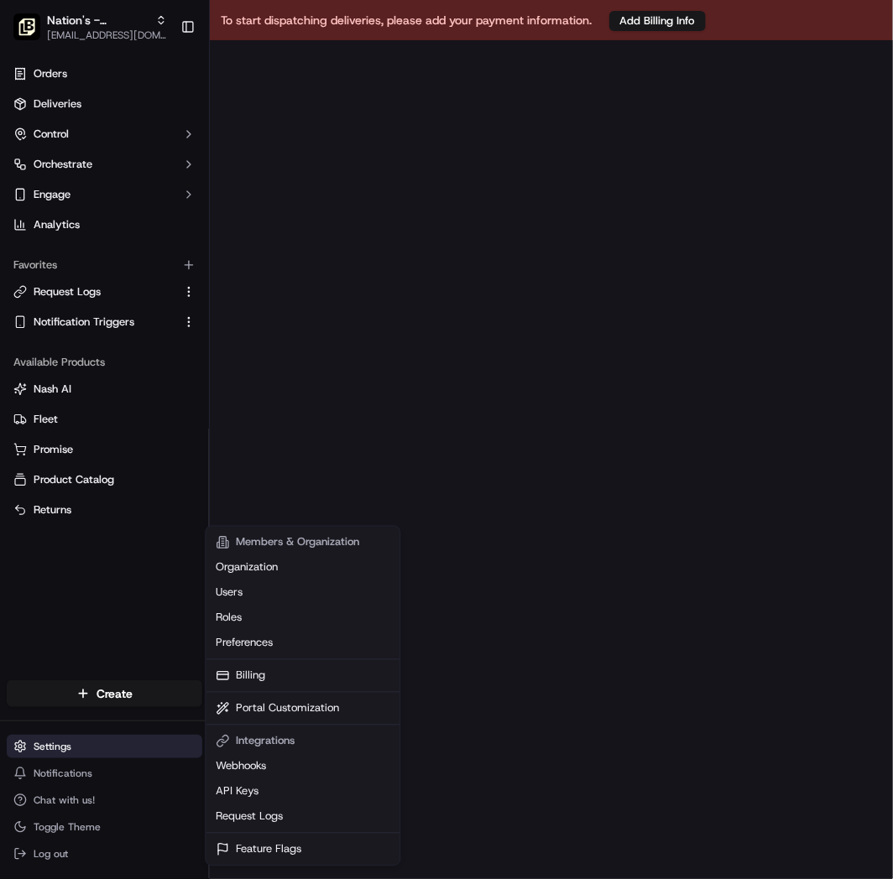
click at [78, 745] on html "To start dispatching deliveries, please add your payment information. Add Billi…" at bounding box center [446, 439] width 893 height 879
click at [269, 783] on link "API Keys" at bounding box center [302, 791] width 187 height 25
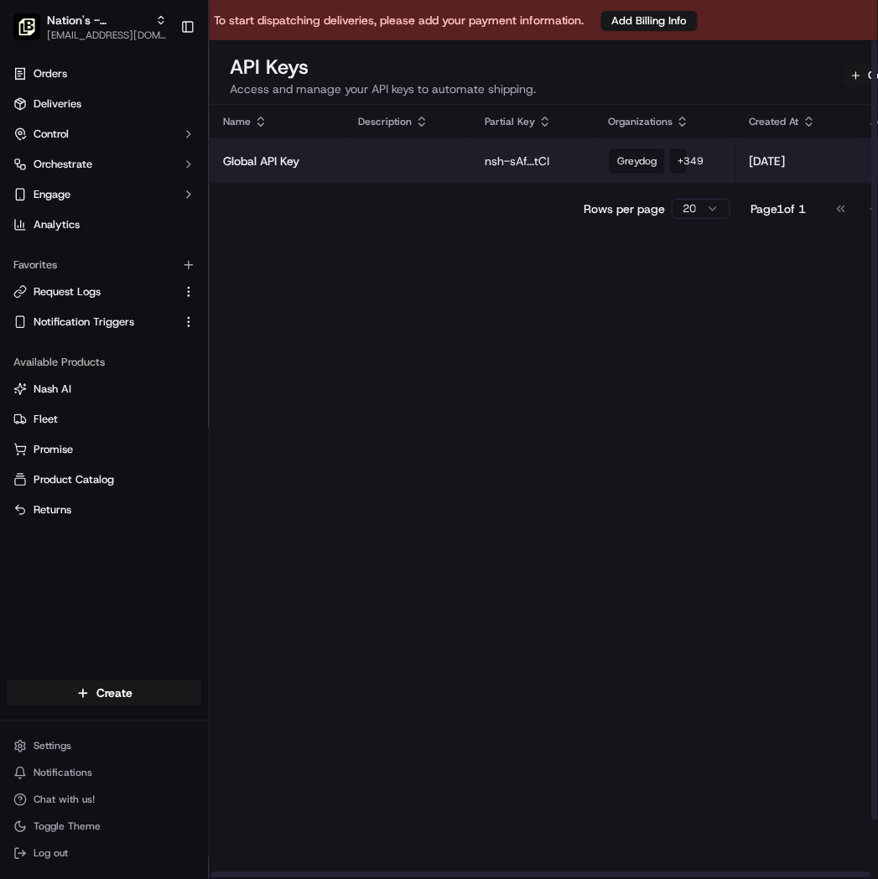
click at [424, 164] on td at bounding box center [409, 160] width 128 height 45
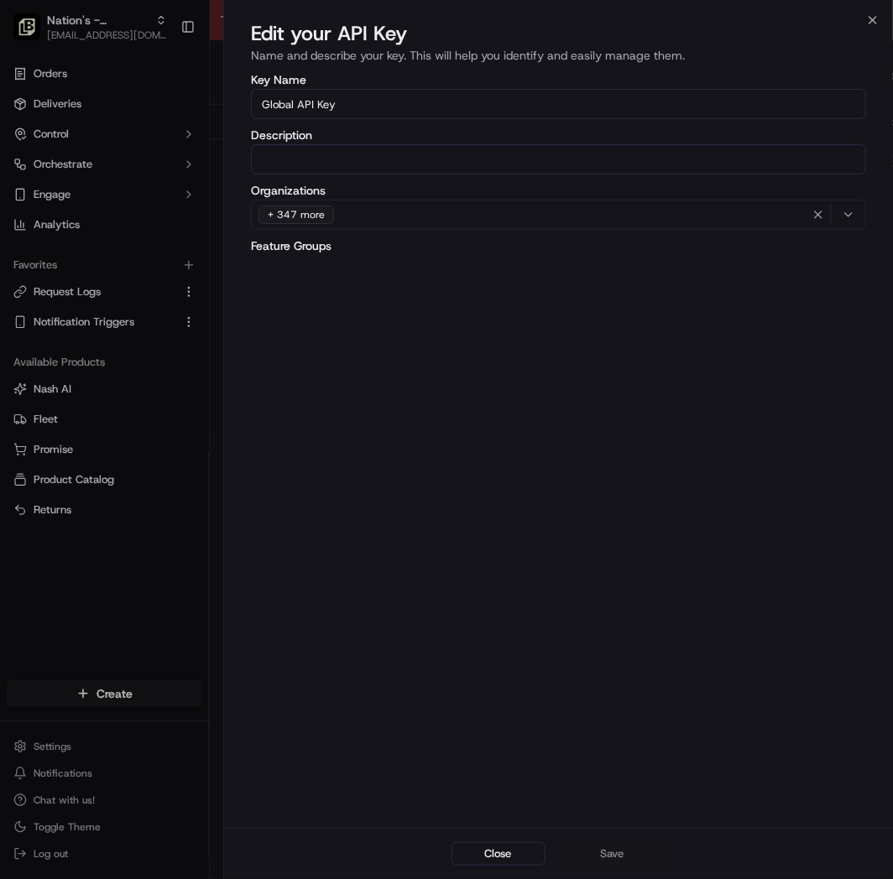
click at [422, 204] on div "+ 347 more" at bounding box center [558, 214] width 607 height 25
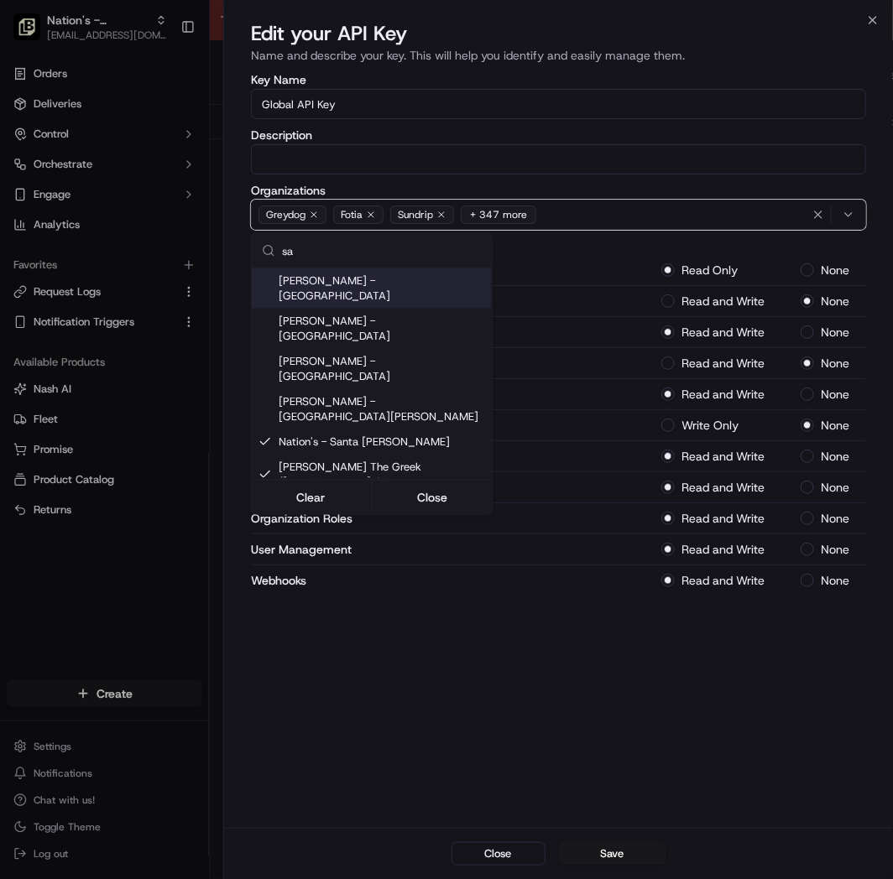
scroll to position [5652, 0]
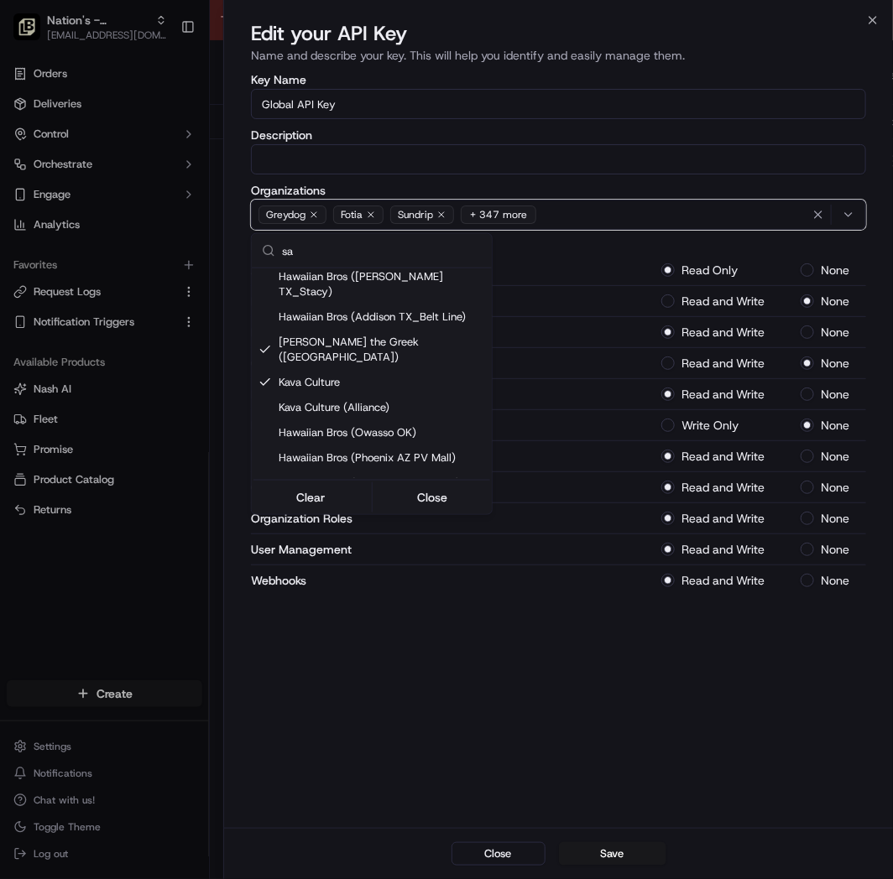
type input "s"
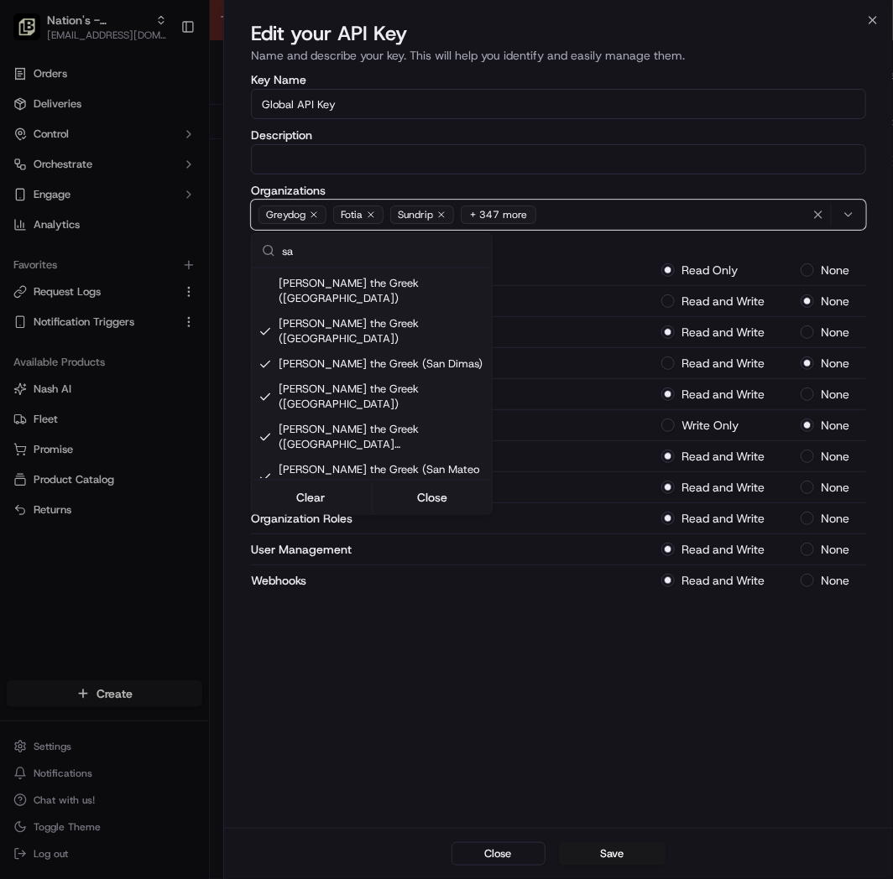
scroll to position [5507, 0]
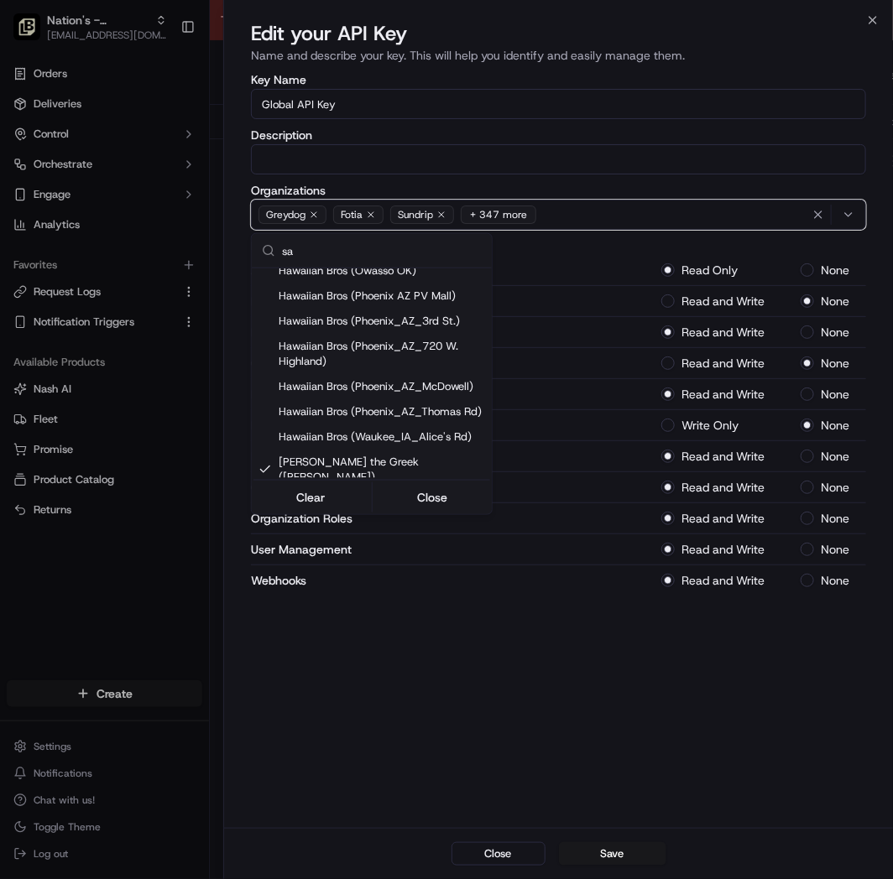
type input "s"
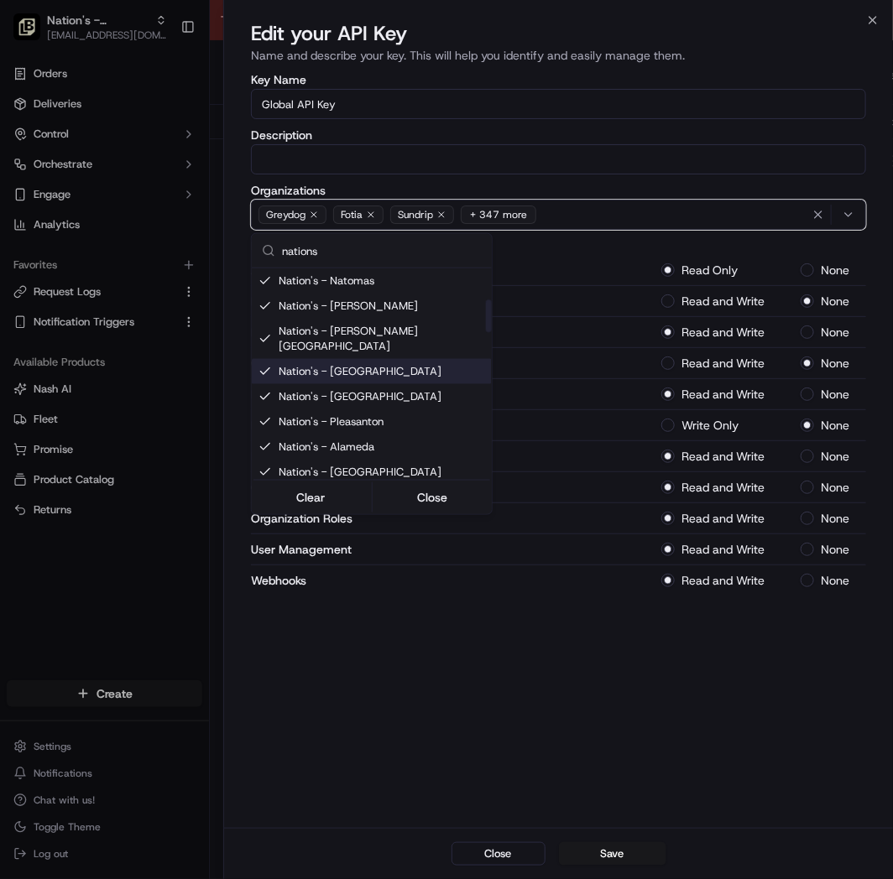
scroll to position [0, 0]
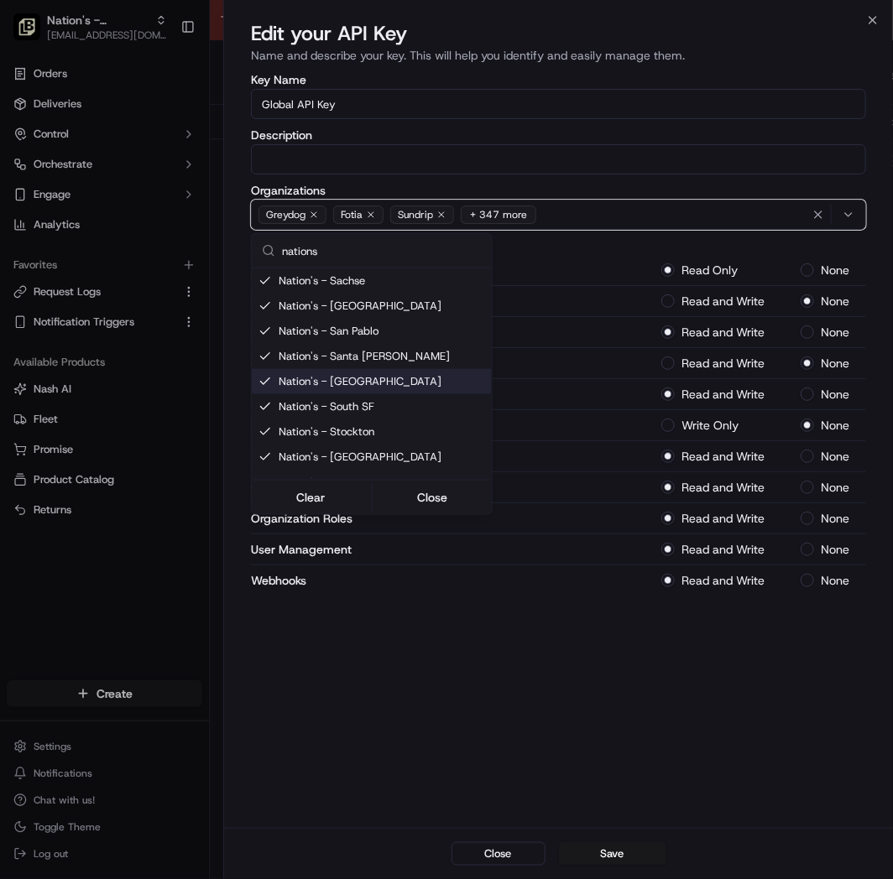
type input "nations"
click at [556, 682] on div at bounding box center [446, 439] width 893 height 879
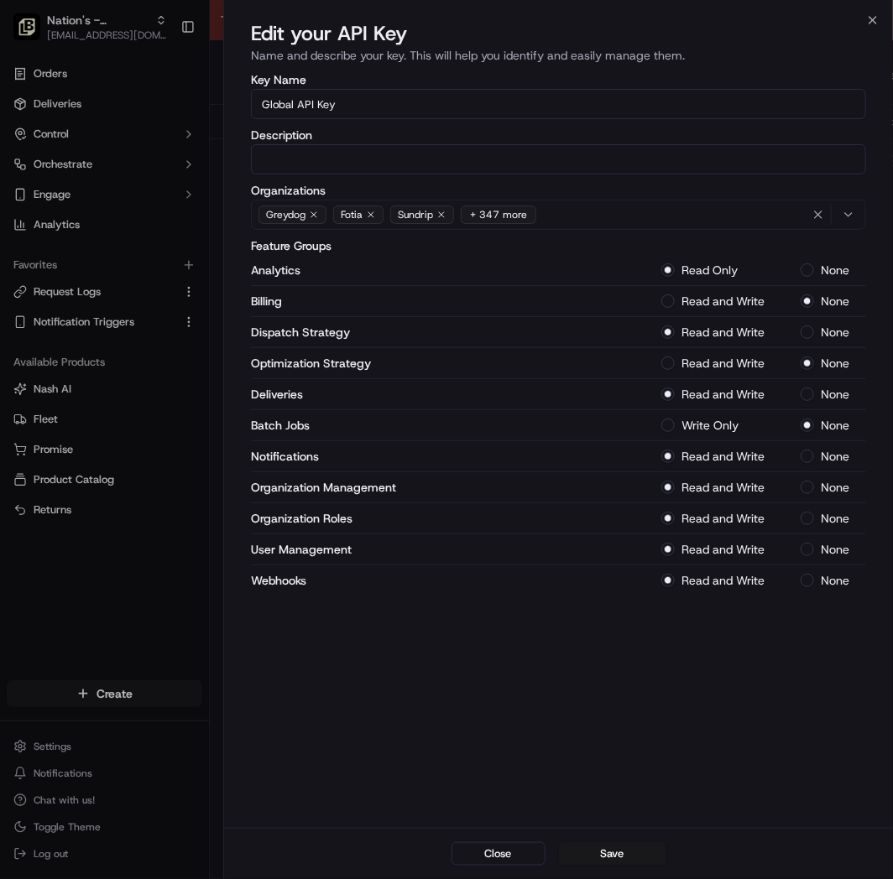
click at [82, 80] on div at bounding box center [446, 439] width 893 height 879
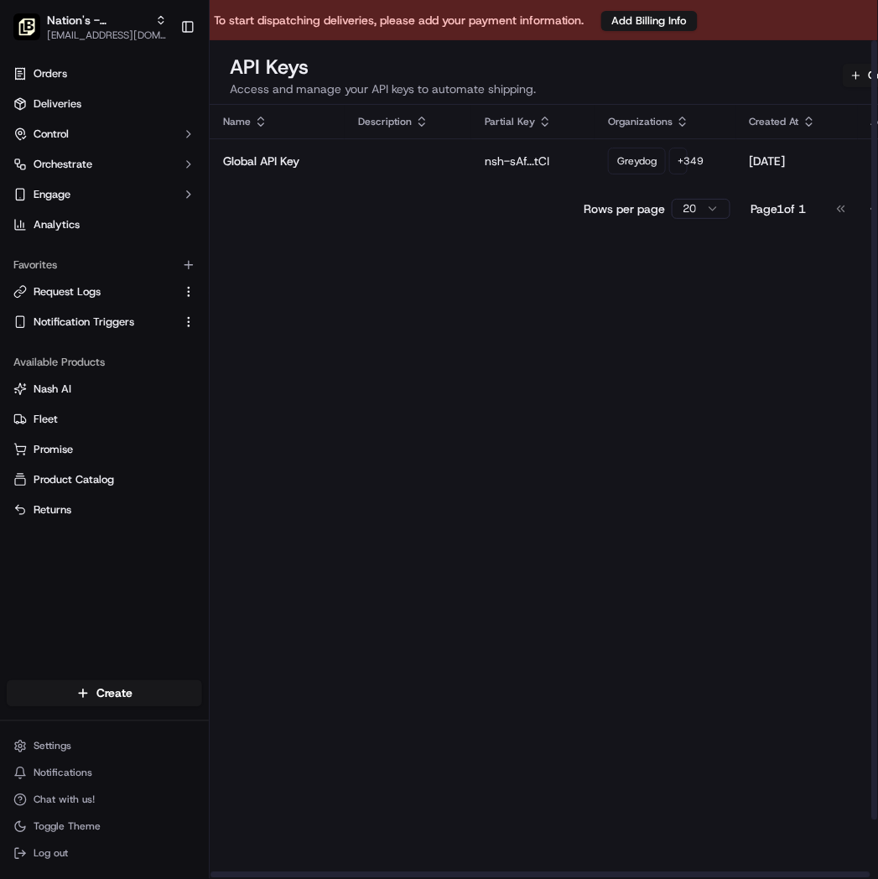
click at [634, 550] on div "Name Description Partial Key Organizations Created At Actions Global API Key ns…" at bounding box center [587, 524] width 755 height 839
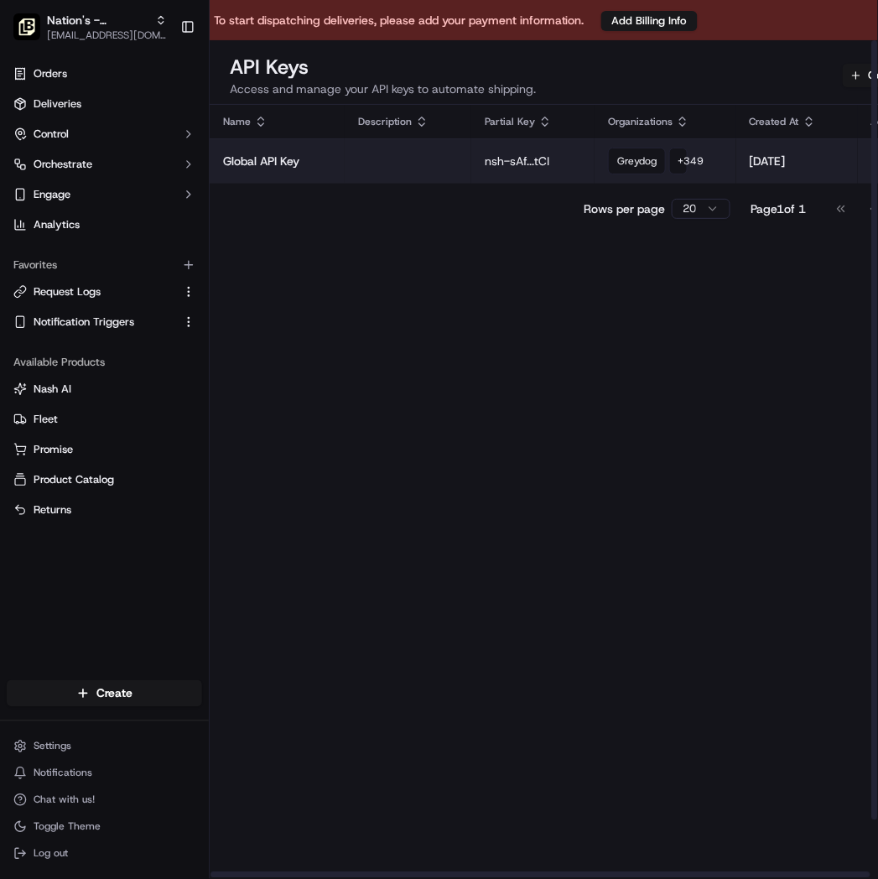
click at [353, 154] on td at bounding box center [409, 160] width 128 height 45
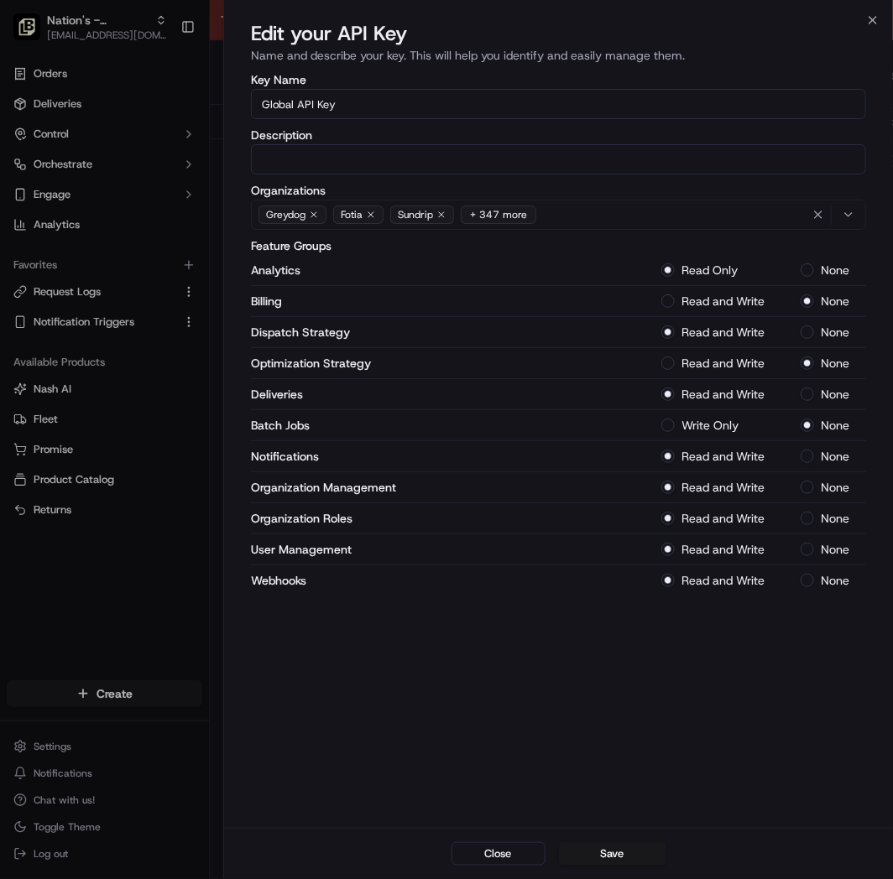
click at [625, 207] on div "Greydog Fotia Sundrip + 347 more" at bounding box center [558, 214] width 607 height 25
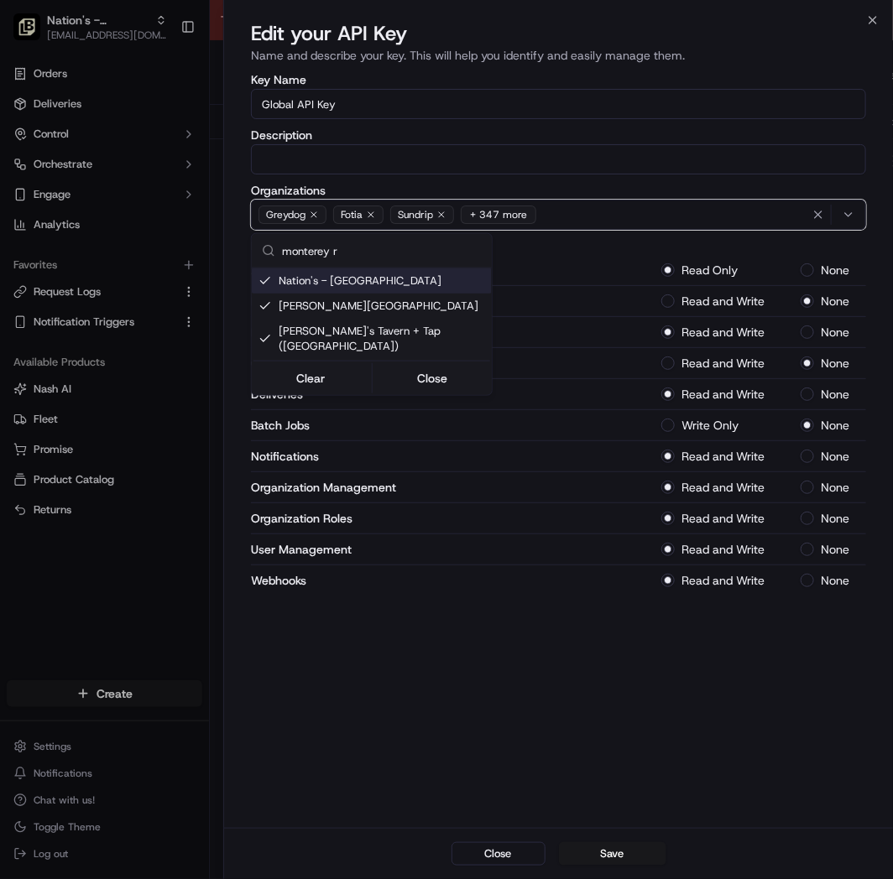
type input "monterey ro"
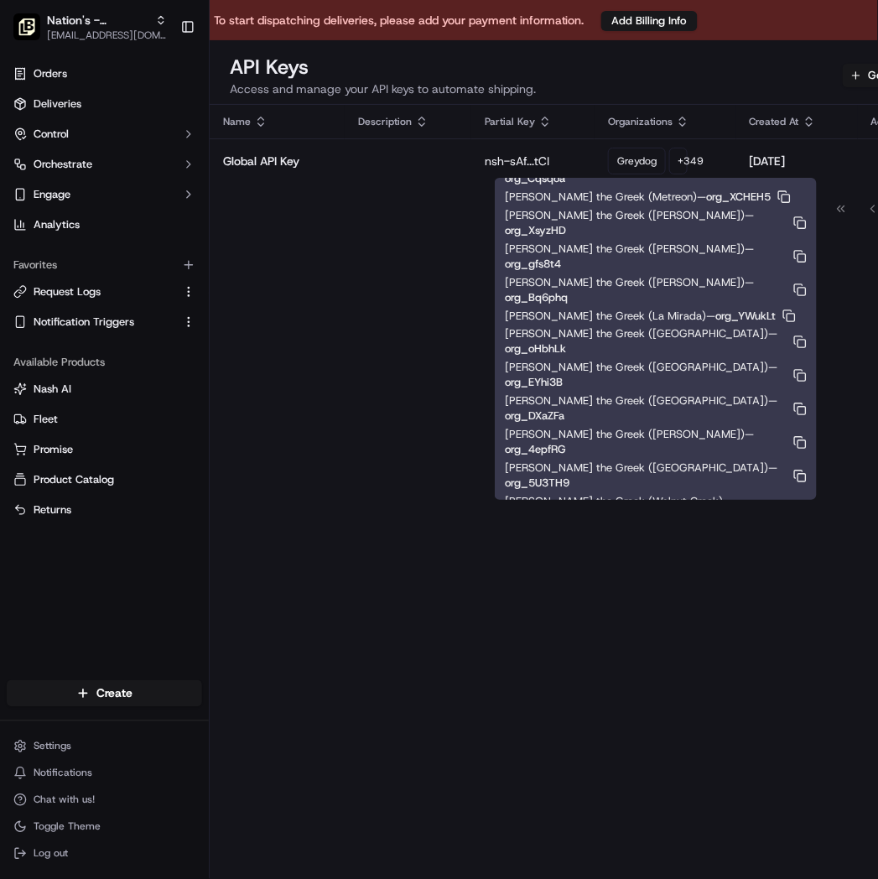
scroll to position [6214, 0]
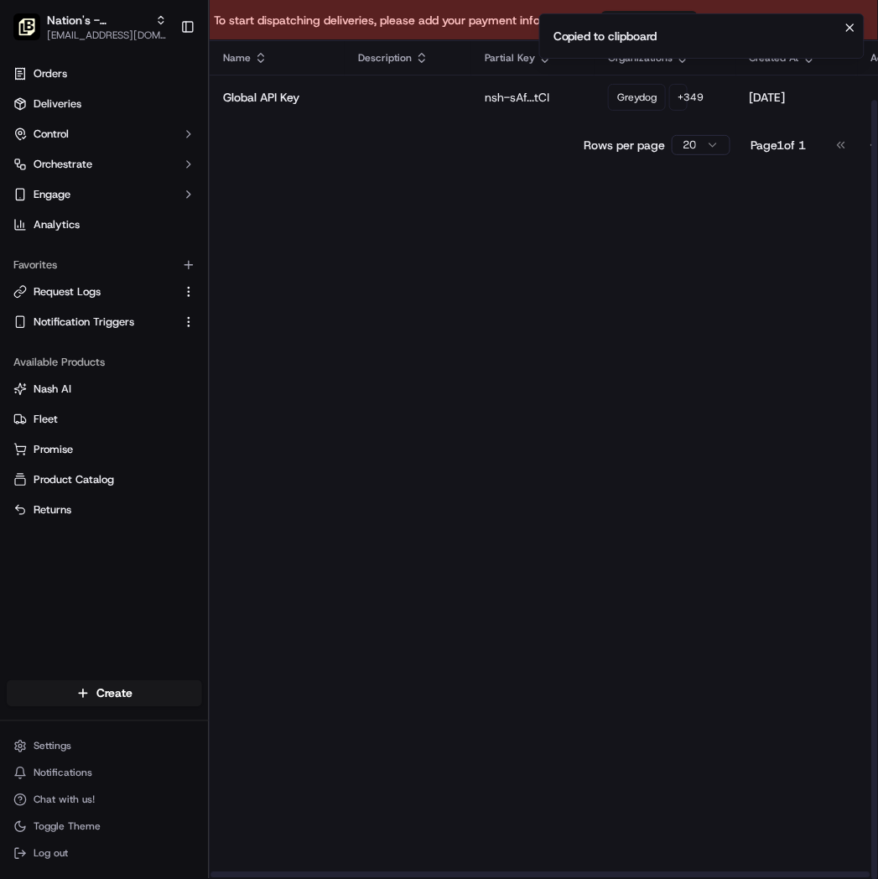
scroll to position [0, 0]
